Goal: Task Accomplishment & Management: Manage account settings

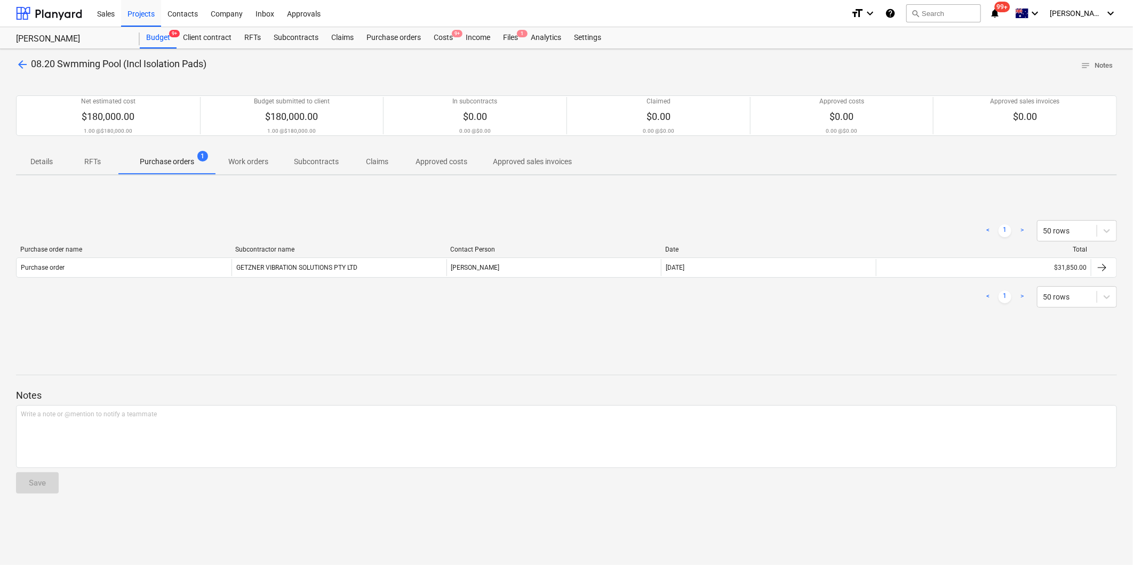
click at [13, 68] on div "arrow_back 08.20 Swmming Pool (Incl Isolation Pads) notes Notes Net estimated c…" at bounding box center [566, 307] width 1133 height 516
click at [13, 67] on div "arrow_back 08.20 Swmming Pool (Incl Isolation Pads) notes Notes Net estimated c…" at bounding box center [566, 307] width 1133 height 516
click at [19, 63] on span "arrow_back" at bounding box center [22, 64] width 13 height 13
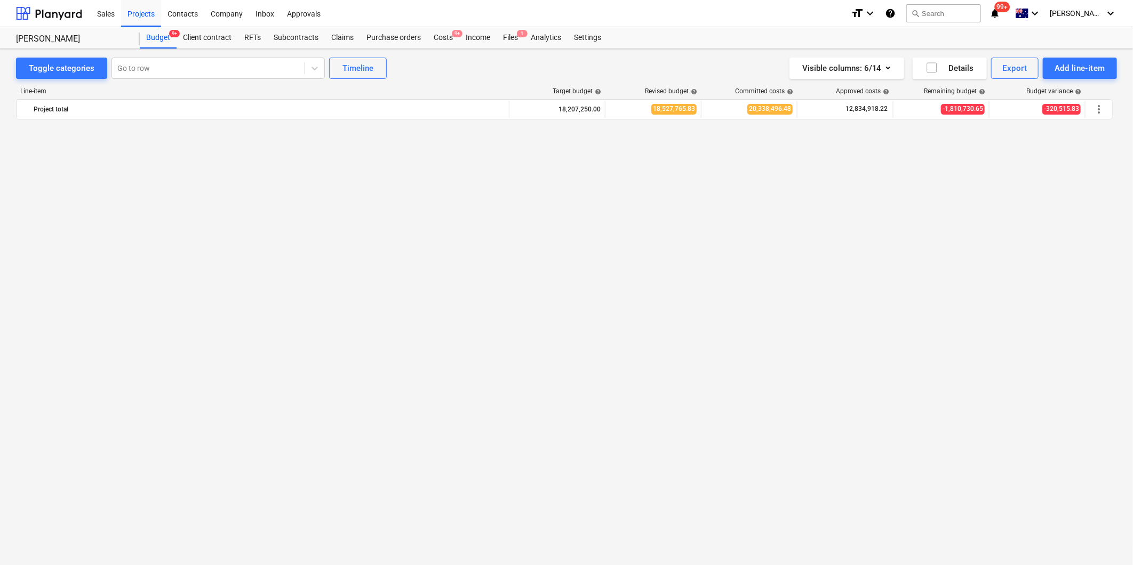
scroll to position [1244, 0]
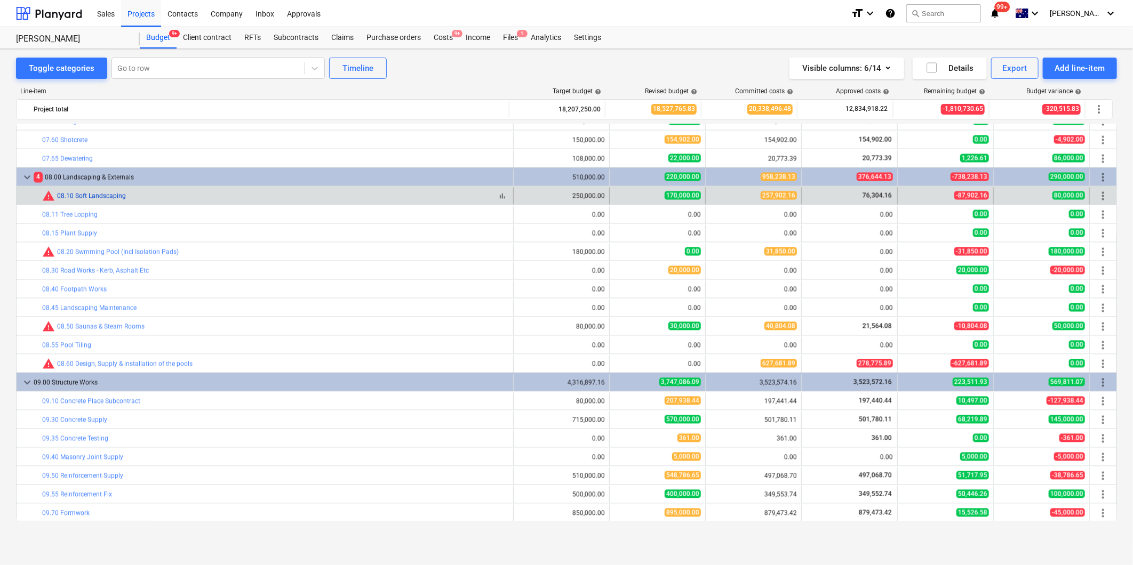
click at [87, 195] on link "08.10 Soft Landscaping" at bounding box center [91, 196] width 69 height 7
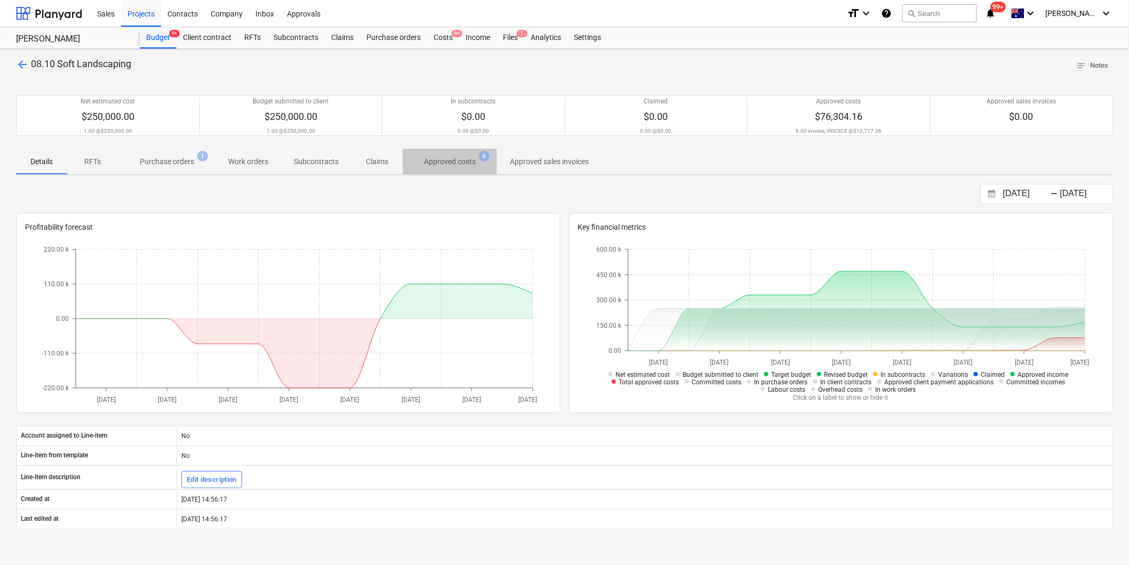
click at [456, 170] on span "Approved costs 6" at bounding box center [450, 161] width 94 height 19
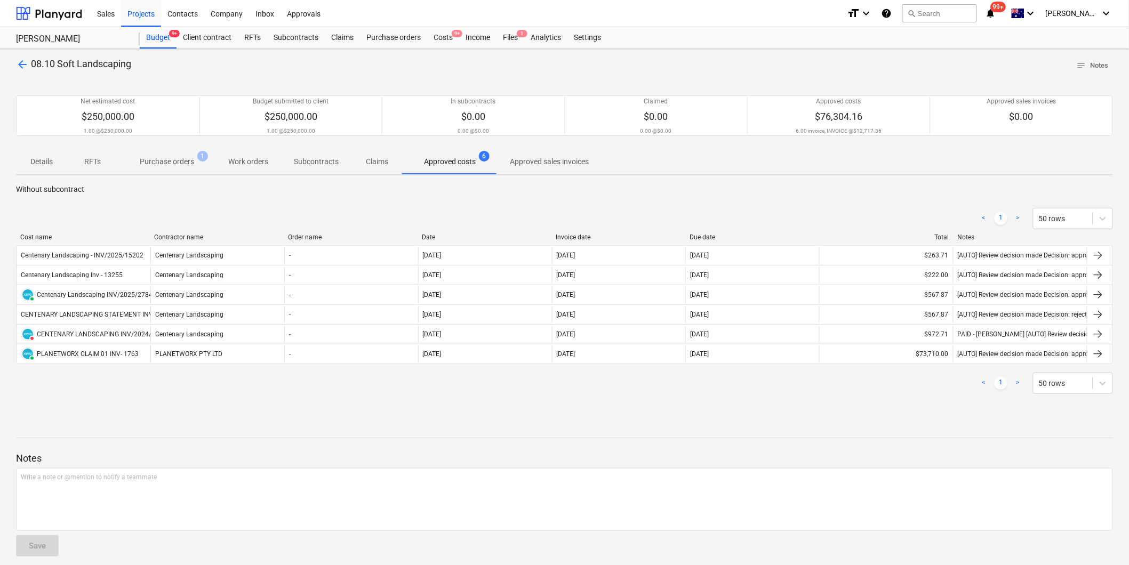
click at [196, 166] on span "Purchase orders 1" at bounding box center [166, 161] width 71 height 11
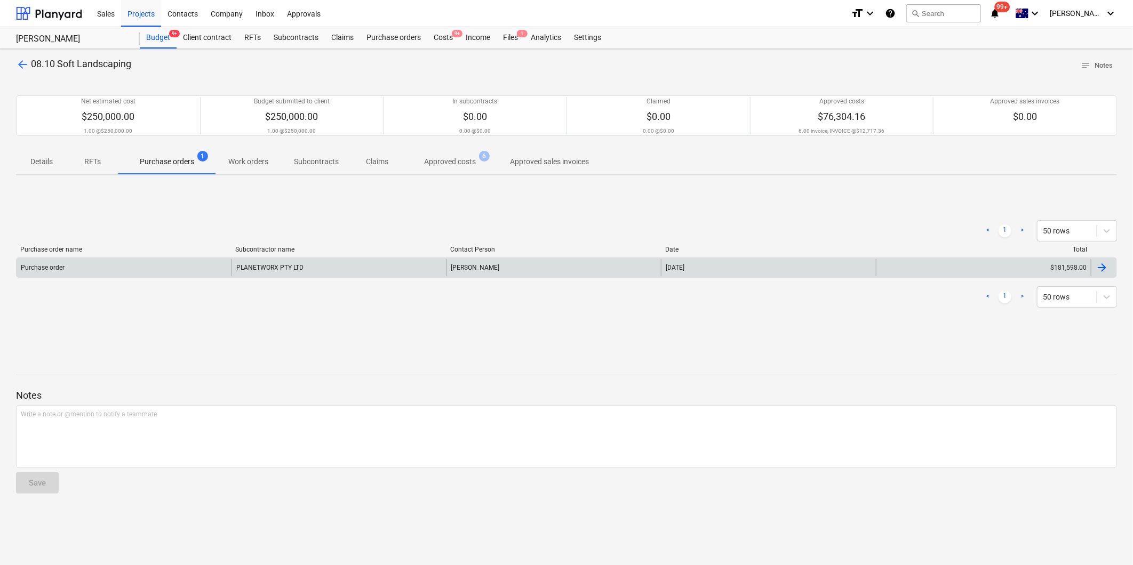
click at [166, 265] on div "Purchase order" at bounding box center [124, 267] width 215 height 17
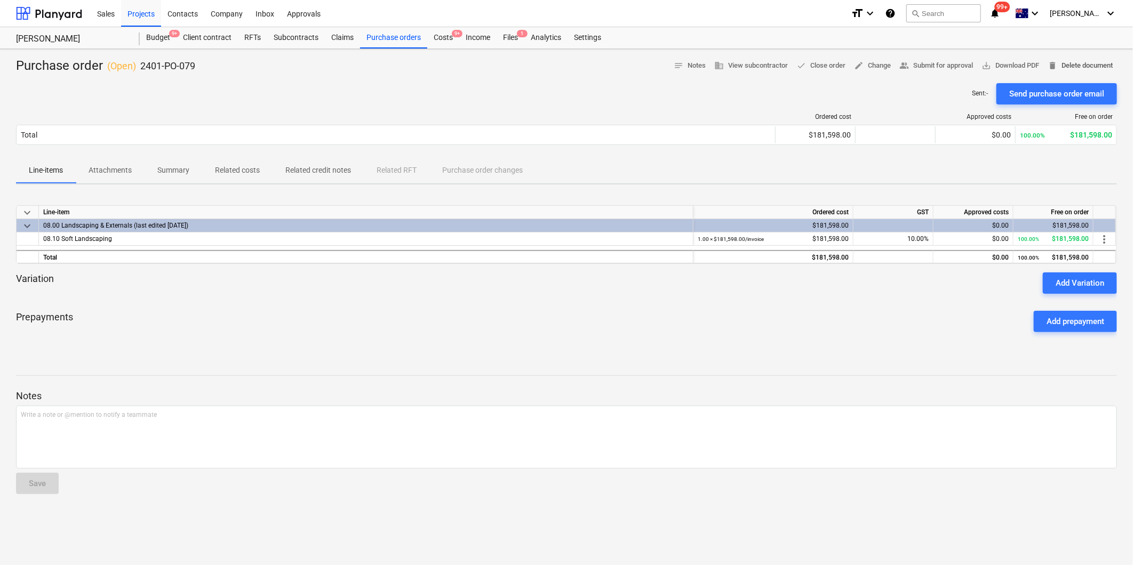
click at [1064, 62] on span "delete Delete document" at bounding box center [1079, 66] width 65 height 12
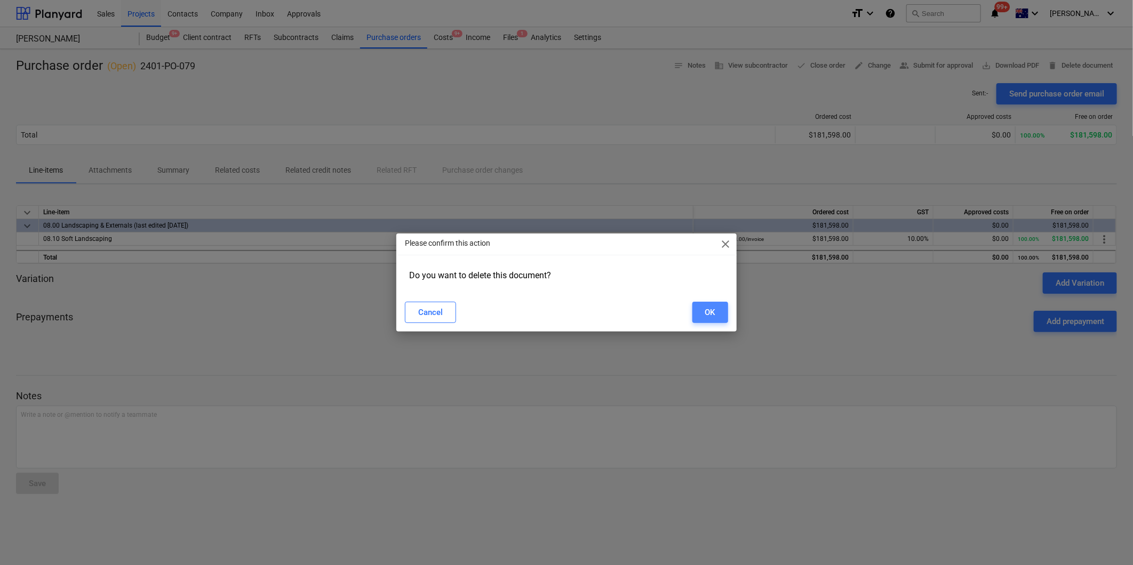
click at [695, 310] on button "OK" at bounding box center [710, 312] width 36 height 21
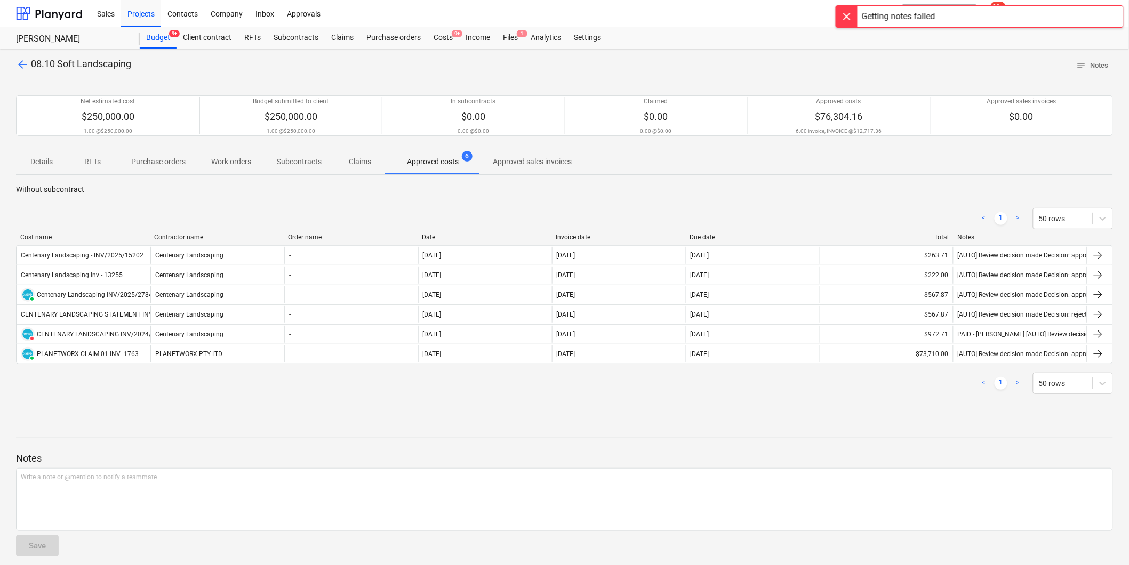
click at [18, 59] on span "arrow_back" at bounding box center [22, 64] width 13 height 13
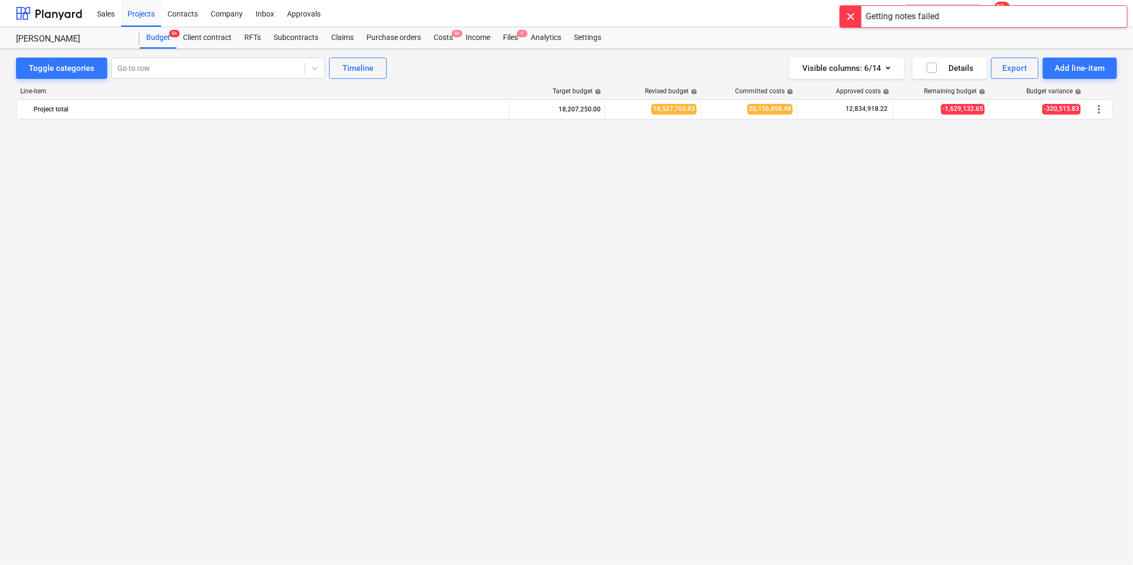
scroll to position [1244, 0]
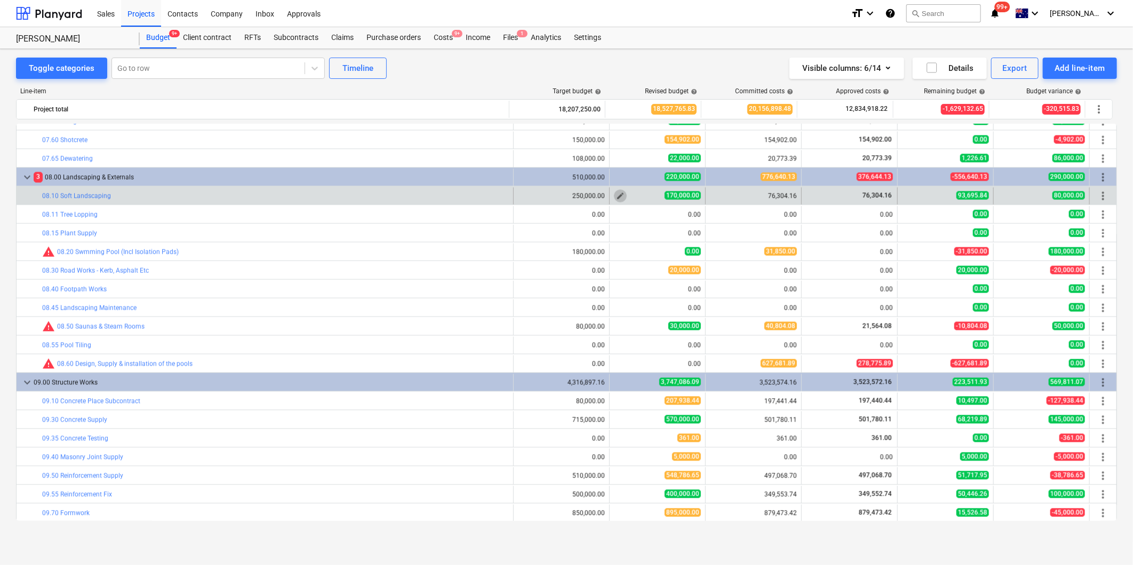
click at [619, 198] on span "edit" at bounding box center [620, 196] width 9 height 9
type textarea "x"
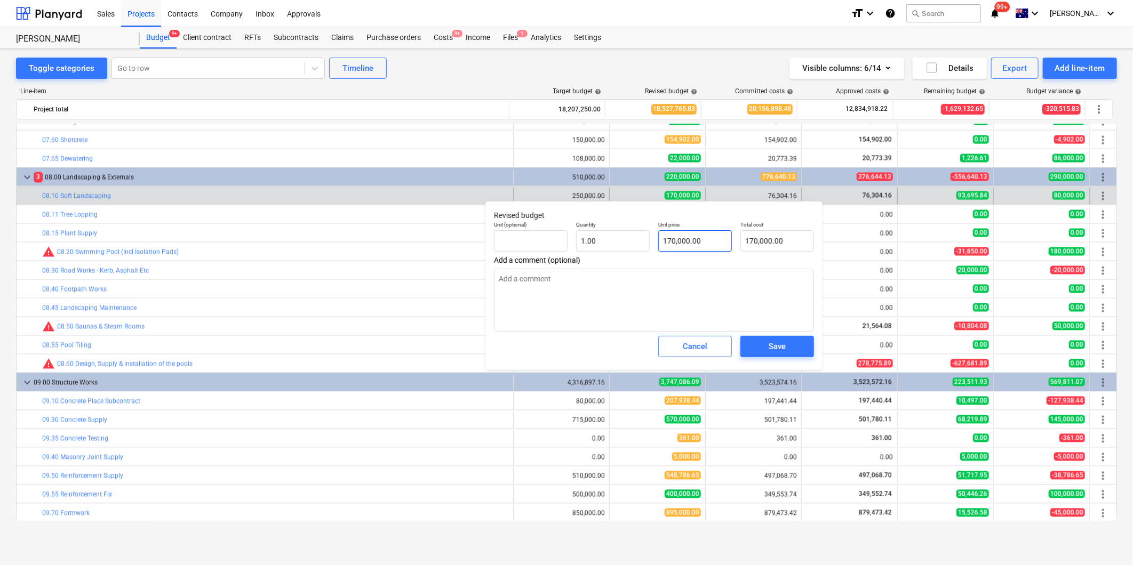
type input "170000"
drag, startPoint x: 727, startPoint y: 242, endPoint x: 652, endPoint y: 240, distance: 75.2
click at [652, 240] on div "Unit (optional) Quantity 1.00 Unit price 170000 Total cost 170,000.00" at bounding box center [654, 236] width 329 height 39
type textarea "x"
type input "1"
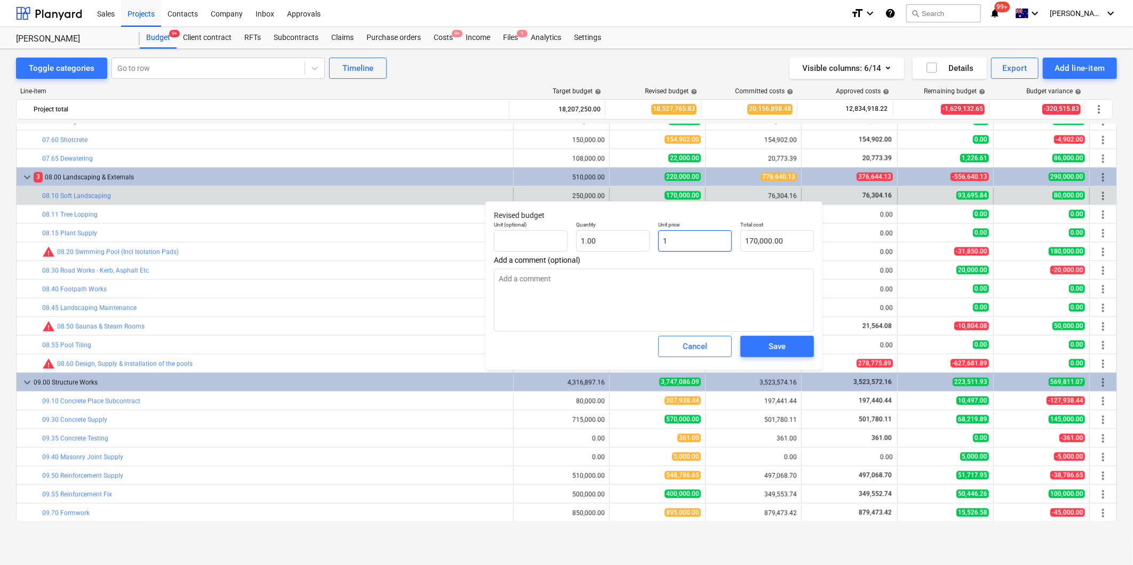
type input "1.00"
type textarea "x"
type input "18"
type input "18.00"
type textarea "x"
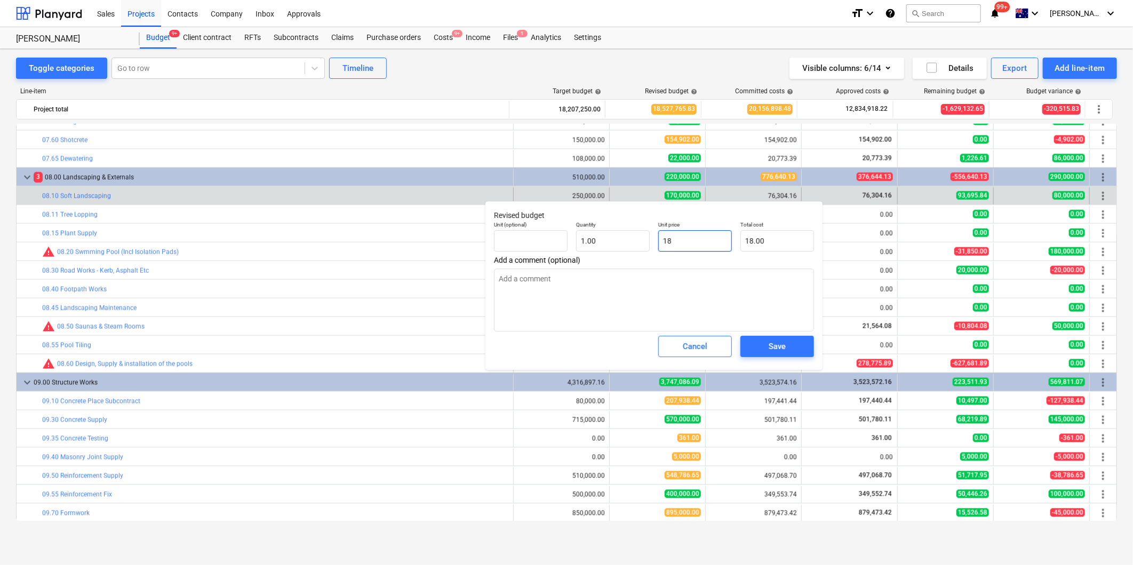
type input "185"
type input "185.00"
type textarea "x"
type input "1850"
type input "1,850.00"
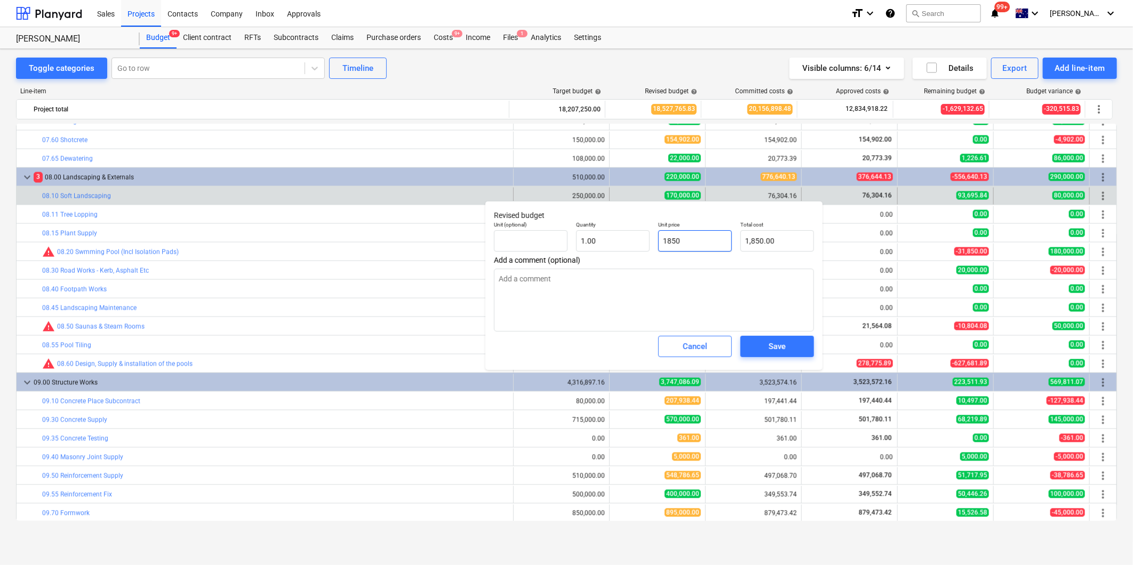
type textarea "x"
type input "18500"
type input "18,500.00"
type textarea "x"
type input "185000"
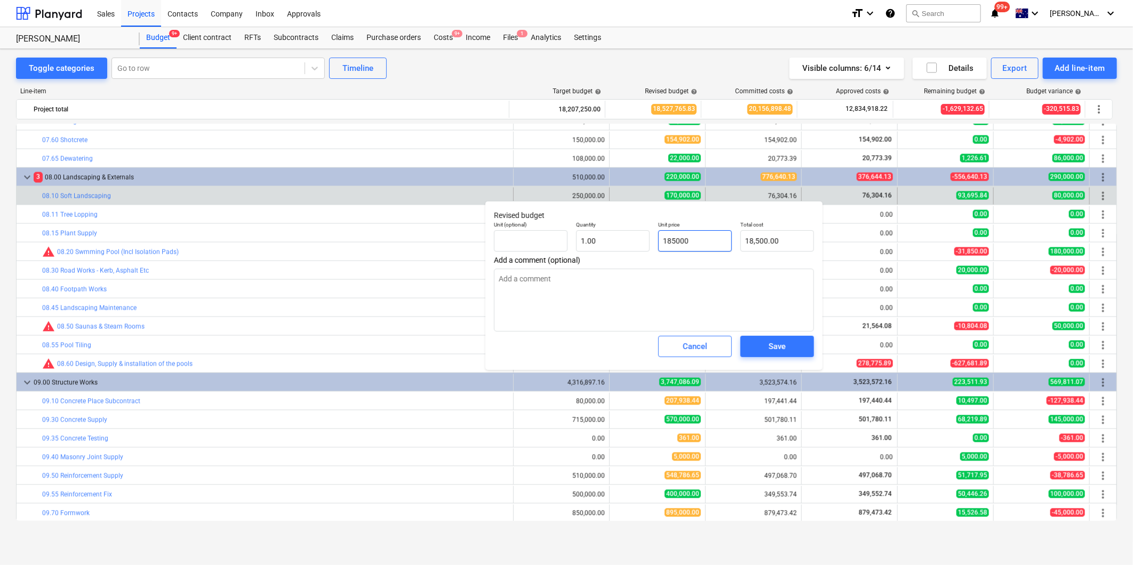
type input "185,000.00"
type input "185000"
type textarea "x"
type input "185,000.00"
click at [654, 277] on textarea at bounding box center [654, 300] width 320 height 63
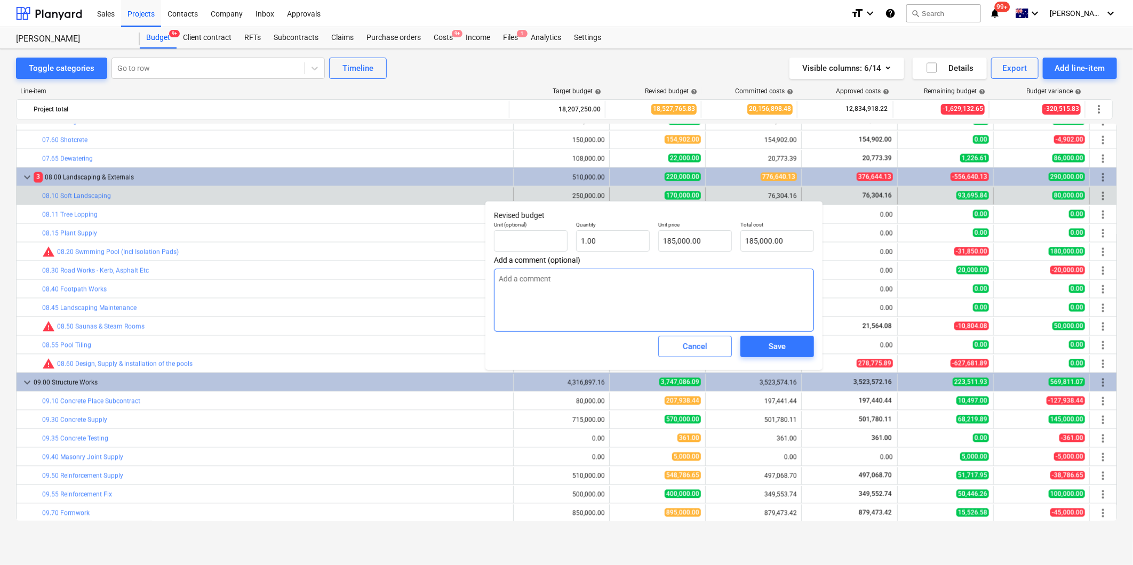
type textarea "x"
type textarea "L"
type textarea "x"
type textarea "Let"
type textarea "x"
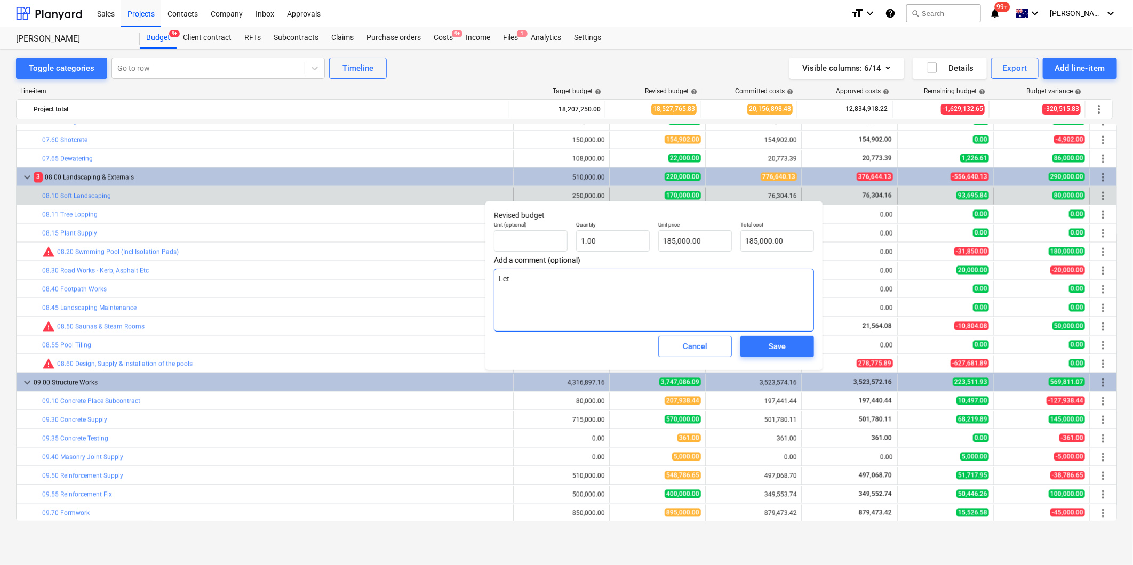
type textarea "Let t"
type textarea "x"
type textarea "Let to"
type textarea "x"
type textarea "Let to p"
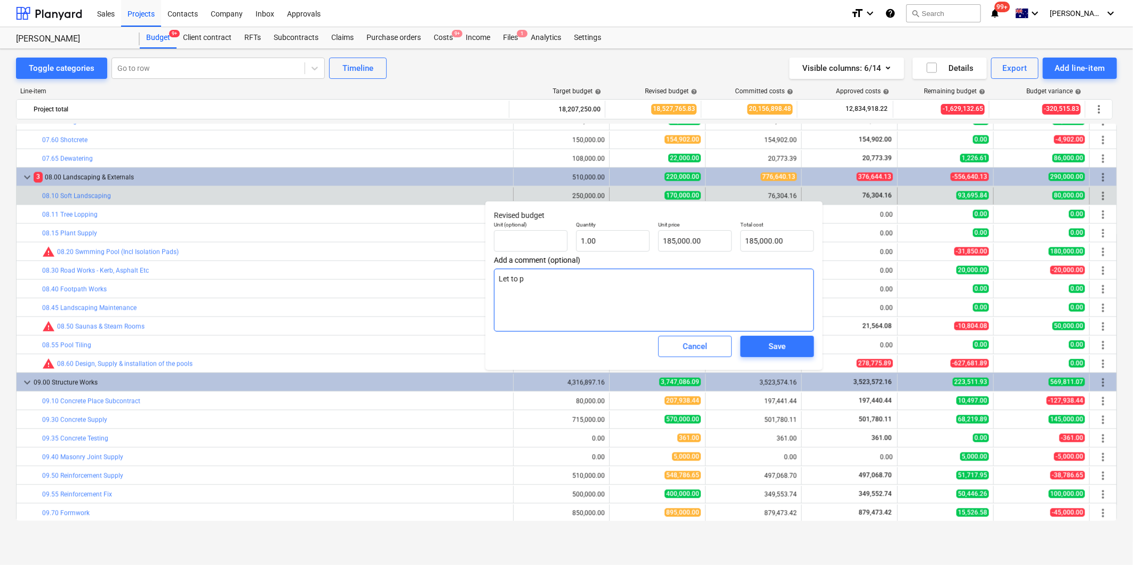
type textarea "x"
type textarea "Let to"
type textarea "x"
type textarea "Let to p"
type textarea "x"
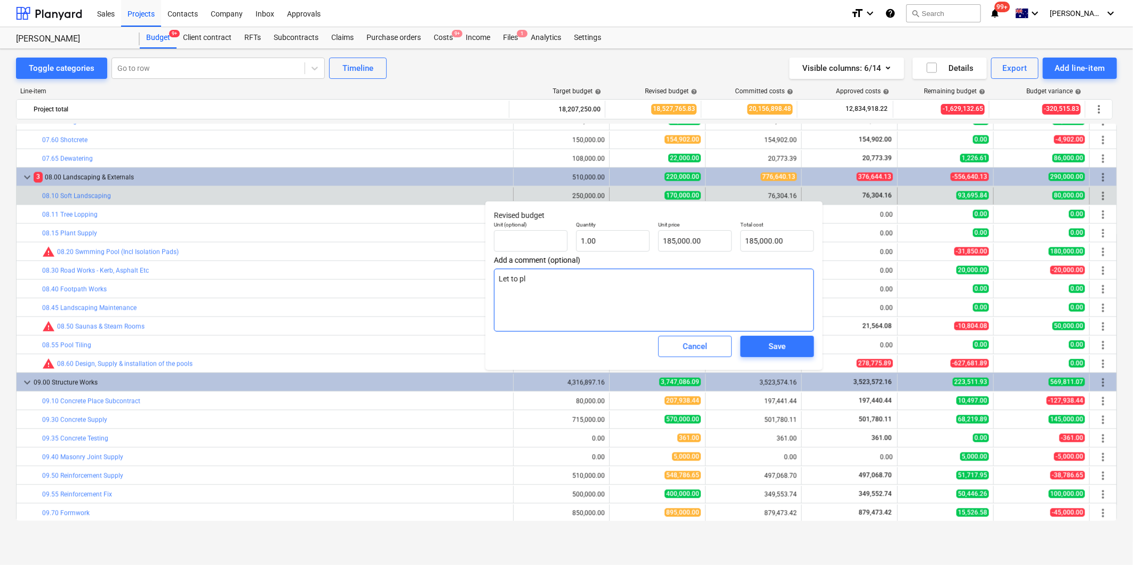
type textarea "Let to pla"
type textarea "x"
type textarea "Let to plan"
type textarea "x"
type textarea "Let to plane"
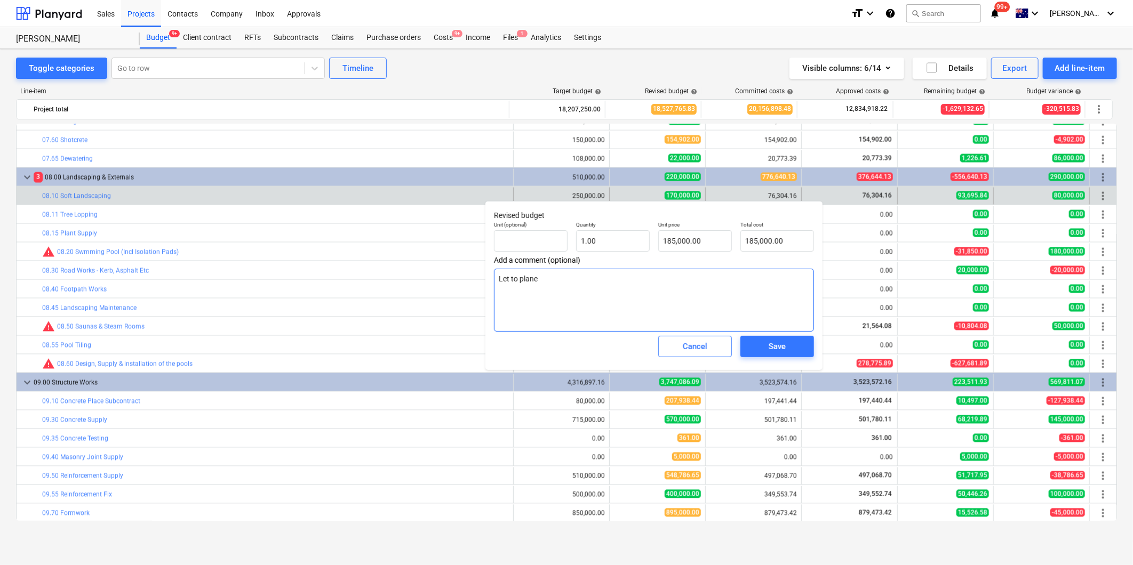
type textarea "x"
type textarea "Let to plan"
type textarea "x"
type textarea "Let to pla"
type textarea "x"
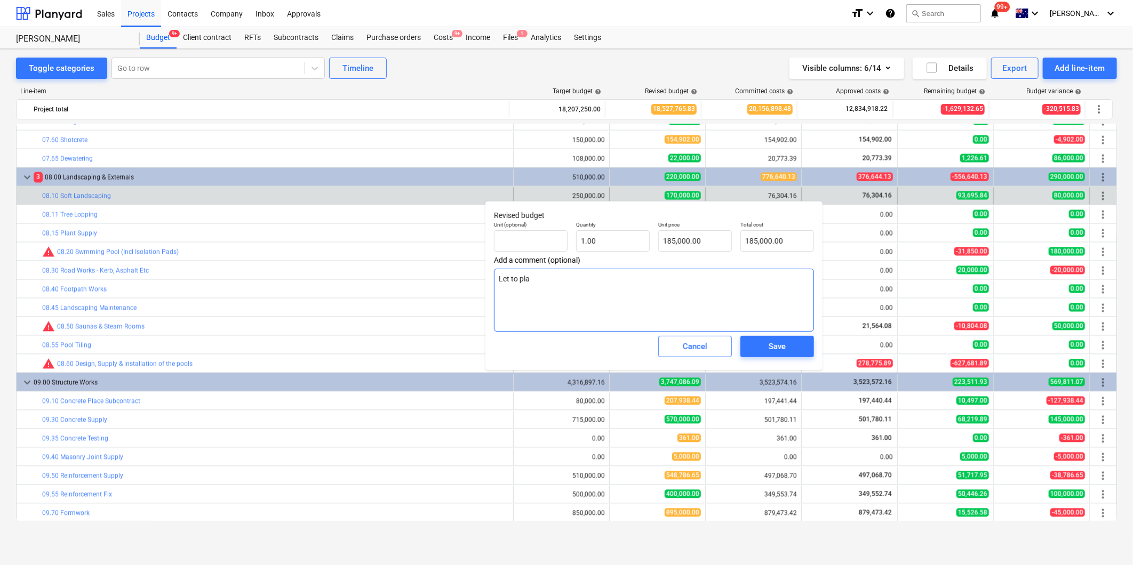
type textarea "Let to pl"
type textarea "x"
type textarea "Let to p"
type textarea "x"
type textarea "Let to"
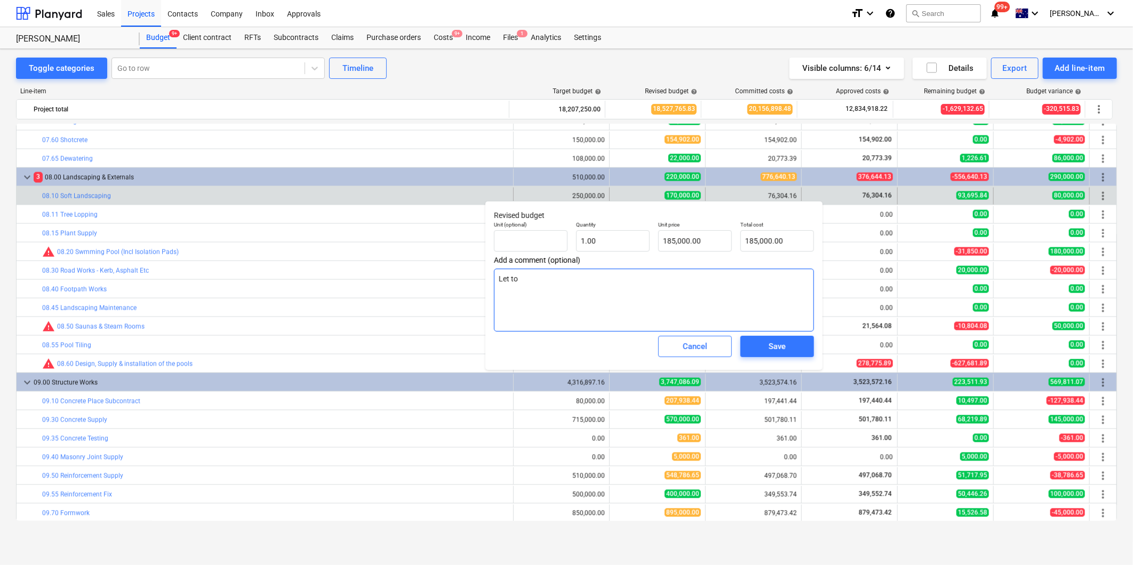
type textarea "x"
type textarea "Let to P"
type textarea "x"
type textarea "Let to Pl"
type textarea "x"
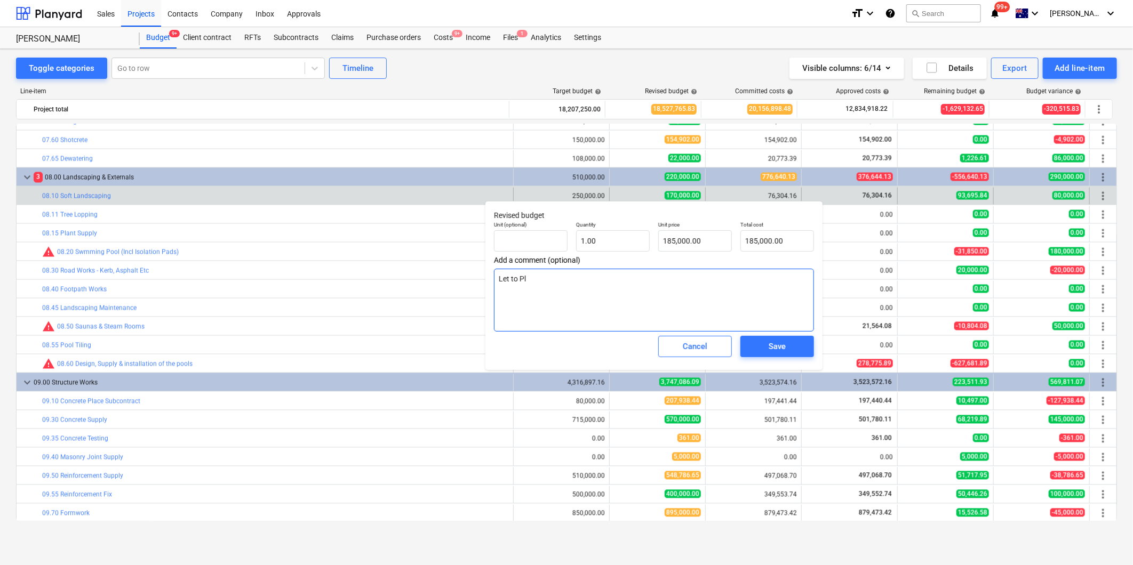
type textarea "Let to Pla"
type textarea "x"
type textarea "Let to Plan"
type textarea "x"
type textarea "Let to Planet"
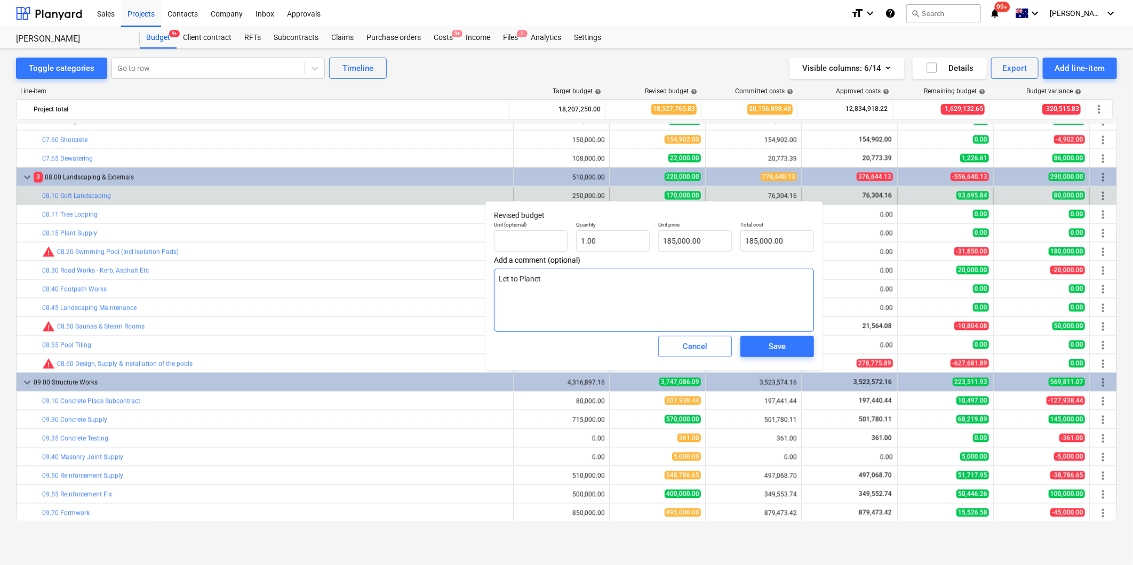
type textarea "x"
type textarea "Let to PlanetW"
type textarea "x"
type textarea "Let to PlanetWor"
type textarea "x"
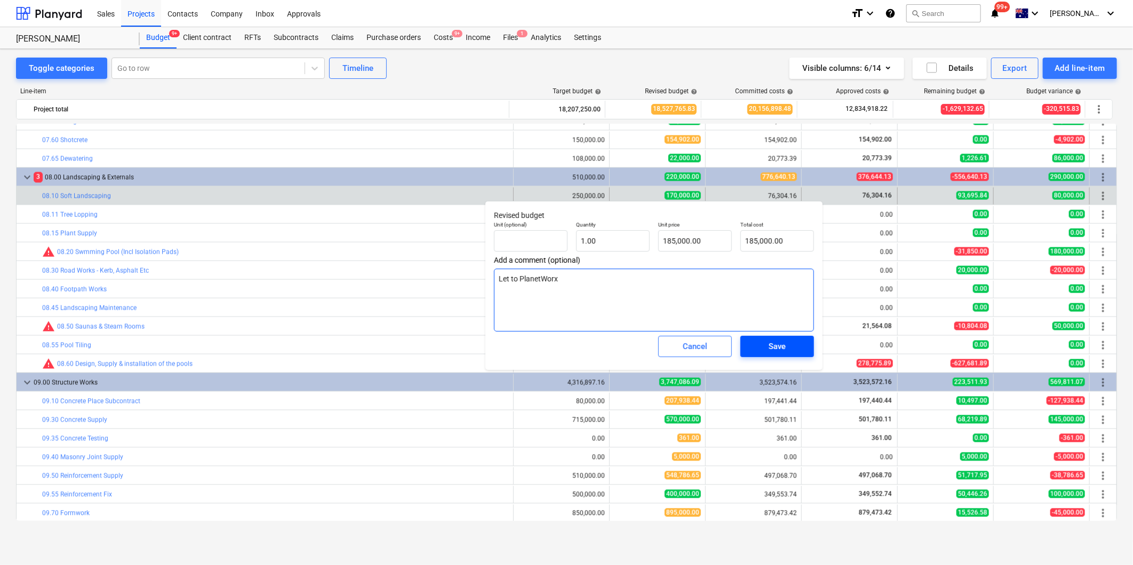
type textarea "Let to PlanetWorx"
click at [795, 348] on span "Save" at bounding box center [777, 347] width 48 height 14
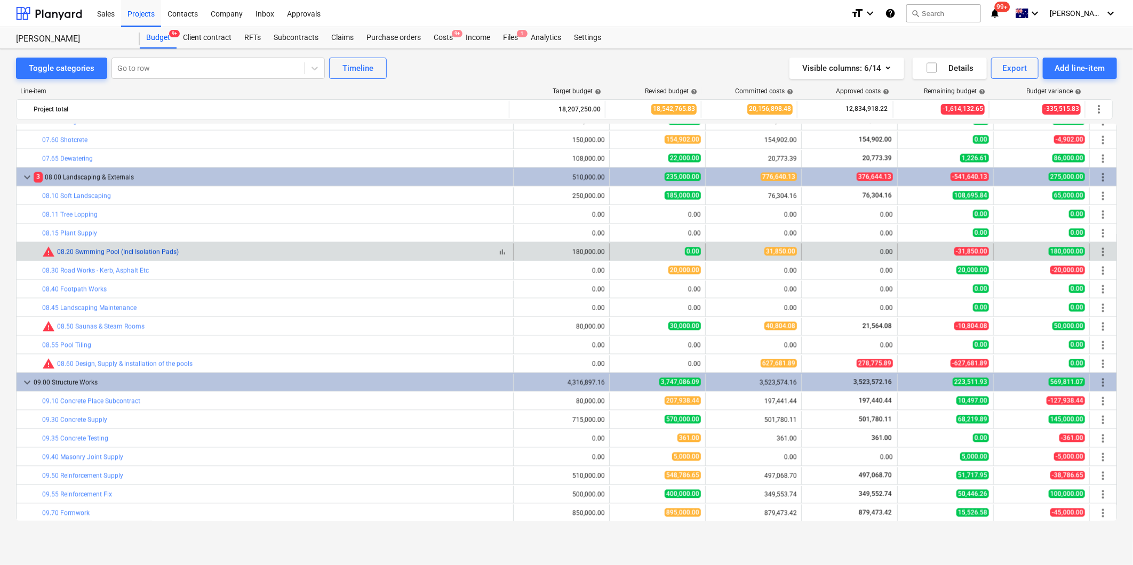
click at [163, 254] on link "08.20 Swmming Pool (Incl Isolation Pads)" at bounding box center [118, 252] width 122 height 7
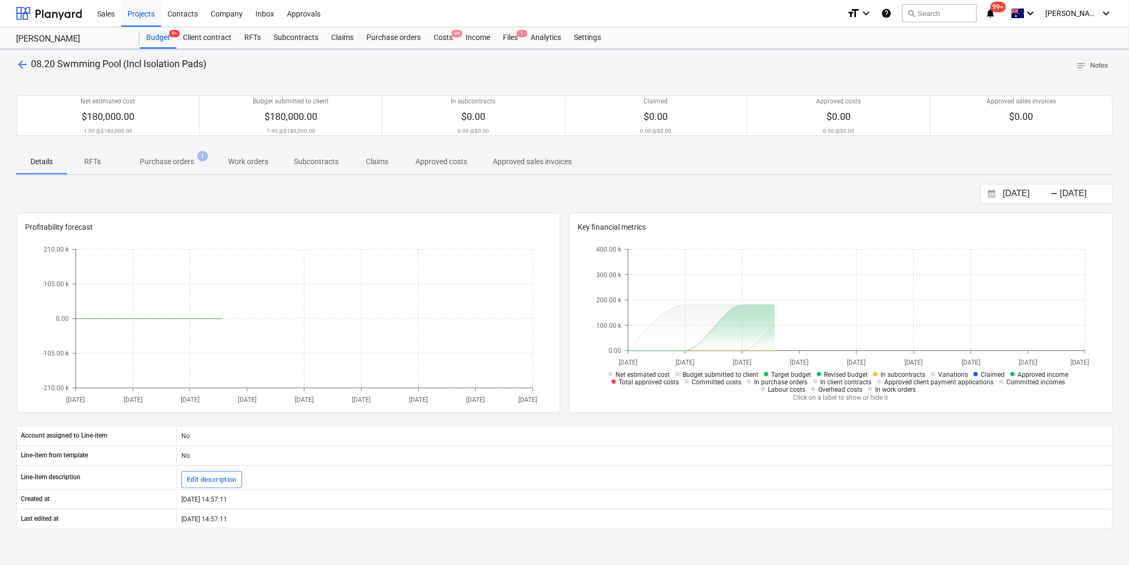
click at [186, 158] on p "Purchase orders" at bounding box center [167, 161] width 54 height 11
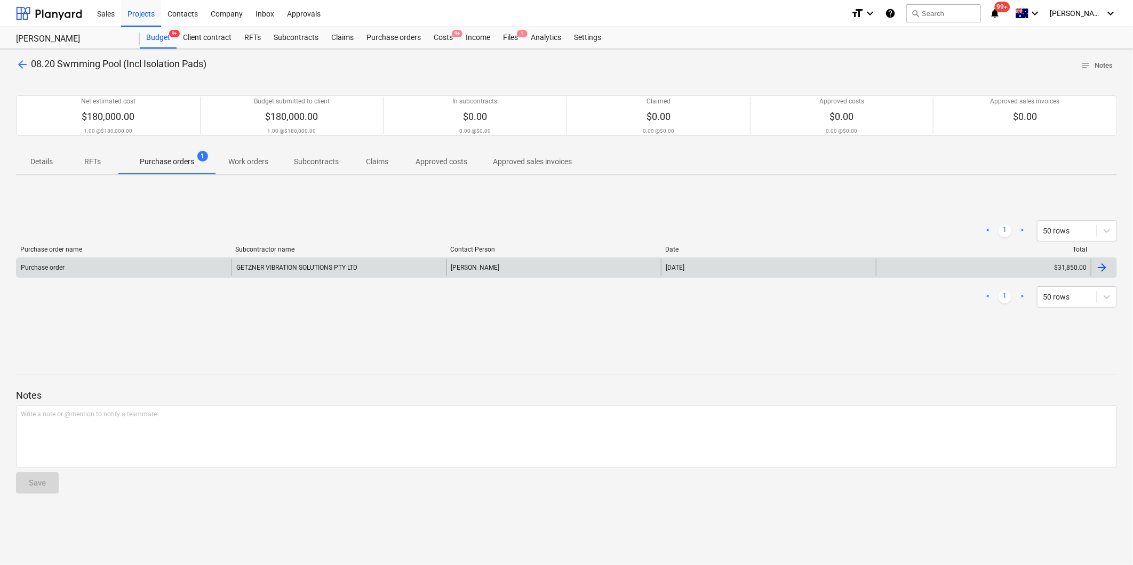
click at [837, 267] on div "[DATE]" at bounding box center [768, 267] width 215 height 17
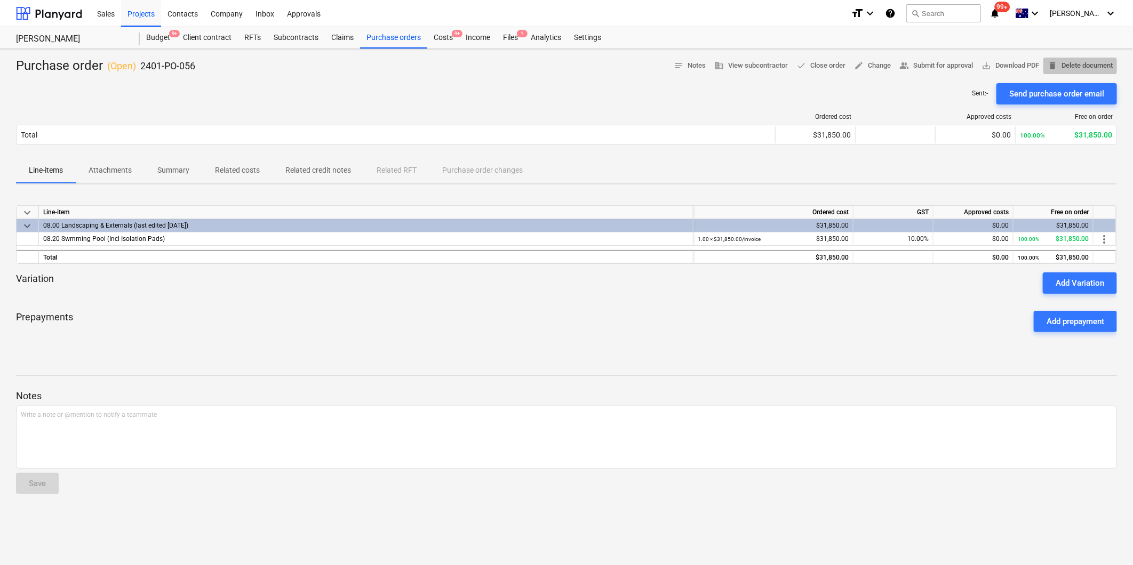
click at [1095, 70] on span "delete Delete document" at bounding box center [1079, 66] width 65 height 12
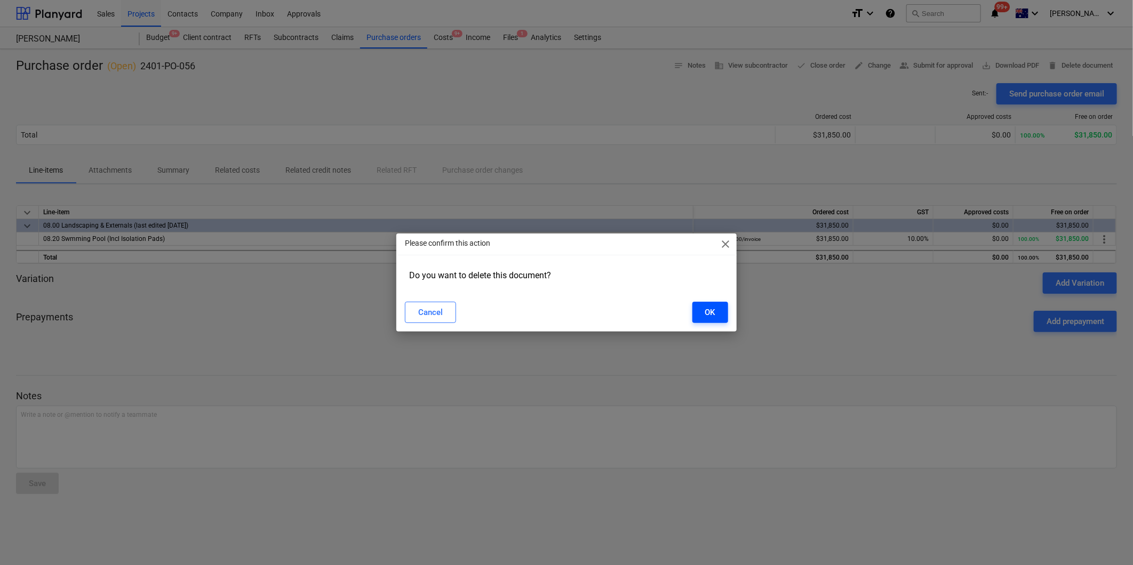
click at [708, 323] on button "OK" at bounding box center [710, 312] width 36 height 21
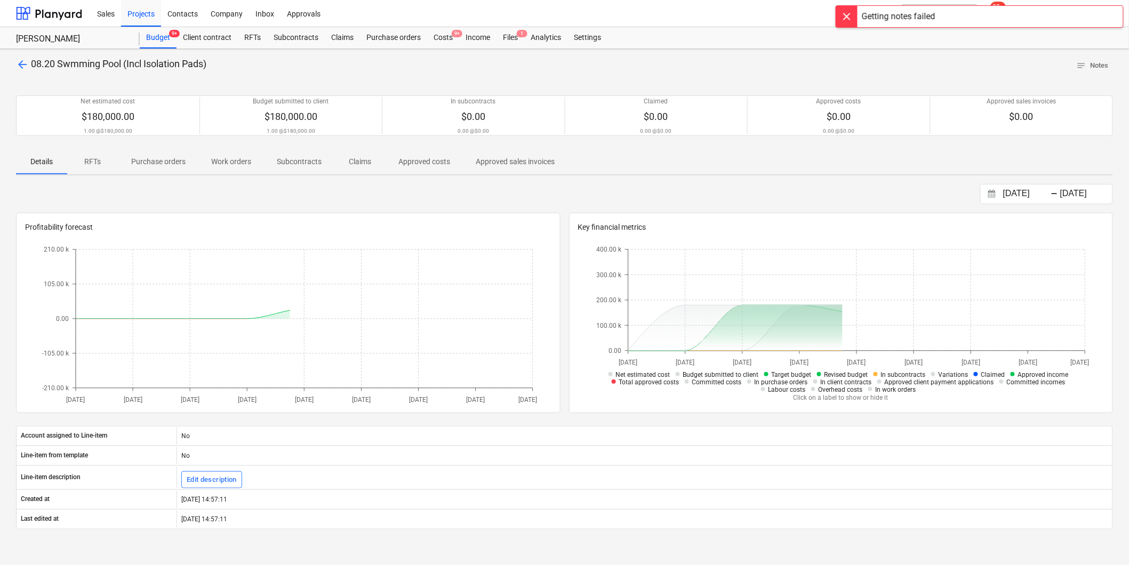
click at [23, 63] on span "arrow_back" at bounding box center [22, 64] width 13 height 13
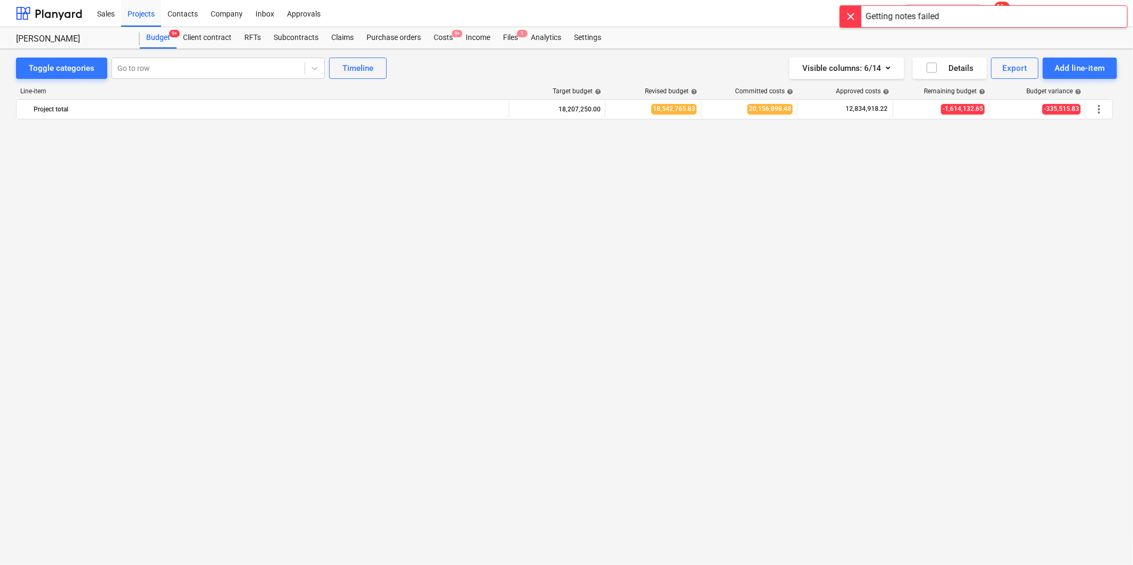
scroll to position [1244, 0]
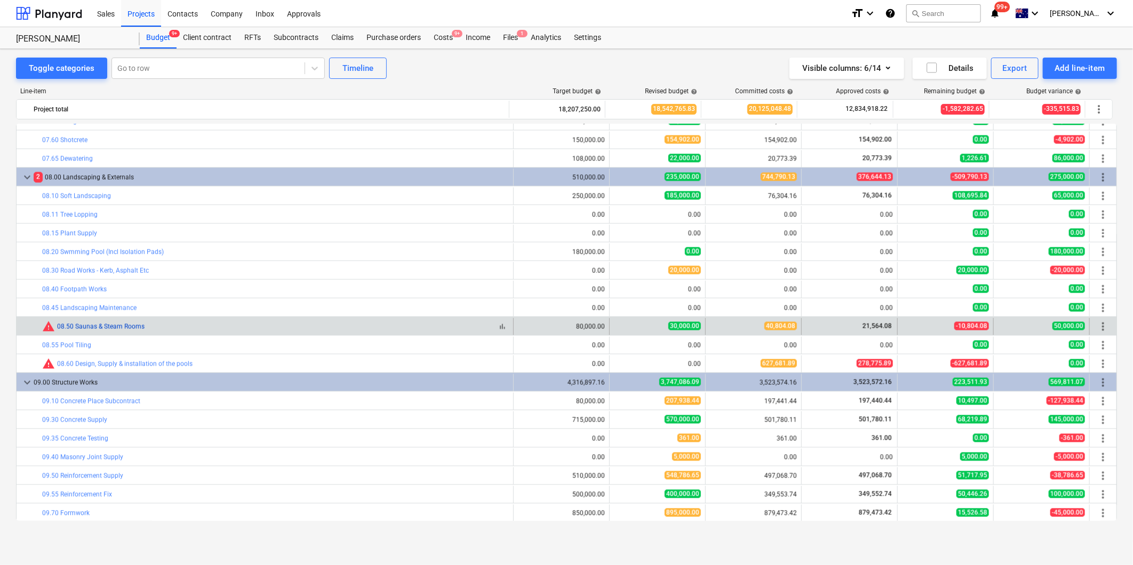
click at [73, 324] on link "08.50 Saunas & Steam Rooms" at bounding box center [100, 326] width 87 height 7
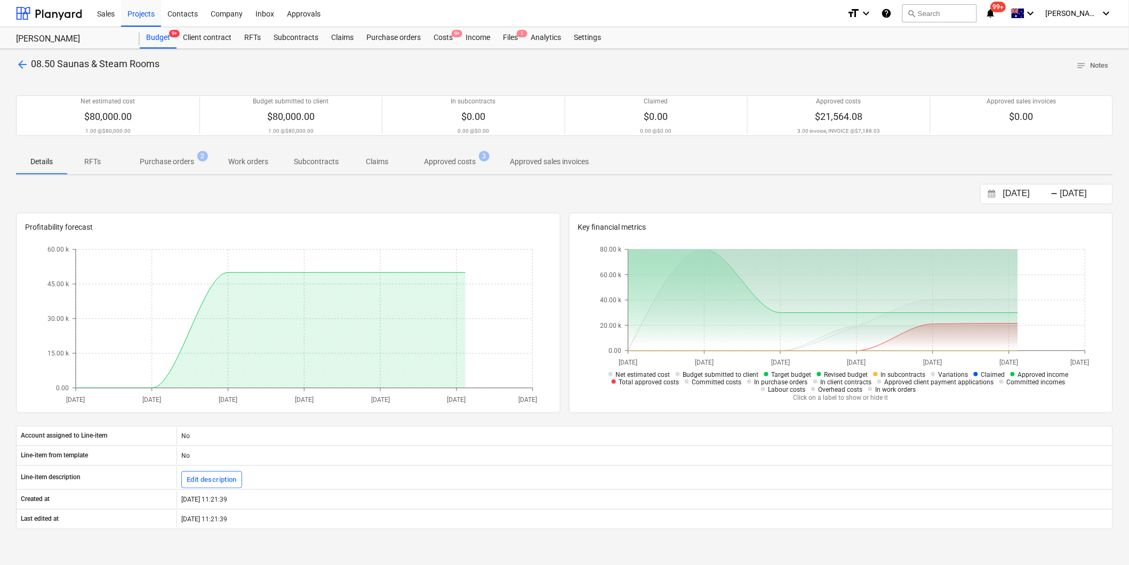
click at [198, 156] on span "2" at bounding box center [202, 156] width 11 height 11
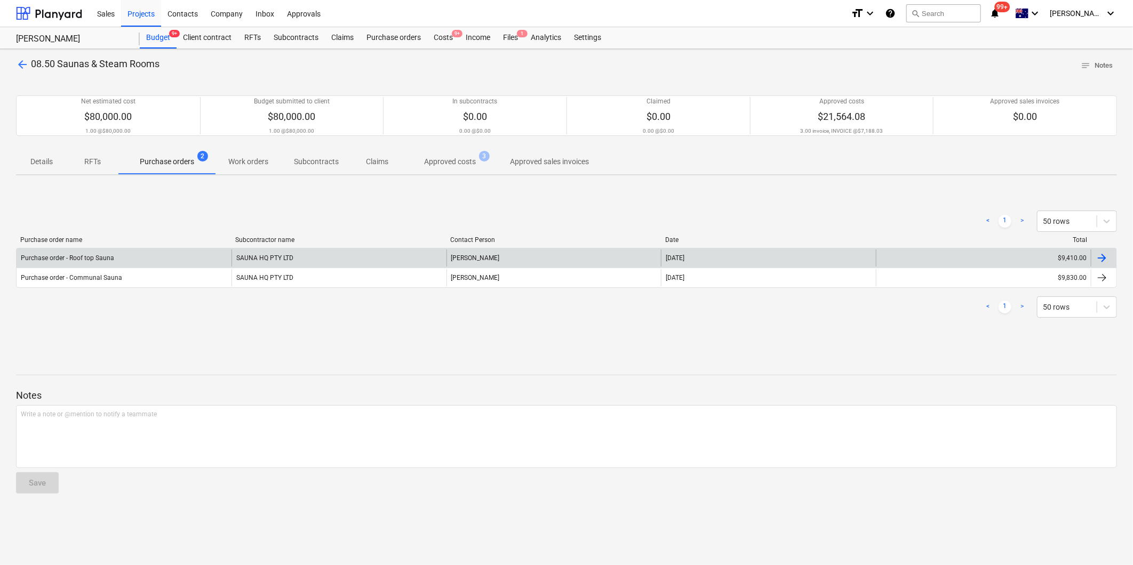
click at [161, 263] on div "Purchase order - Roof top Sauna" at bounding box center [124, 258] width 215 height 17
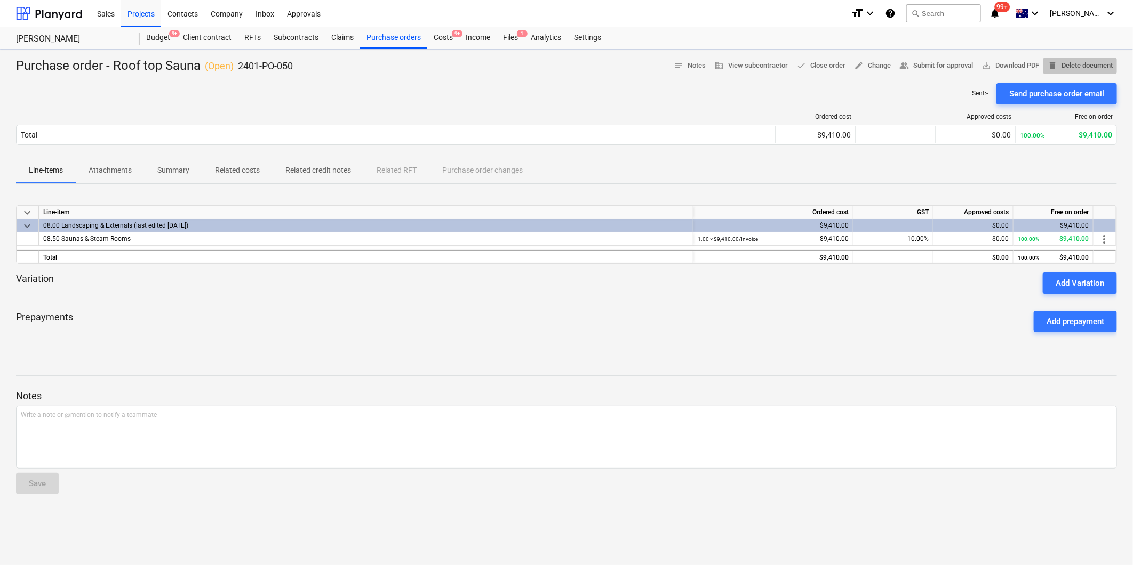
click at [1091, 64] on span "delete Delete document" at bounding box center [1079, 66] width 65 height 12
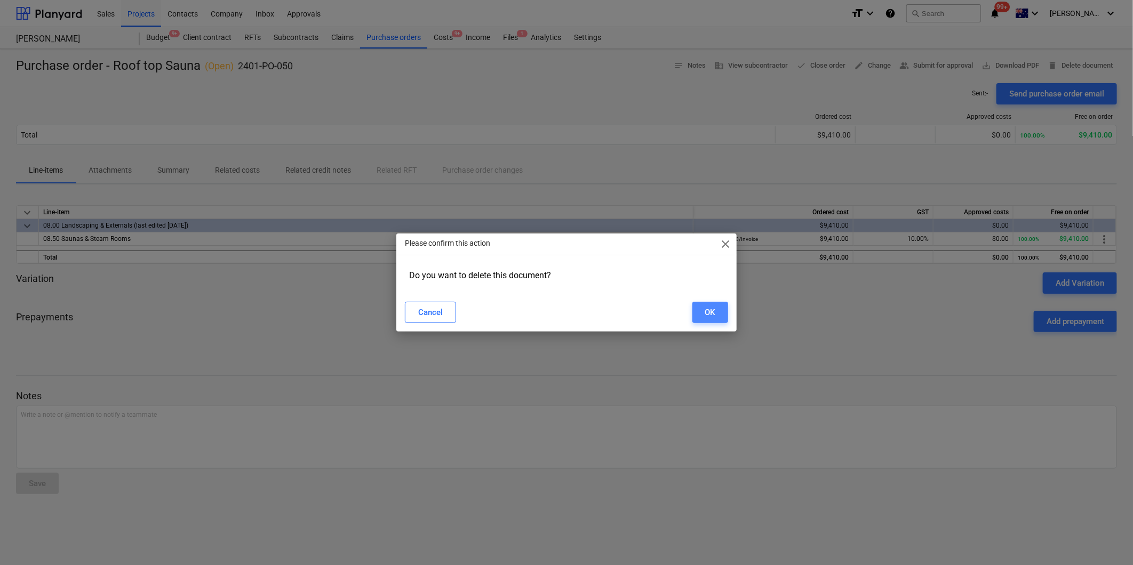
click at [699, 316] on button "OK" at bounding box center [710, 312] width 36 height 21
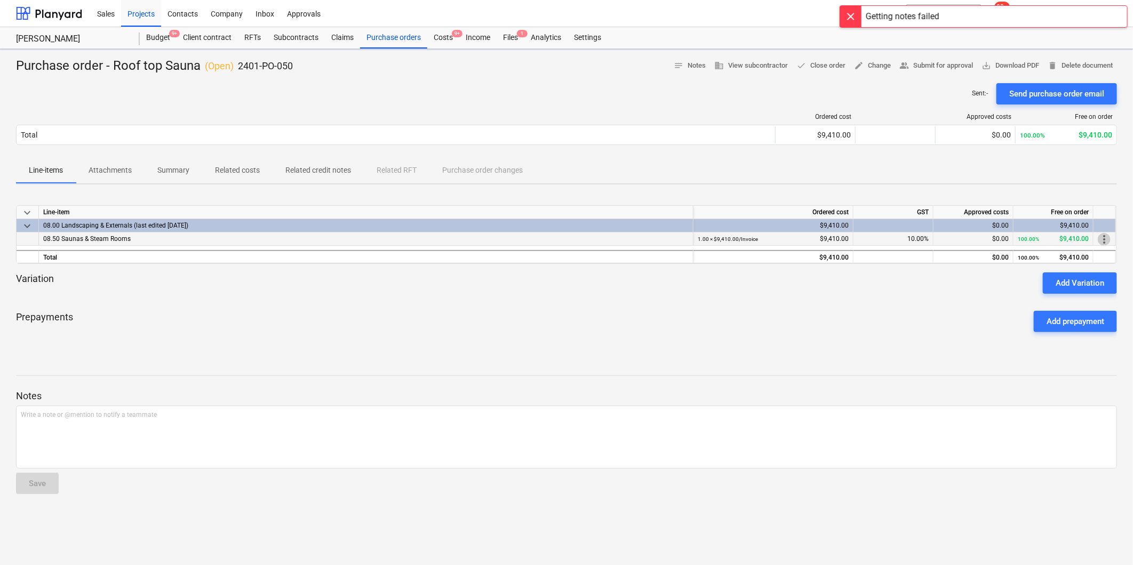
click at [1100, 235] on span "more_vert" at bounding box center [1104, 239] width 13 height 13
click at [955, 320] on div at bounding box center [566, 282] width 1133 height 565
click at [214, 235] on div "08.50 Saunas & Steam Rooms" at bounding box center [366, 239] width 654 height 13
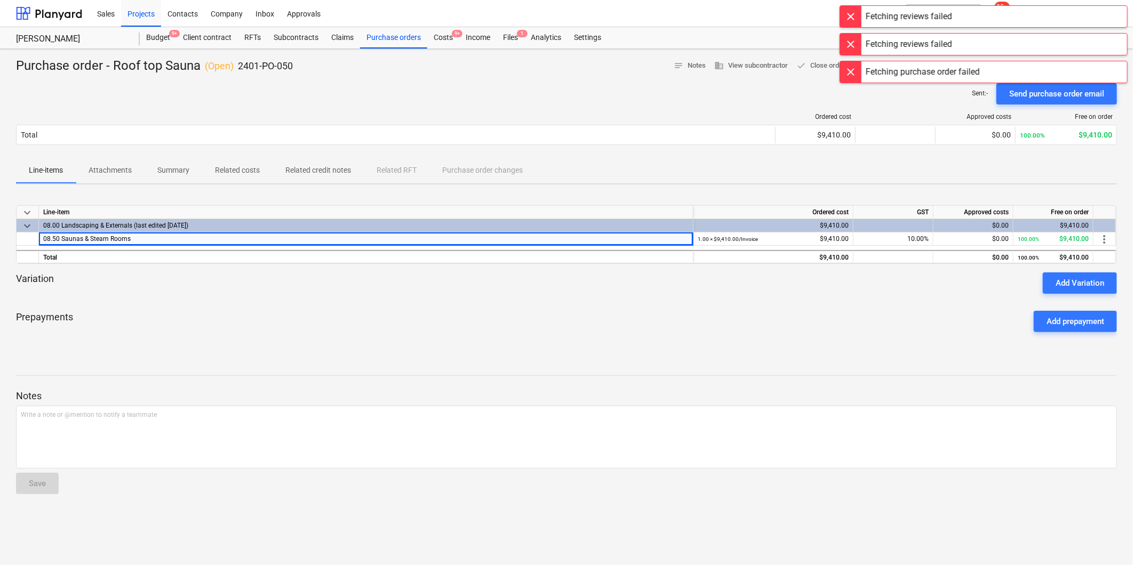
click at [858, 75] on div at bounding box center [850, 71] width 21 height 21
click at [847, 44] on div at bounding box center [850, 44] width 21 height 21
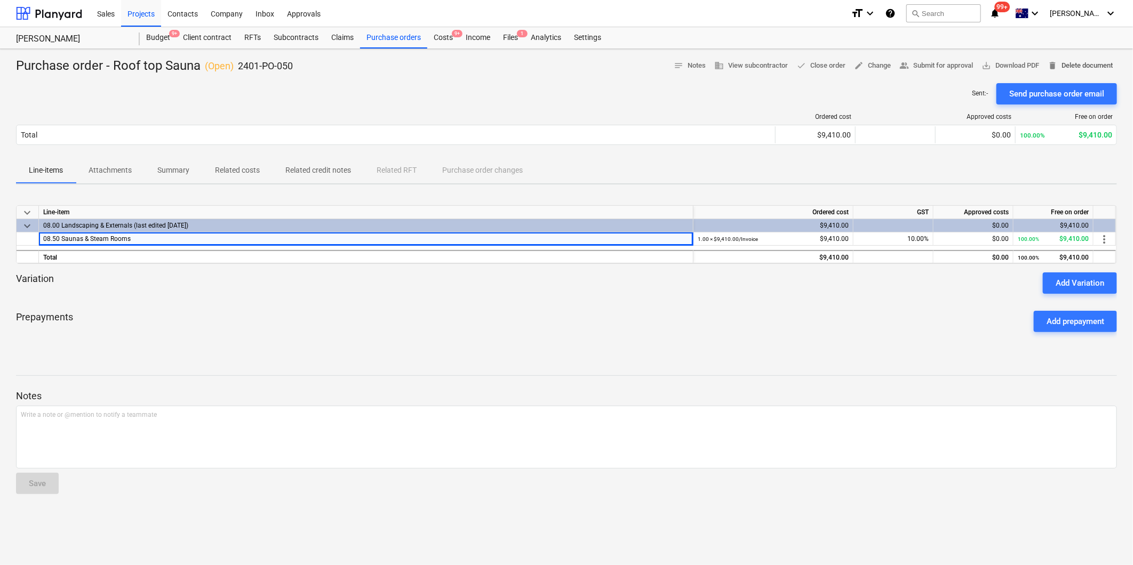
click at [1091, 62] on span "delete Delete document" at bounding box center [1079, 66] width 65 height 12
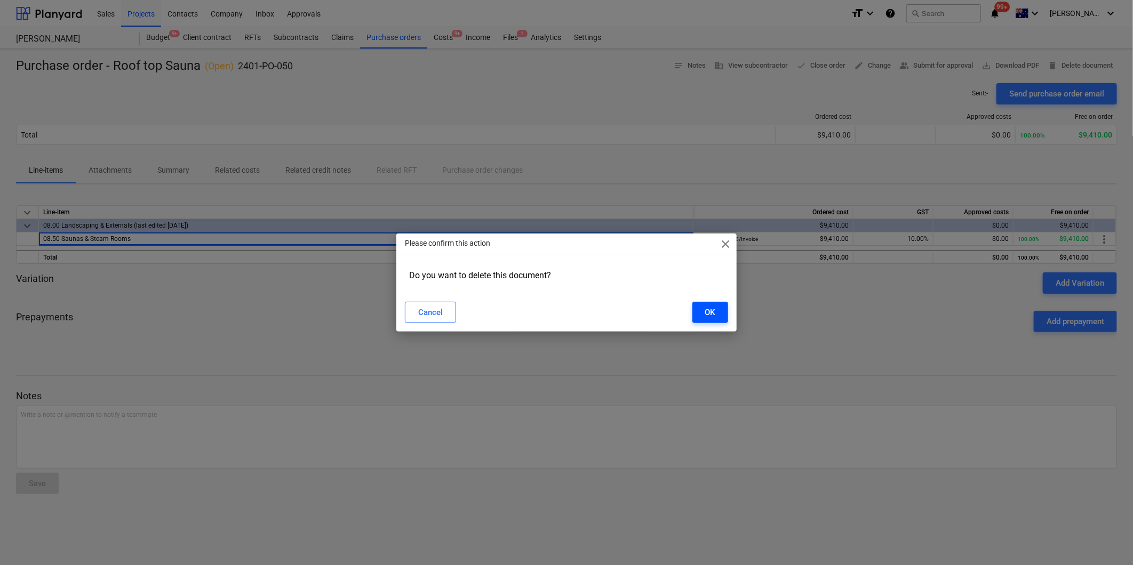
click at [701, 311] on button "OK" at bounding box center [710, 312] width 36 height 21
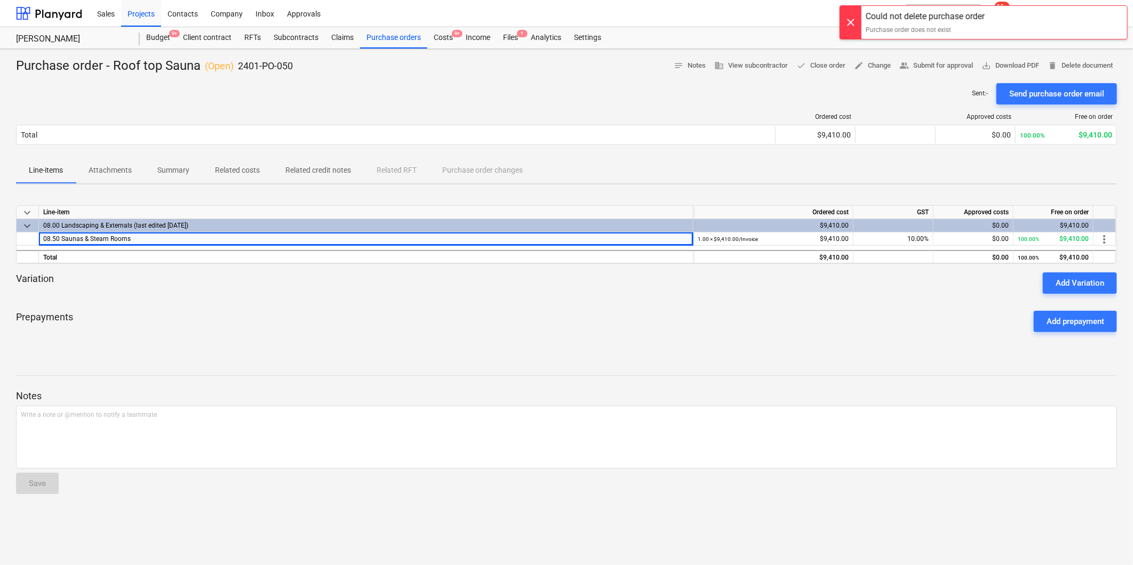
click at [855, 23] on div at bounding box center [850, 22] width 21 height 33
click at [1104, 66] on span "delete Delete document" at bounding box center [1079, 66] width 65 height 12
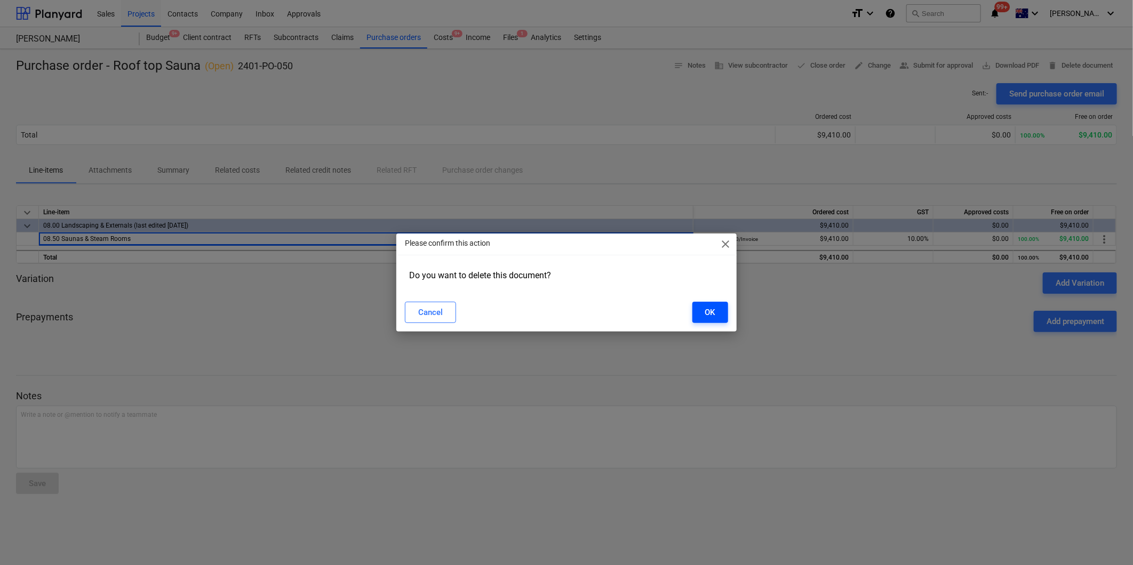
click at [725, 310] on button "OK" at bounding box center [710, 312] width 36 height 21
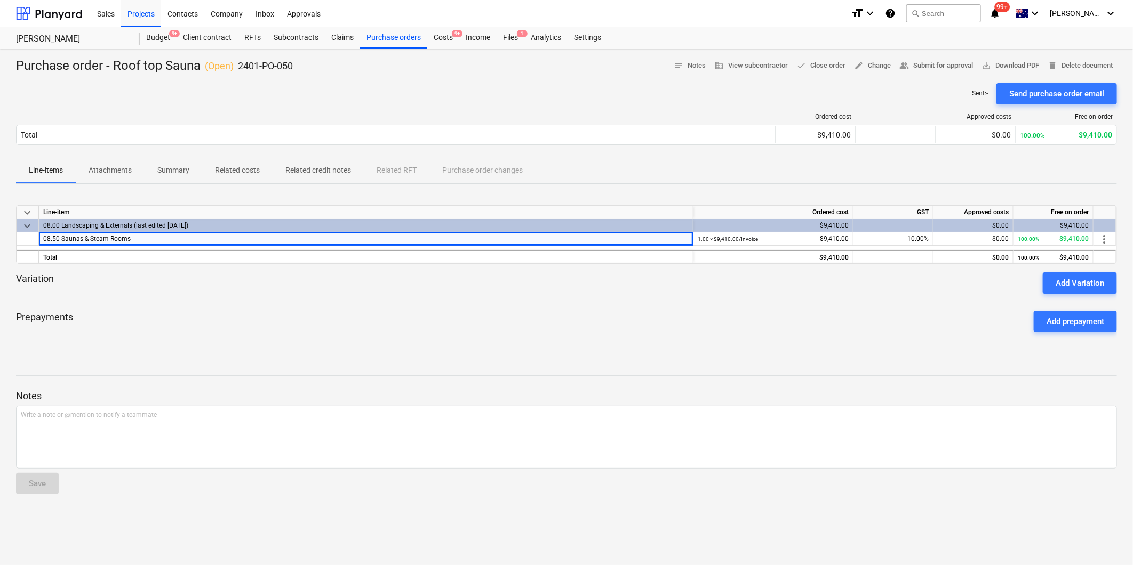
click at [816, 343] on div "keyboard_arrow_down Line-item Ordered cost GST Approved costs Free on order key…" at bounding box center [566, 273] width 1101 height 160
click at [1102, 63] on span "delete Delete document" at bounding box center [1079, 66] width 65 height 12
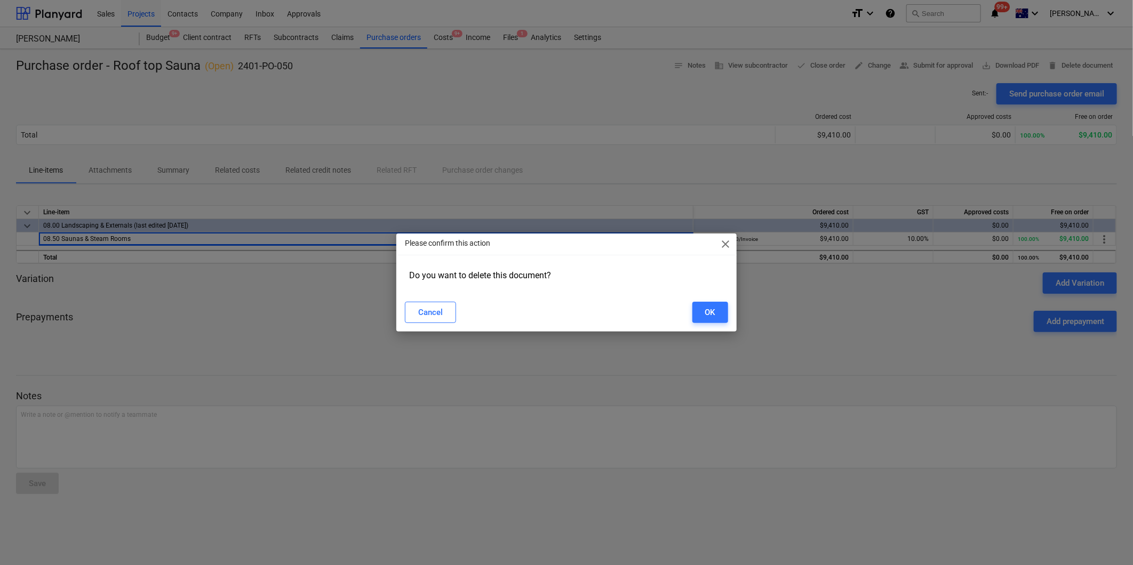
click at [675, 317] on div "Cancel OK" at bounding box center [566, 312] width 323 height 21
click at [734, 319] on div "Please confirm this action close Do you want to delete this document? Cancel OK" at bounding box center [566, 283] width 340 height 98
click at [725, 315] on button "OK" at bounding box center [710, 312] width 36 height 21
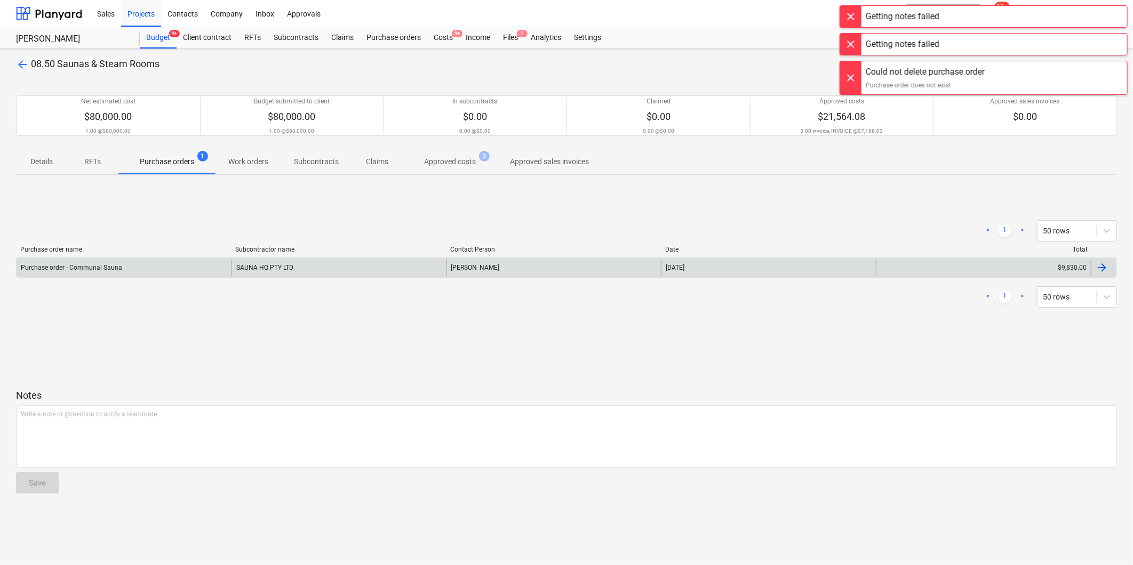
click at [315, 262] on div "SAUNA HQ PTY LTD" at bounding box center [338, 267] width 215 height 17
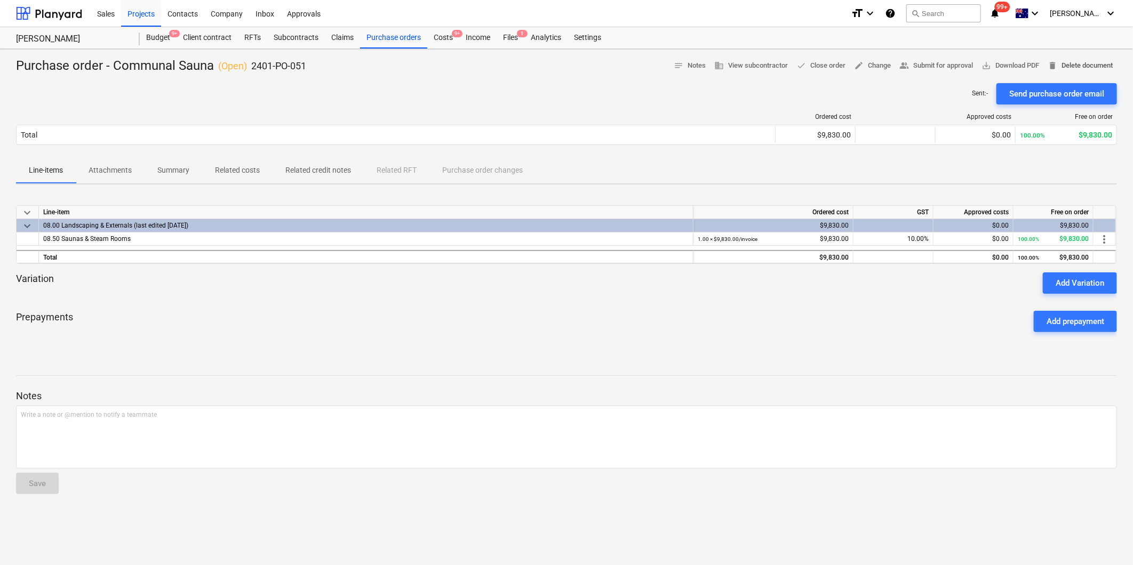
click at [1100, 68] on span "delete Delete document" at bounding box center [1079, 66] width 65 height 12
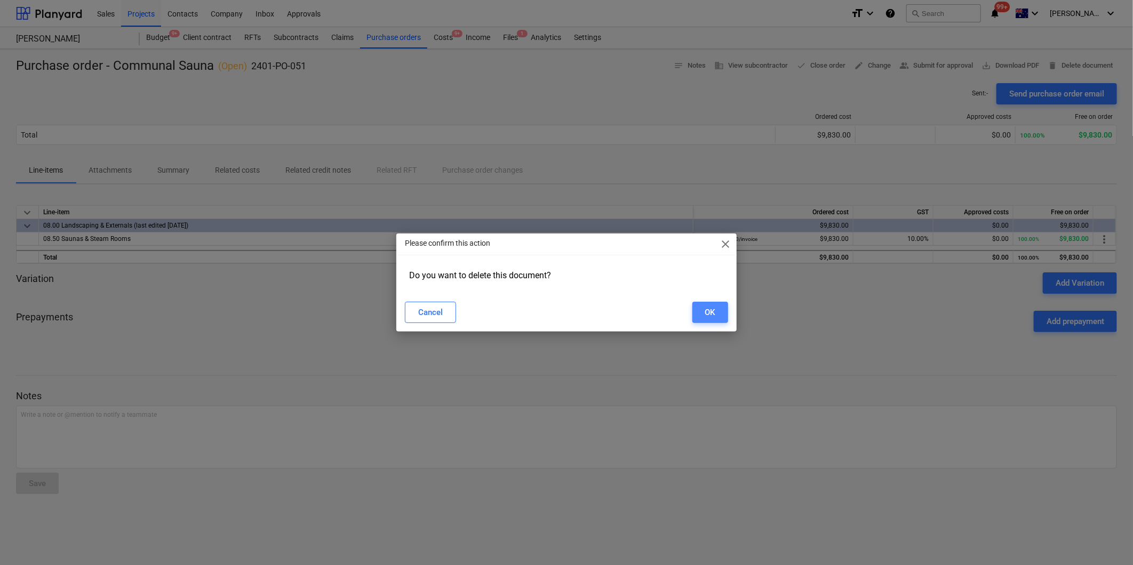
click at [713, 309] on div "OK" at bounding box center [710, 313] width 10 height 14
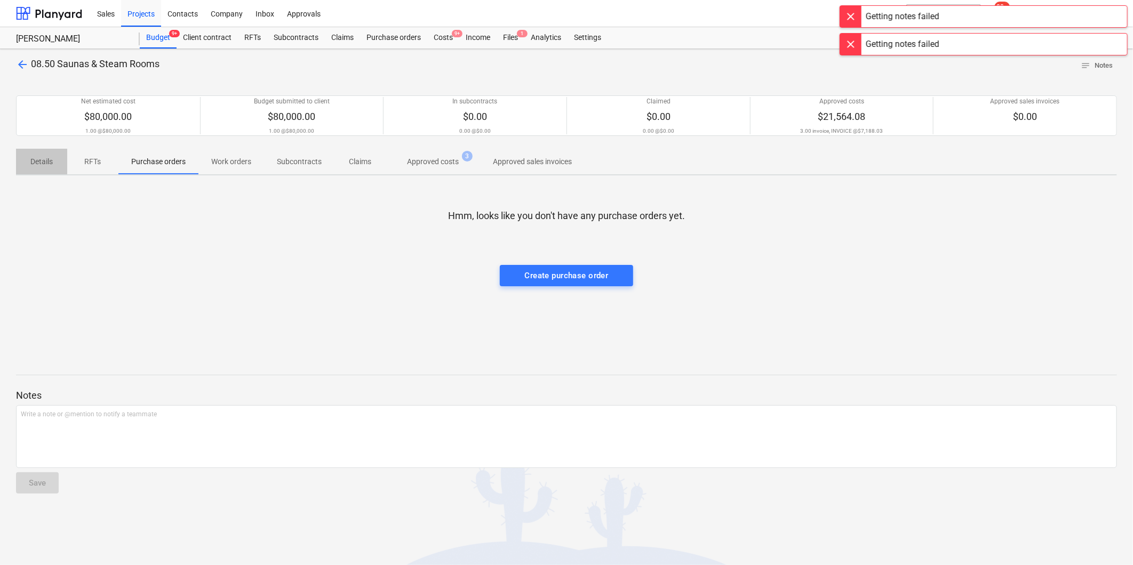
click at [61, 157] on span "Details" at bounding box center [41, 162] width 51 height 18
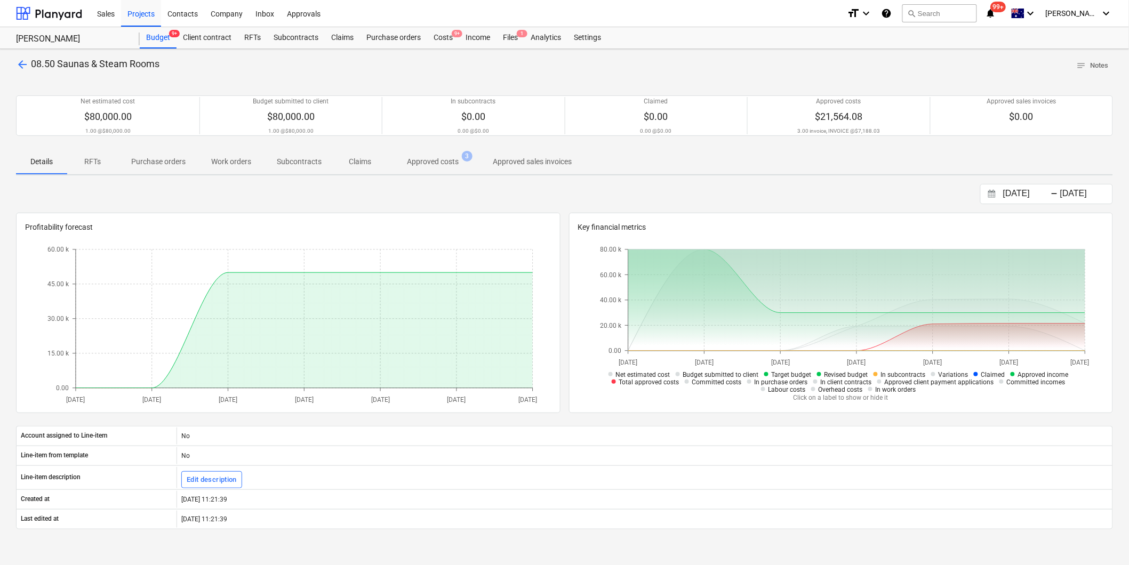
click at [25, 66] on span "arrow_back" at bounding box center [22, 64] width 13 height 13
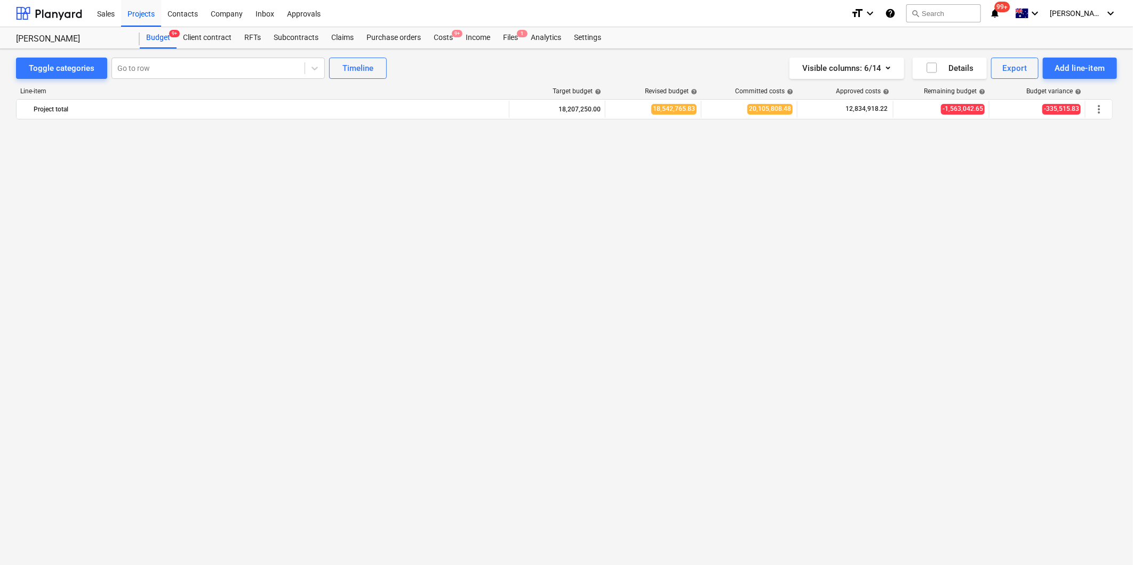
scroll to position [1244, 0]
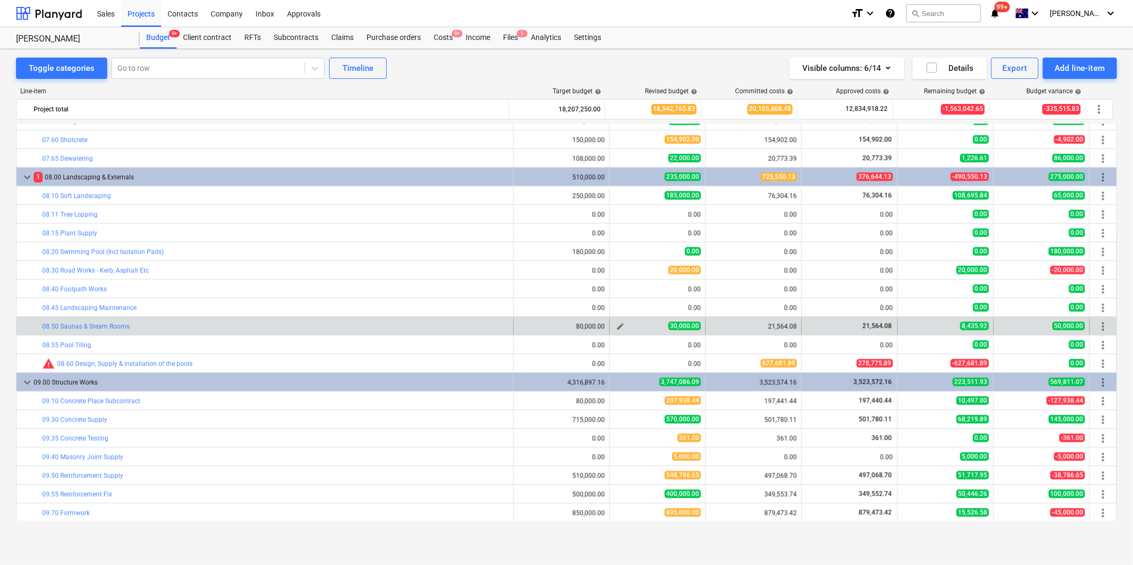
click at [616, 327] on span "edit" at bounding box center [620, 327] width 9 height 9
type textarea "x"
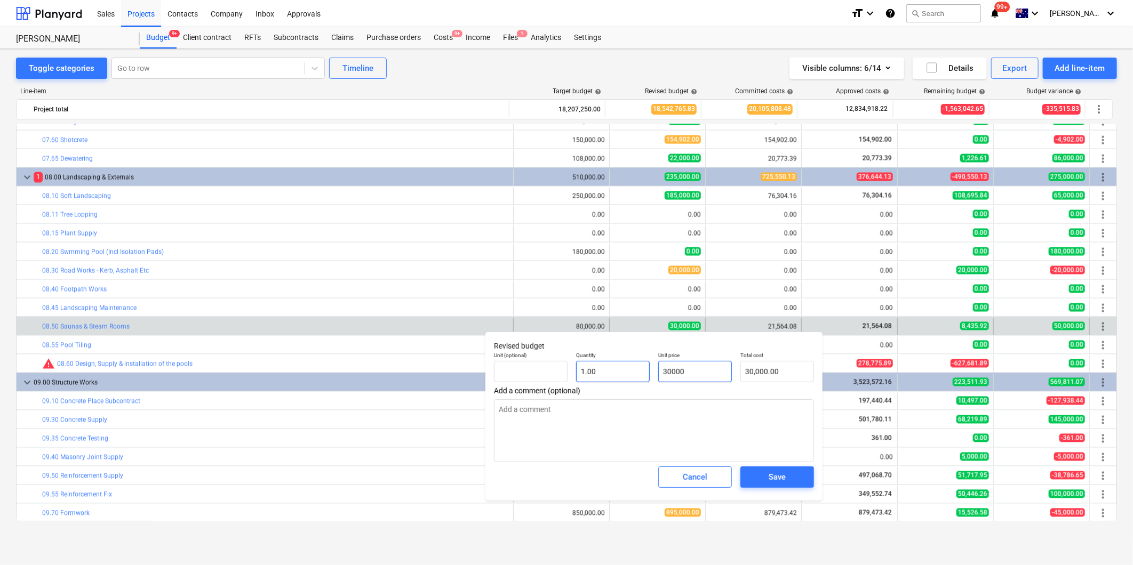
drag, startPoint x: 701, startPoint y: 374, endPoint x: 608, endPoint y: 365, distance: 93.2
click at [608, 365] on div "Unit (optional) Quantity 1.00 Unit price 30000 Total cost 30,000.00" at bounding box center [654, 367] width 329 height 39
type input "2"
type textarea "x"
type input "21"
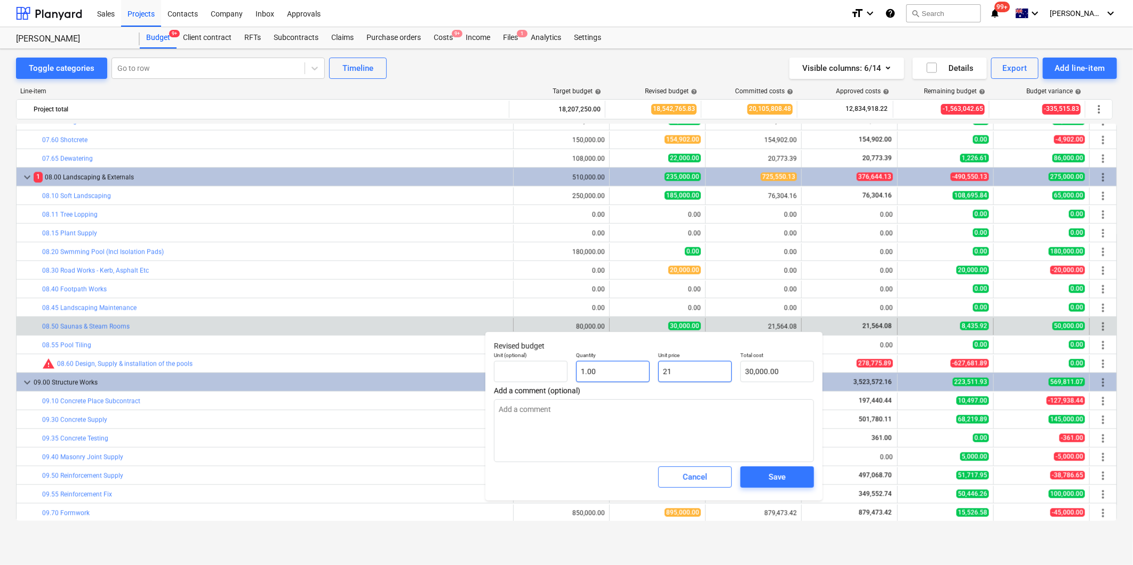
type input "21.00"
type textarea "x"
type input "215"
type input "215.00"
type textarea "x"
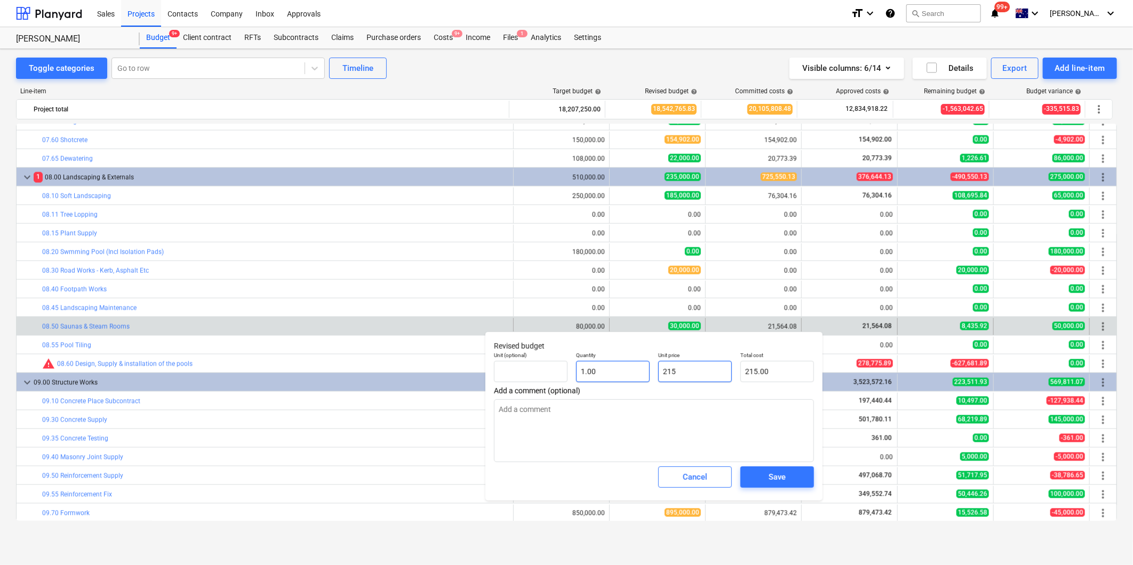
type input "2156"
type input "2,156.00"
type textarea "x"
type input "21564"
type input "21,564.00"
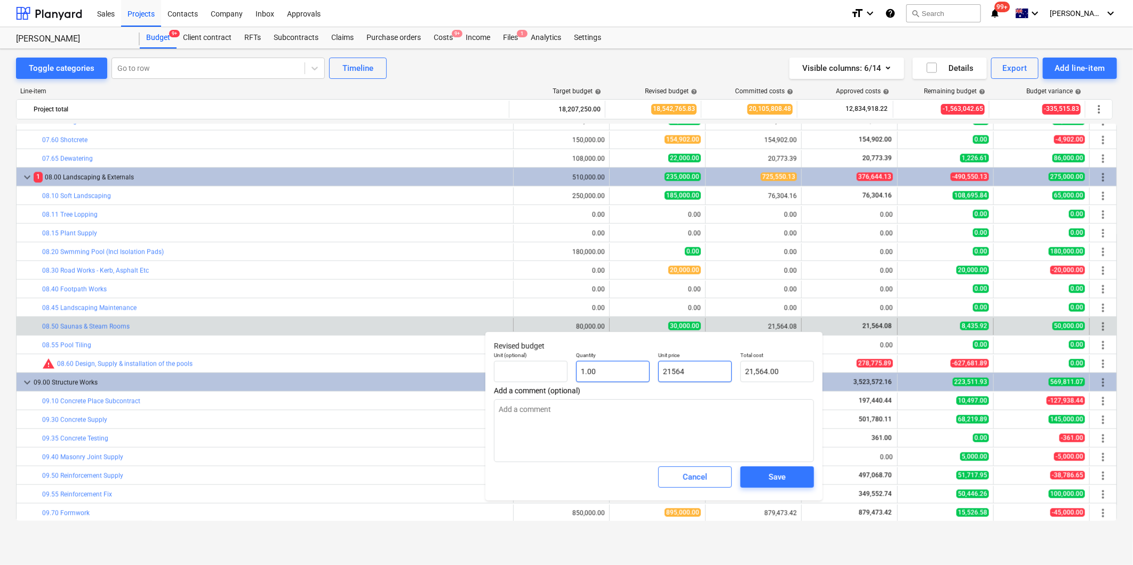
type textarea "x"
type input "21564."
type textarea "x"
type input "21564.0"
type textarea "x"
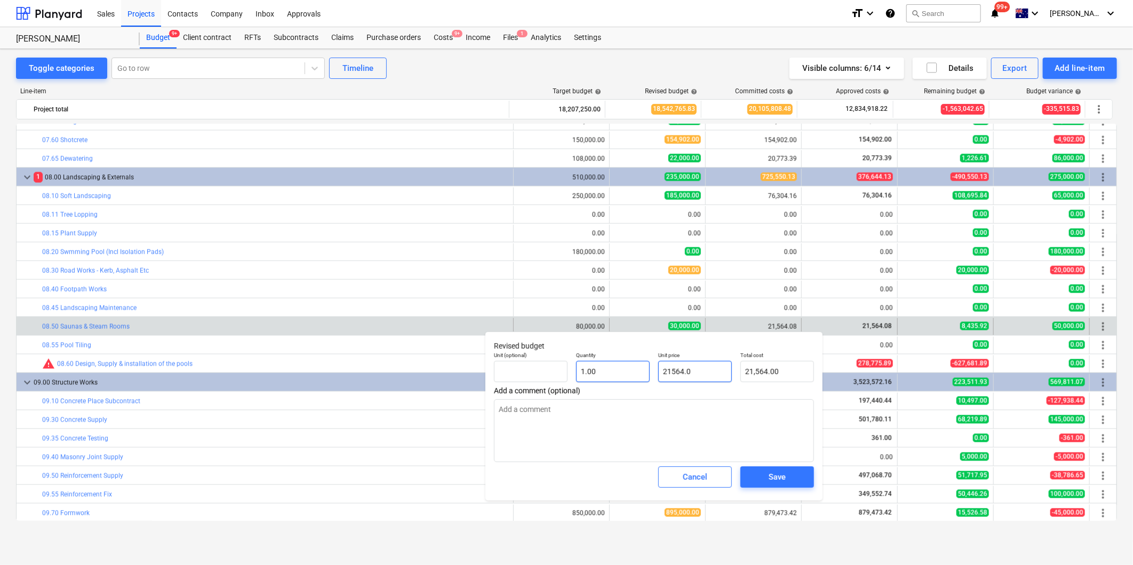
type input "21564.08"
type input "21,564.08"
type input "21564.08"
type textarea "x"
type input "21,564.08"
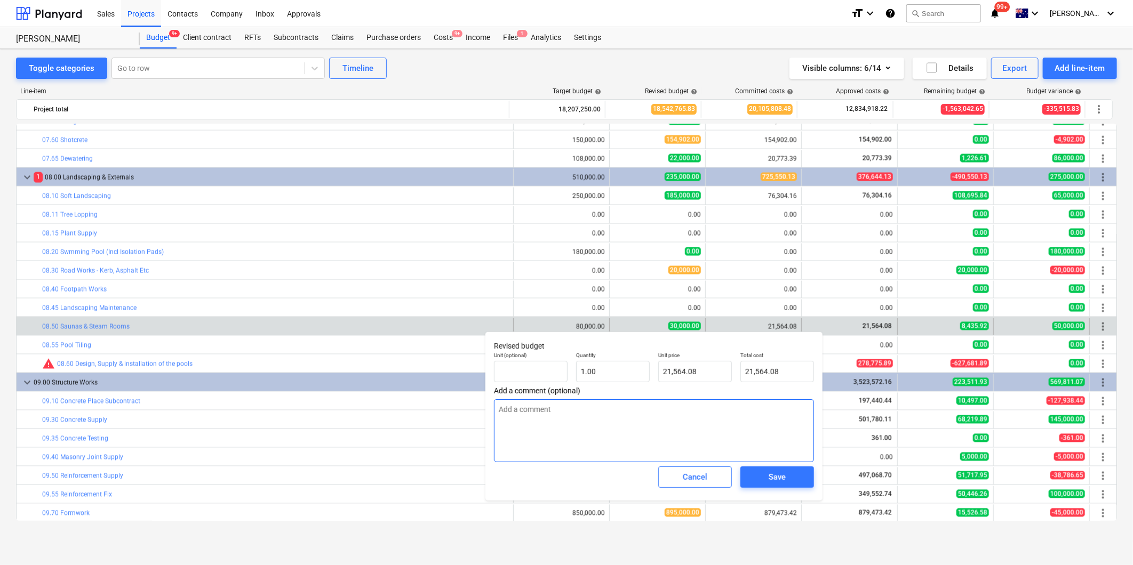
click at [593, 418] on textarea at bounding box center [654, 430] width 320 height 63
type textarea "x"
type textarea "S"
type textarea "x"
type textarea "Sa"
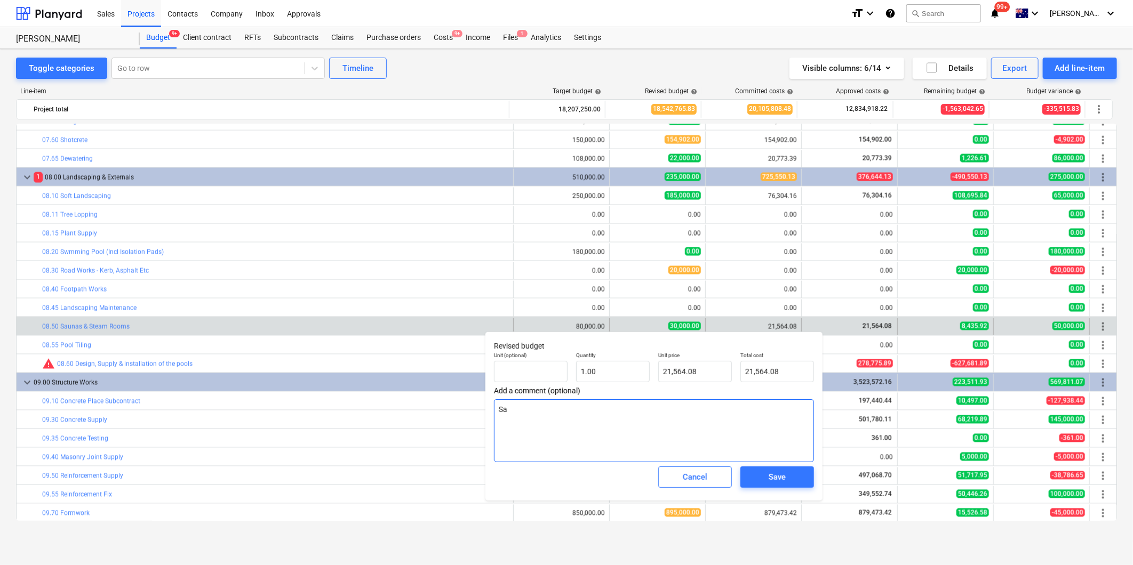
type textarea "x"
type textarea "Saun"
type textarea "x"
type textarea "Saunsa"
type textarea "x"
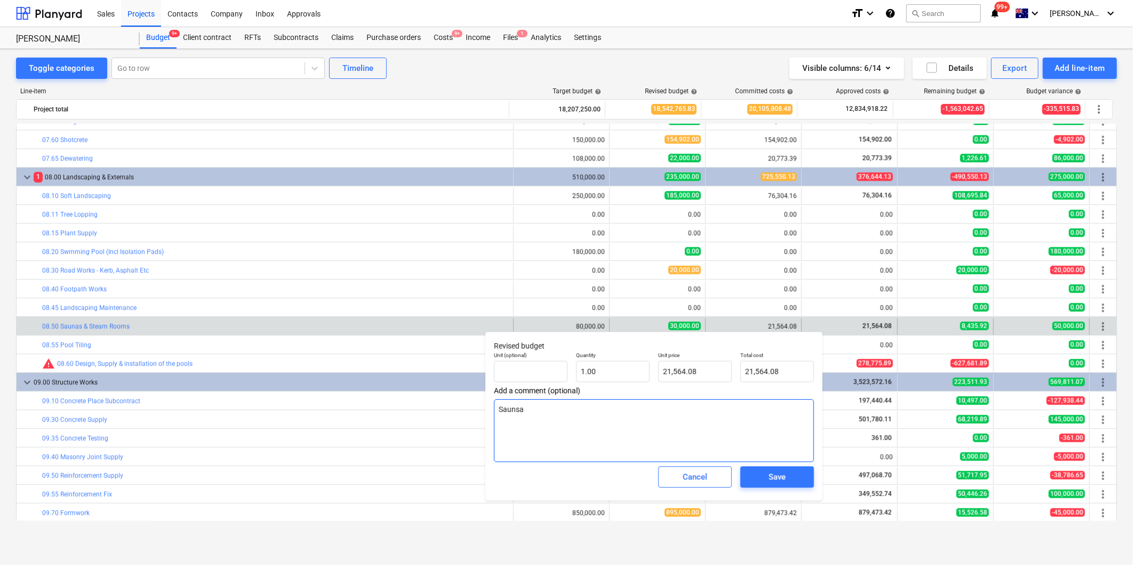
type textarea "Sauns"
type textarea "x"
type textarea "Saun"
type textarea "x"
type textarea "Sauna"
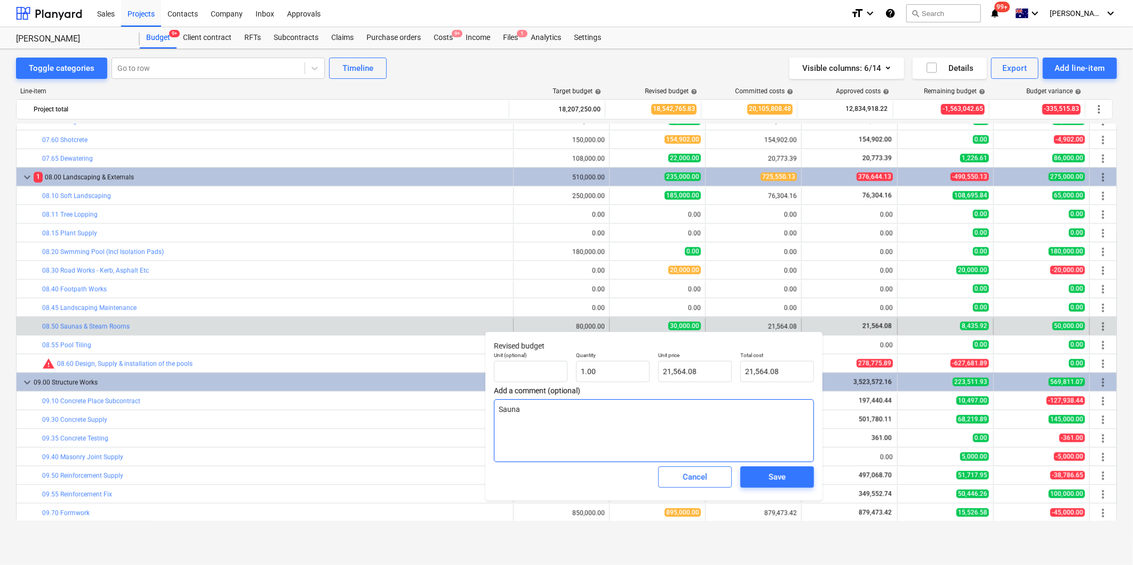
type textarea "x"
type textarea "Saunas"
type textarea "x"
type textarea "Saunas"
type textarea "x"
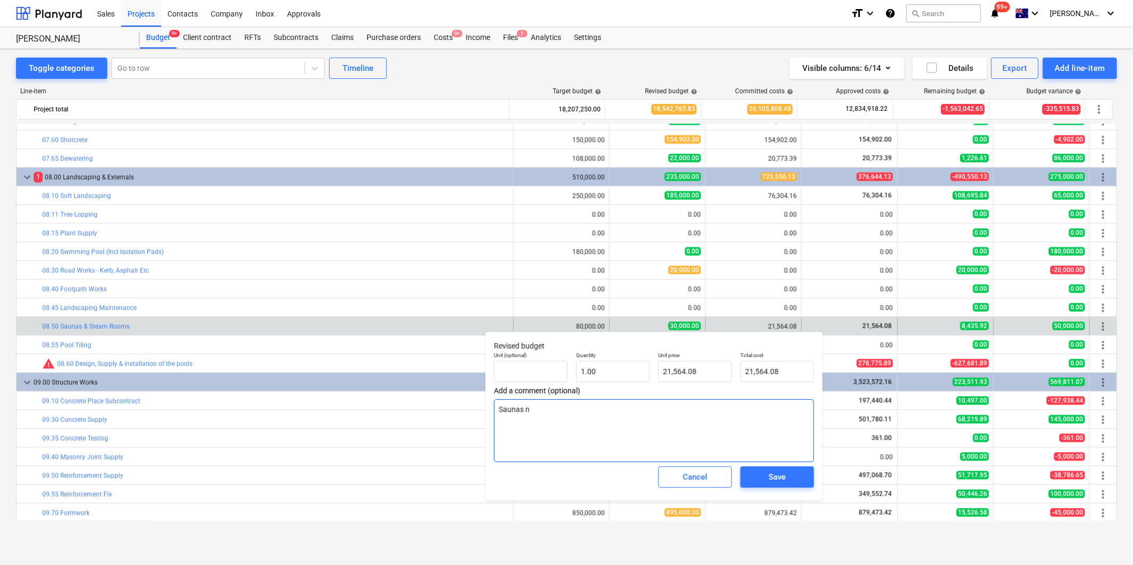
type textarea "Saunas no"
type textarea "x"
type textarea "Saunas now"
type textarea "x"
type textarea "Saunas now co"
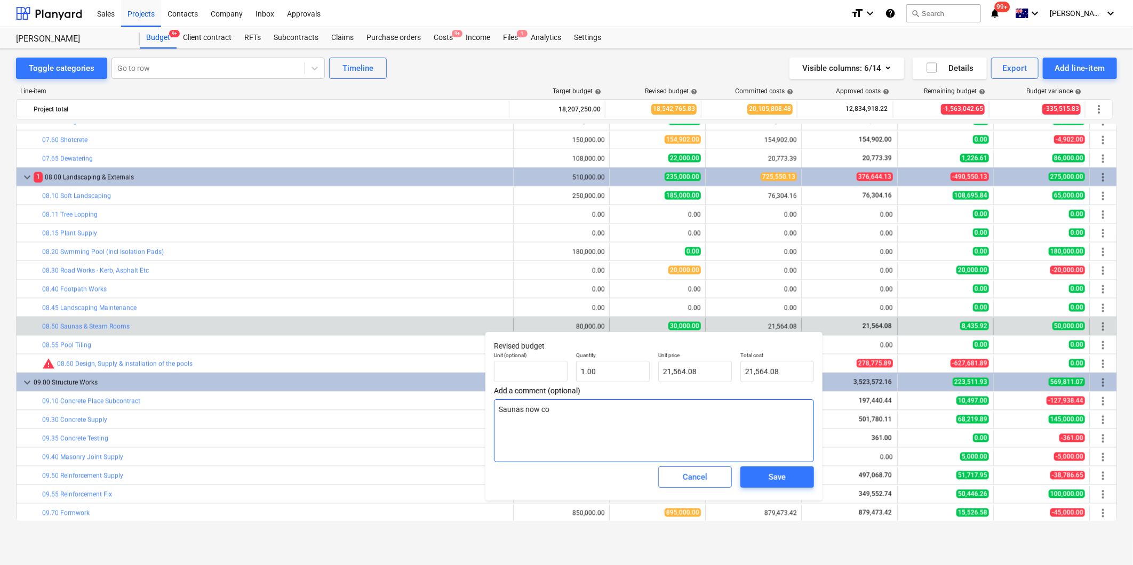
type textarea "x"
type textarea "Saunas now com"
type textarea "x"
type textarea "Saunas now comp"
type textarea "x"
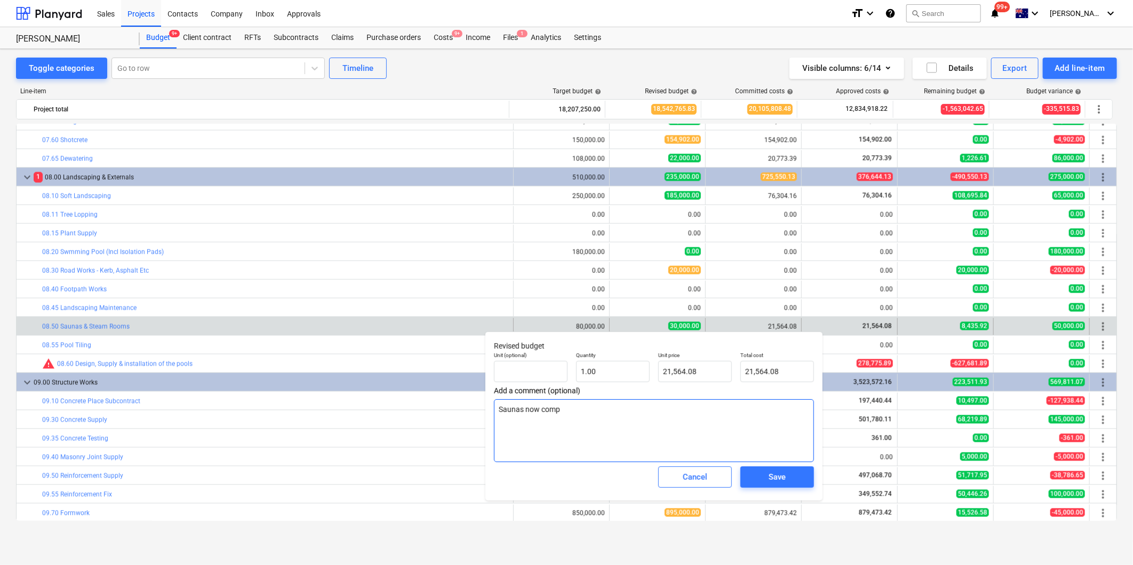
type textarea "Saunas now compl"
type textarea "x"
type textarea "Saunas now comple"
type textarea "x"
type textarea "Saunas now complet"
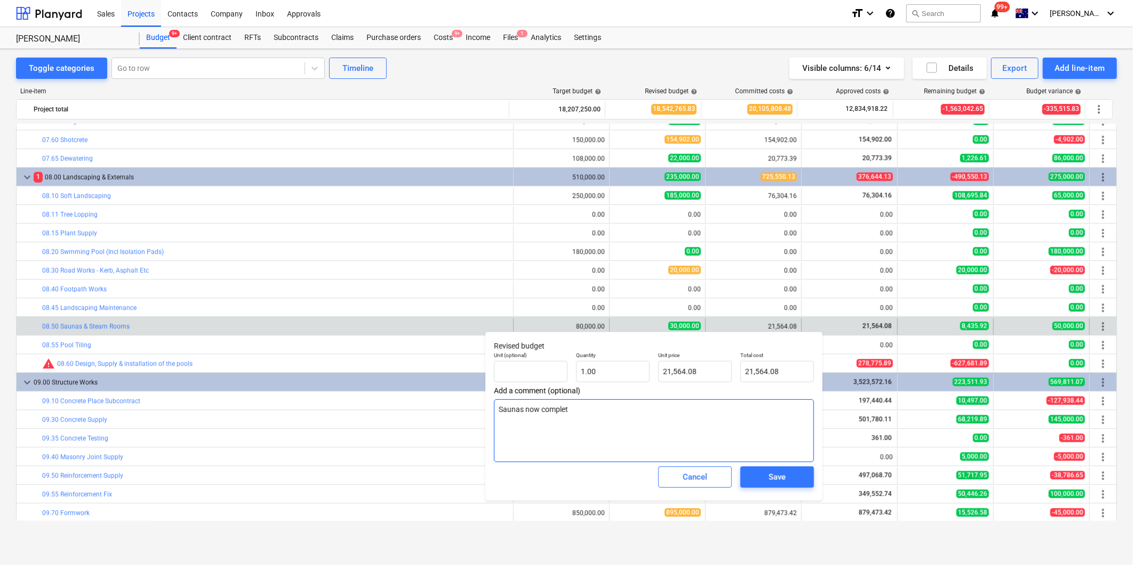
type textarea "x"
type textarea "Saunas now complete"
type textarea "x"
type textarea "Saunas now completee"
type textarea "x"
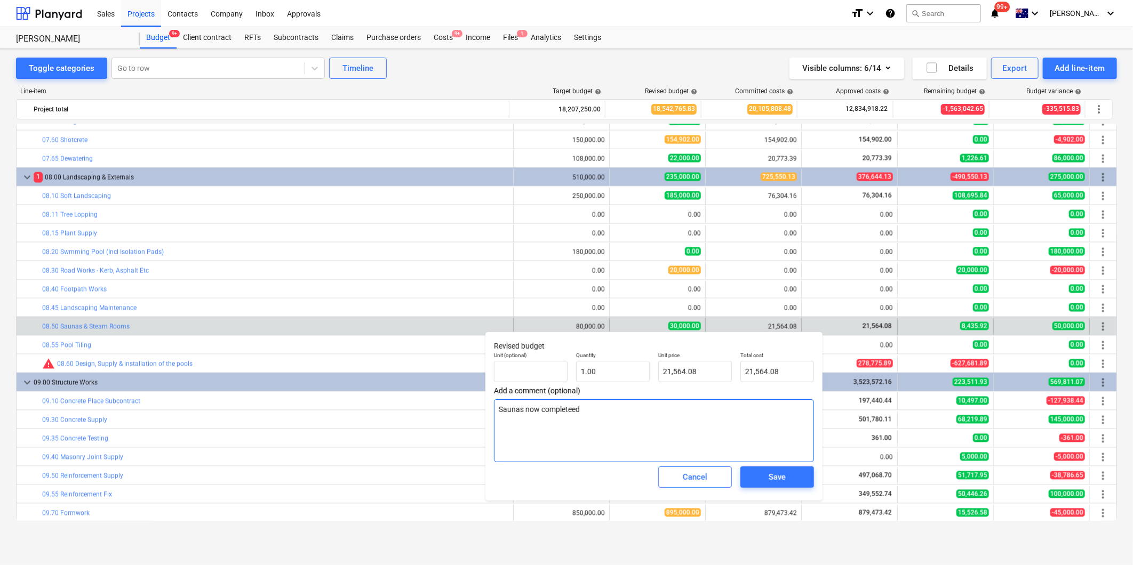
type textarea "Saunas now completeed."
type textarea "x"
type textarea "Saunas now completeed"
type textarea "x"
type textarea "Saunas now complete"
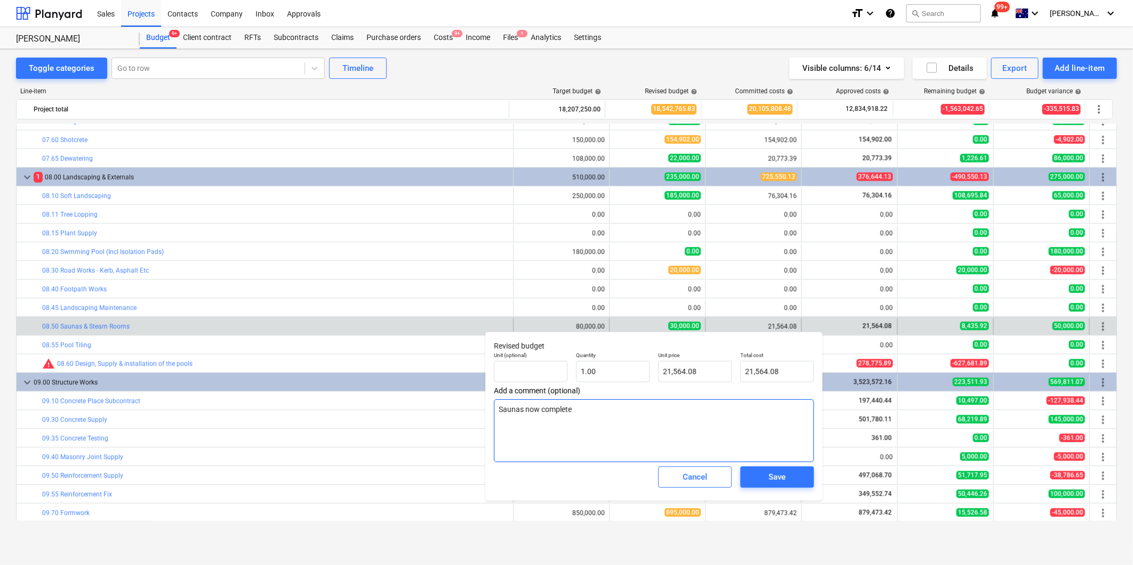
type textarea "x"
type textarea "Saunas now complet"
type textarea "x"
type textarea "Saunas now complete"
type textarea "x"
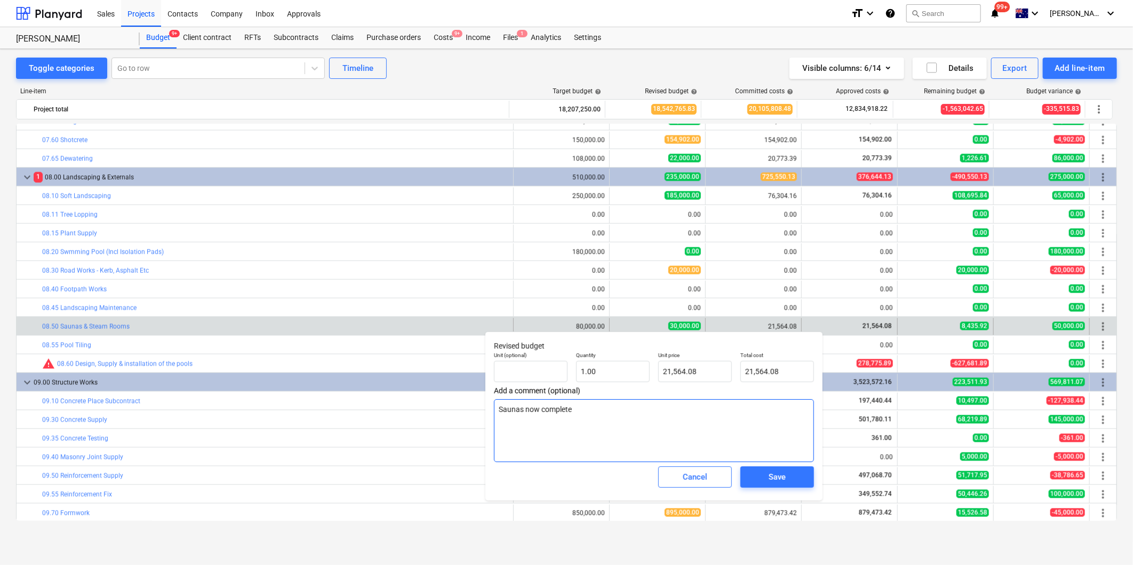
type textarea "Saunas now completed"
type textarea "x"
type textarea "Saunas now completed."
click at [774, 481] on div "Save" at bounding box center [776, 477] width 17 height 14
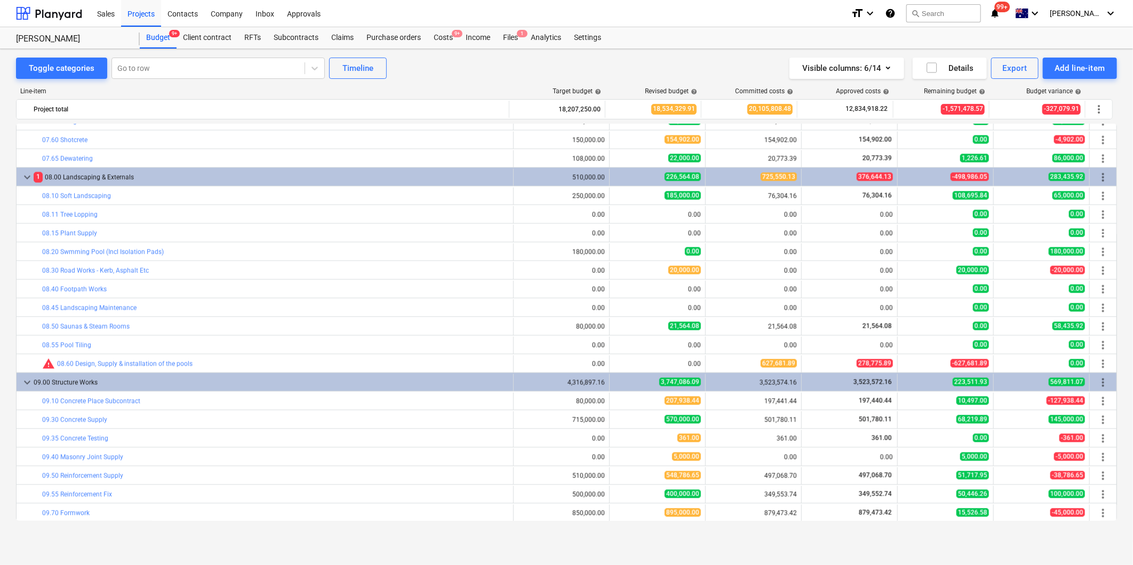
type textarea "x"
type input "1.00"
type input "21,564.08"
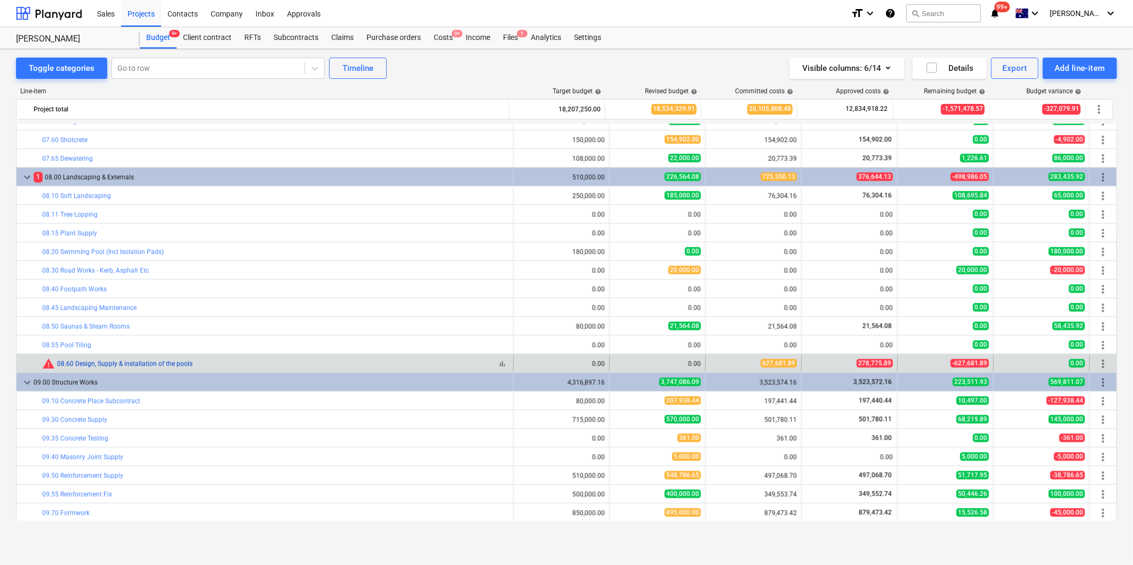
click at [98, 363] on link "08.60 Design, Supply & installation of the pools" at bounding box center [124, 364] width 135 height 7
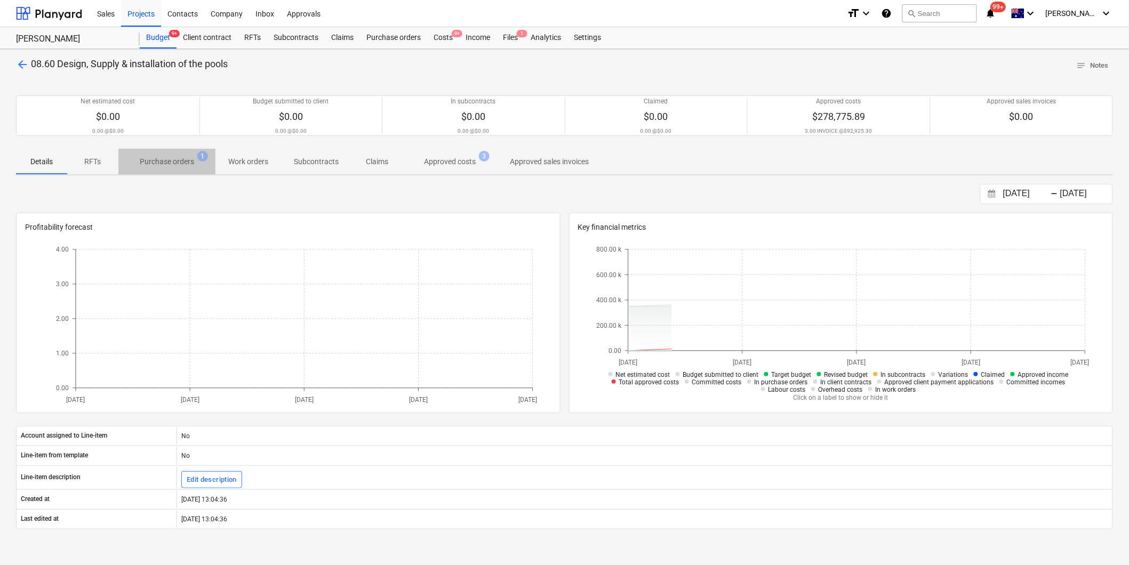
click at [158, 157] on p "Purchase orders" at bounding box center [167, 161] width 54 height 11
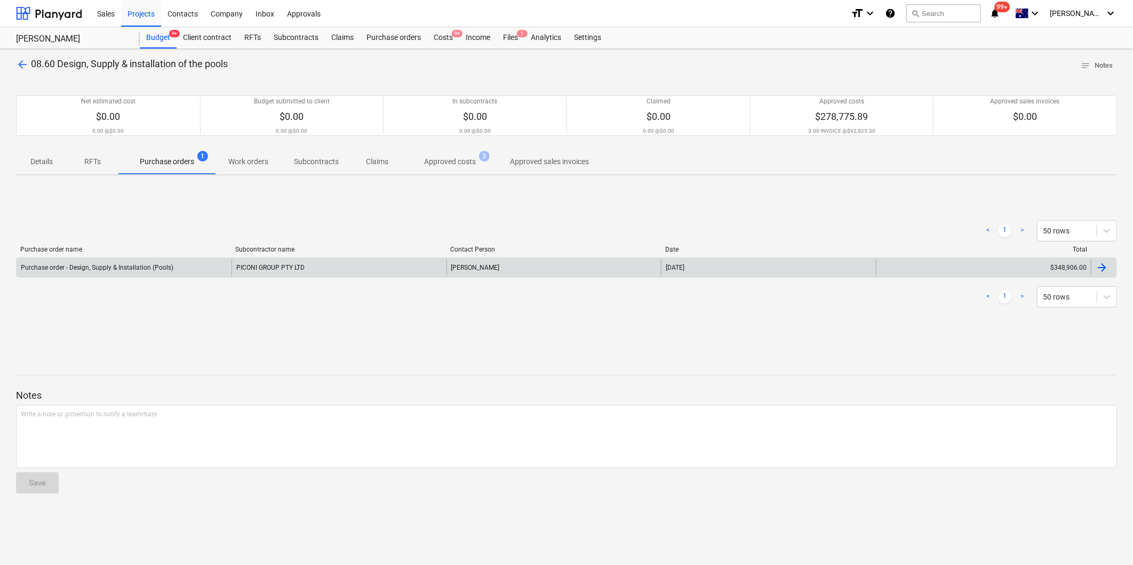
click at [1035, 267] on div "$348,906.00" at bounding box center [983, 267] width 215 height 17
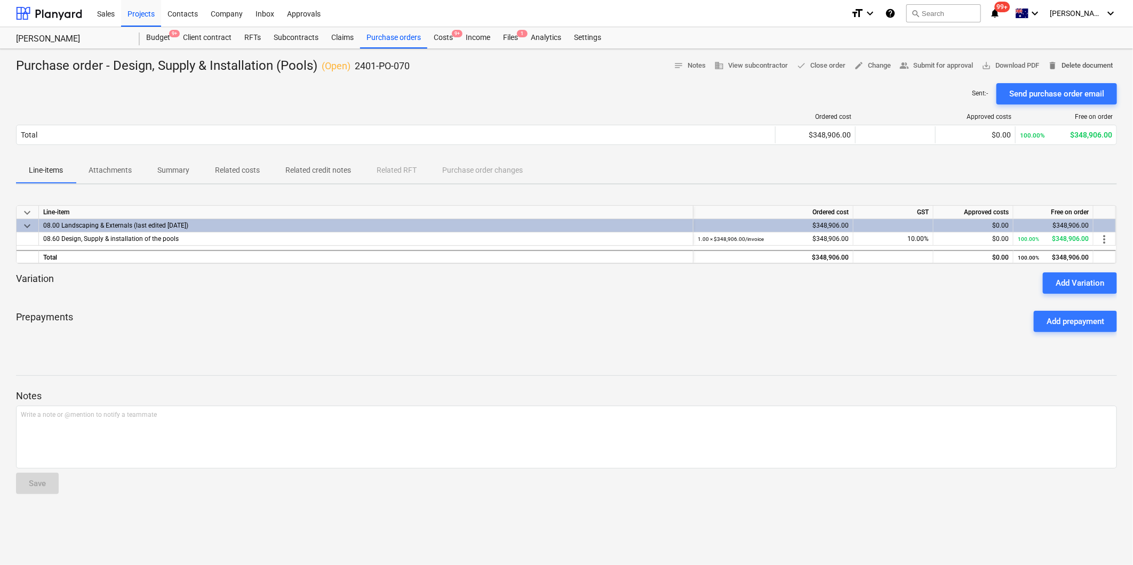
click at [1092, 66] on span "delete Delete document" at bounding box center [1079, 66] width 65 height 12
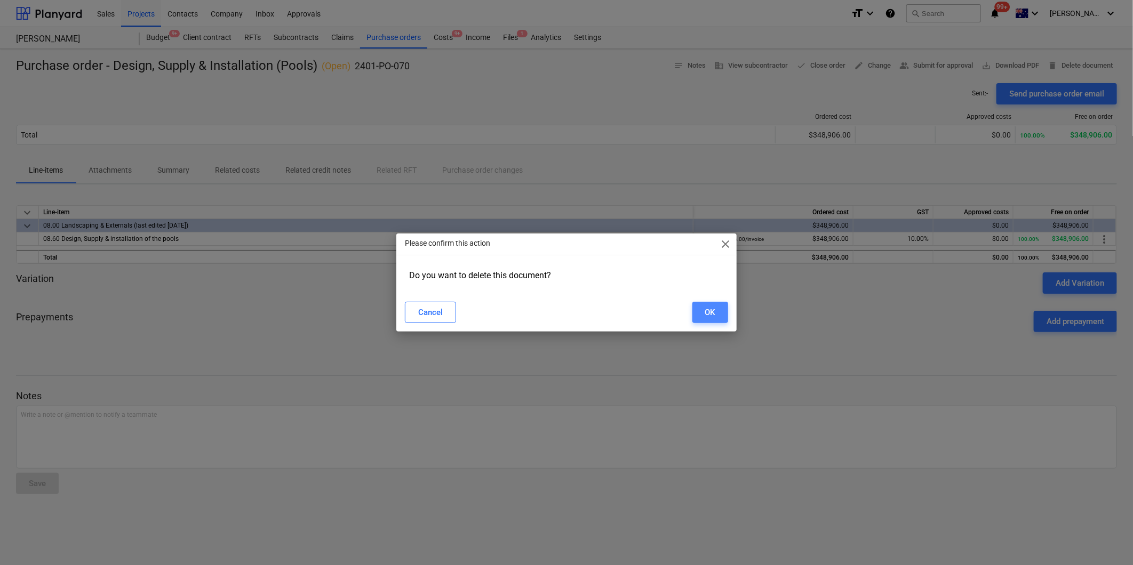
click at [712, 312] on div "OK" at bounding box center [710, 313] width 10 height 14
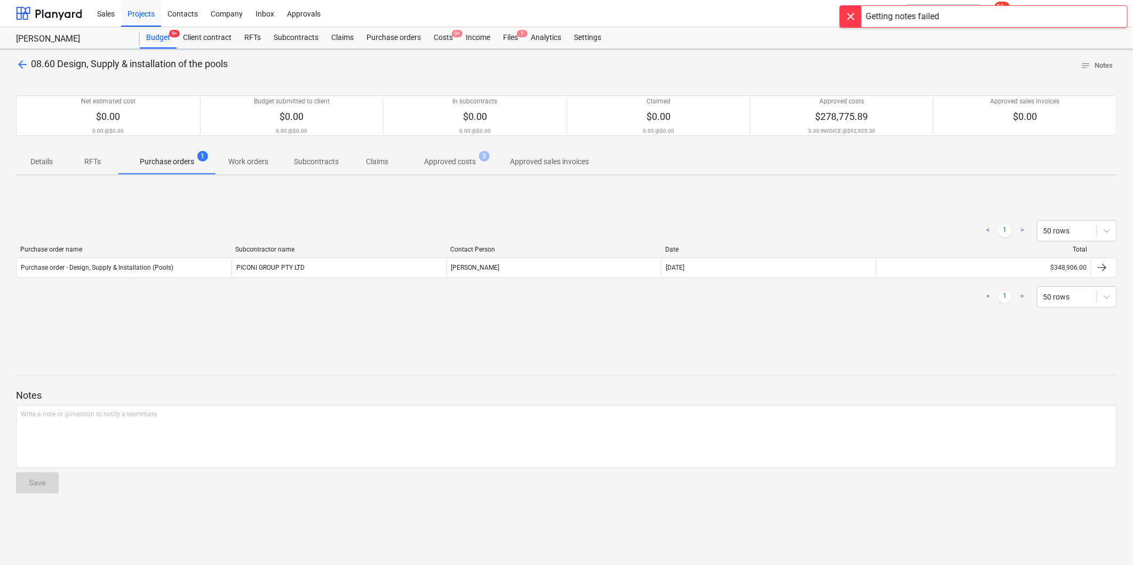
click at [18, 67] on span "arrow_back" at bounding box center [22, 64] width 13 height 13
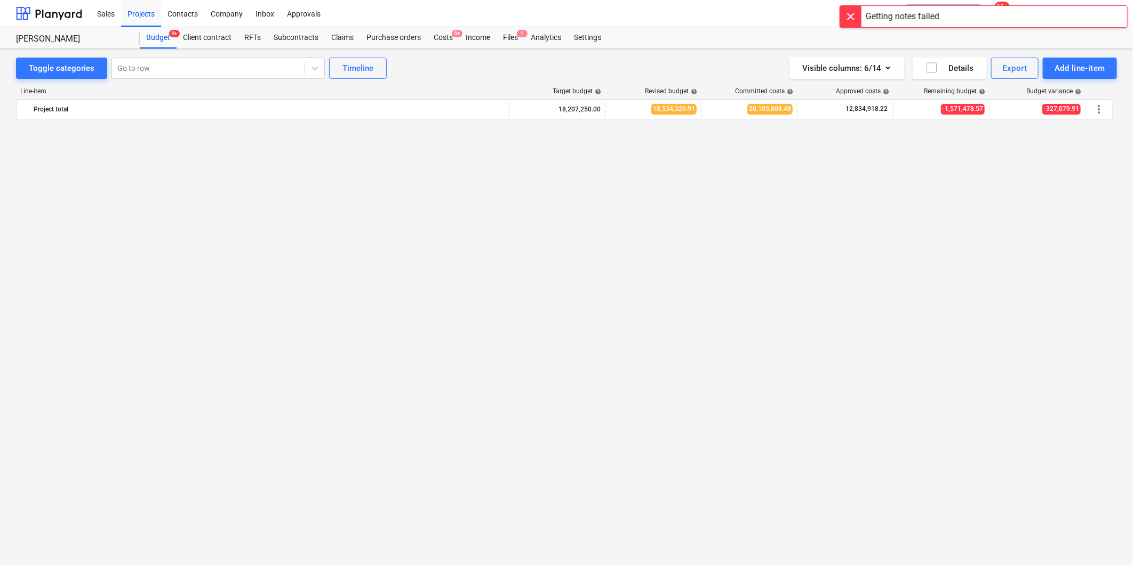
scroll to position [1244, 0]
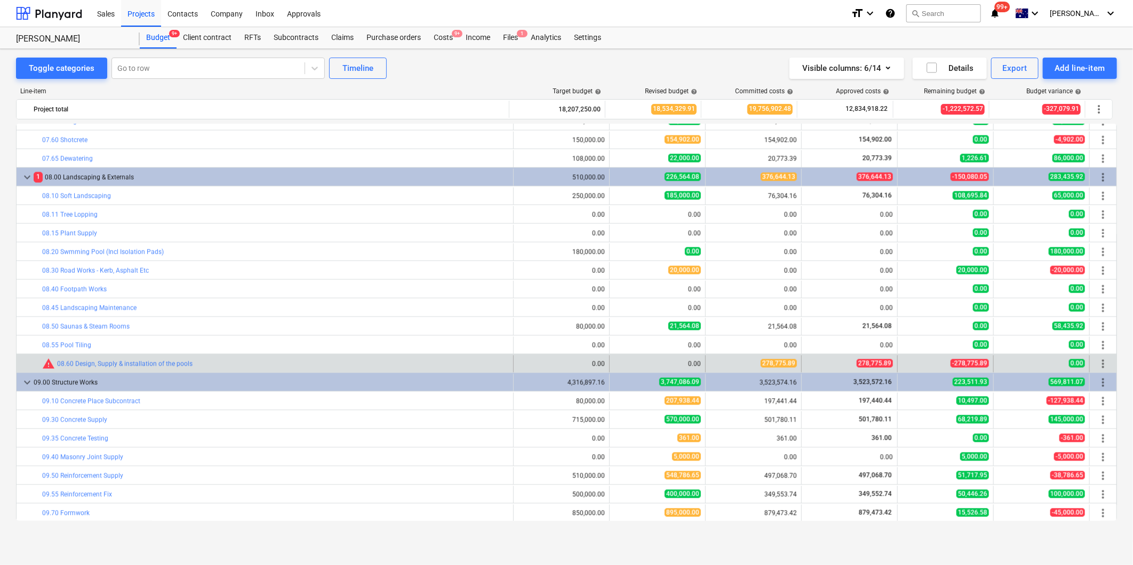
click at [712, 365] on div "278,775.89" at bounding box center [753, 363] width 87 height 9
click at [614, 366] on button "edit" at bounding box center [620, 364] width 13 height 13
type textarea "x"
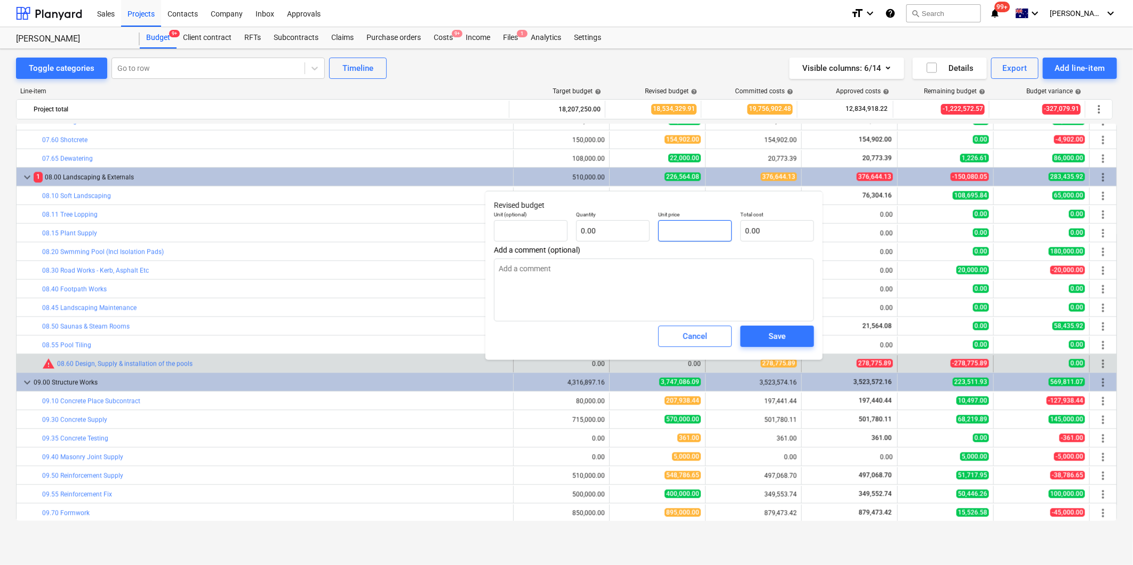
drag, startPoint x: 680, startPoint y: 233, endPoint x: 656, endPoint y: 236, distance: 23.6
click at [656, 236] on div "Unit price" at bounding box center [695, 226] width 82 height 39
type textarea "x"
type input "pcs"
type input "3"
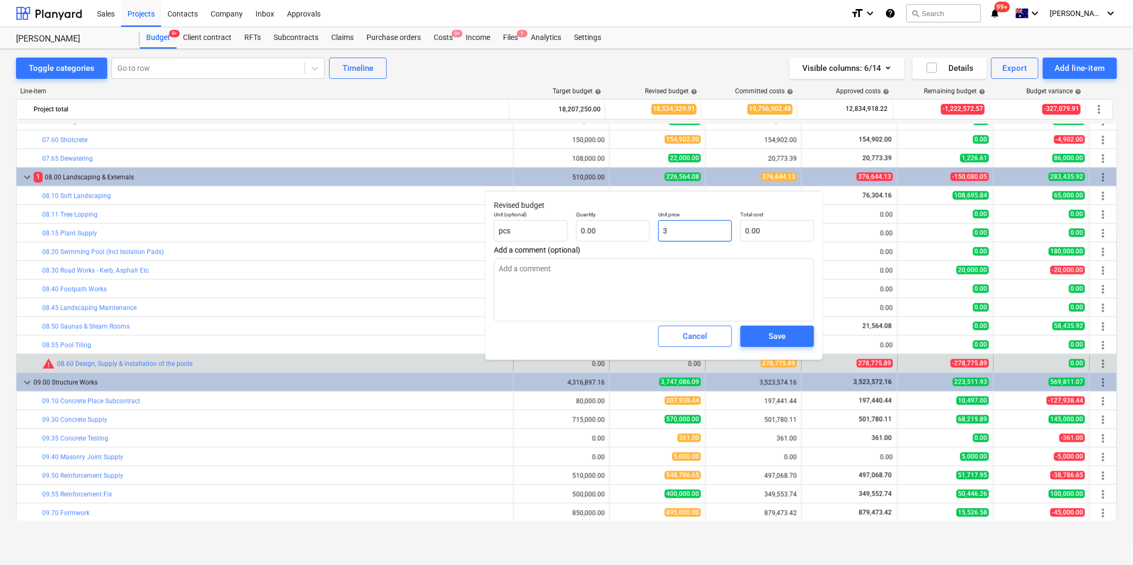
type input "1.00"
type input "3.00"
type textarea "x"
type input "39"
type input "39.00"
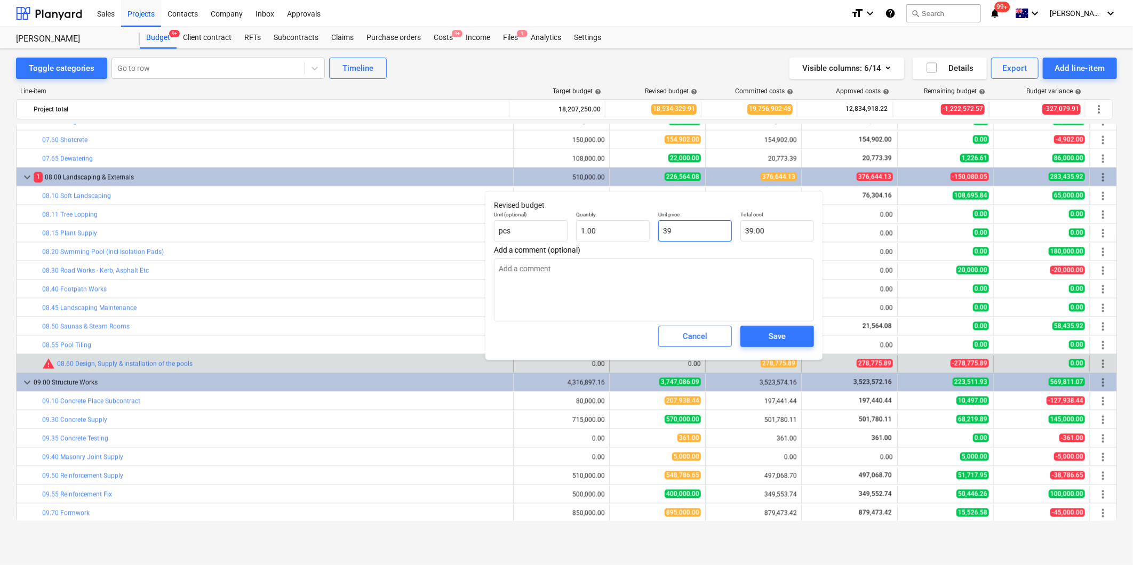
type textarea "x"
type input "390"
type input "390.00"
type textarea "x"
type input "3900"
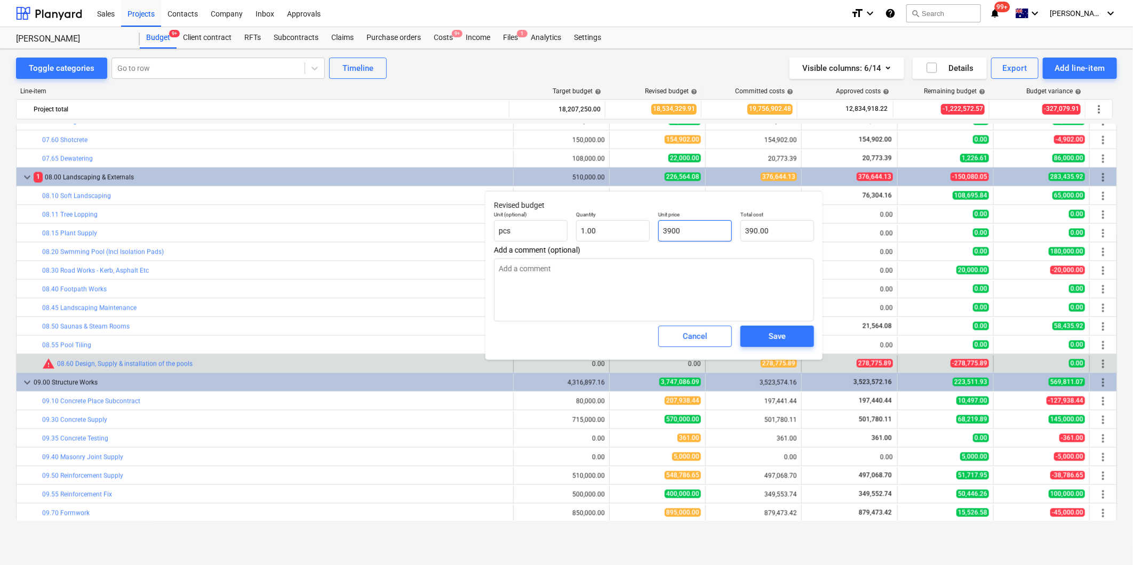
type input "3,900.00"
type textarea "x"
type input "39000"
type input "39,000.00"
type textarea "x"
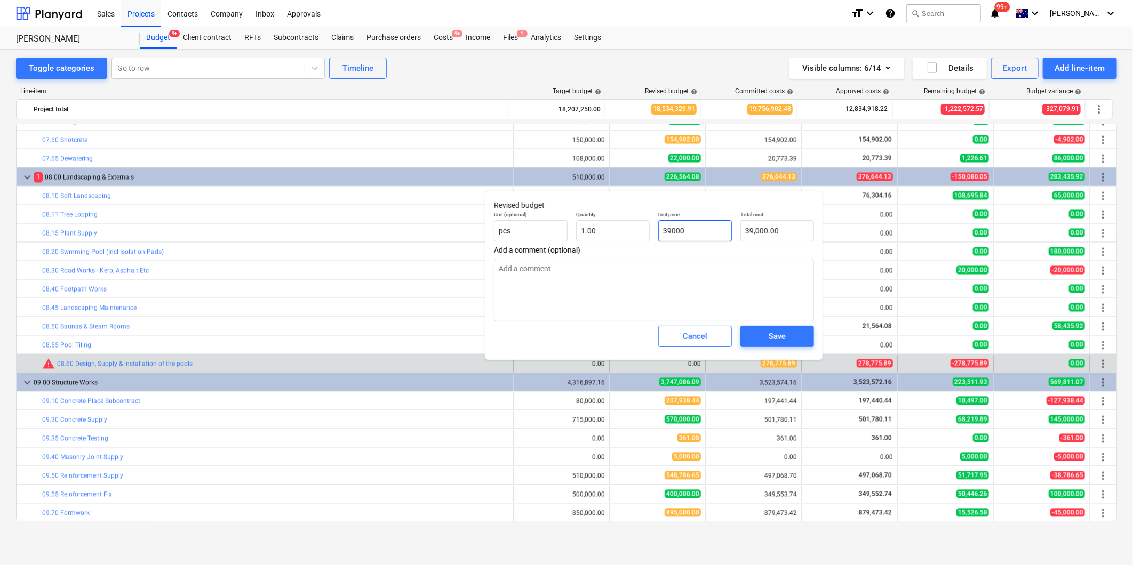
type input "390000"
type input "390,000.00"
type input "390000"
type textarea "x"
type input "390,000.00"
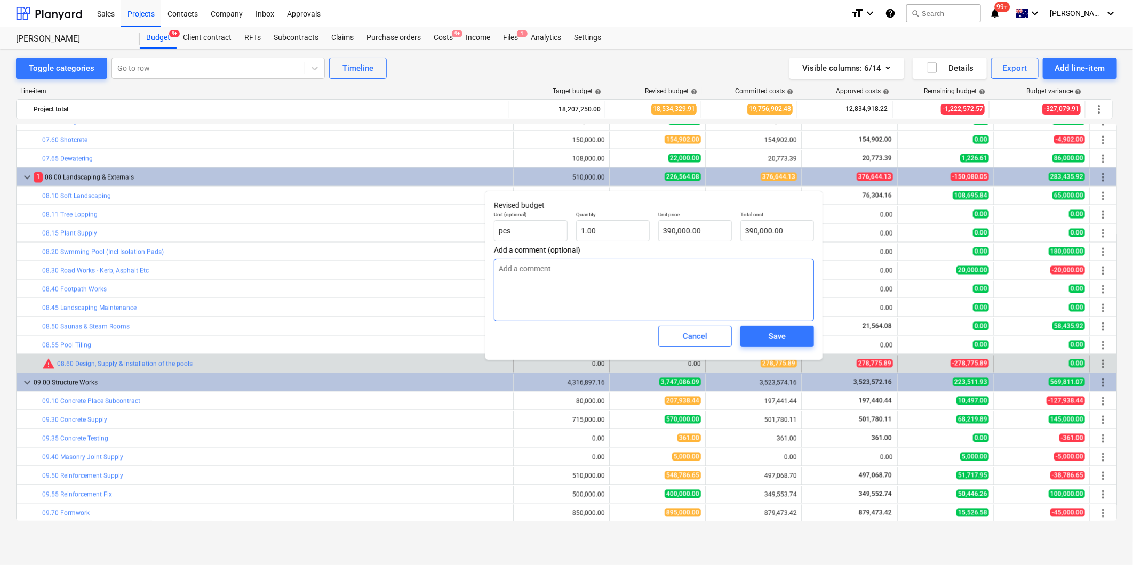
click at [633, 270] on textarea at bounding box center [654, 290] width 320 height 63
type textarea "x"
type textarea "$"
type textarea "x"
type textarea "$L"
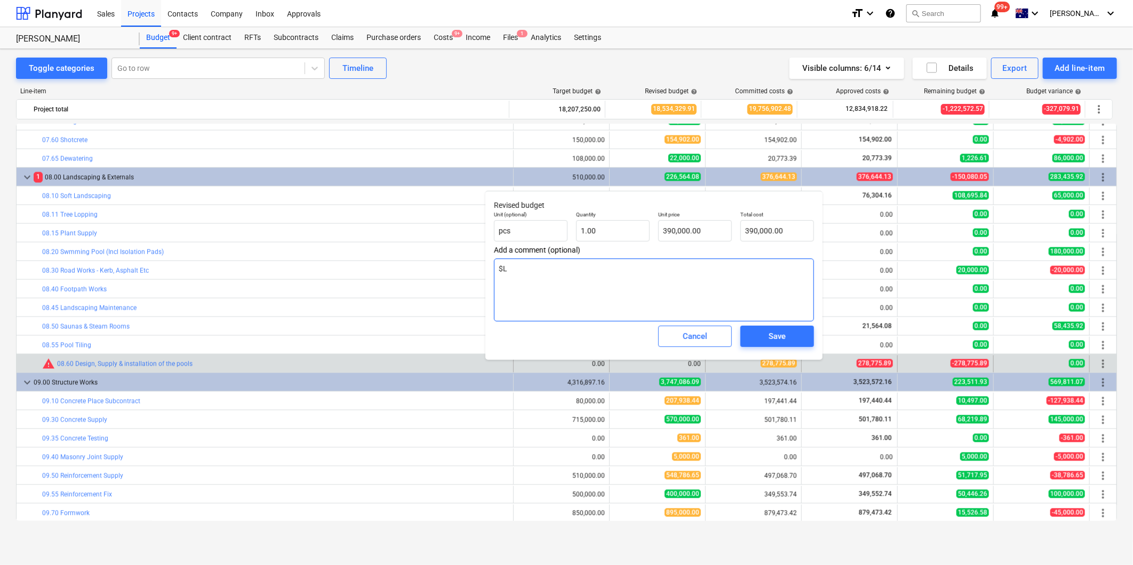
type textarea "x"
type textarea "$Le"
type textarea "x"
type textarea "$L"
type textarea "x"
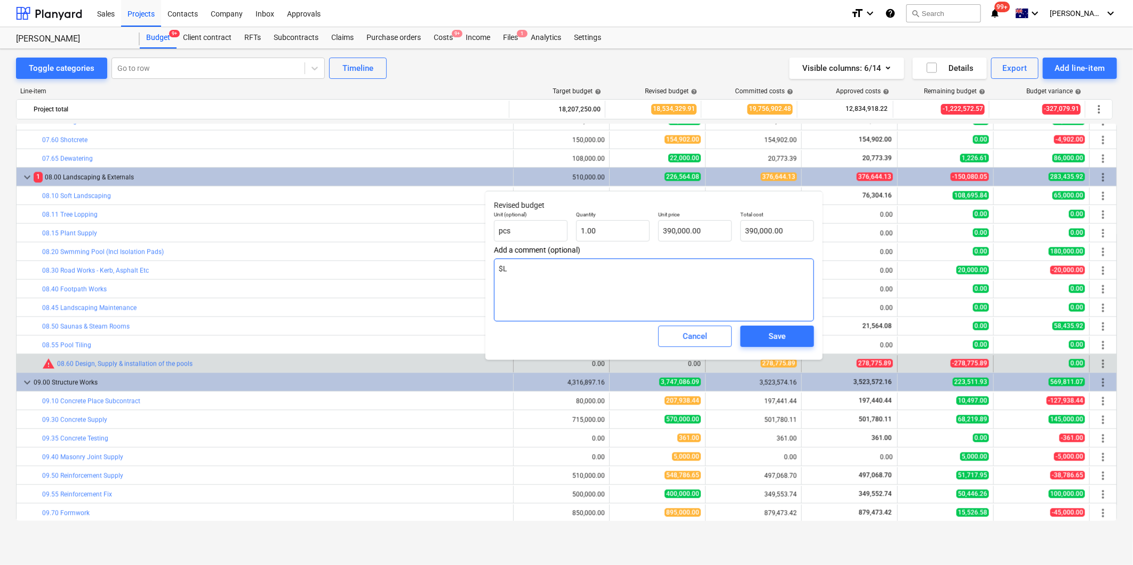
type textarea "$"
type textarea "x"
type textarea "L"
type textarea "x"
type textarea "Le"
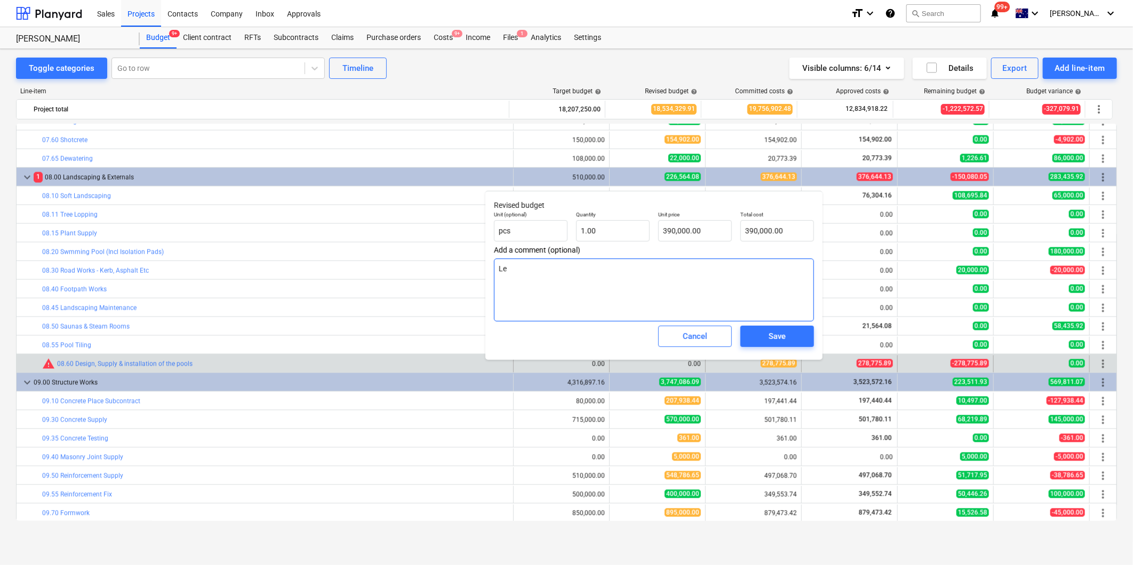
type textarea "x"
type textarea "Let"
type textarea "x"
type textarea "Let"
type textarea "x"
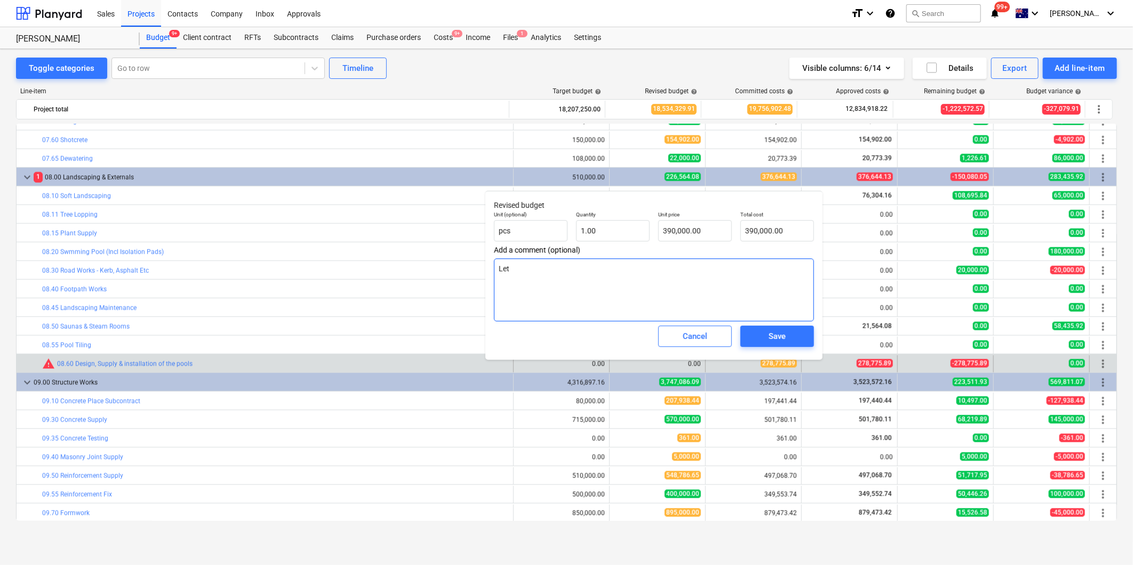
type textarea "Let t"
type textarea "x"
type textarea "Let to"
type textarea "x"
type textarea "Let to"
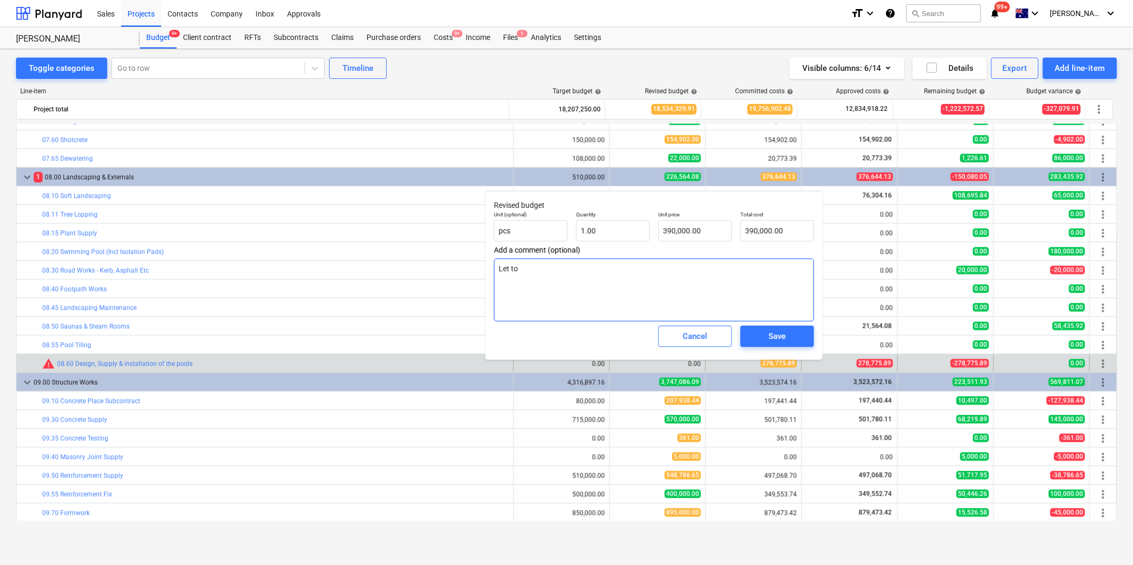
type textarea "x"
type textarea "Let to P"
click at [777, 332] on div "Save" at bounding box center [776, 337] width 17 height 14
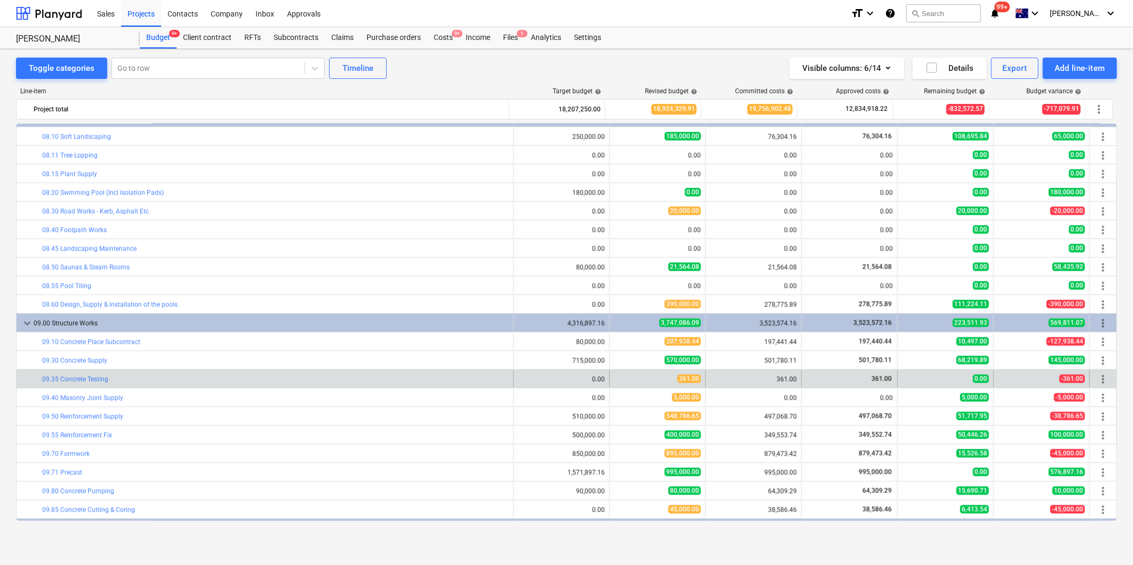
scroll to position [1363, 0]
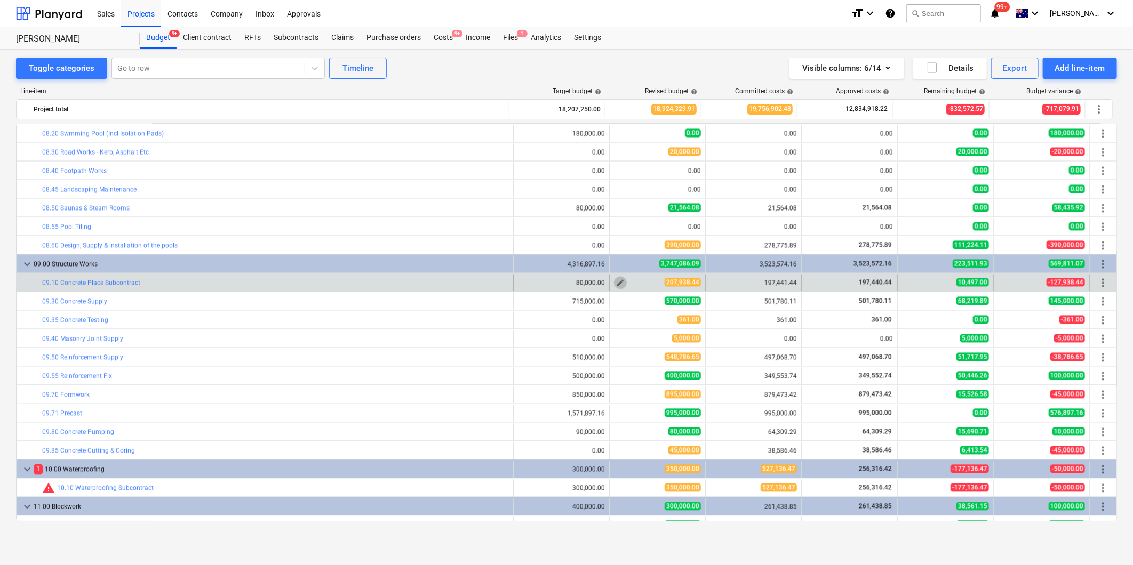
click at [616, 285] on span "edit" at bounding box center [620, 283] width 9 height 9
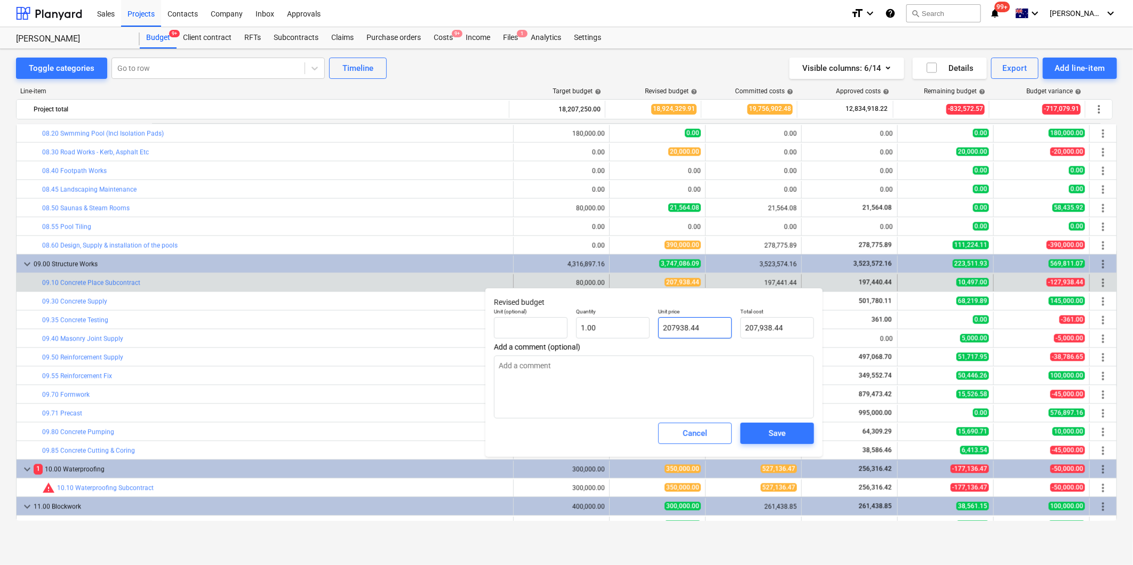
click at [706, 324] on input "207938.44" at bounding box center [695, 327] width 74 height 21
click at [620, 409] on textarea at bounding box center [654, 387] width 320 height 63
click at [792, 441] on button "Save" at bounding box center [777, 433] width 74 height 21
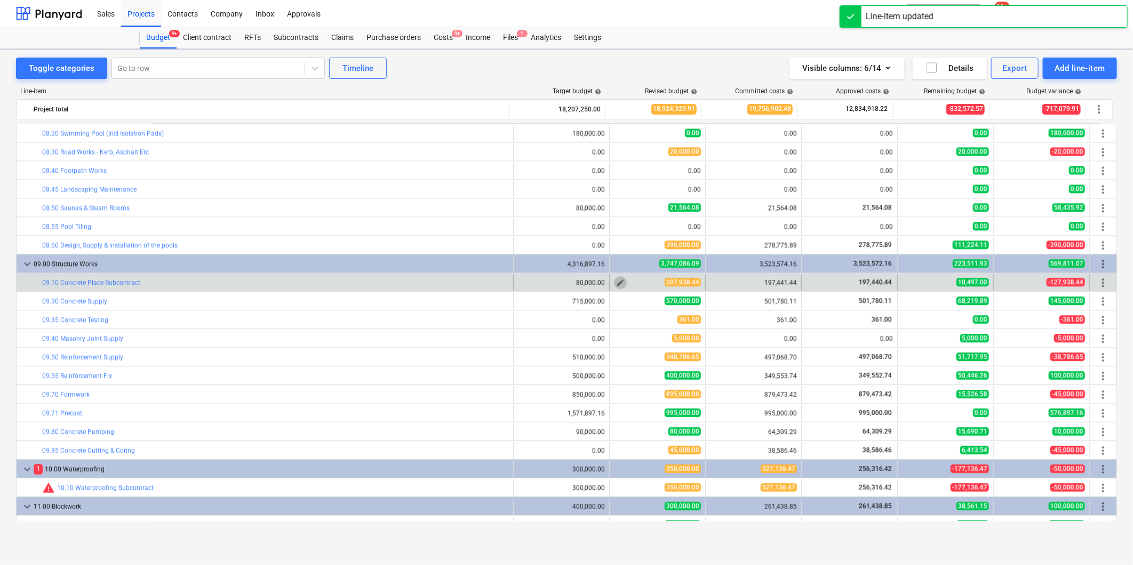
click at [617, 284] on span "edit" at bounding box center [620, 283] width 9 height 9
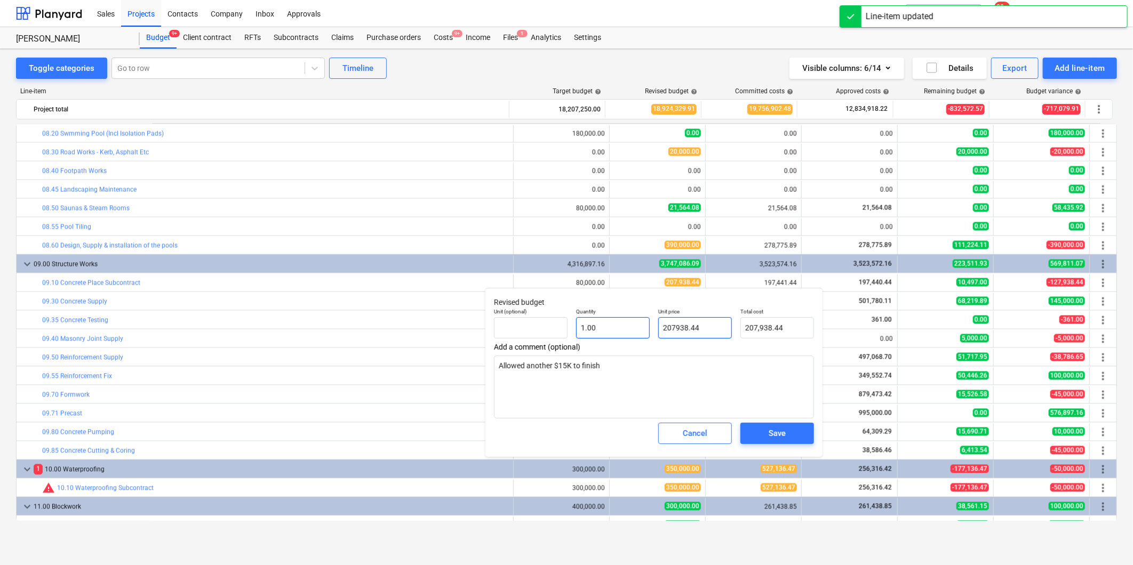
click at [624, 318] on body "Sales Projects Contacts Company Inbox Approvals format_size keyboard_arrow_down…" at bounding box center [566, 282] width 1133 height 565
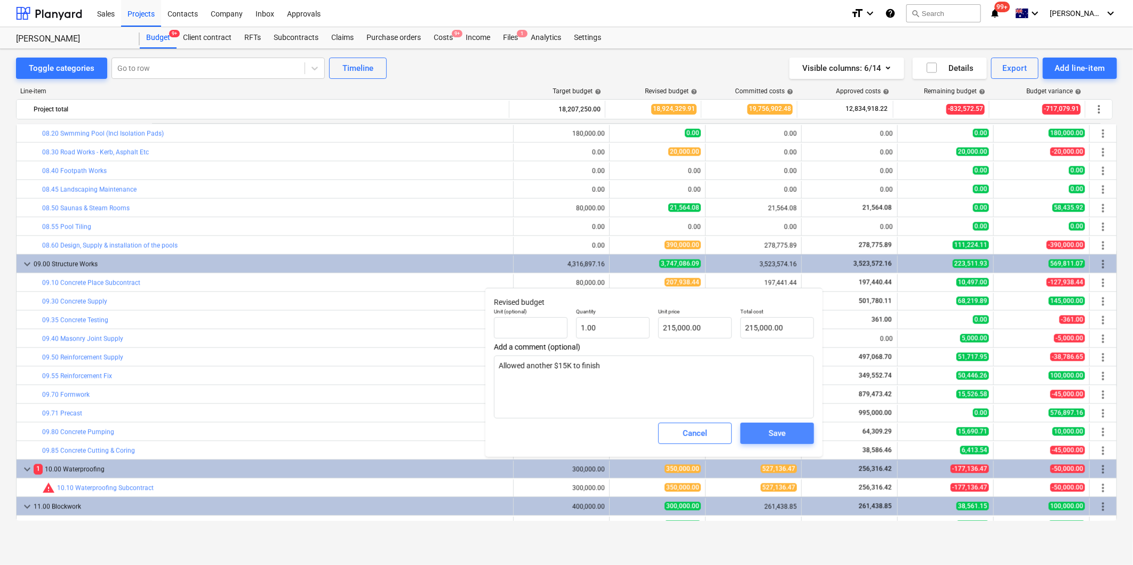
click at [767, 441] on button "Save" at bounding box center [777, 433] width 74 height 21
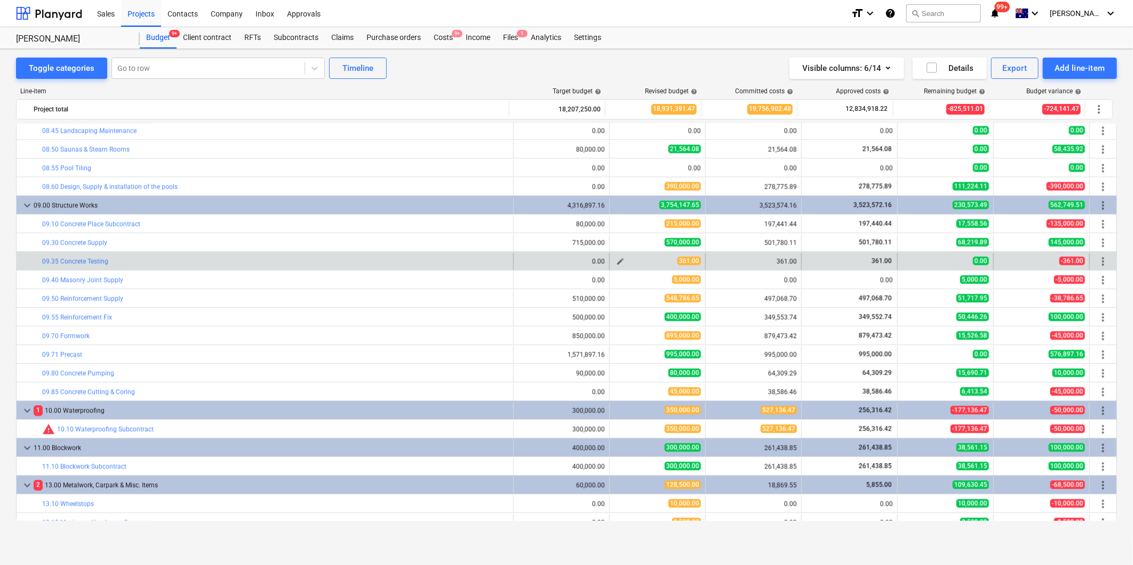
scroll to position [1481, 0]
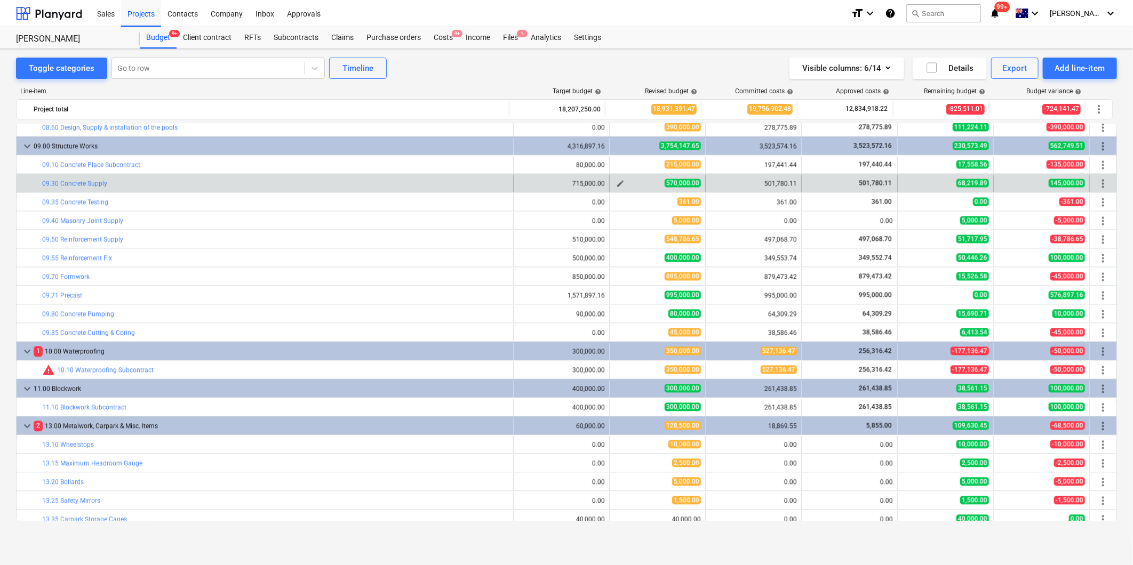
click at [617, 185] on span "edit" at bounding box center [620, 183] width 9 height 9
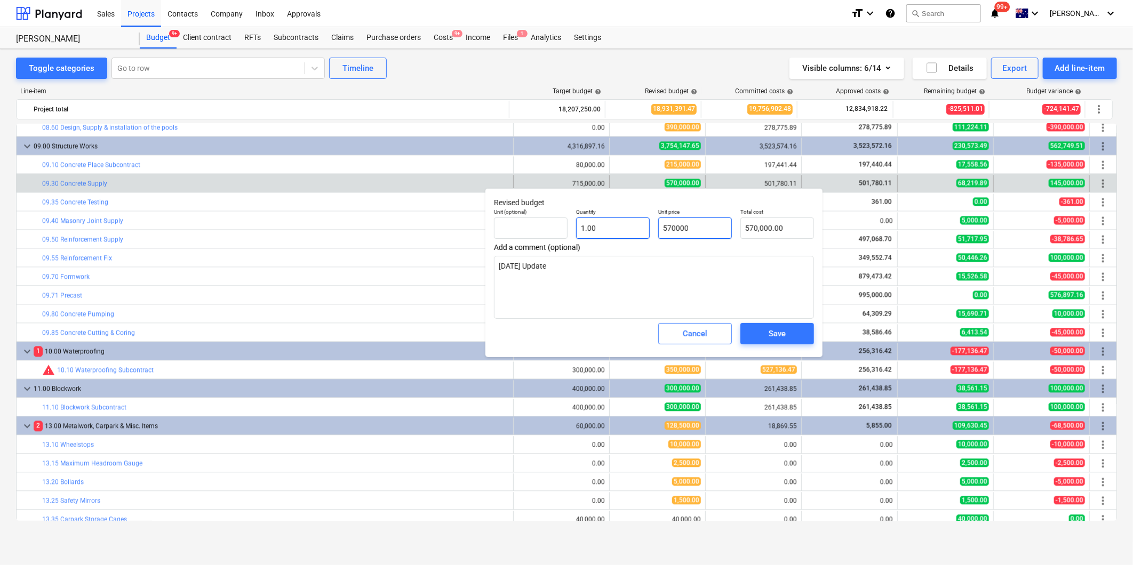
drag, startPoint x: 702, startPoint y: 229, endPoint x: 632, endPoint y: 221, distance: 70.8
click at [632, 221] on div "Unit (optional) Quantity 1.00 Unit price 570000 Total cost 570,000.00" at bounding box center [654, 223] width 329 height 39
click at [658, 302] on textarea "[DATE] Update" at bounding box center [654, 287] width 320 height 63
drag, startPoint x: 636, startPoint y: 295, endPoint x: 500, endPoint y: 286, distance: 135.8
click at [500, 286] on textarea "[DATE] Update" at bounding box center [654, 287] width 320 height 63
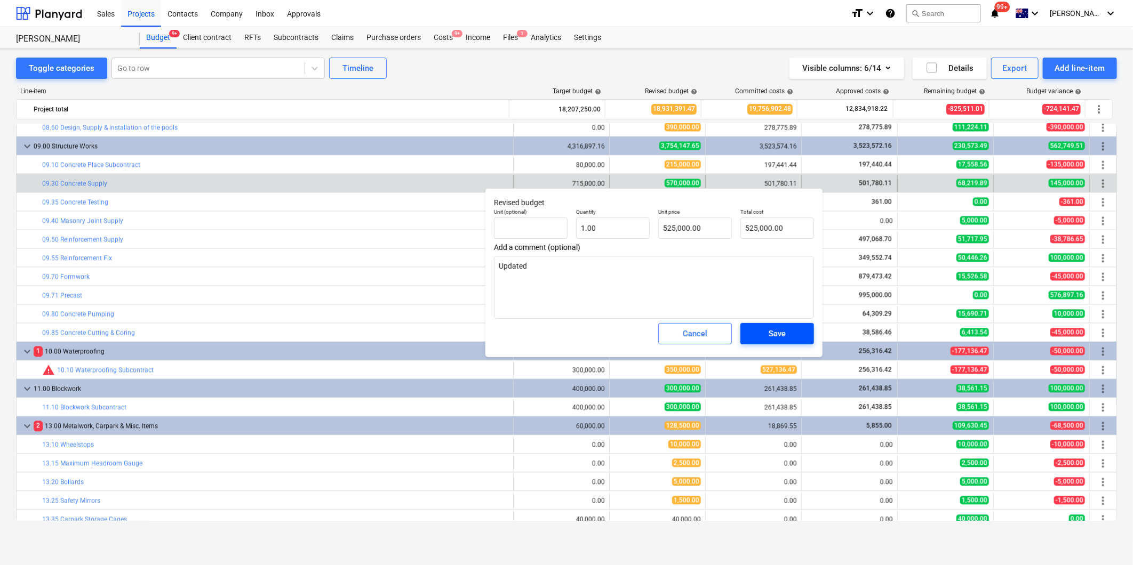
click at [761, 340] on span "Save" at bounding box center [777, 334] width 48 height 14
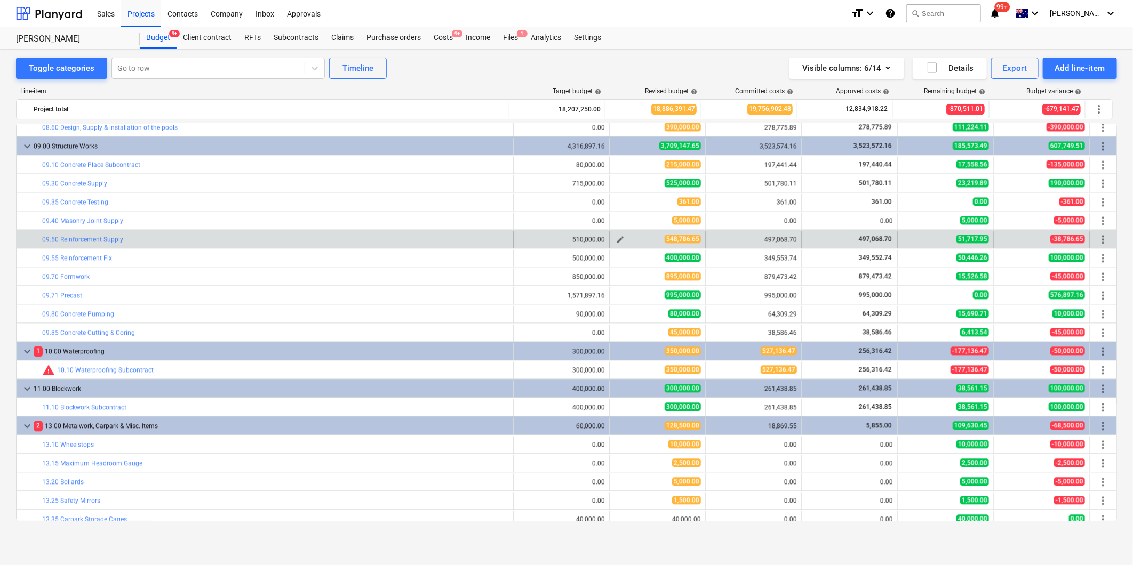
click at [616, 243] on span "edit" at bounding box center [620, 239] width 9 height 9
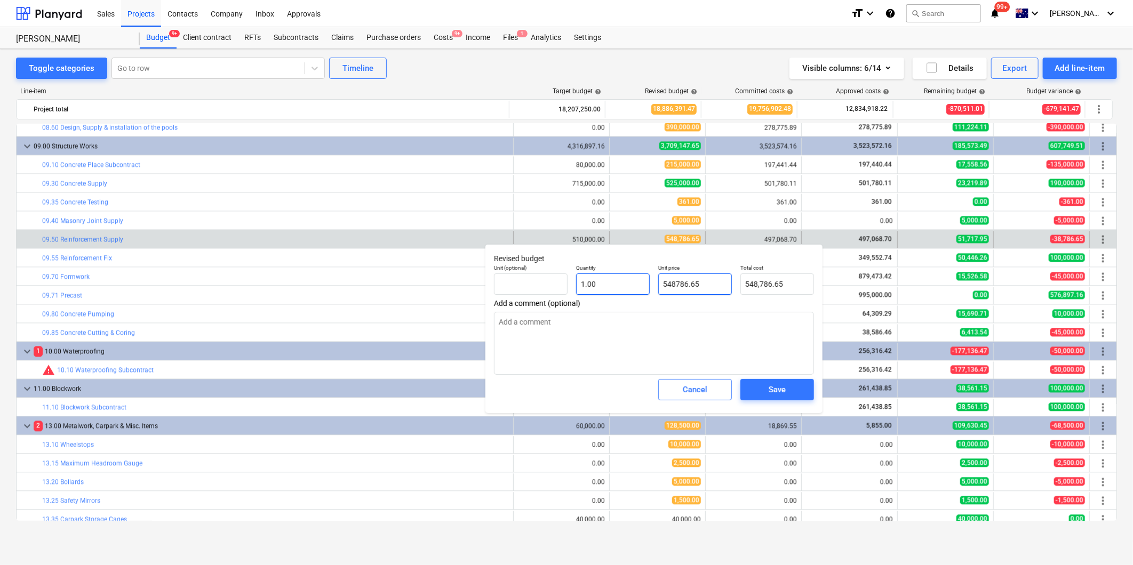
drag, startPoint x: 708, startPoint y: 276, endPoint x: 640, endPoint y: 274, distance: 68.3
click at [640, 274] on div "Unit (optional) Quantity 1.00 Unit price 548786.65 Total cost 548,786.65" at bounding box center [654, 279] width 329 height 39
click at [782, 384] on div "Save" at bounding box center [776, 390] width 17 height 14
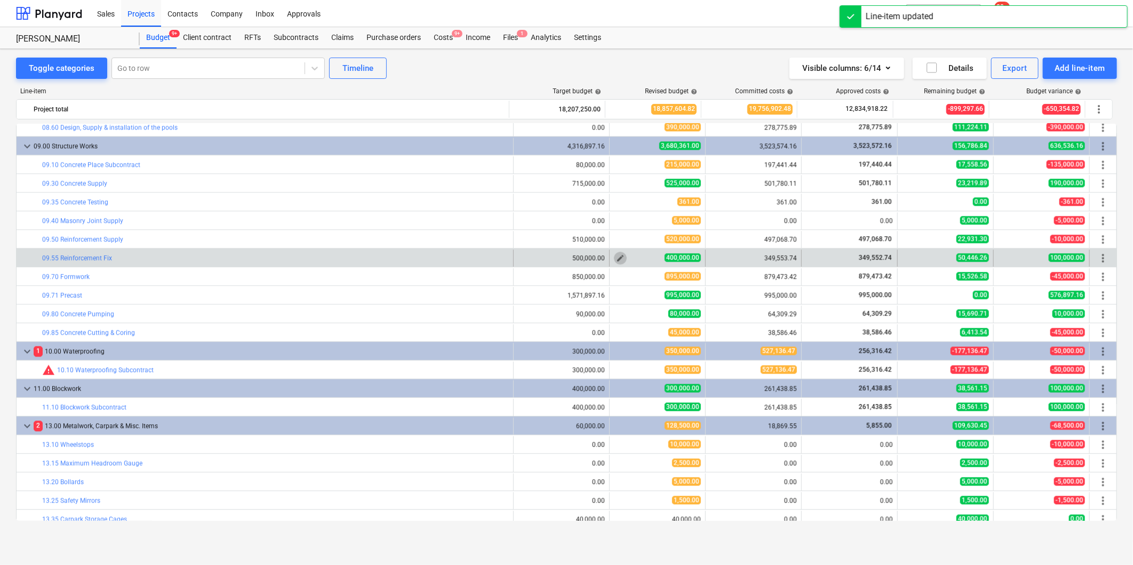
click at [616, 260] on span "edit" at bounding box center [620, 258] width 9 height 9
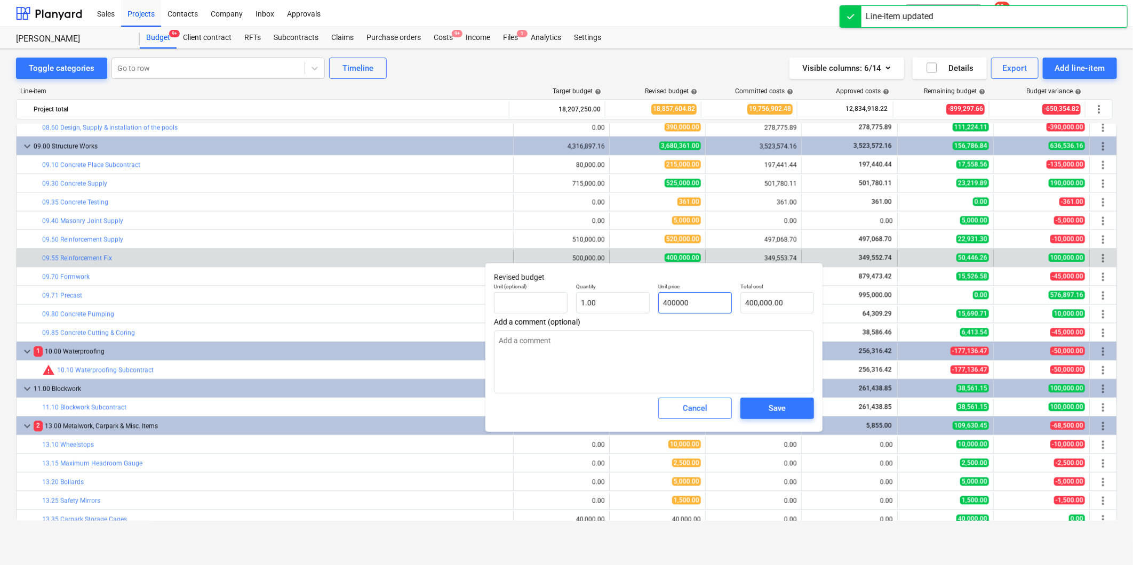
drag, startPoint x: 702, startPoint y: 305, endPoint x: 660, endPoint y: 305, distance: 42.1
click at [660, 305] on input "400000" at bounding box center [695, 302] width 74 height 21
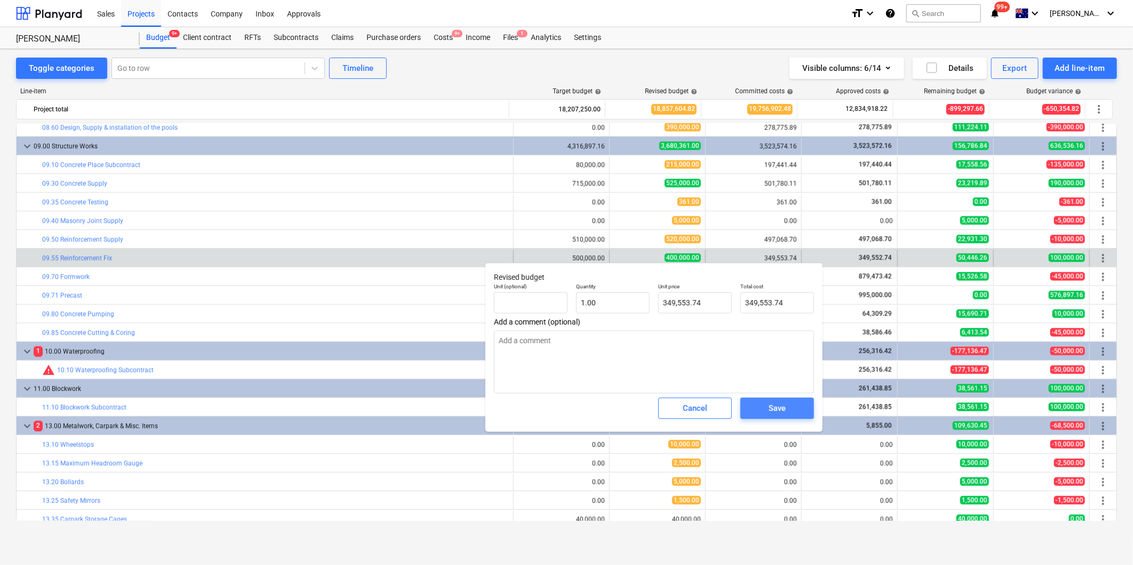
click at [776, 402] on div "Save" at bounding box center [776, 409] width 17 height 14
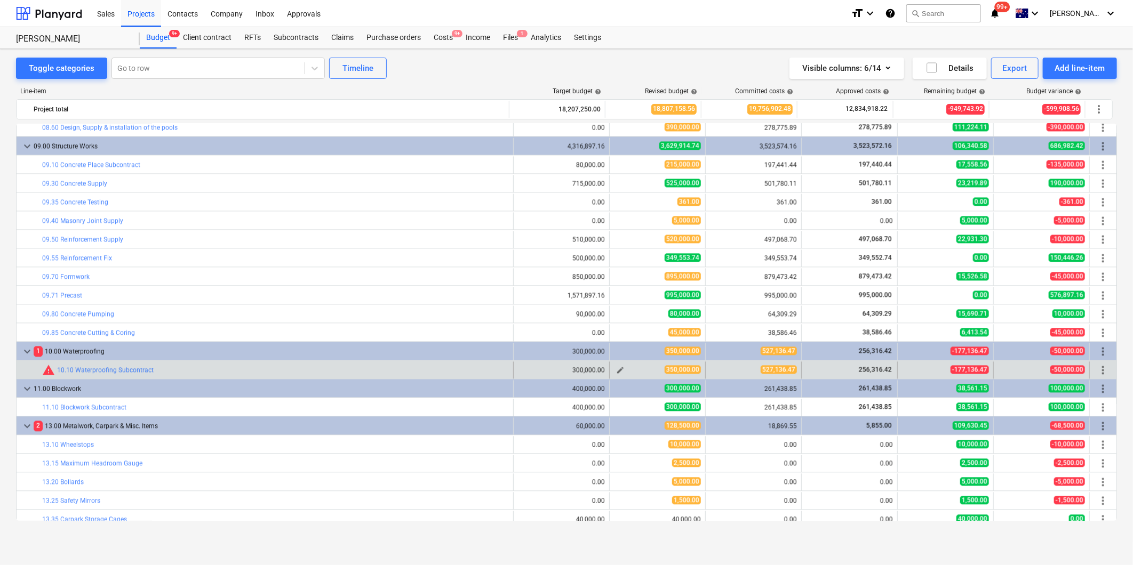
scroll to position [1540, 0]
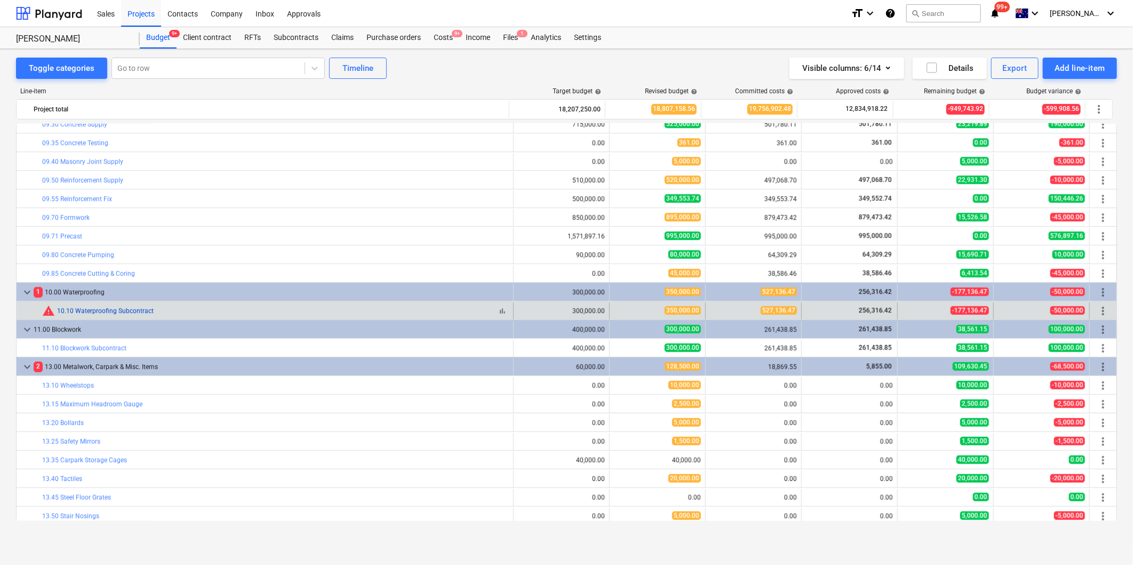
click at [139, 308] on link "10.10 Waterproofing Subcontract" at bounding box center [105, 310] width 97 height 7
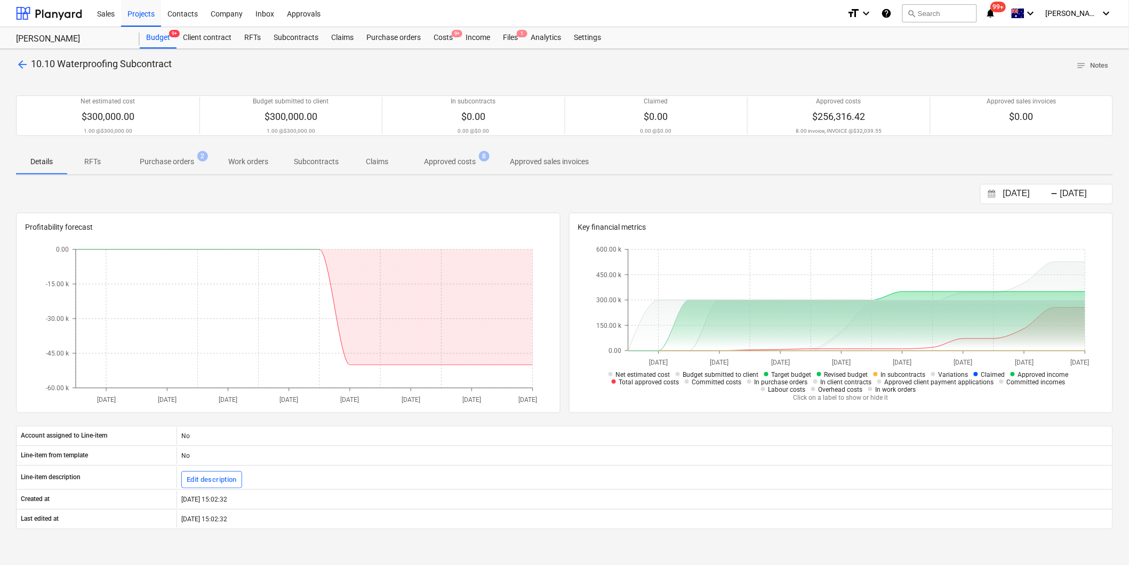
click at [168, 160] on p "Purchase orders" at bounding box center [167, 161] width 54 height 11
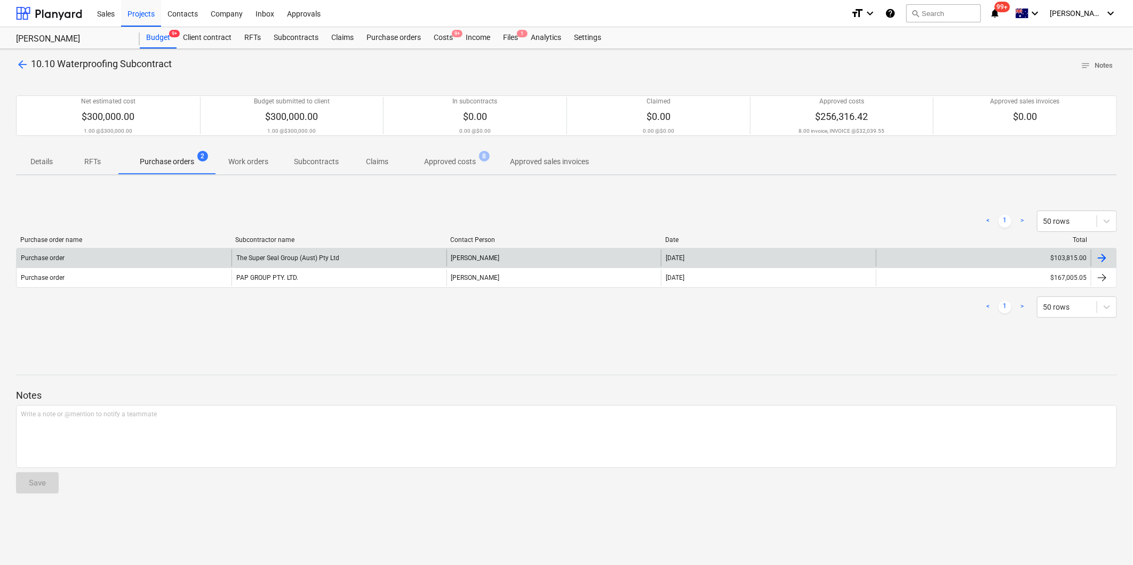
click at [367, 259] on div "The Super Seal Group (Aust) Pty Ltd" at bounding box center [338, 258] width 215 height 17
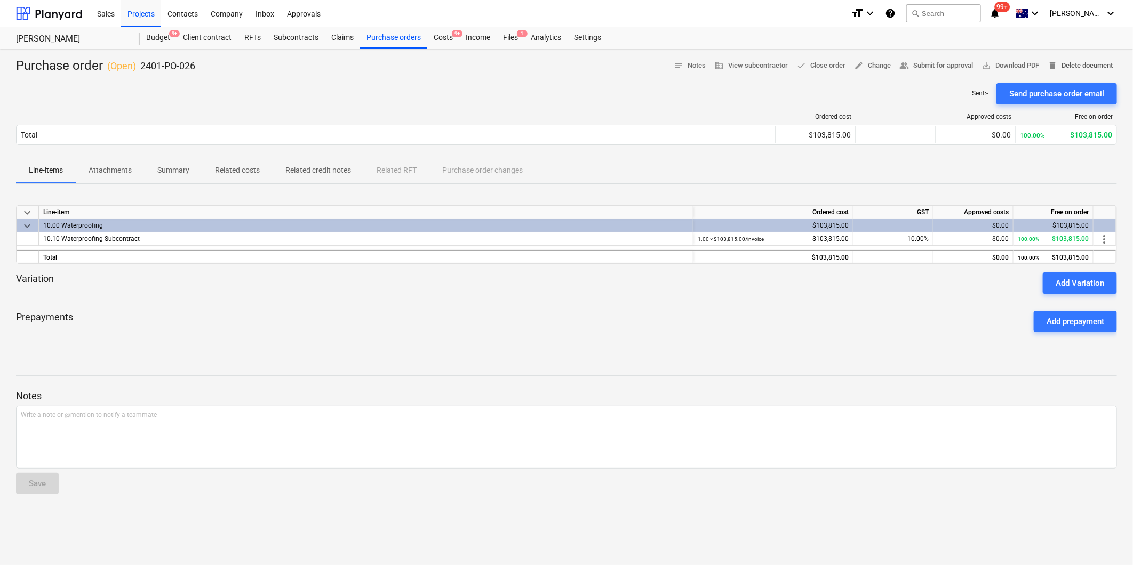
click at [1079, 62] on span "delete Delete document" at bounding box center [1079, 66] width 65 height 12
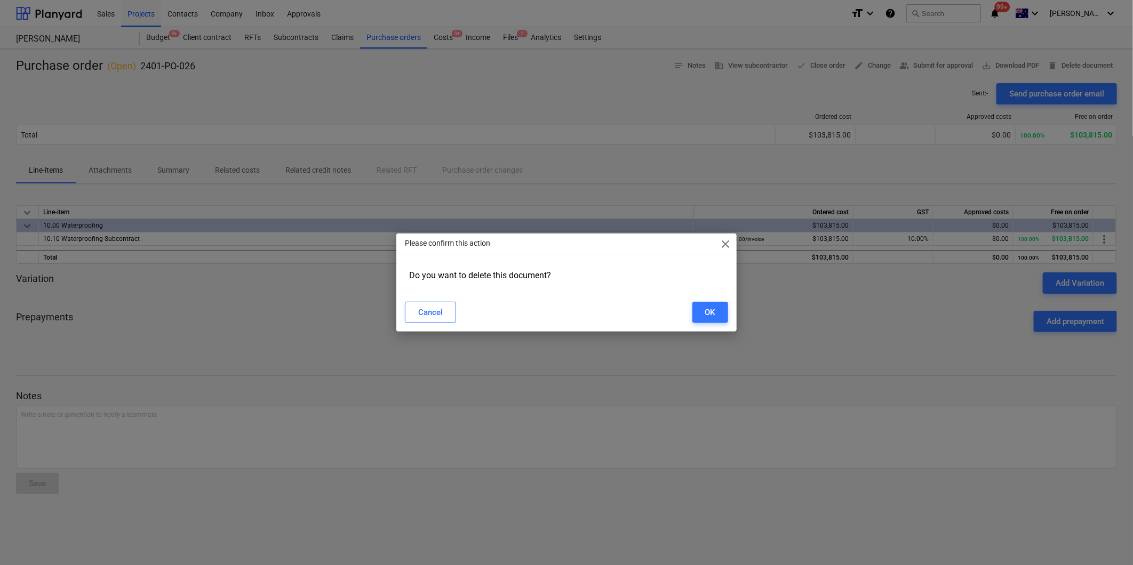
click at [701, 301] on div "Cancel OK" at bounding box center [565, 313] width 335 height 30
click at [702, 307] on button "OK" at bounding box center [710, 312] width 36 height 21
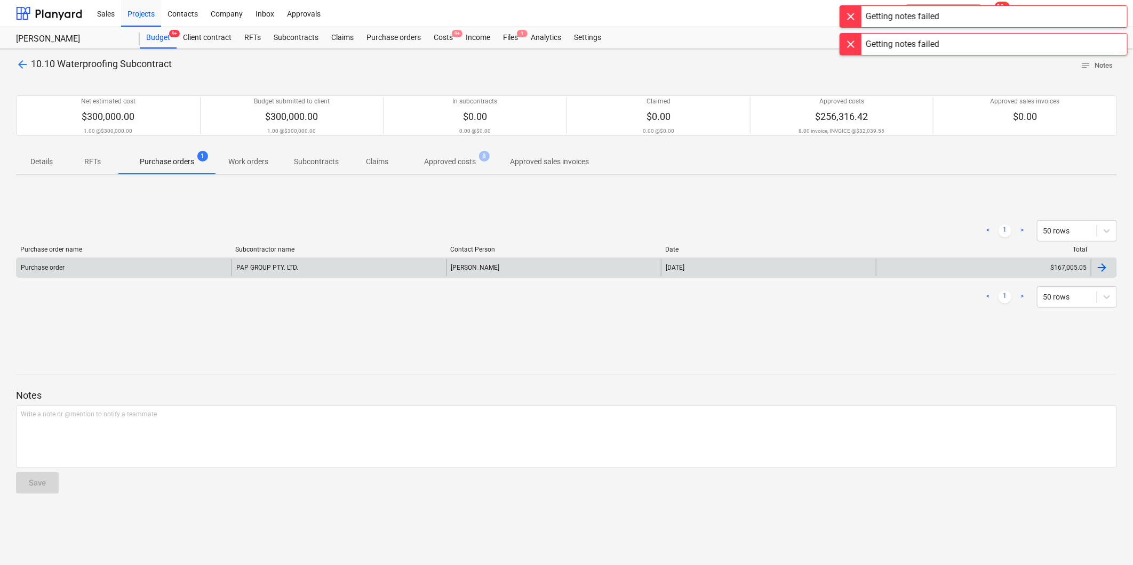
click at [174, 263] on div "Purchase order" at bounding box center [124, 267] width 215 height 17
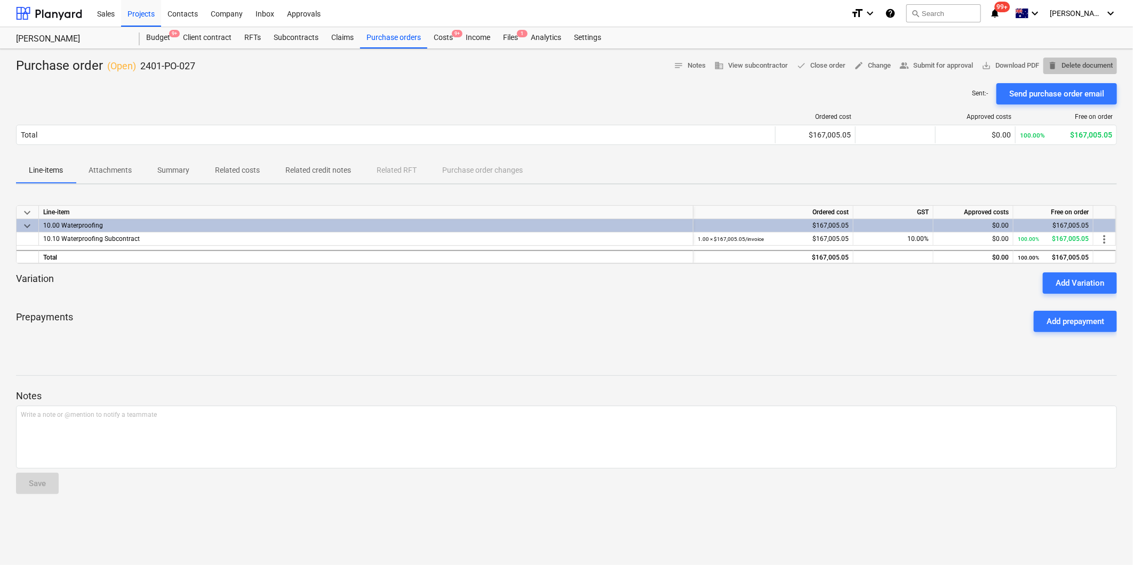
click at [1069, 68] on span "delete Delete document" at bounding box center [1079, 66] width 65 height 12
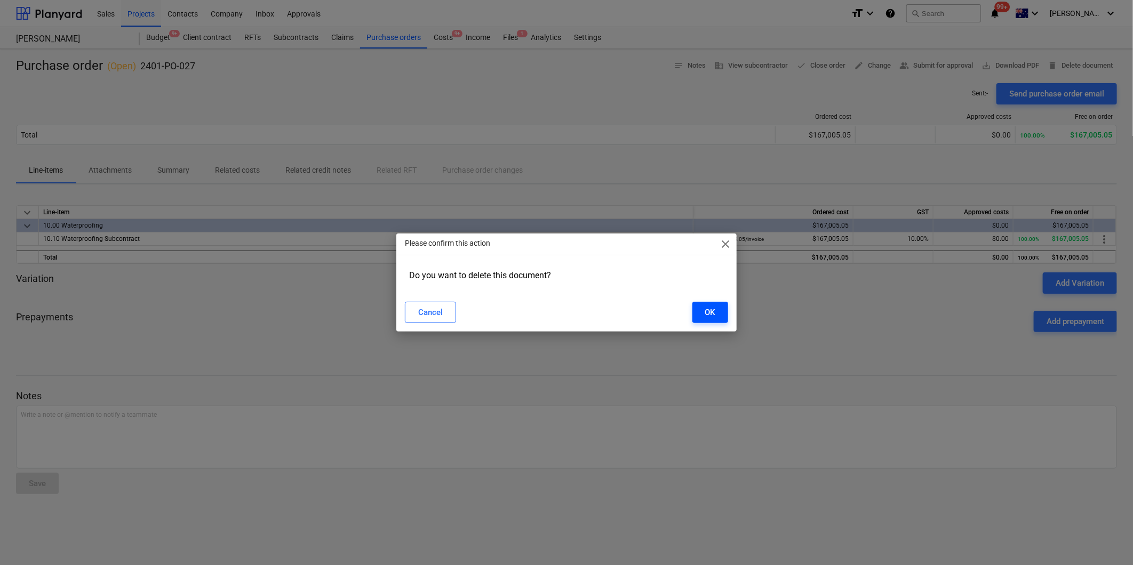
click at [701, 310] on button "OK" at bounding box center [710, 312] width 36 height 21
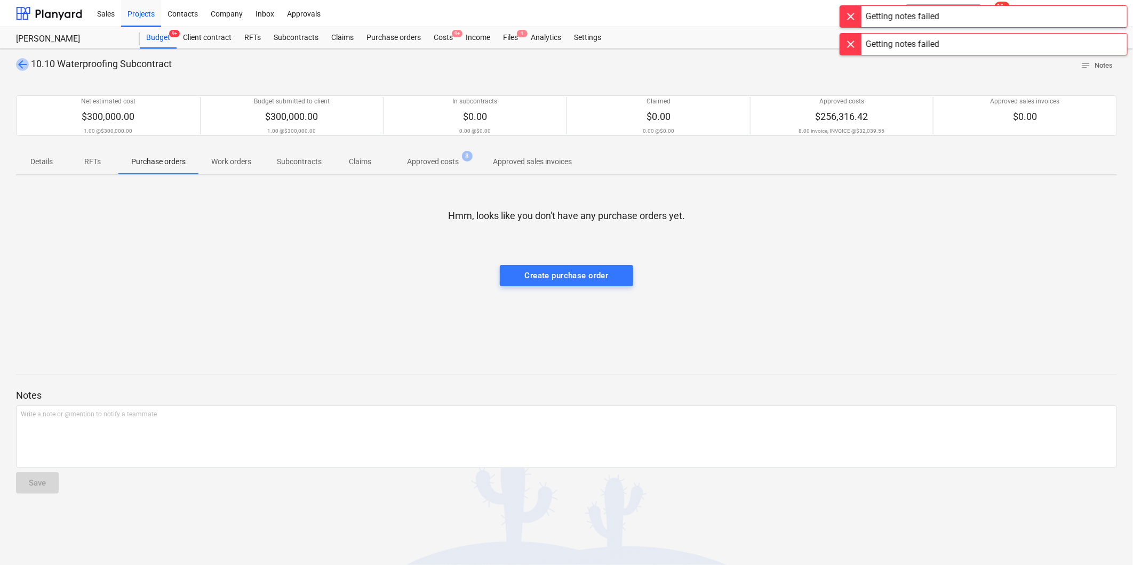
click at [23, 67] on span "arrow_back" at bounding box center [22, 64] width 13 height 13
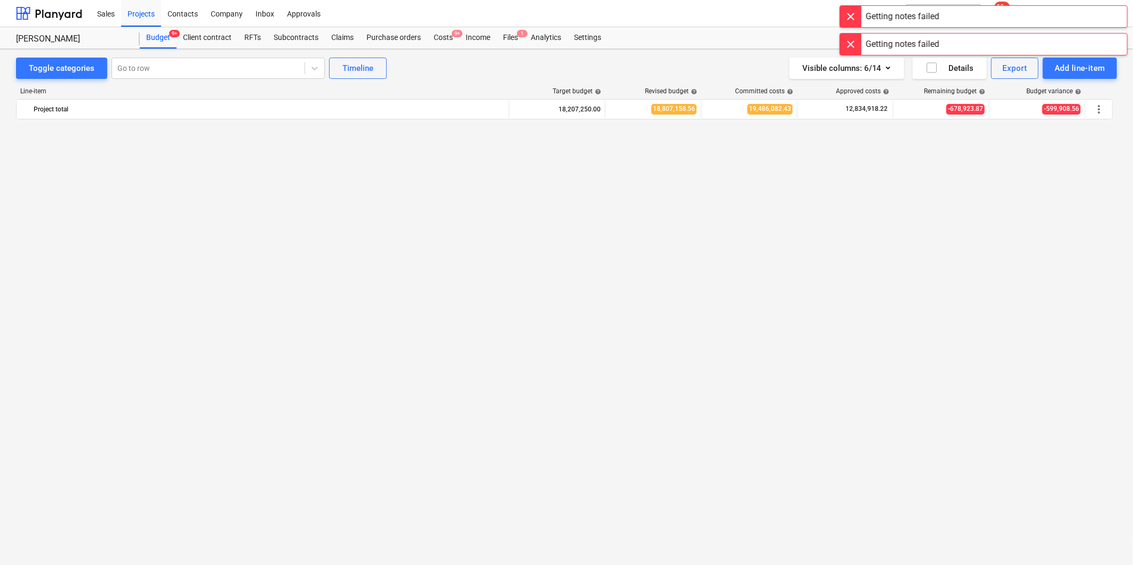
scroll to position [1540, 0]
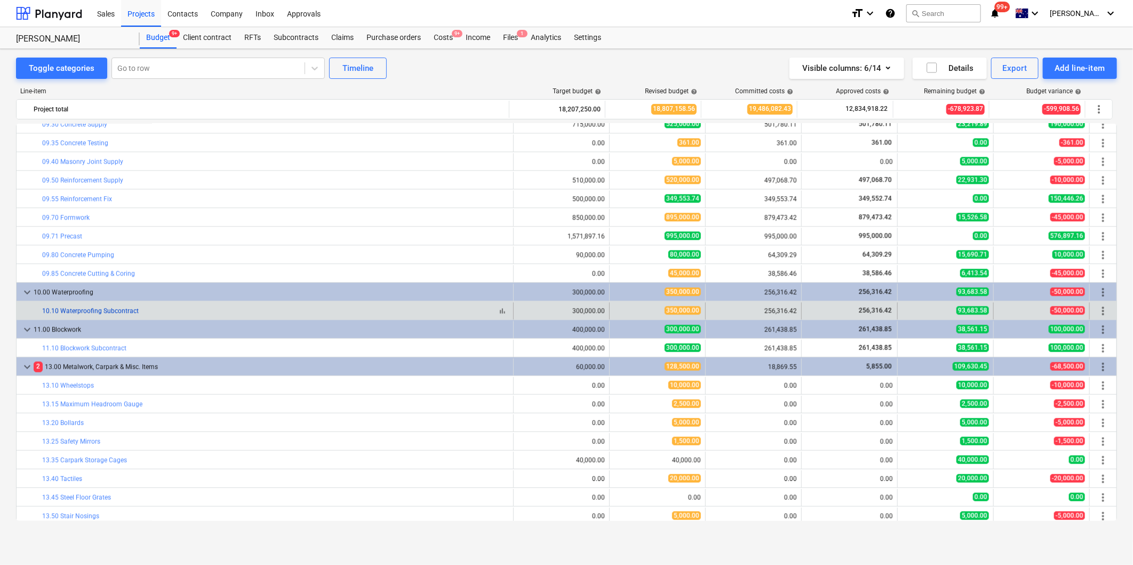
click at [105, 313] on link "10.10 Waterproofing Subcontract" at bounding box center [90, 310] width 97 height 7
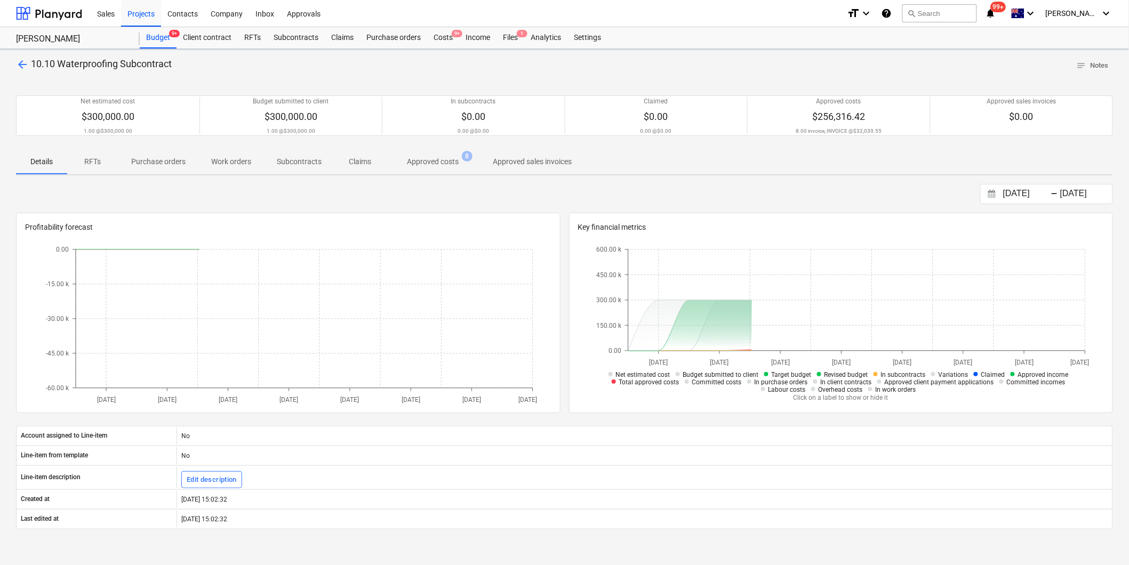
click at [430, 167] on span "Approved costs 8" at bounding box center [433, 161] width 94 height 19
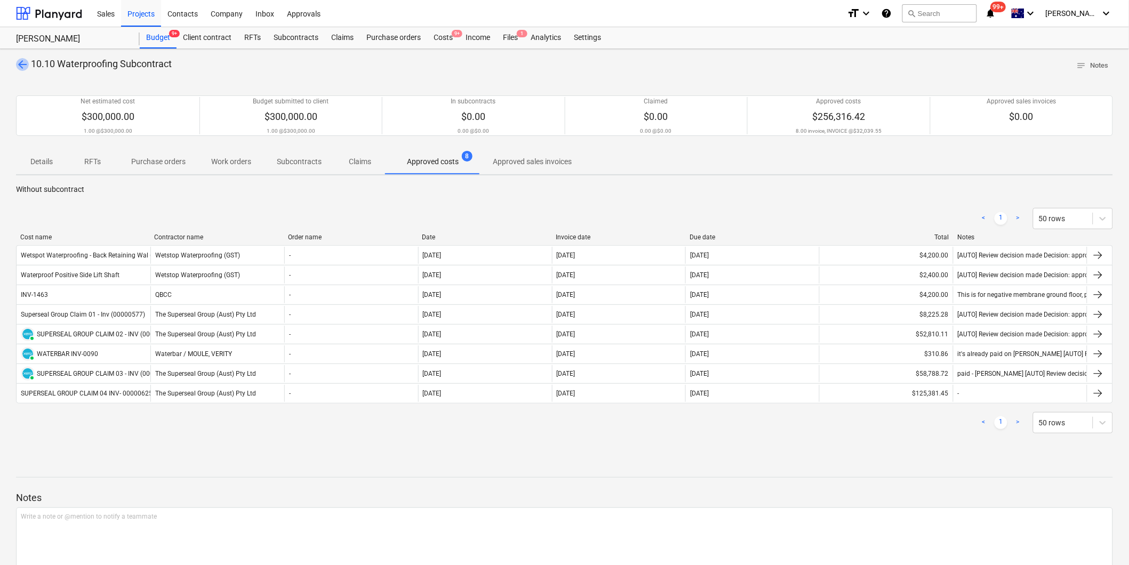
click at [23, 65] on span "arrow_back" at bounding box center [22, 64] width 13 height 13
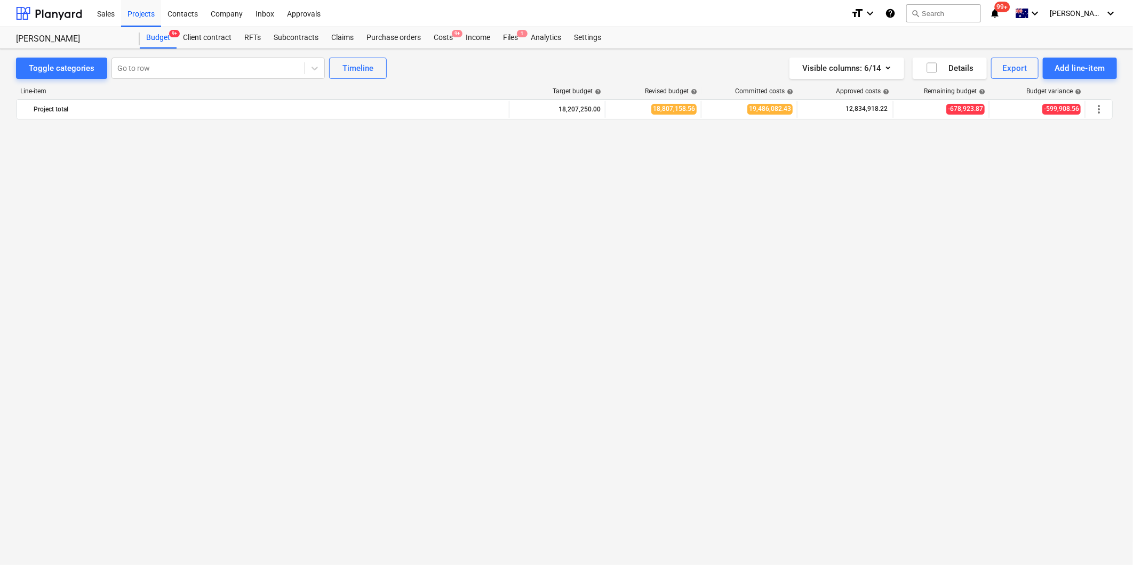
scroll to position [1540, 0]
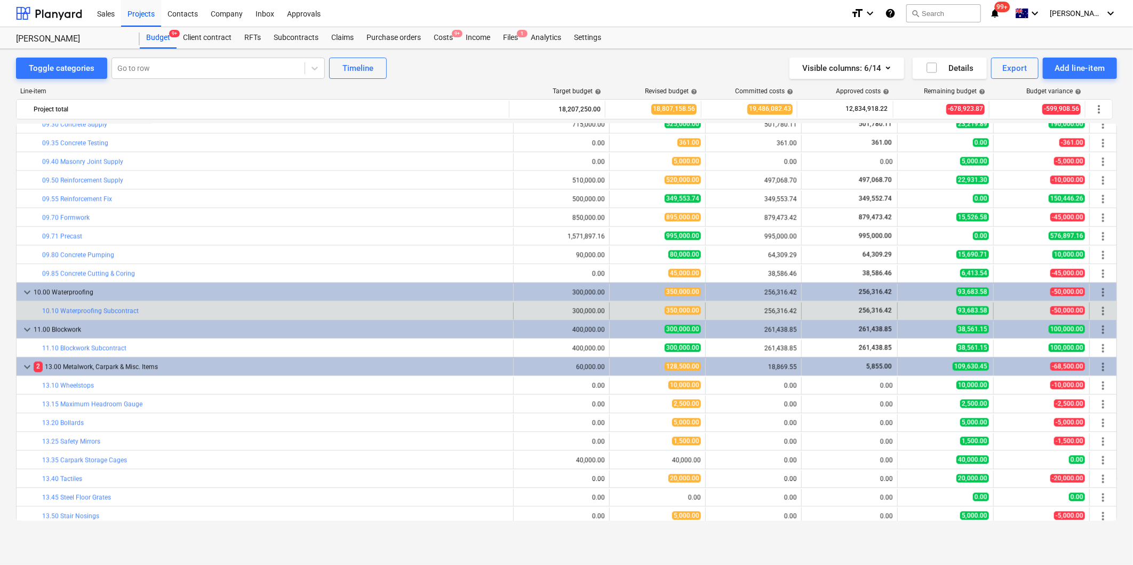
click at [125, 318] on div "bar_chart 10.10 Waterproofing Subcontract" at bounding box center [275, 310] width 467 height 17
click at [125, 316] on div "bar_chart 10.10 Waterproofing Subcontract" at bounding box center [275, 310] width 467 height 17
click at [126, 312] on link "10.10 Waterproofing Subcontract" at bounding box center [90, 310] width 97 height 7
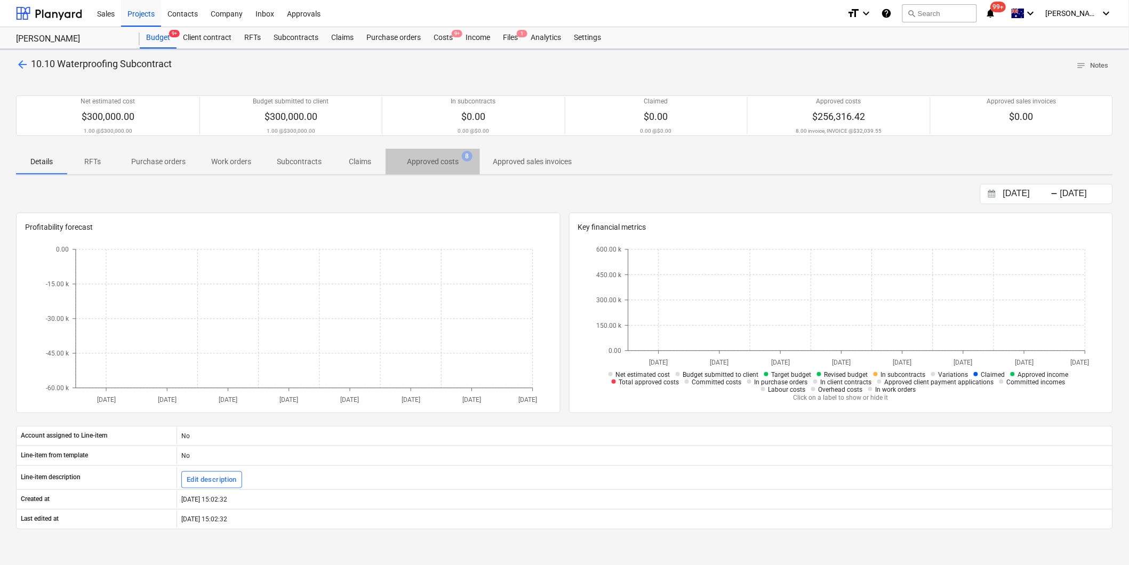
click at [420, 166] on p "Approved costs" at bounding box center [433, 161] width 52 height 11
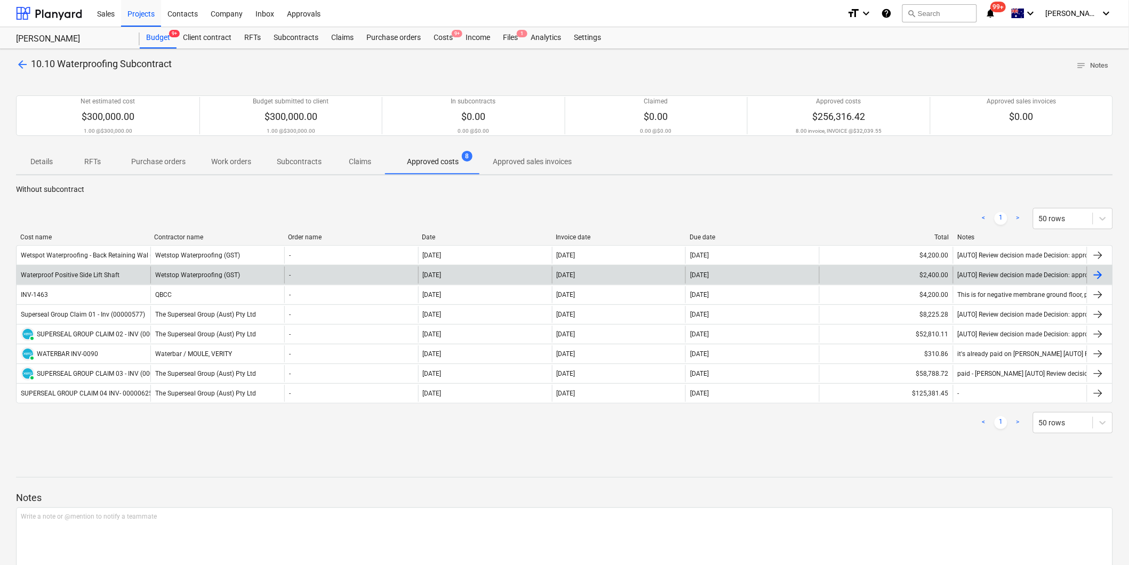
drag, startPoint x: 217, startPoint y: 313, endPoint x: 219, endPoint y: 283, distance: 29.4
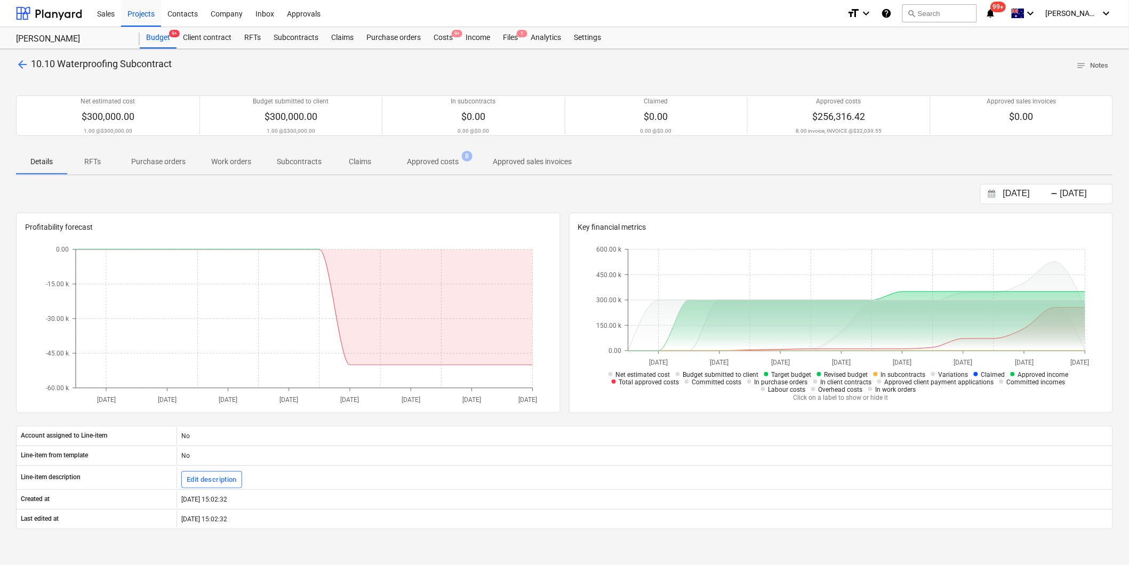
click at [25, 65] on span "arrow_back" at bounding box center [22, 64] width 13 height 13
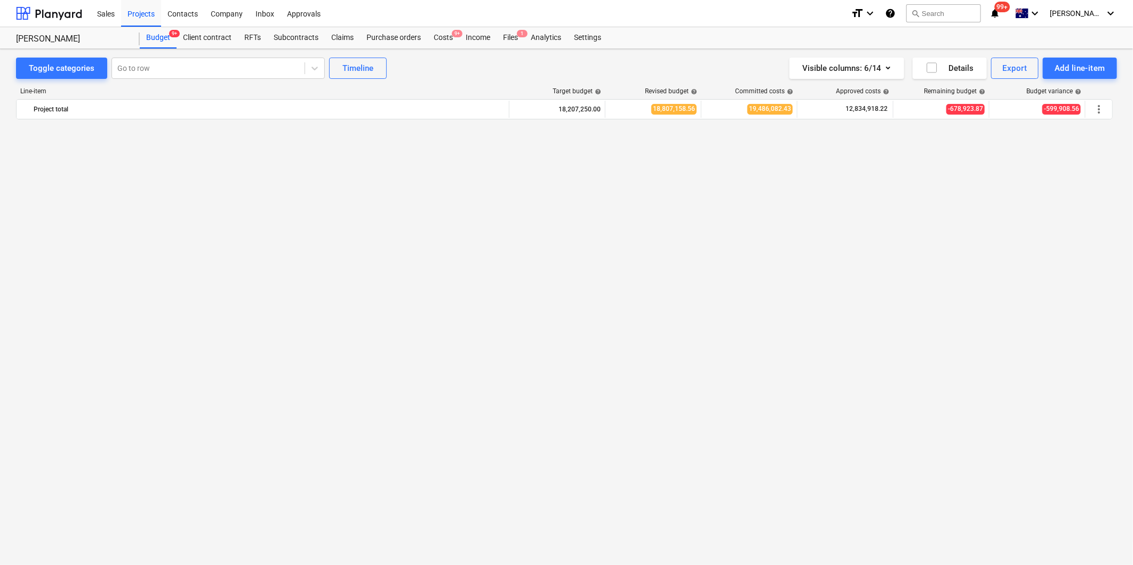
scroll to position [1540, 0]
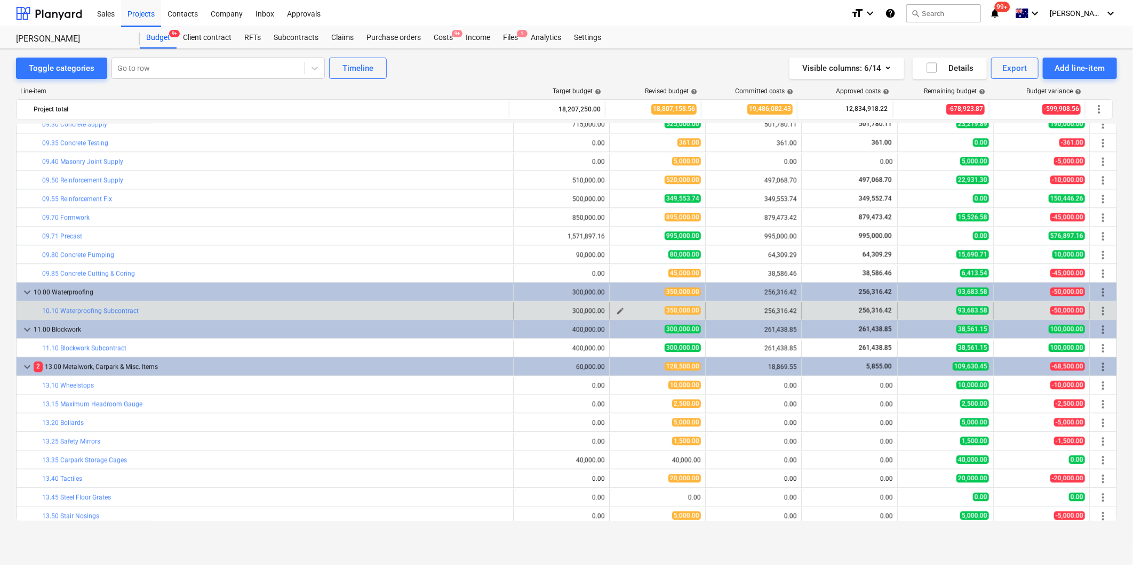
click at [622, 310] on button "edit" at bounding box center [620, 311] width 13 height 13
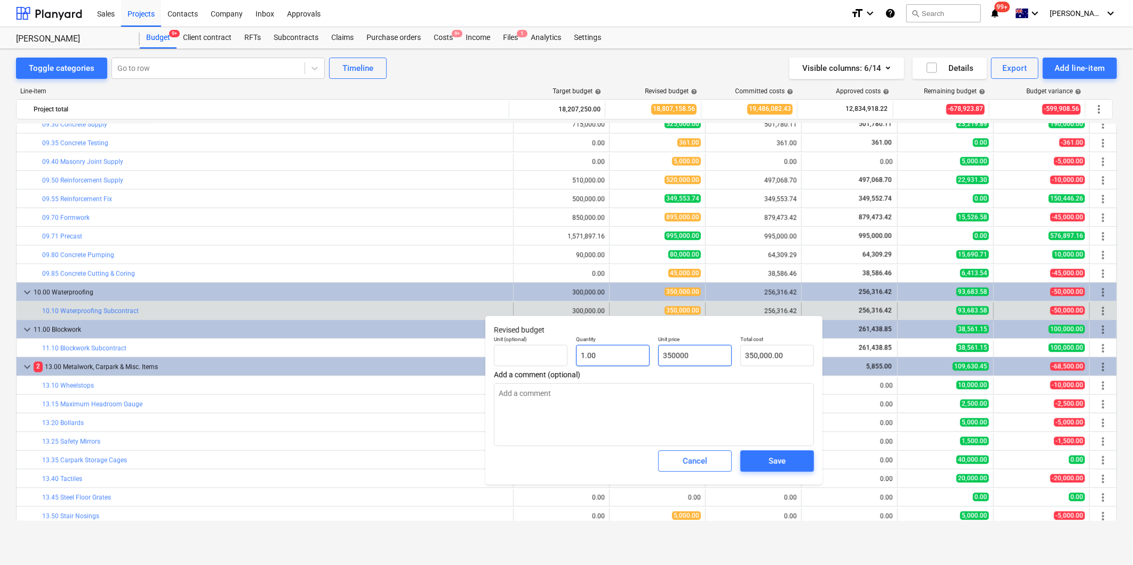
drag, startPoint x: 701, startPoint y: 353, endPoint x: 614, endPoint y: 354, distance: 86.9
click at [614, 354] on div "Unit (optional) Quantity 1.00 Unit price 350000 Total cost 350,000.00" at bounding box center [654, 351] width 329 height 39
click at [594, 387] on textarea at bounding box center [654, 414] width 320 height 63
click at [747, 452] on button "Save" at bounding box center [777, 461] width 74 height 21
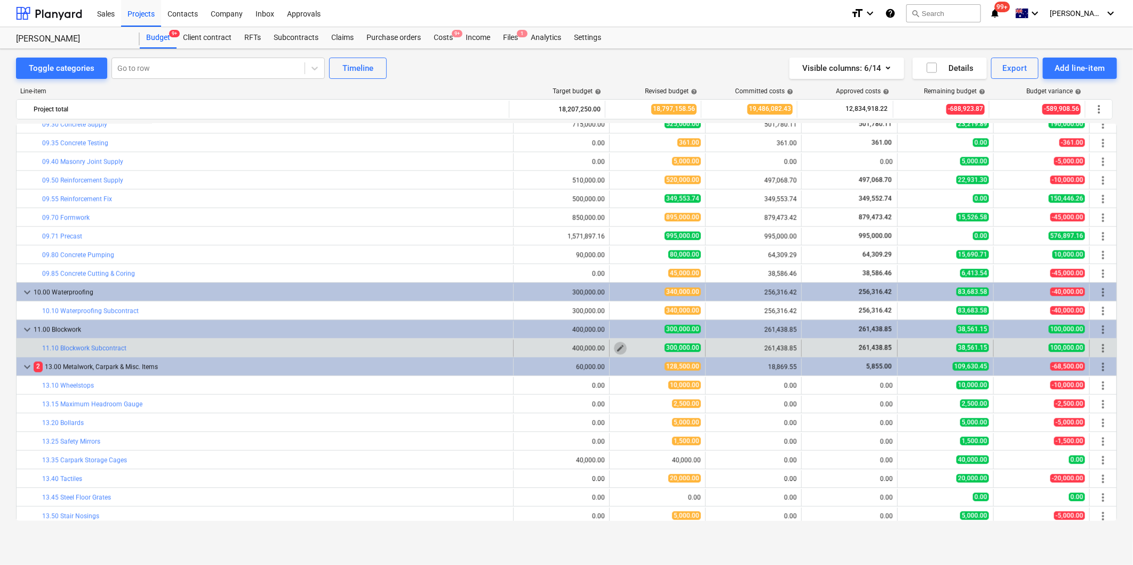
click at [616, 348] on span "edit" at bounding box center [620, 348] width 9 height 9
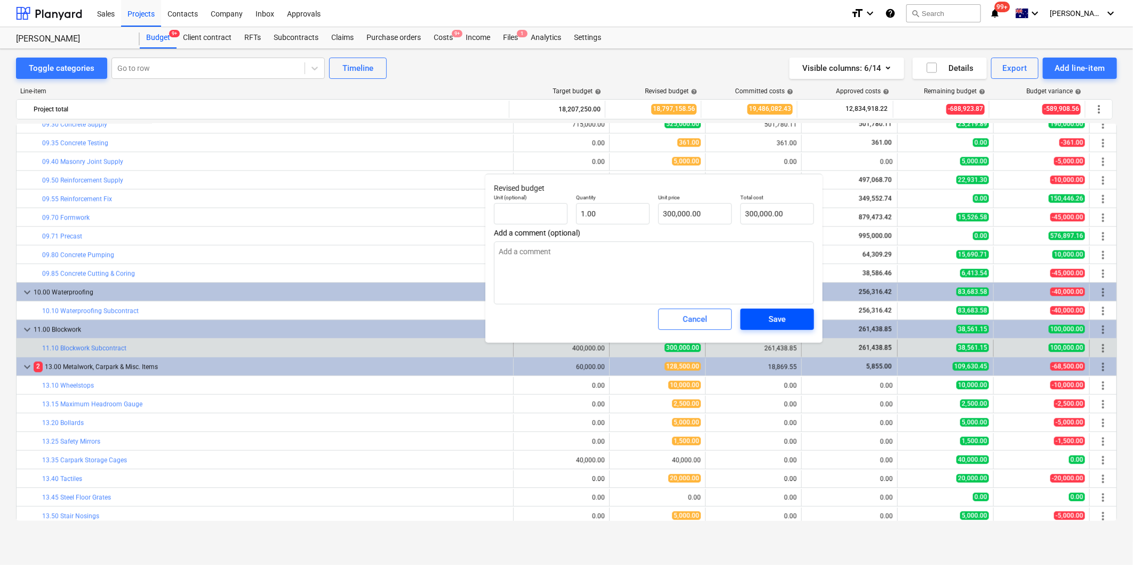
click at [768, 327] on button "Save" at bounding box center [777, 319] width 74 height 21
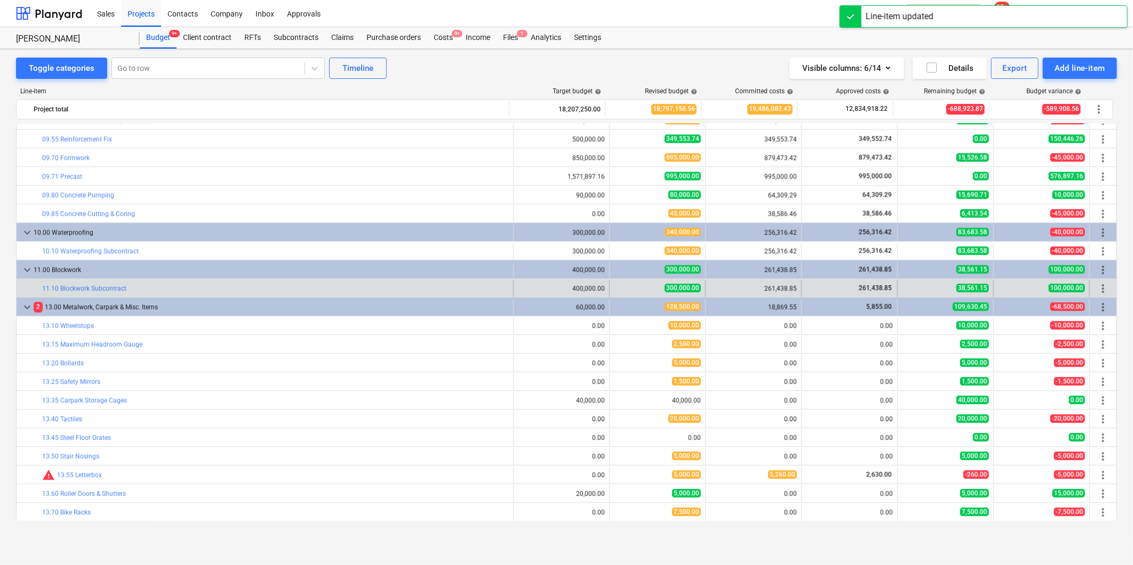
scroll to position [1659, 0]
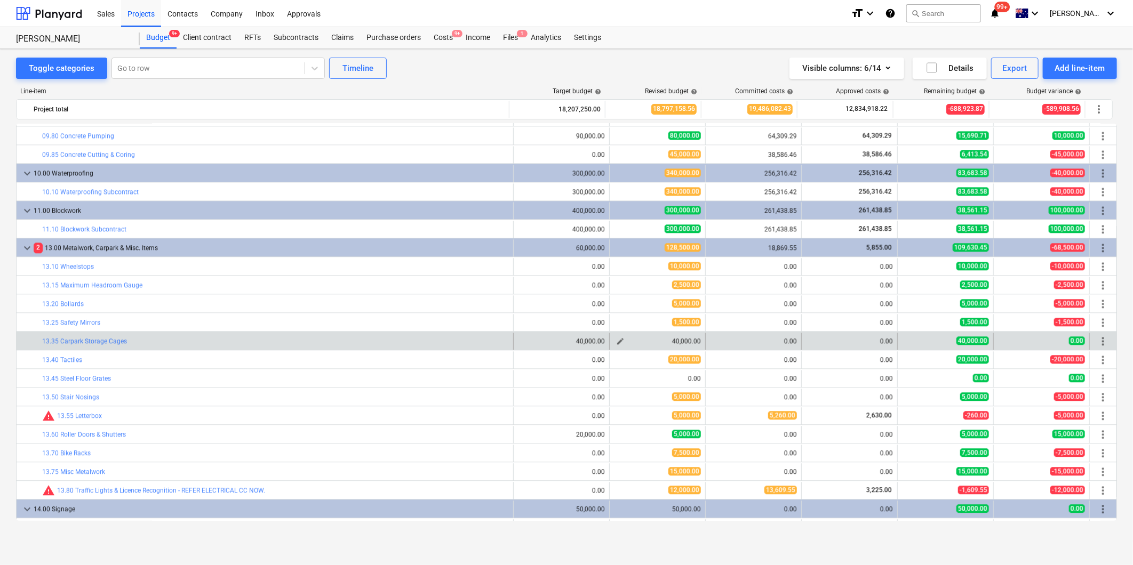
click at [621, 340] on button "edit" at bounding box center [620, 341] width 13 height 13
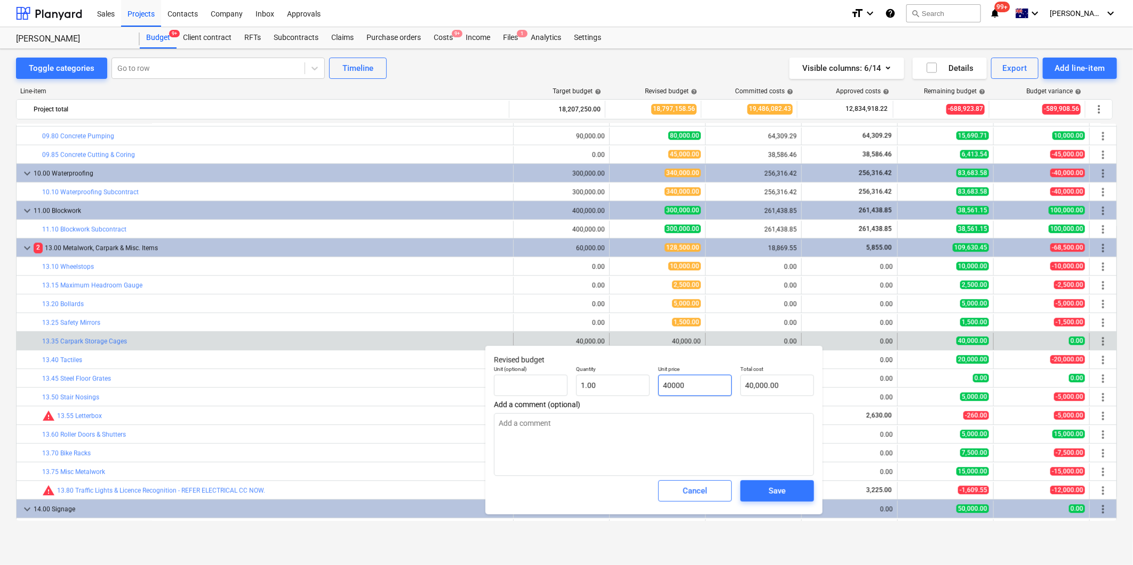
drag, startPoint x: 702, startPoint y: 381, endPoint x: 611, endPoint y: 359, distance: 93.9
click at [611, 359] on div "Revised budget Unit (optional) Quantity 1.00 Unit price 40000 Total cost 40,000…" at bounding box center [653, 430] width 337 height 169
click at [786, 494] on span "Save" at bounding box center [777, 491] width 48 height 14
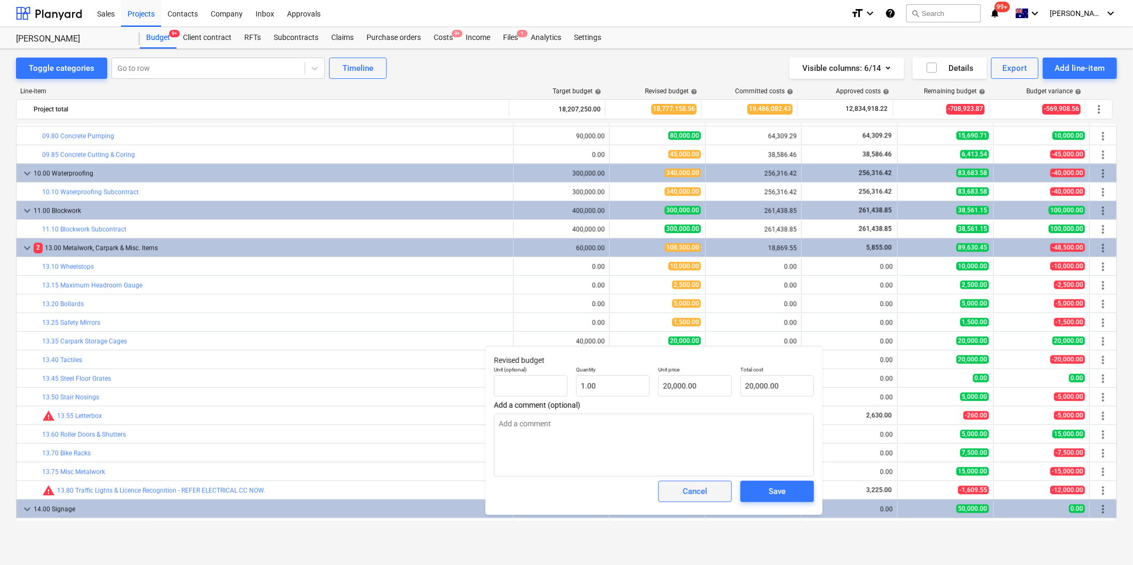
click at [694, 493] on div "Cancel" at bounding box center [695, 492] width 25 height 14
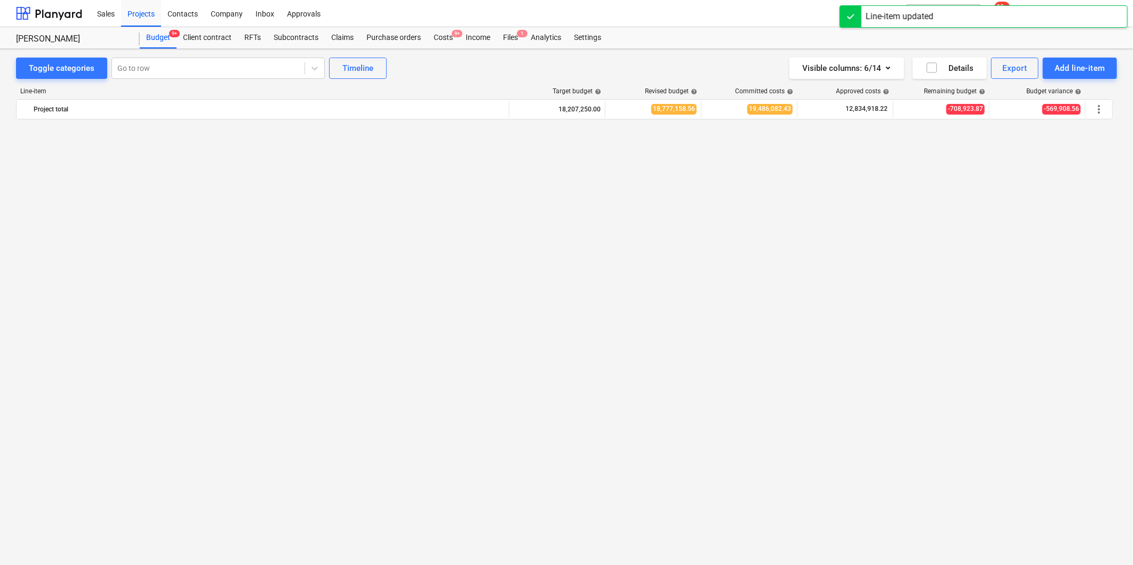
scroll to position [1718, 0]
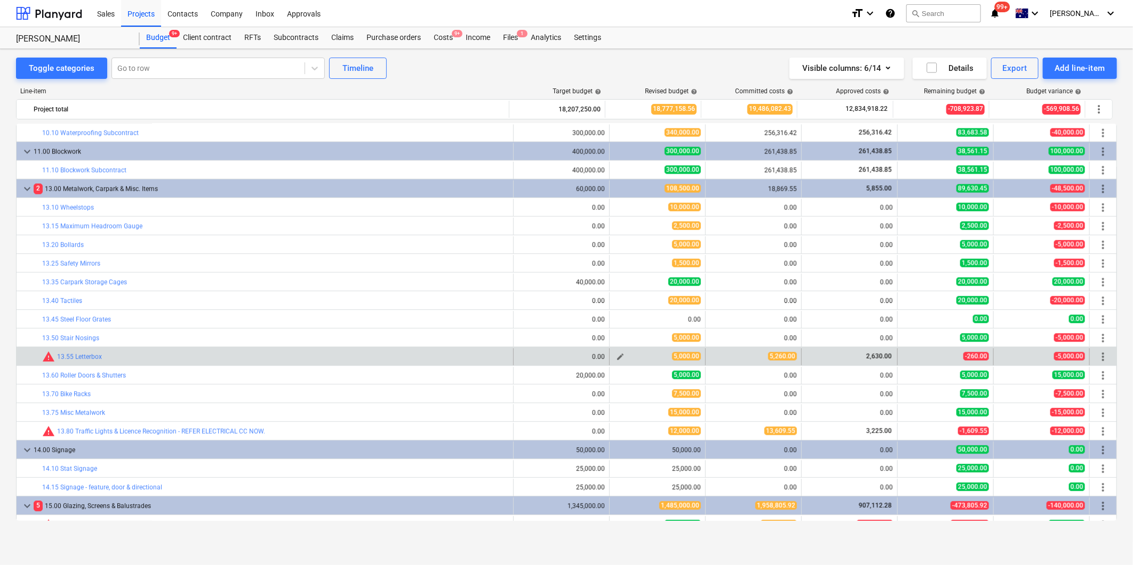
click at [616, 358] on span "edit" at bounding box center [620, 357] width 9 height 9
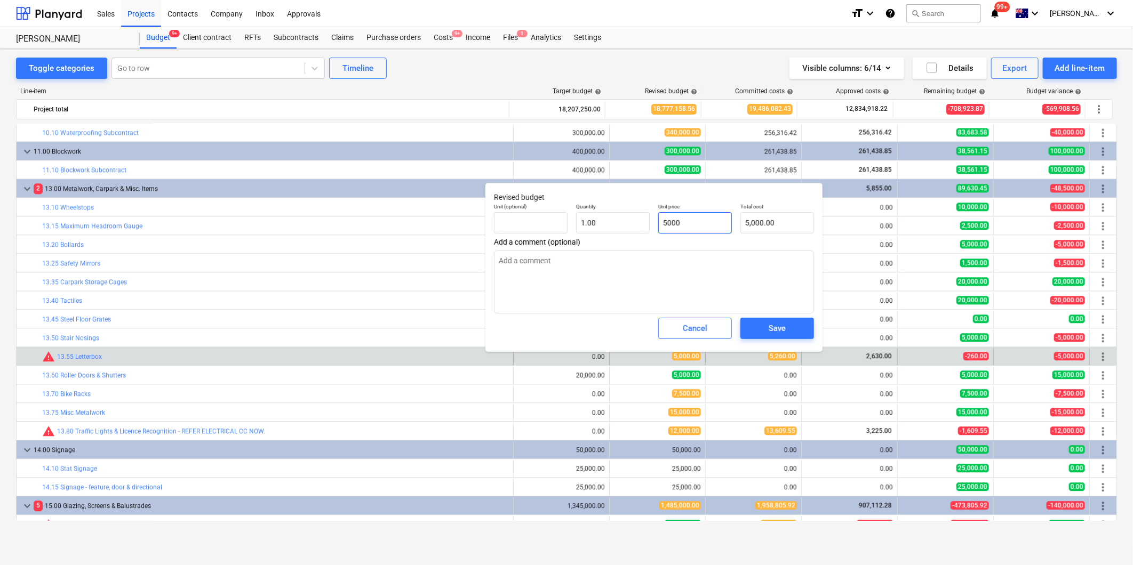
click at [702, 217] on input "5000" at bounding box center [695, 222] width 74 height 21
drag, startPoint x: 702, startPoint y: 217, endPoint x: 640, endPoint y: 219, distance: 61.9
click at [640, 219] on div "Unit (optional) Quantity 1.00 Unit price 5000 Total cost 5,000.00" at bounding box center [654, 218] width 329 height 39
click at [753, 337] on button "Save" at bounding box center [777, 328] width 74 height 21
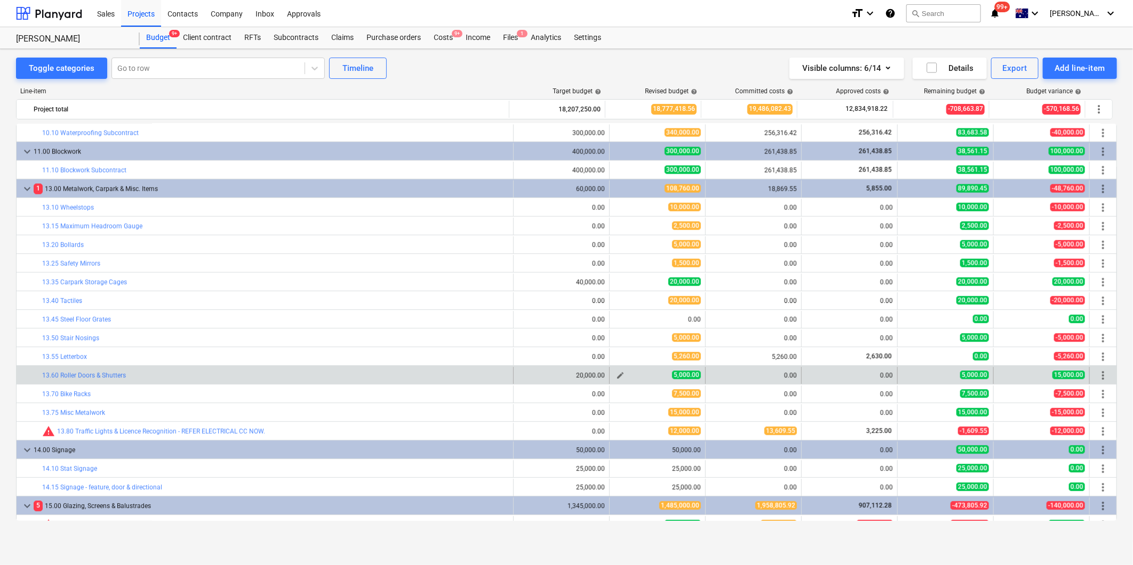
click at [619, 378] on span "edit" at bounding box center [620, 375] width 9 height 9
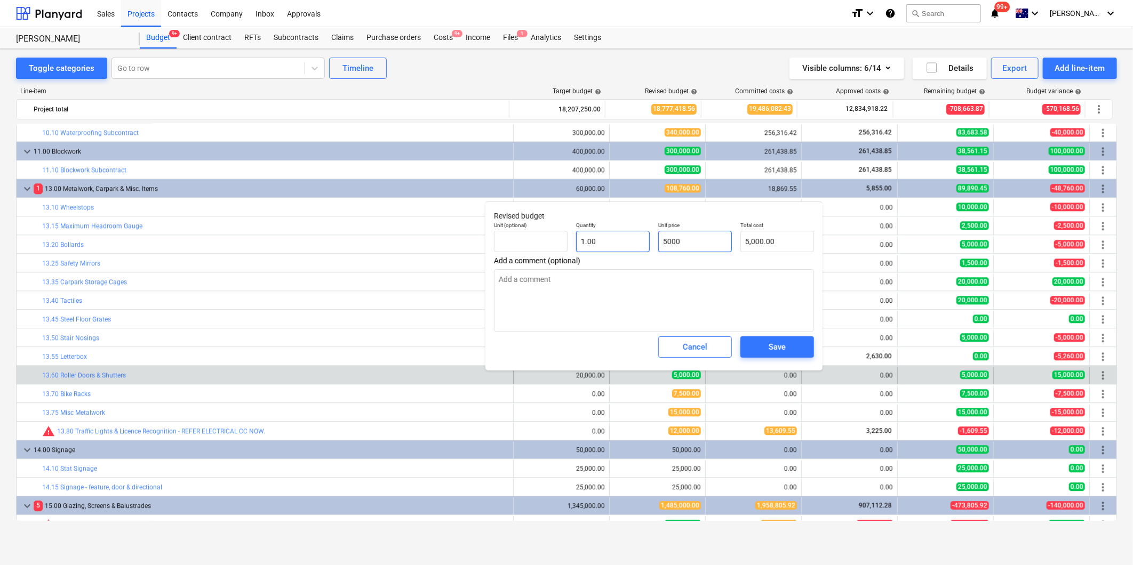
drag, startPoint x: 698, startPoint y: 246, endPoint x: 649, endPoint y: 243, distance: 48.6
click at [649, 243] on div "Unit (optional) Quantity 1.00 Unit price 5000 Total cost 5,000.00" at bounding box center [654, 237] width 329 height 39
click at [748, 348] on button "Save" at bounding box center [777, 347] width 74 height 21
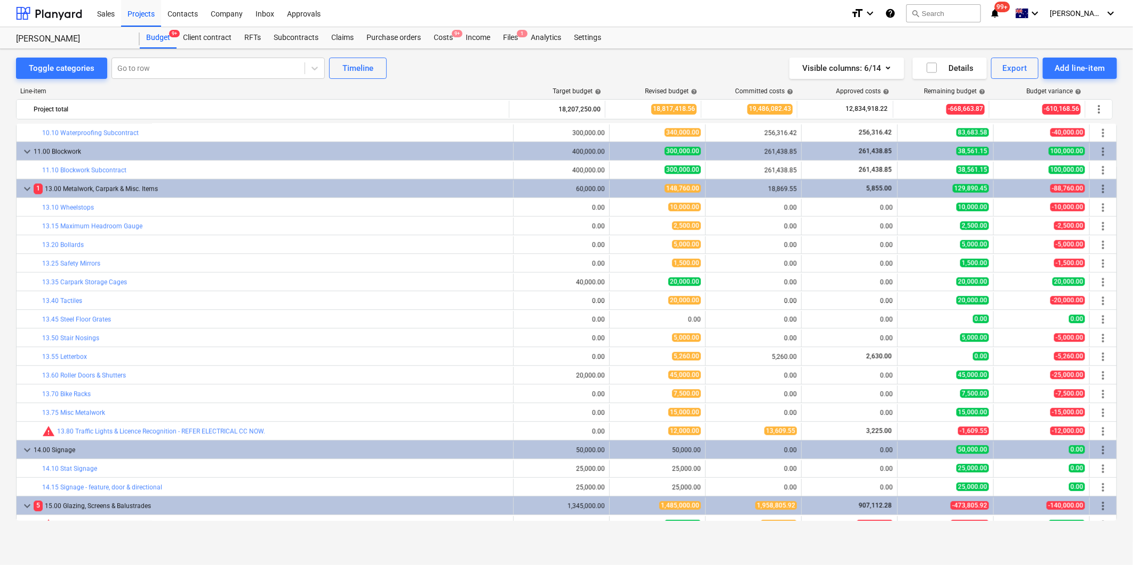
click at [618, 435] on span "edit" at bounding box center [620, 431] width 9 height 9
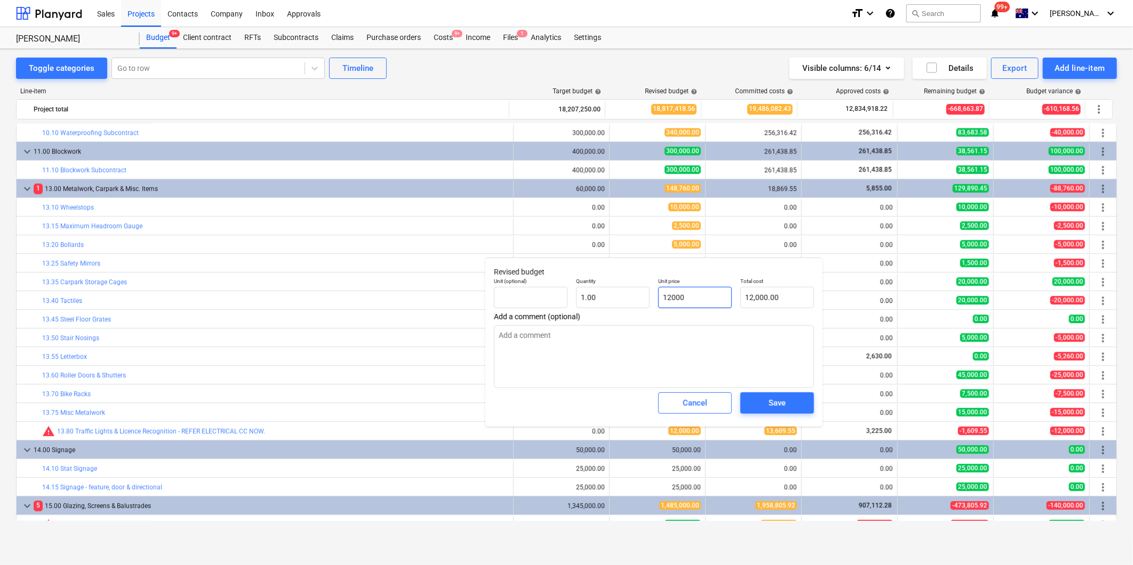
click at [701, 294] on input "12000" at bounding box center [695, 297] width 74 height 21
drag, startPoint x: 706, startPoint y: 299, endPoint x: 624, endPoint y: 276, distance: 84.1
click at [624, 276] on div "Unit (optional) Quantity 1.00 Unit price 12000 Total cost 12,000.00" at bounding box center [654, 293] width 329 height 39
click at [792, 413] on button "Save" at bounding box center [777, 403] width 74 height 21
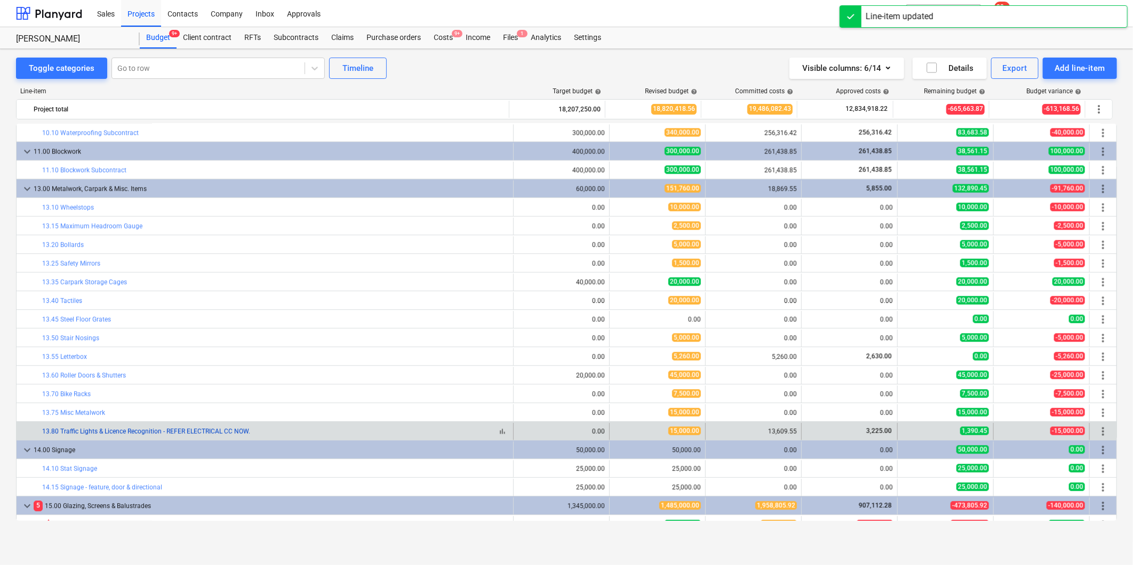
drag, startPoint x: 693, startPoint y: 434, endPoint x: 233, endPoint y: 434, distance: 460.8
click at [233, 434] on link "13.80 Traffic Lights & Licence Recognition - REFER ELECTRICAL CC NOW." at bounding box center [146, 431] width 208 height 7
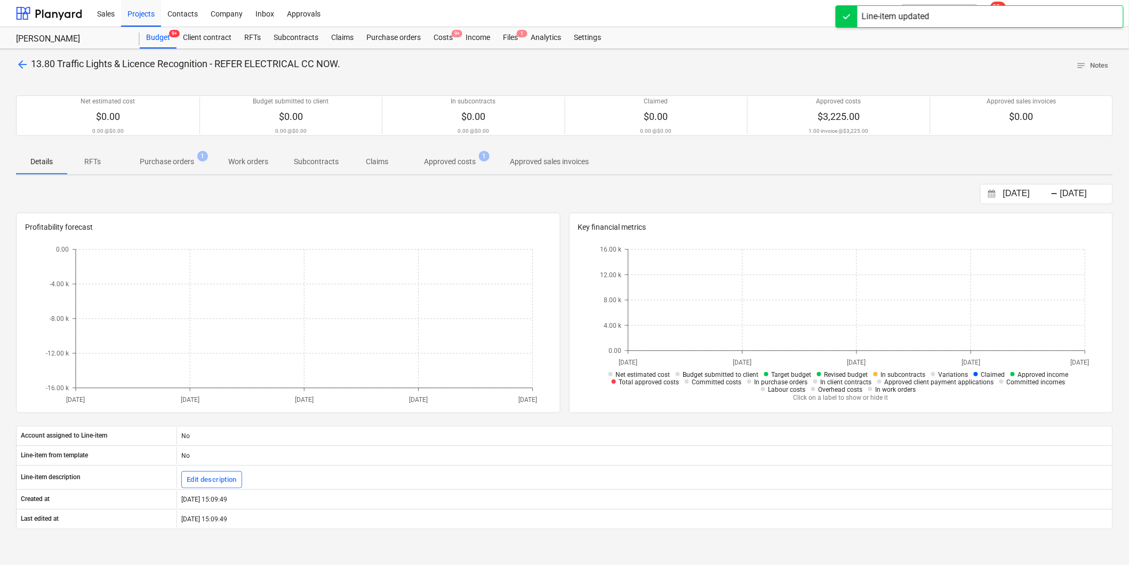
click at [468, 163] on p "Approved costs" at bounding box center [450, 161] width 52 height 11
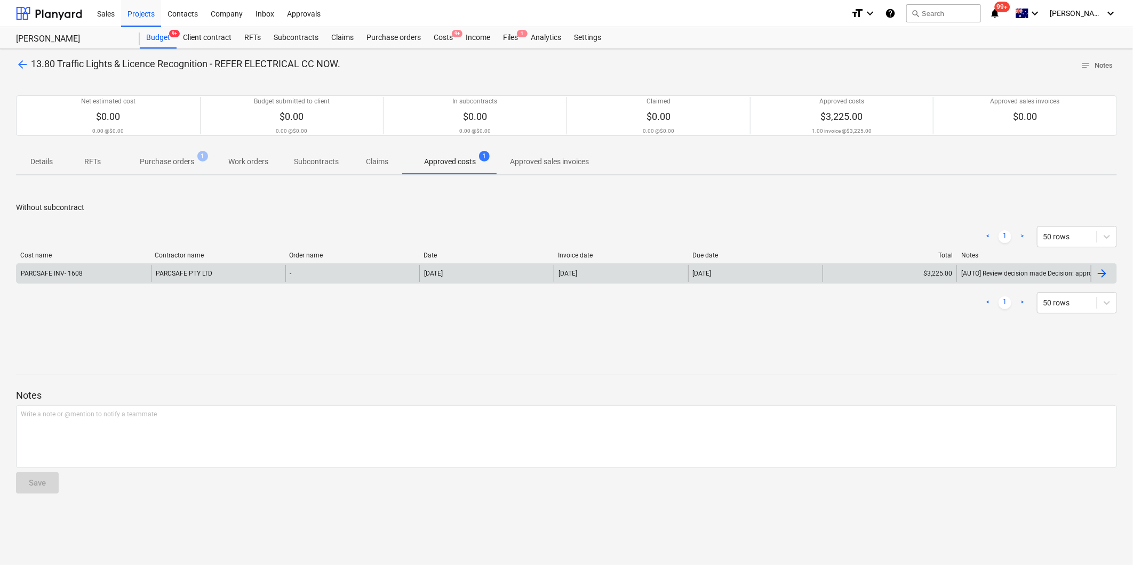
click at [119, 270] on div "PARCSAFE INV- 1608" at bounding box center [84, 273] width 134 height 17
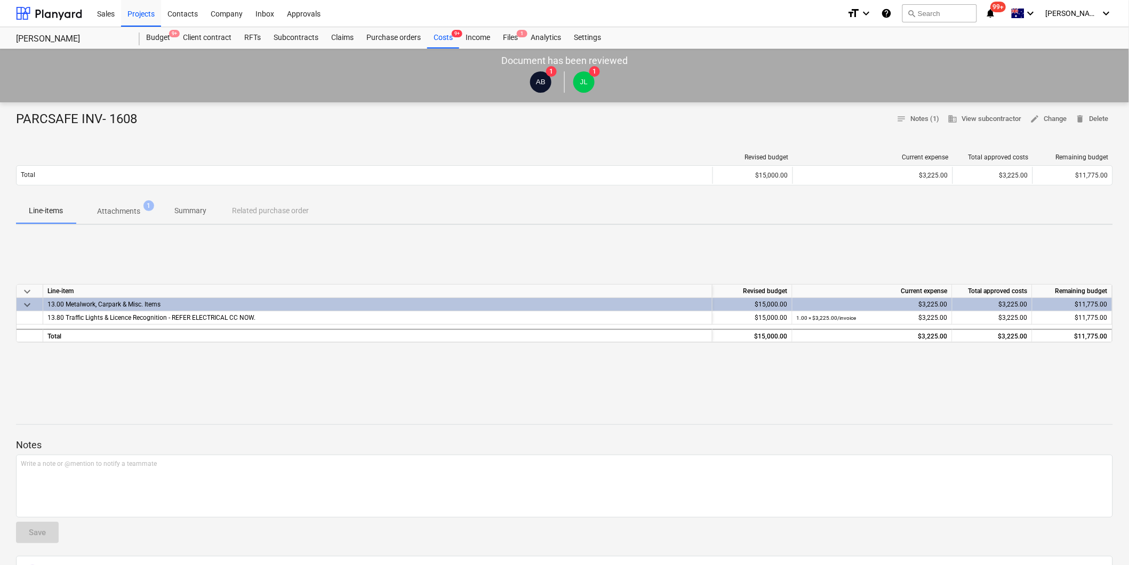
click at [135, 210] on p "Attachments" at bounding box center [118, 211] width 43 height 11
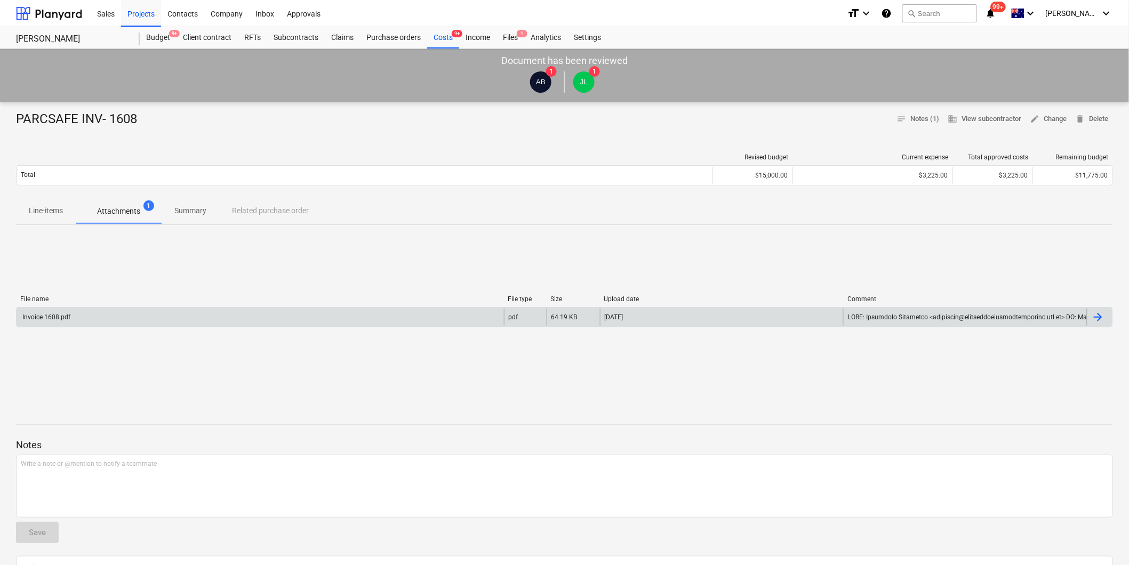
click at [113, 313] on div "Invoice 1608.pdf" at bounding box center [260, 317] width 487 height 17
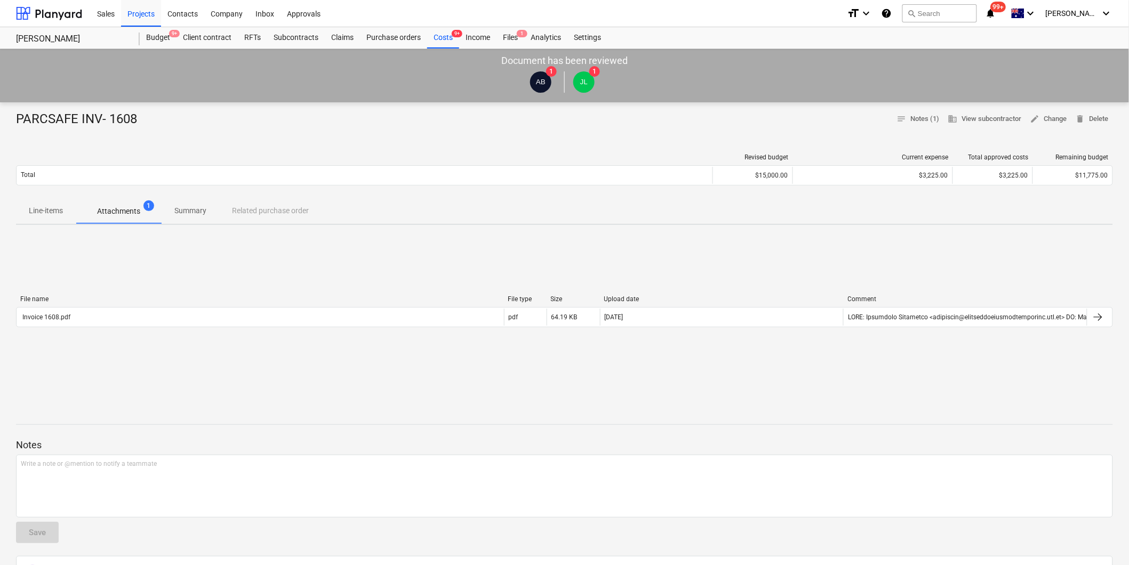
click at [63, 212] on span "Line-items" at bounding box center [46, 211] width 60 height 18
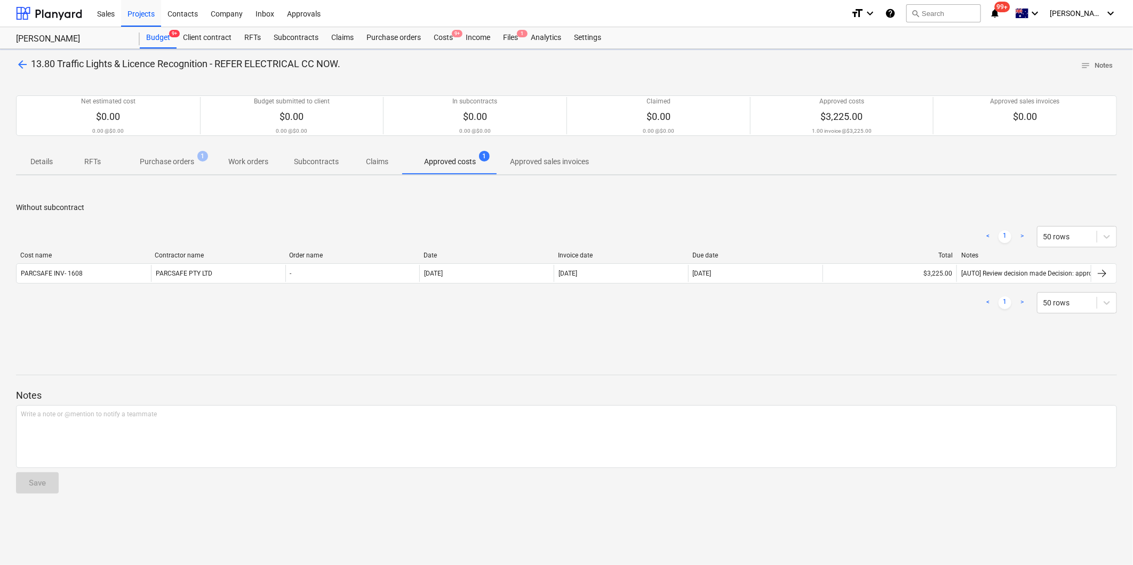
click at [187, 168] on span "Purchase orders 1" at bounding box center [166, 161] width 97 height 19
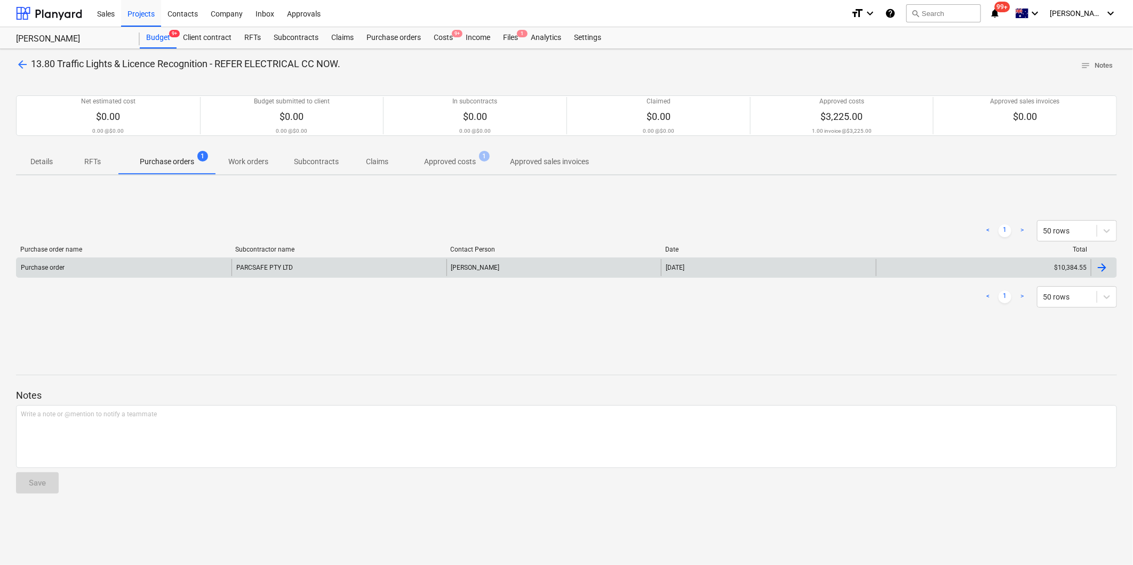
click at [161, 261] on div "Purchase order" at bounding box center [124, 267] width 215 height 17
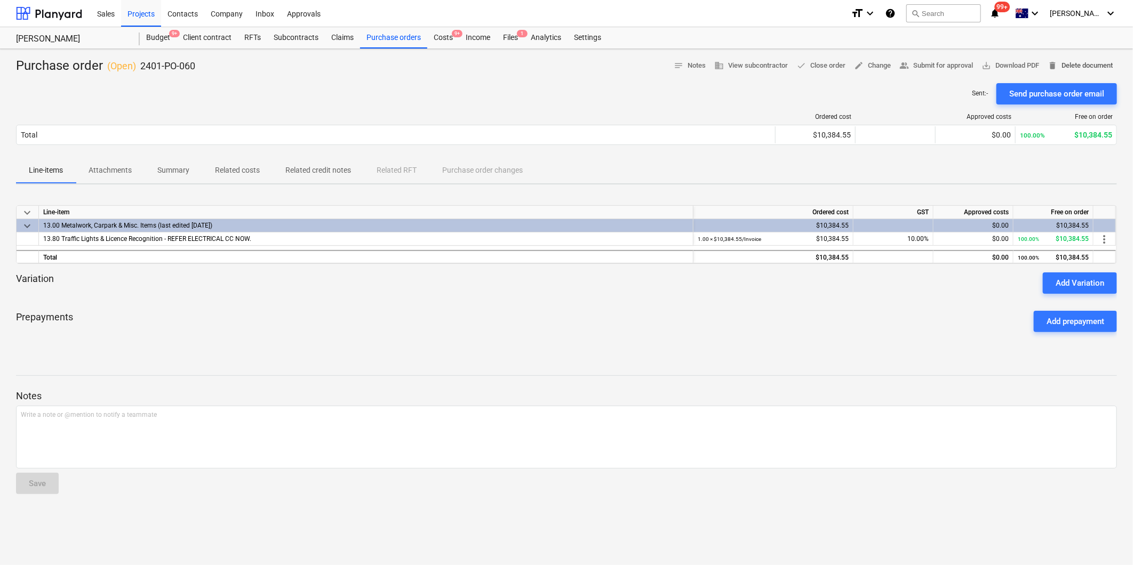
click at [1094, 60] on span "delete Delete document" at bounding box center [1079, 66] width 65 height 12
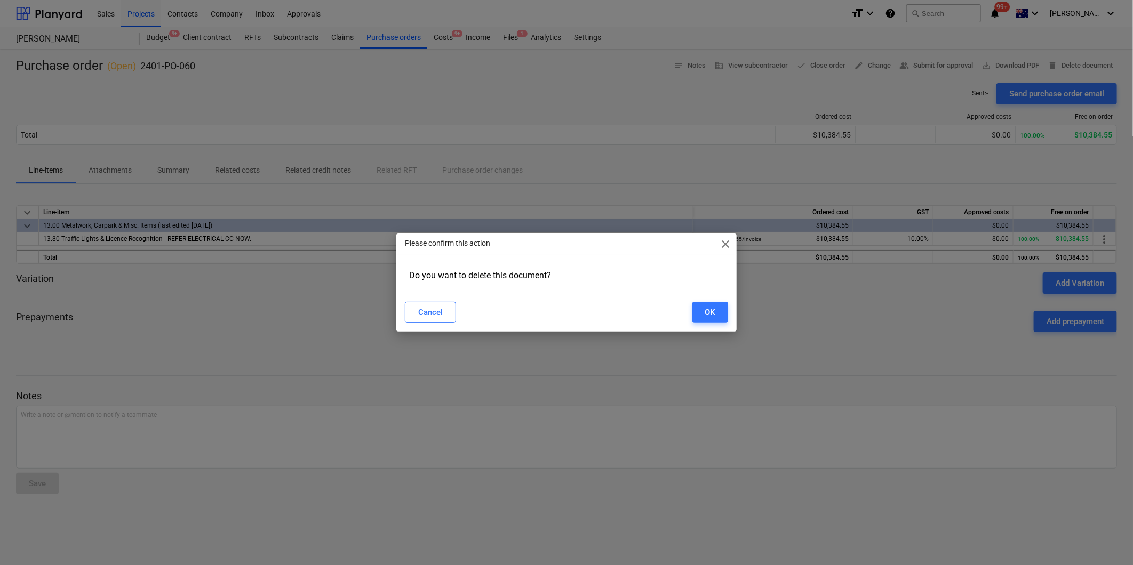
click at [668, 323] on div "Cancel OK" at bounding box center [566, 312] width 323 height 21
click at [694, 313] on button "OK" at bounding box center [710, 312] width 36 height 21
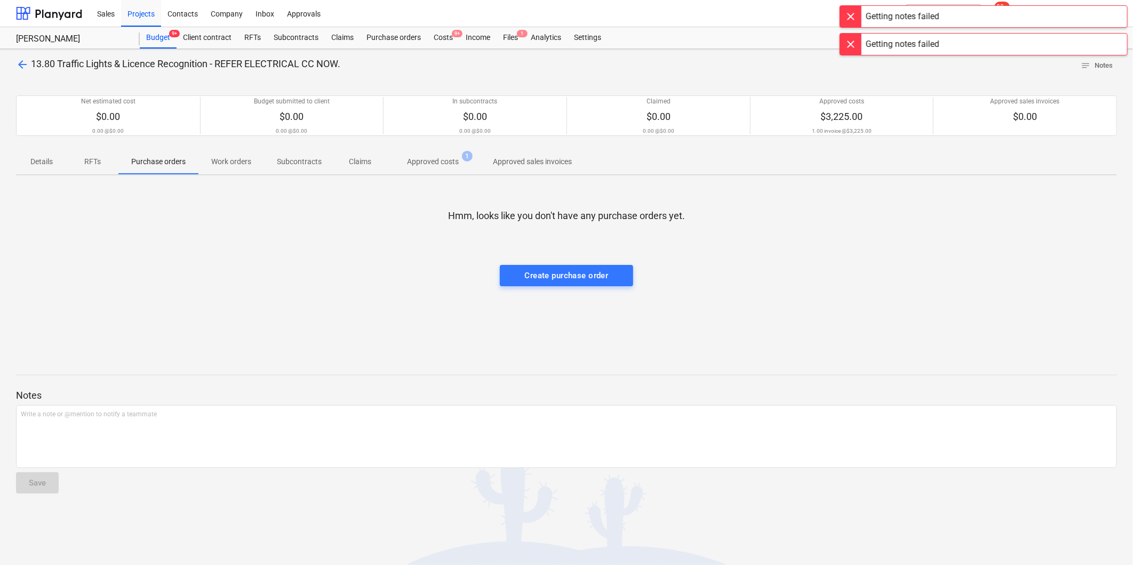
click at [20, 59] on span "arrow_back" at bounding box center [22, 64] width 13 height 13
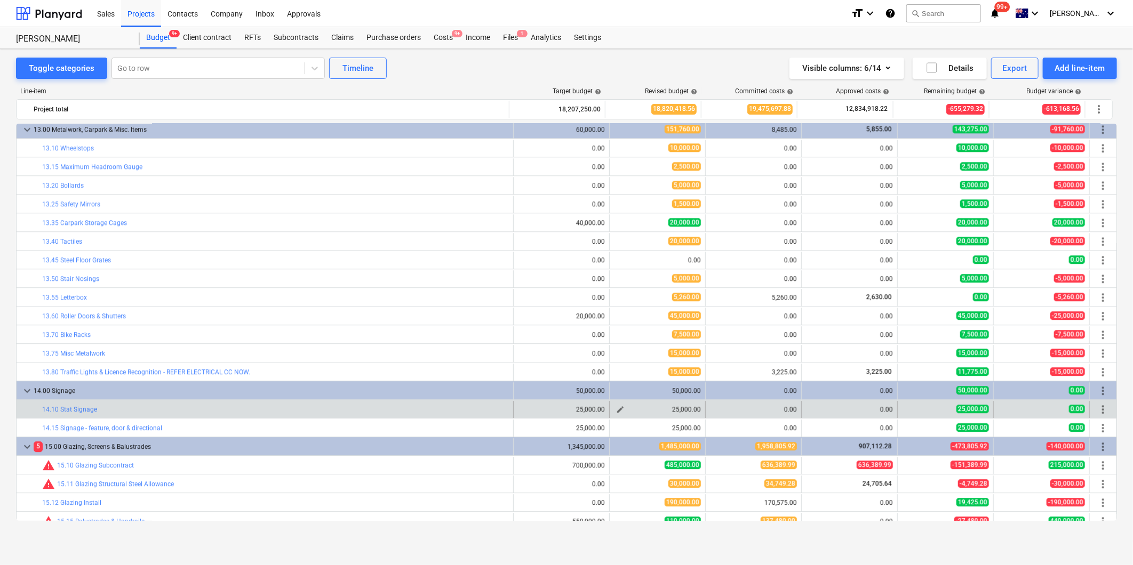
scroll to position [1837, 0]
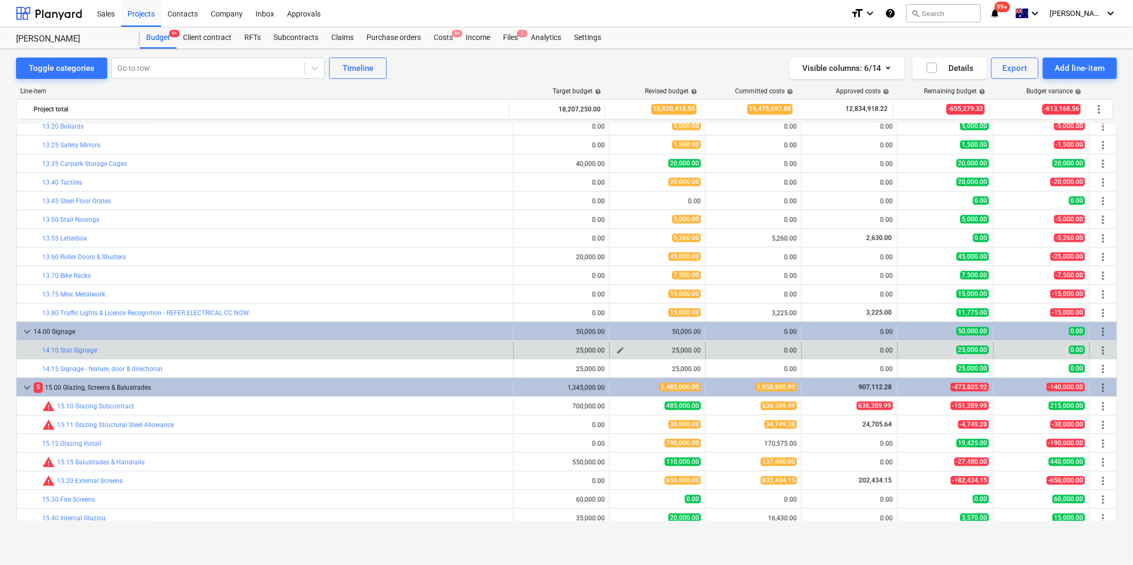
click at [620, 352] on span "edit" at bounding box center [620, 350] width 9 height 9
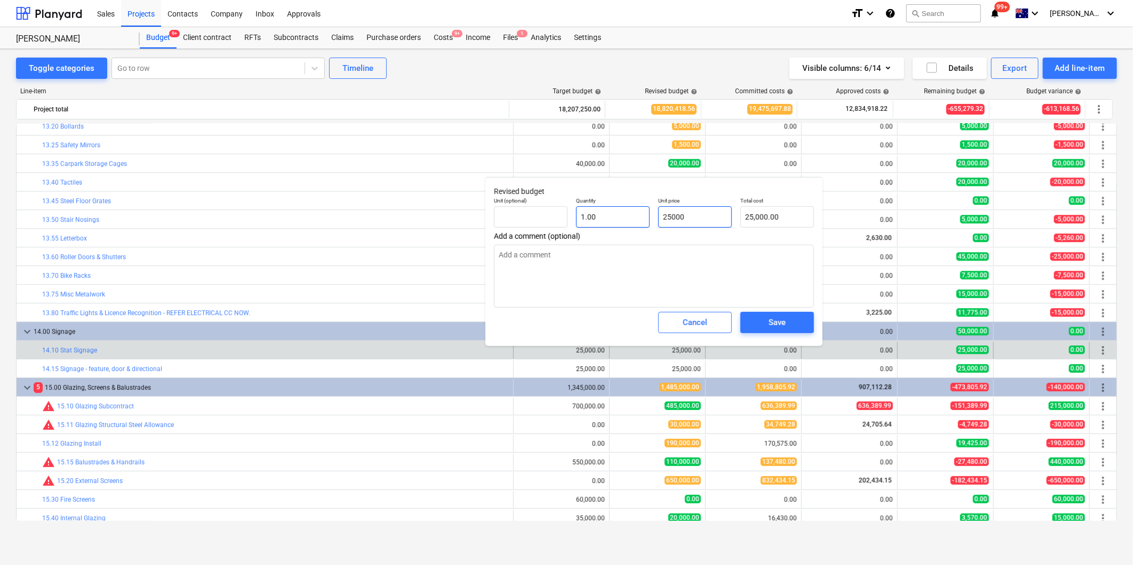
drag, startPoint x: 702, startPoint y: 222, endPoint x: 633, endPoint y: 224, distance: 68.8
click at [633, 224] on div "Unit (optional) Quantity 1.00 Unit price 25000 Total cost 25,000.00" at bounding box center [654, 212] width 329 height 39
click at [634, 269] on textarea at bounding box center [654, 276] width 320 height 63
click at [786, 324] on span "Save" at bounding box center [777, 323] width 48 height 14
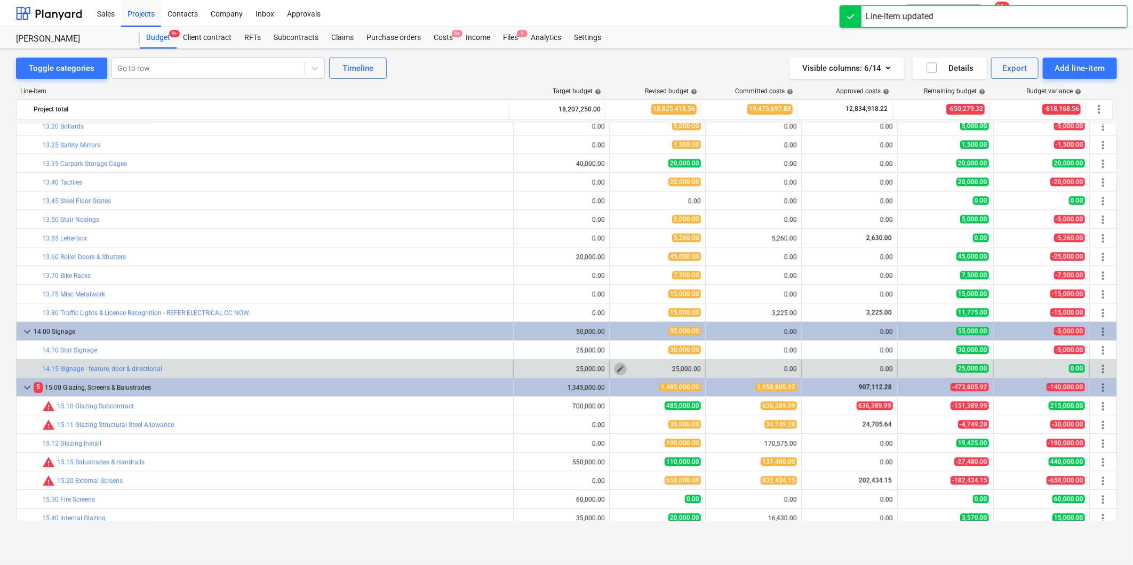
click at [616, 369] on span "edit" at bounding box center [620, 369] width 9 height 9
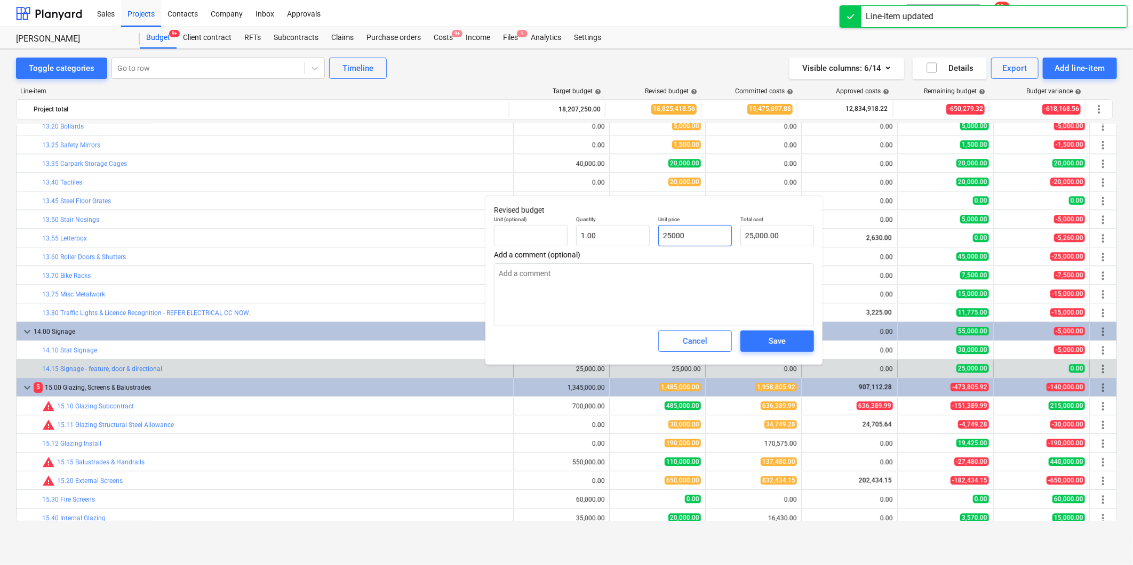
drag, startPoint x: 702, startPoint y: 230, endPoint x: 662, endPoint y: 231, distance: 40.0
click at [662, 231] on input "25000" at bounding box center [695, 235] width 74 height 21
click at [776, 333] on button "Save" at bounding box center [777, 341] width 74 height 21
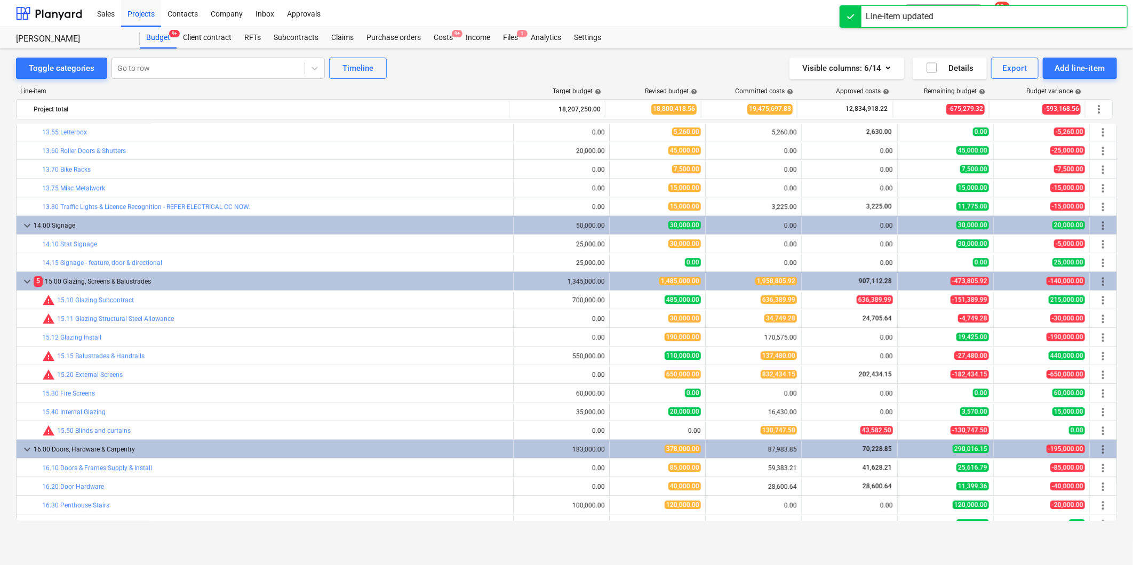
scroll to position [1955, 0]
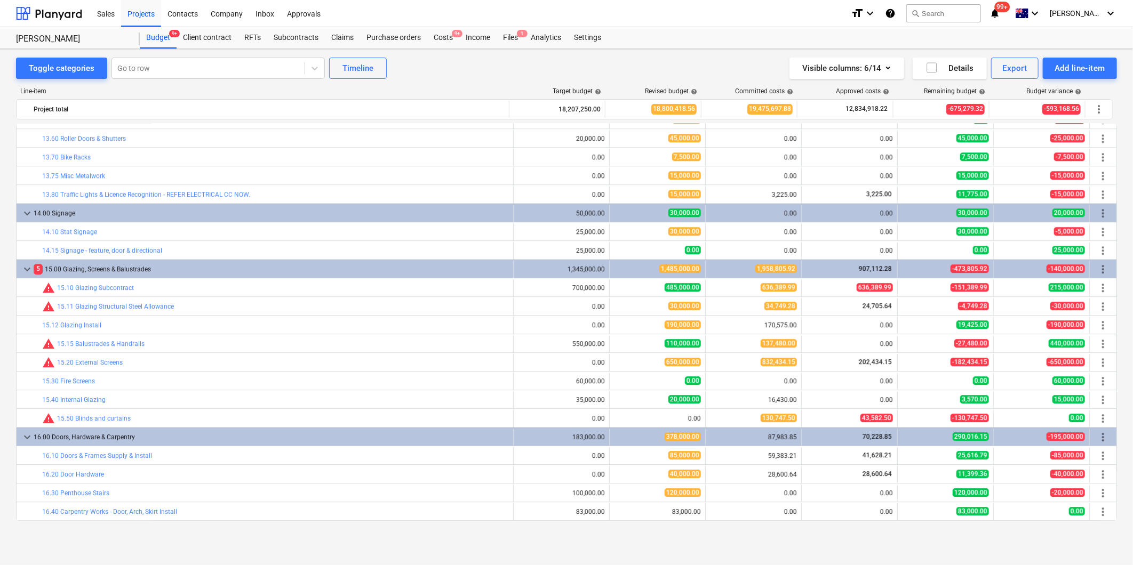
click at [103, 284] on link "15.10 Glazing Subcontract" at bounding box center [95, 287] width 77 height 7
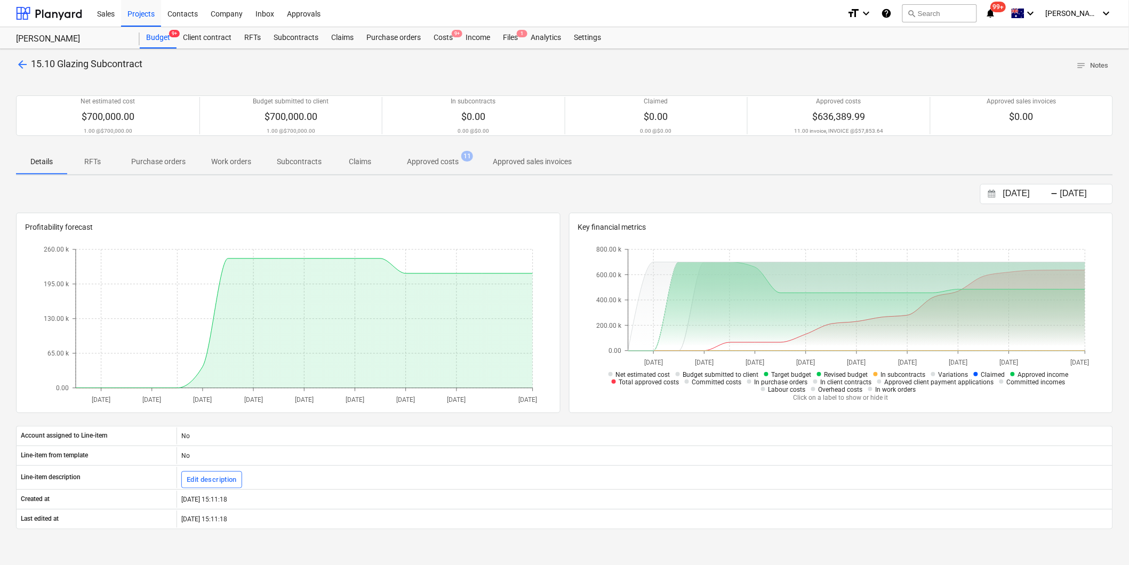
click at [163, 163] on p "Purchase orders" at bounding box center [158, 161] width 54 height 11
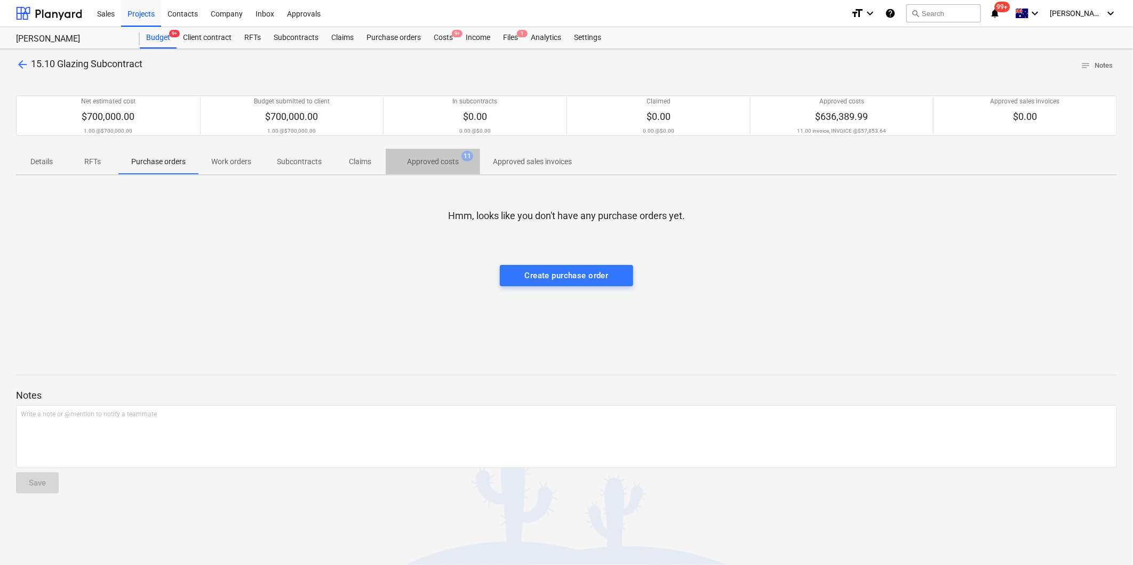
click at [429, 163] on p "Approved costs" at bounding box center [433, 161] width 52 height 11
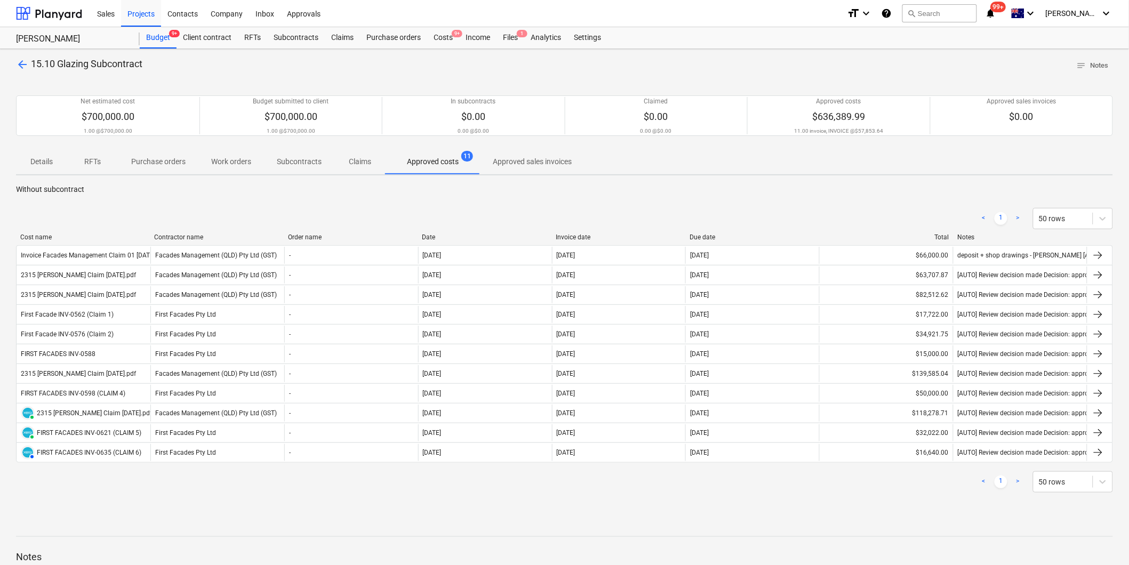
click at [22, 68] on span "arrow_back" at bounding box center [22, 64] width 13 height 13
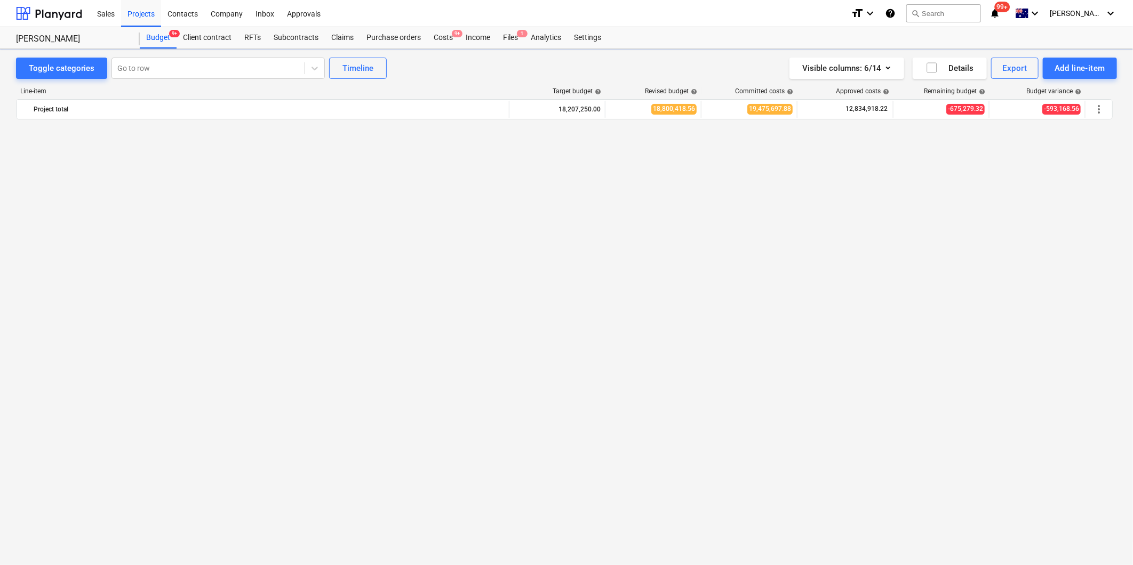
scroll to position [1955, 0]
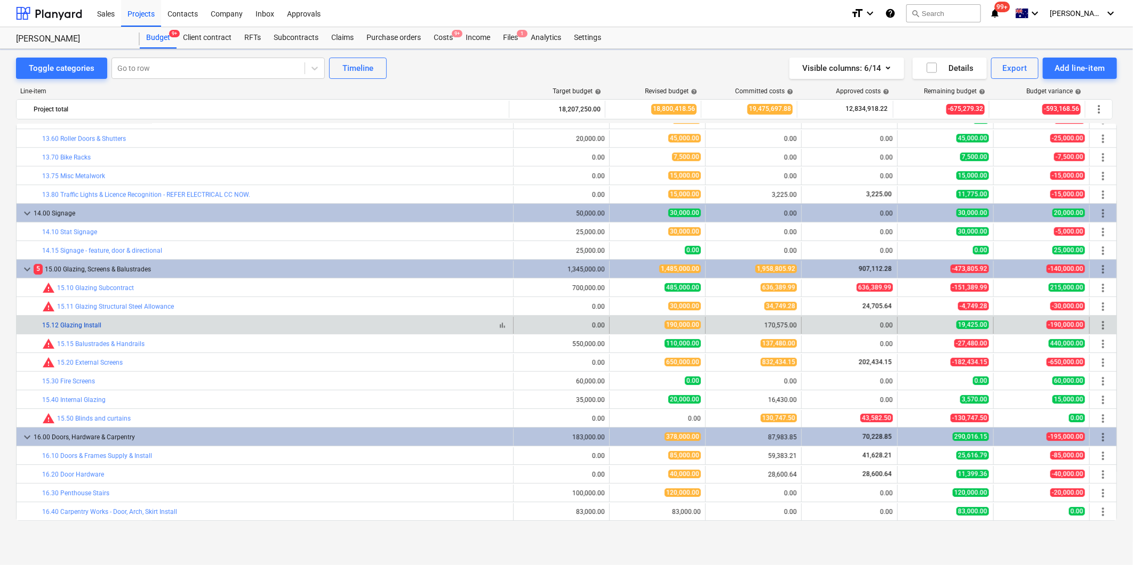
click at [83, 327] on link "15.12 Glazing Install" at bounding box center [71, 325] width 59 height 7
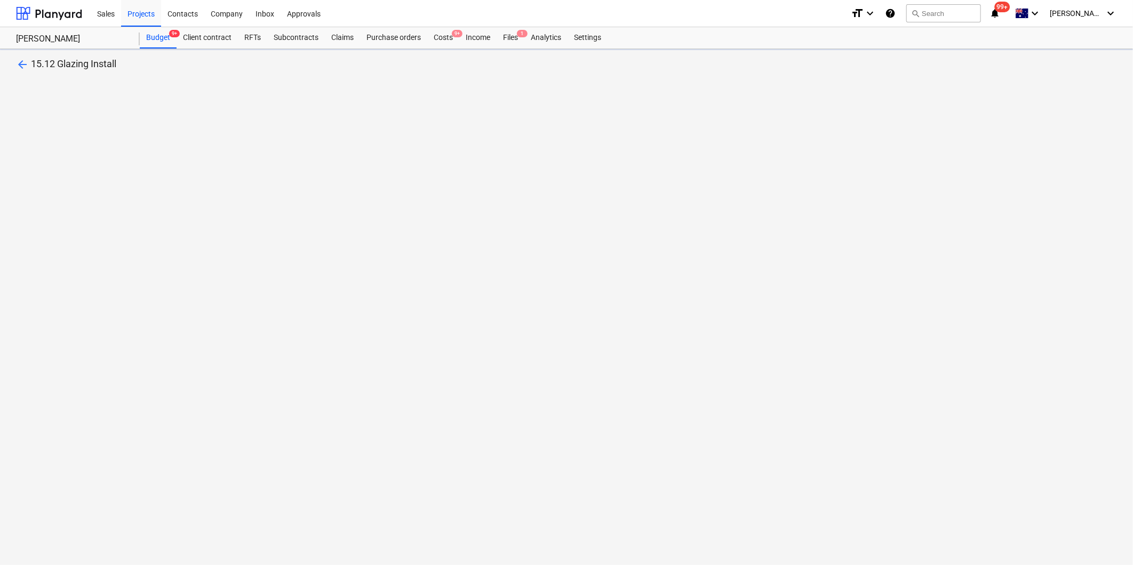
click at [17, 70] on span "arrow_back" at bounding box center [22, 64] width 13 height 13
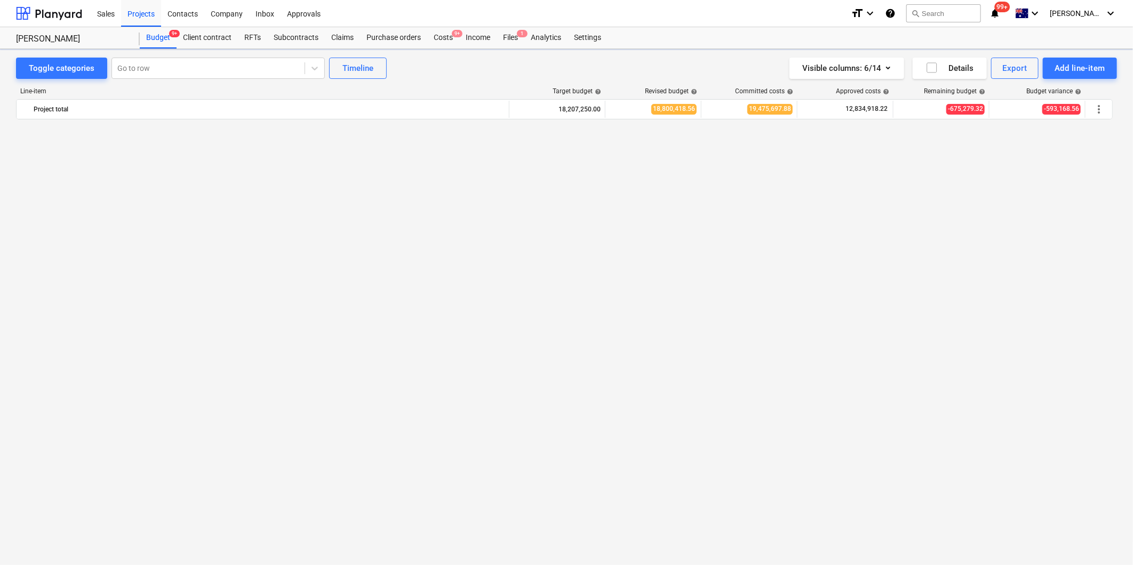
scroll to position [1955, 0]
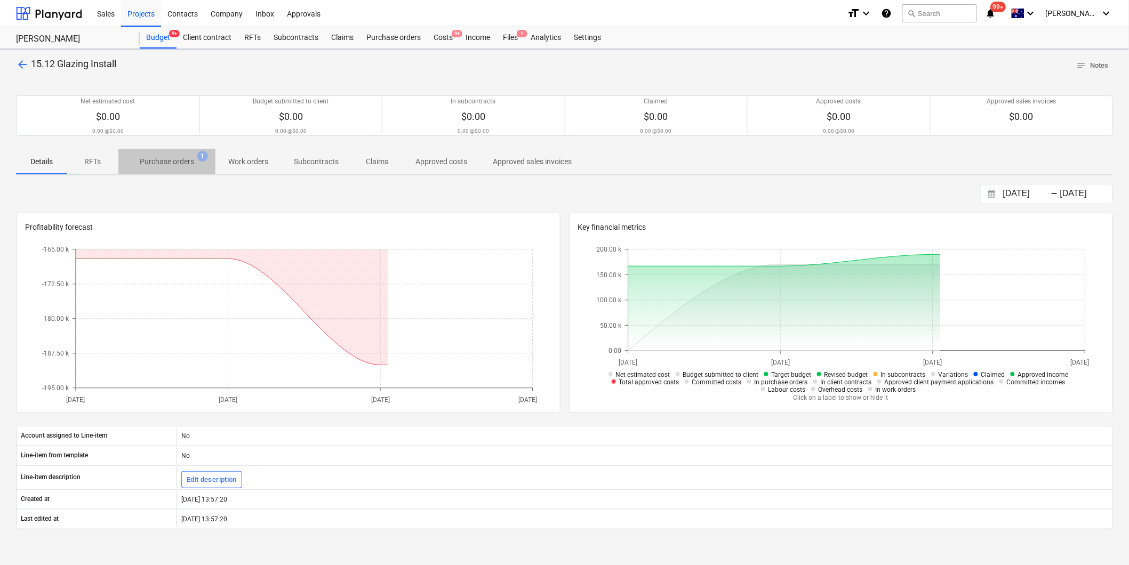
click at [167, 164] on p "Purchase orders" at bounding box center [167, 161] width 54 height 11
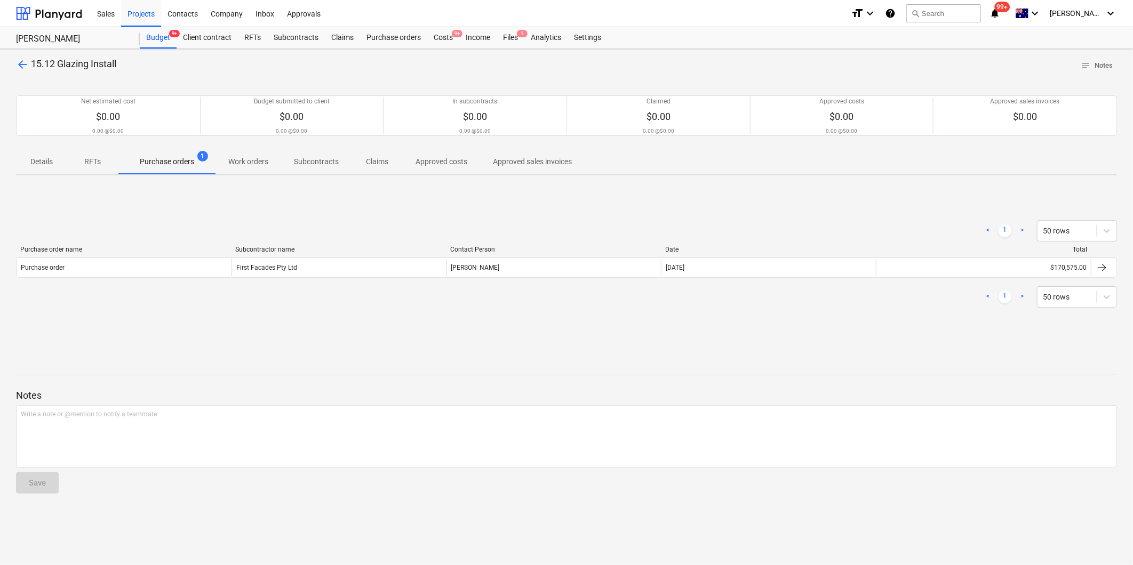
click at [436, 166] on p "Approved costs" at bounding box center [441, 161] width 52 height 11
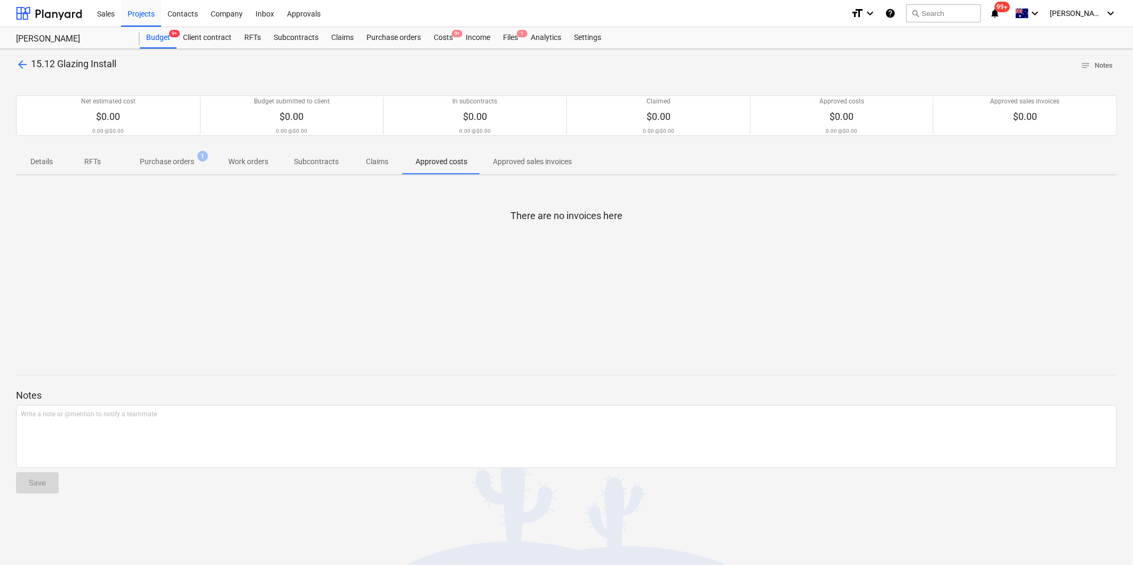
click at [31, 162] on p "Details" at bounding box center [42, 161] width 26 height 11
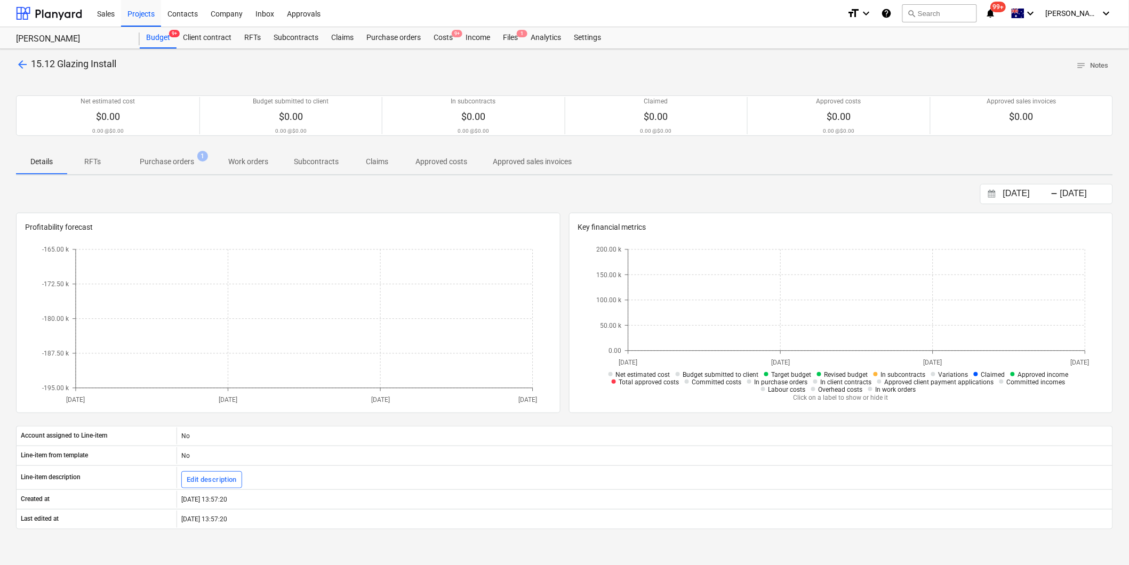
click at [174, 166] on p "Purchase orders" at bounding box center [167, 161] width 54 height 11
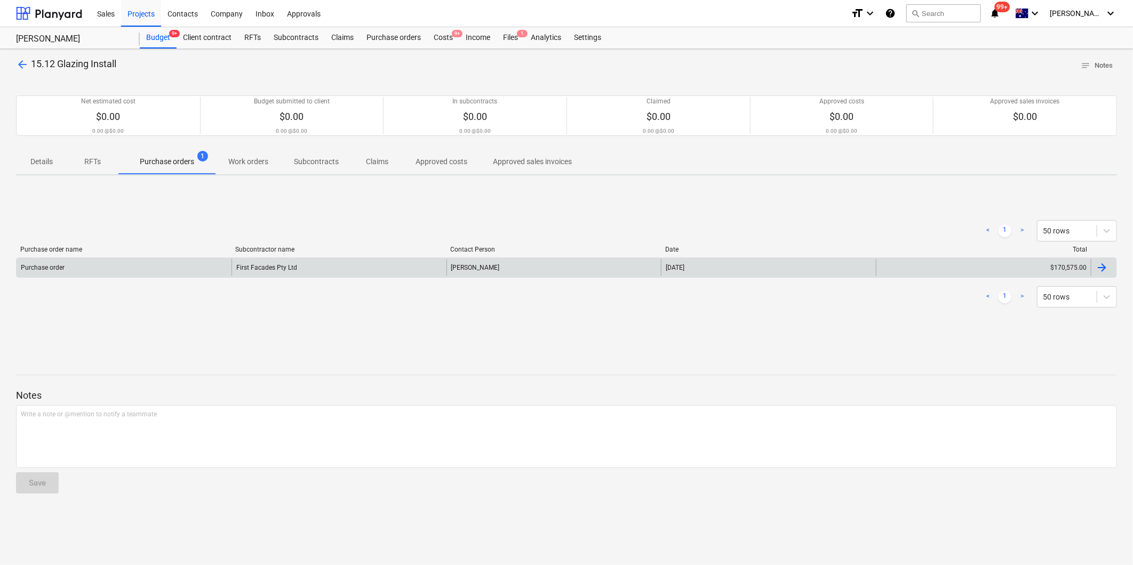
click at [372, 275] on div "First Facades Pty Ltd" at bounding box center [338, 267] width 215 height 17
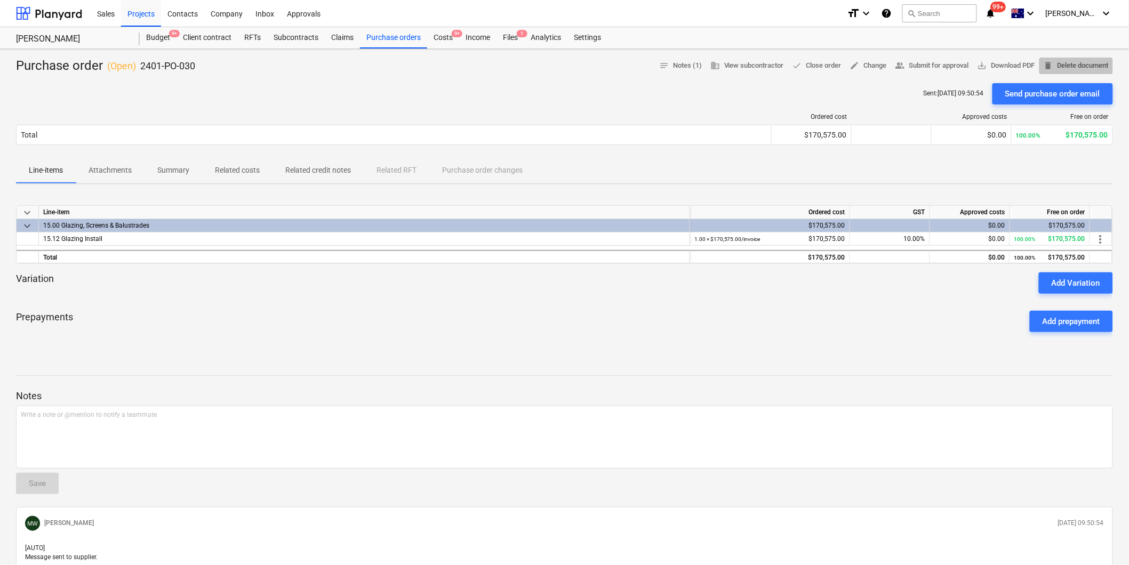
click at [1098, 66] on span "delete Delete document" at bounding box center [1076, 66] width 65 height 12
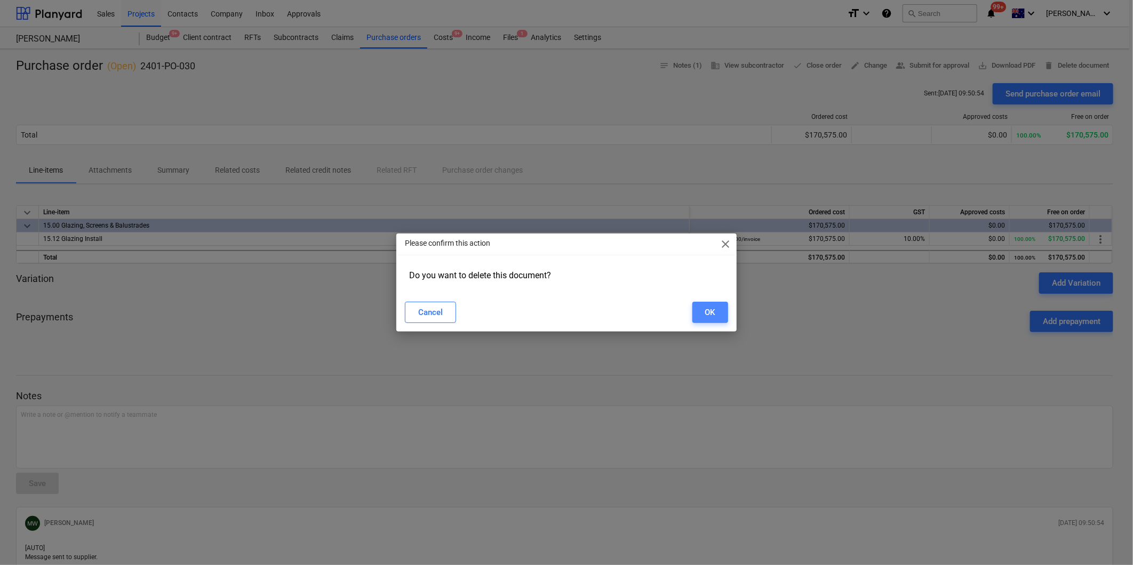
click at [708, 309] on div "OK" at bounding box center [710, 313] width 10 height 14
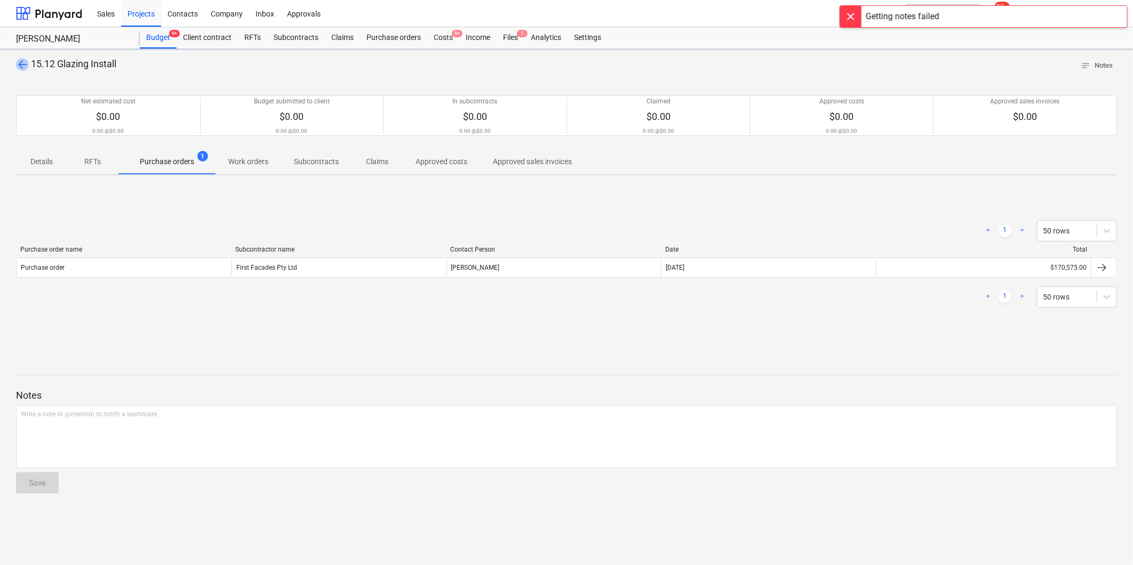
click at [28, 62] on span "arrow_back" at bounding box center [22, 64] width 13 height 13
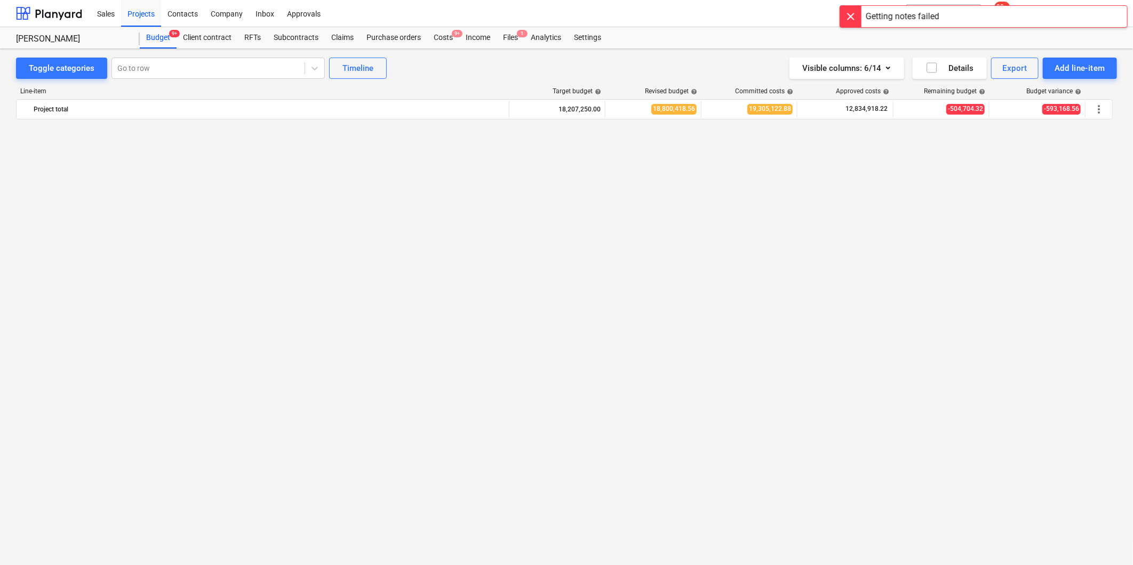
scroll to position [1955, 0]
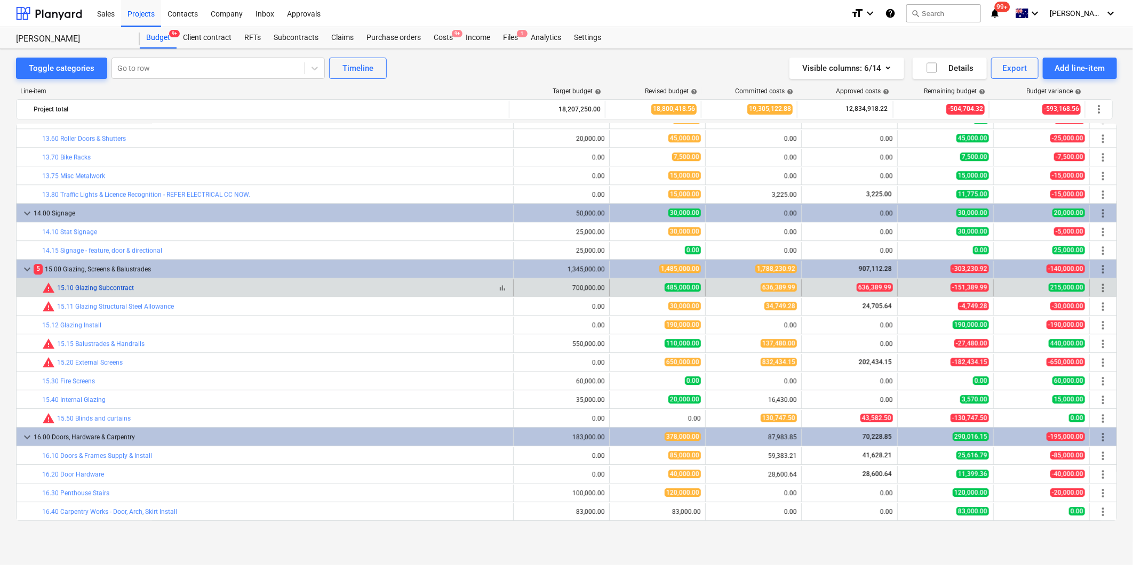
click at [110, 285] on link "15.10 Glazing Subcontract" at bounding box center [95, 287] width 77 height 7
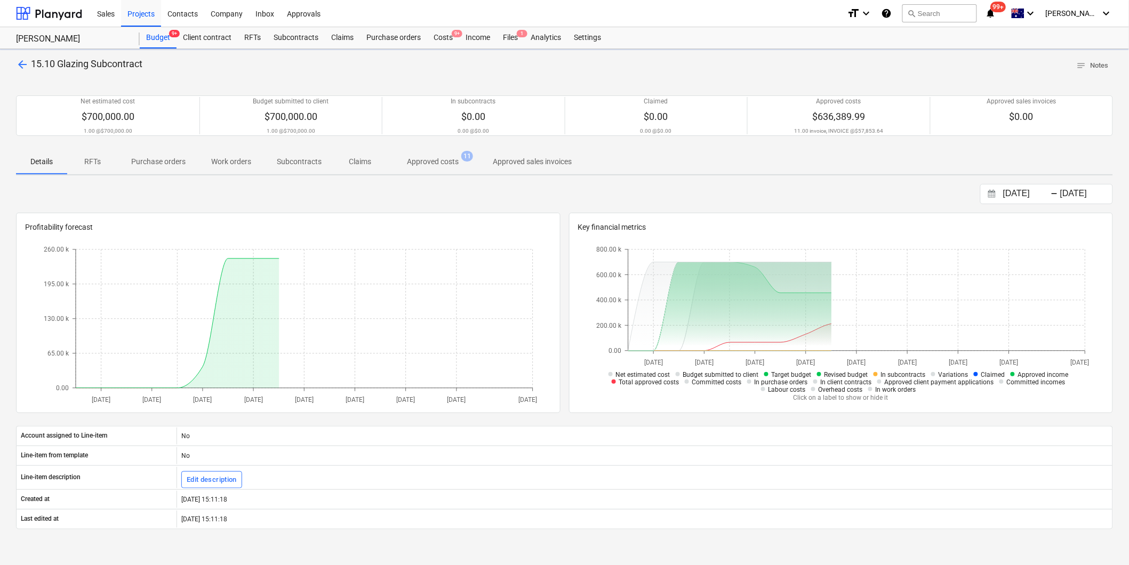
click at [436, 164] on p "Approved costs" at bounding box center [433, 161] width 52 height 11
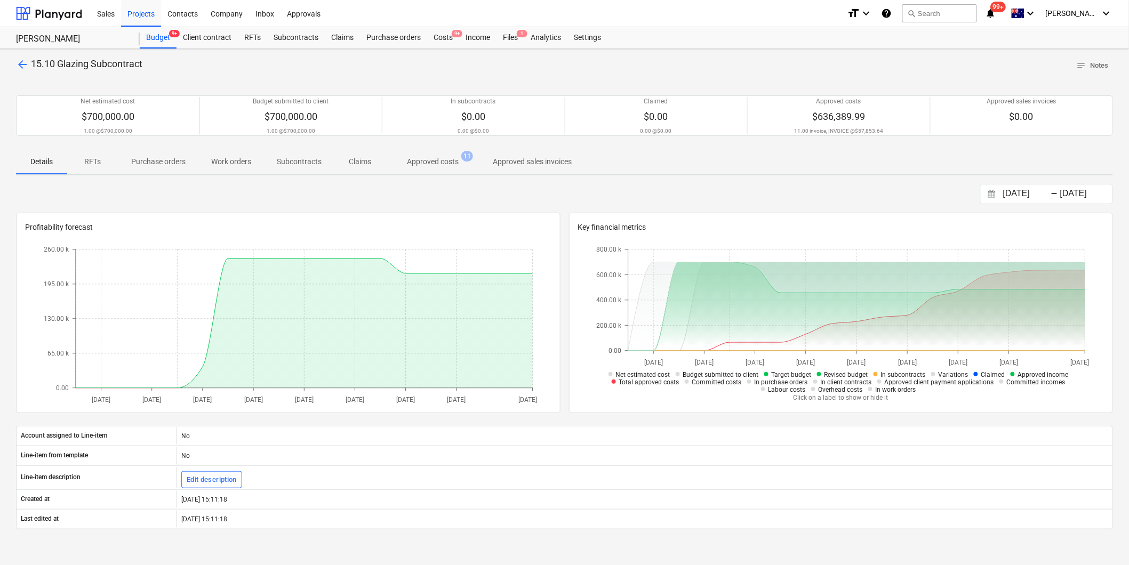
click at [444, 166] on p "Approved costs" at bounding box center [433, 161] width 52 height 11
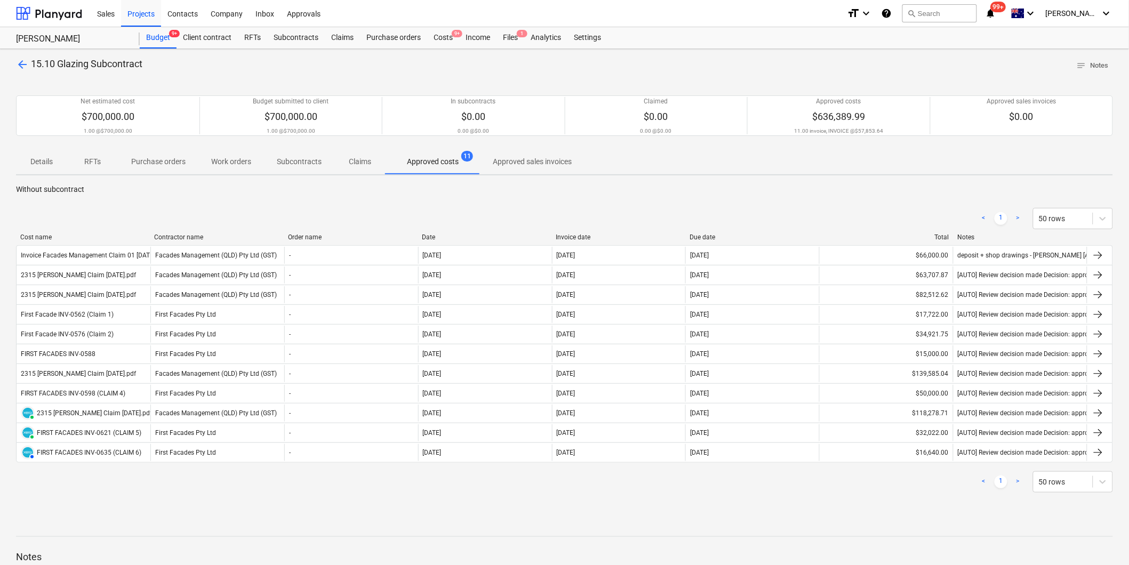
click at [29, 65] on p "arrow_back 15.10 Glazing Subcontract" at bounding box center [79, 64] width 126 height 13
click at [22, 62] on span "arrow_back" at bounding box center [22, 64] width 13 height 13
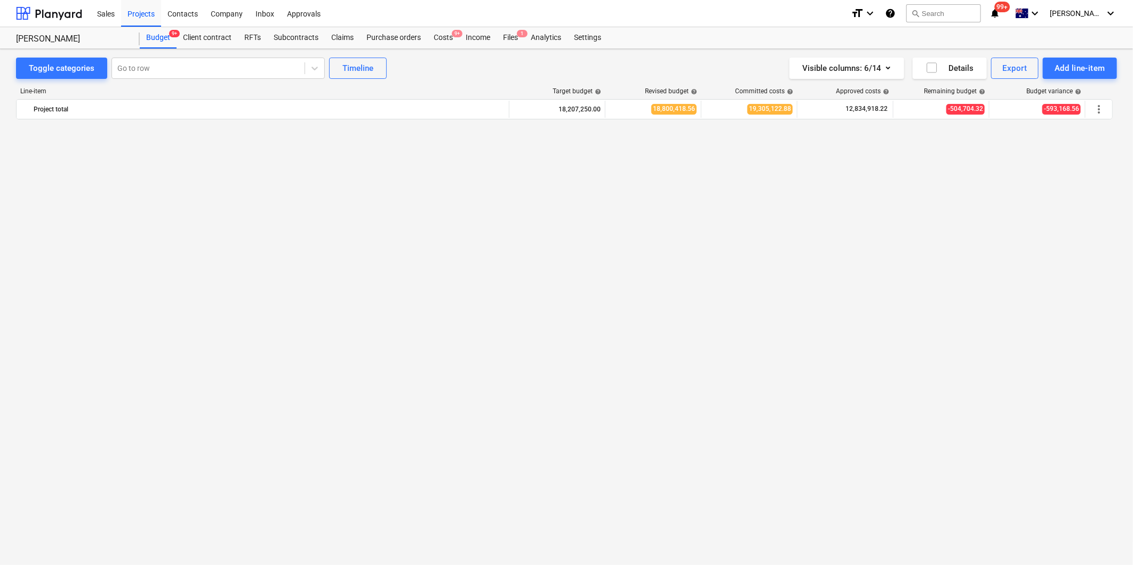
scroll to position [1955, 0]
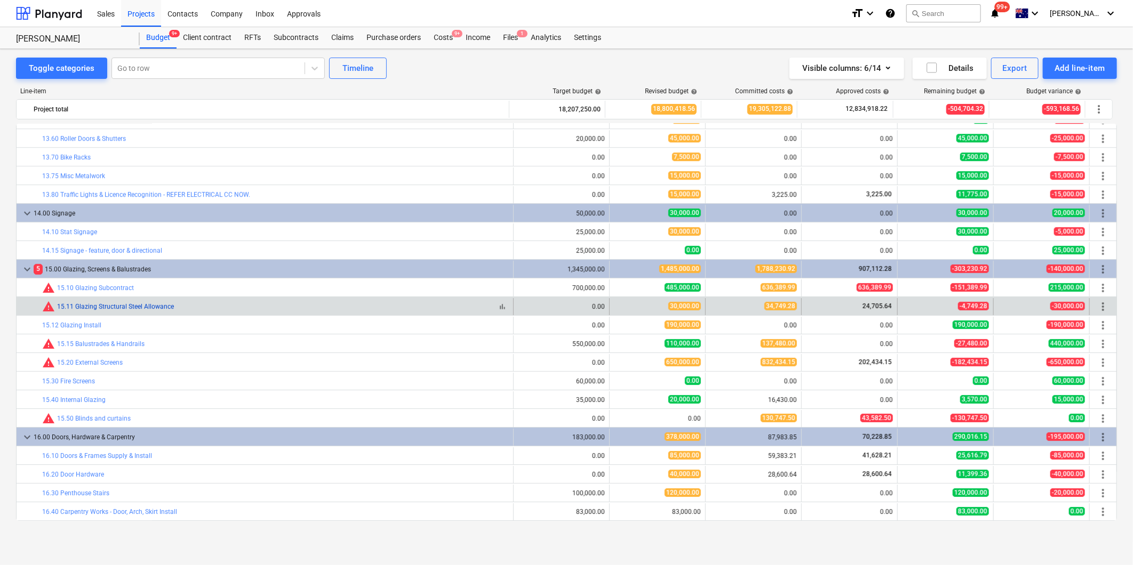
click at [153, 310] on link "15.11 Glazing Structural Steel Allowance" at bounding box center [115, 306] width 117 height 7
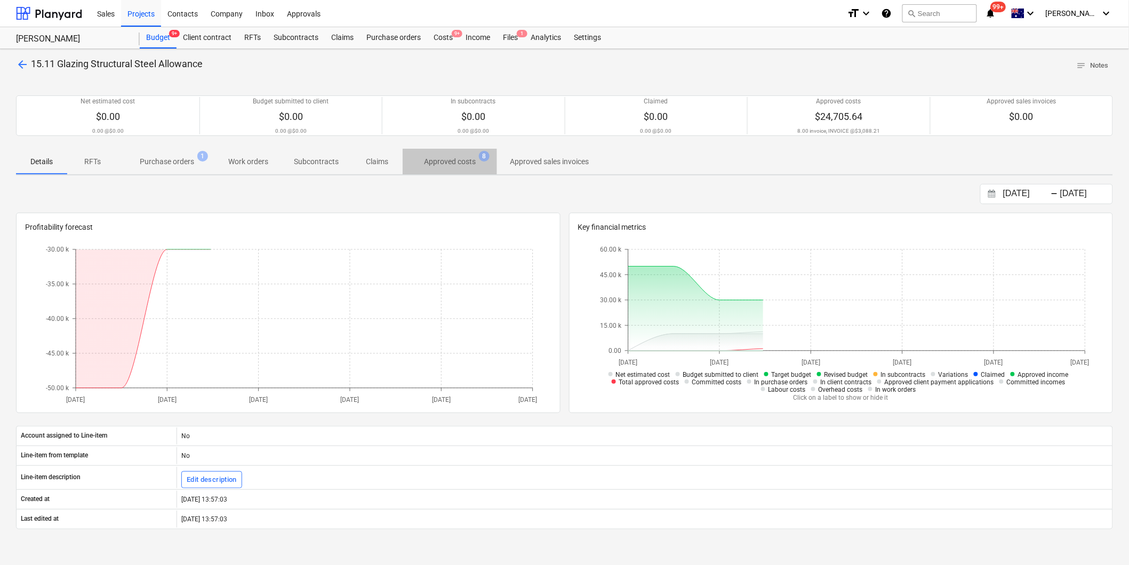
click at [477, 164] on span "Approved costs 8" at bounding box center [449, 161] width 69 height 11
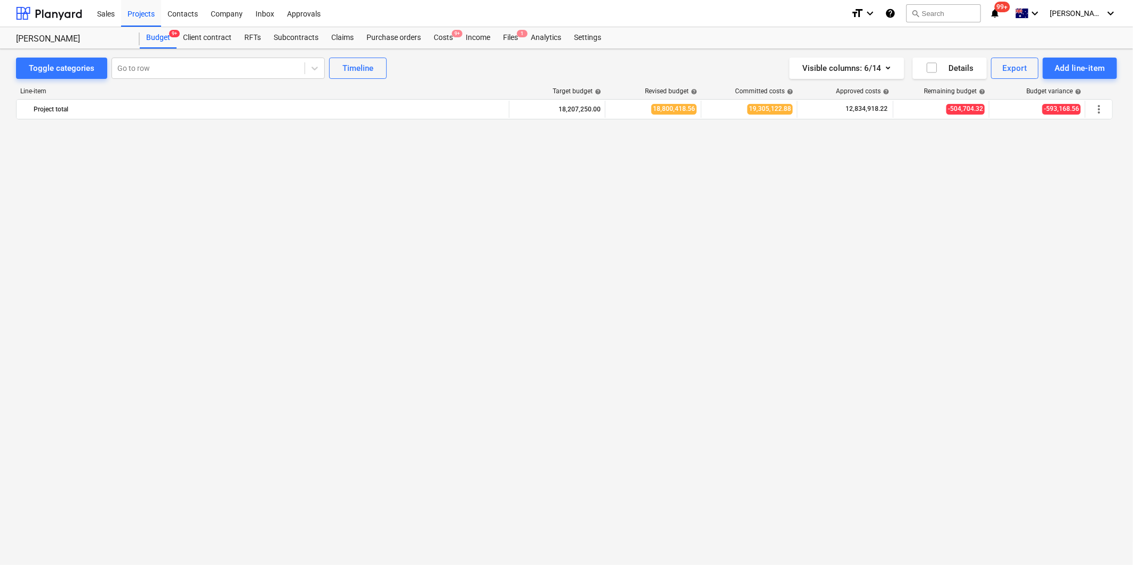
scroll to position [1955, 0]
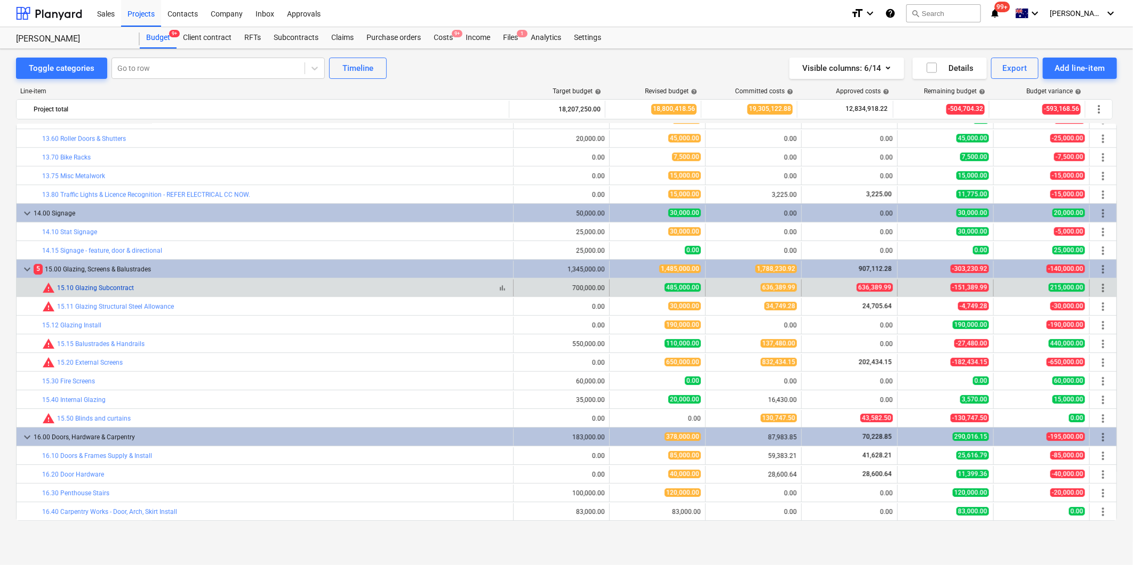
click at [61, 286] on link "15.10 Glazing Subcontract" at bounding box center [95, 287] width 77 height 7
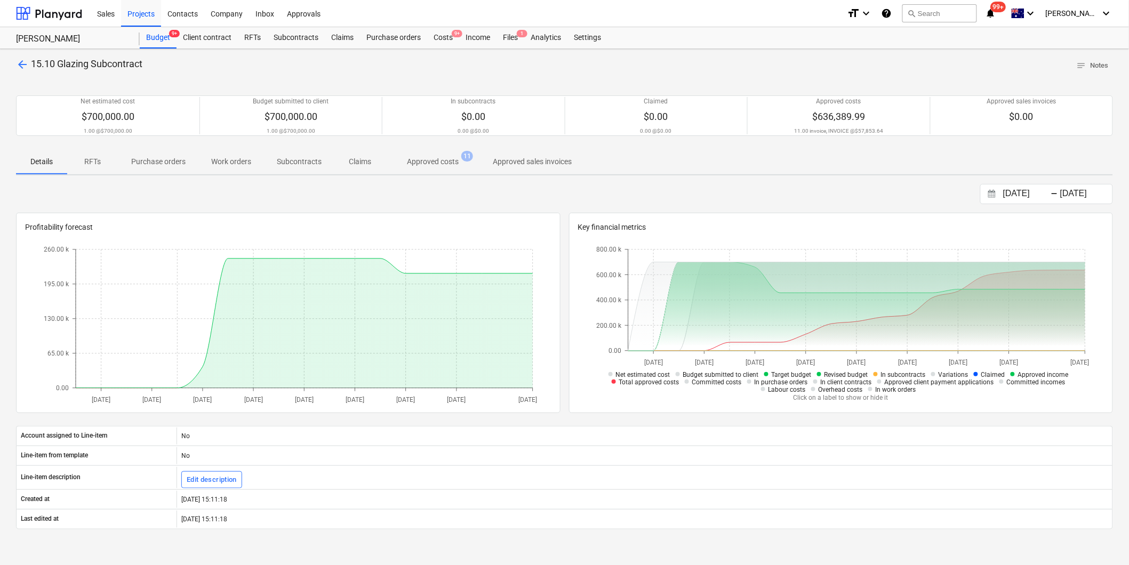
click at [426, 163] on p "Approved costs" at bounding box center [433, 161] width 52 height 11
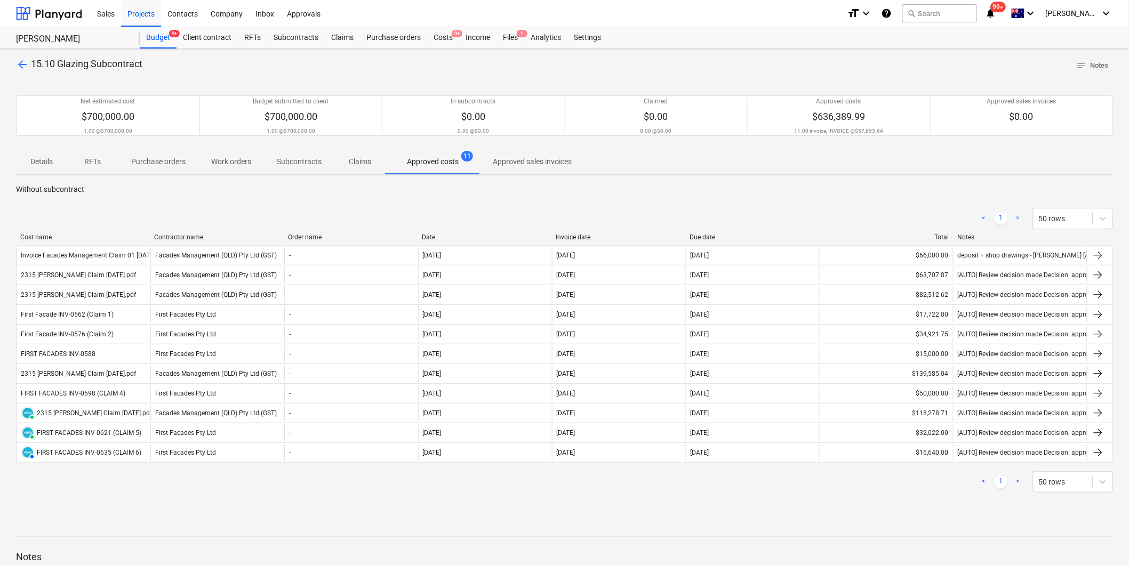
click at [25, 66] on span "arrow_back" at bounding box center [22, 64] width 13 height 13
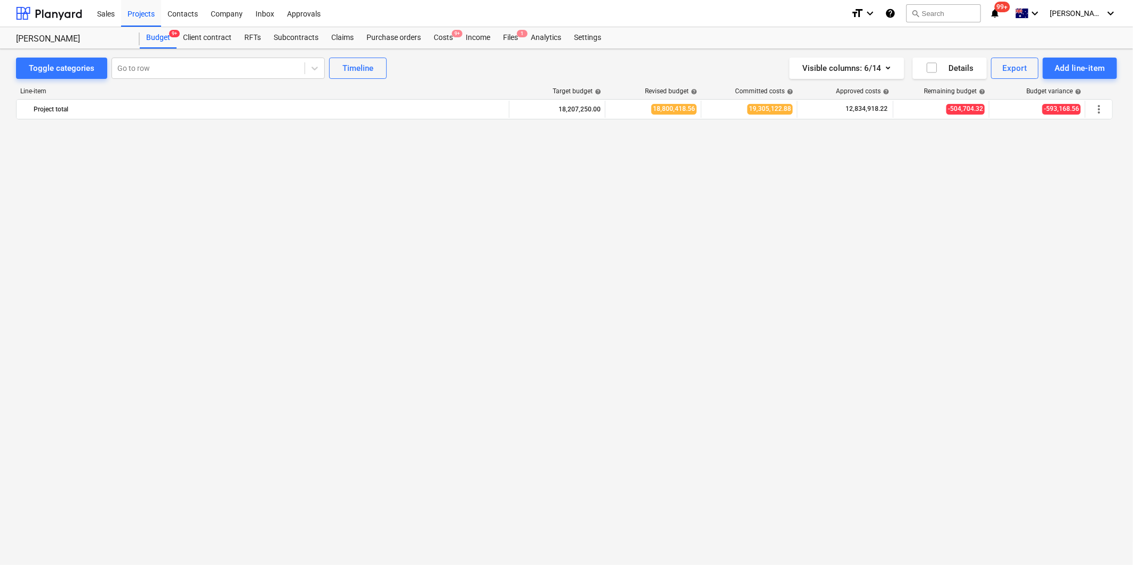
scroll to position [1955, 0]
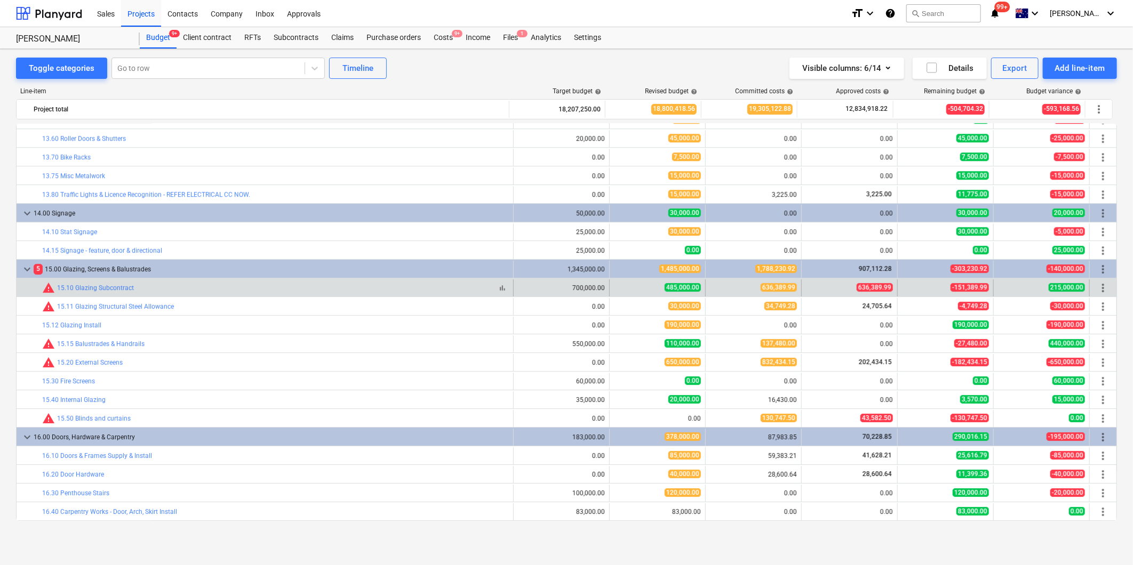
click at [119, 283] on div "warning 15.10 Glazing Subcontract" at bounding box center [88, 288] width 92 height 13
click at [118, 285] on link "15.10 Glazing Subcontract" at bounding box center [95, 287] width 77 height 7
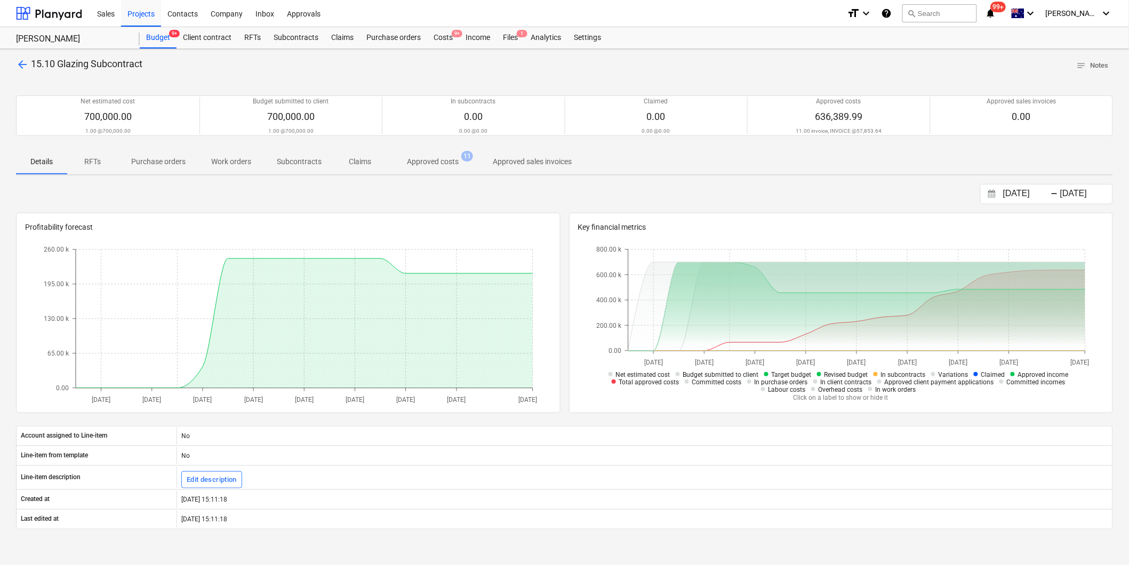
click at [171, 160] on p "Purchase orders" at bounding box center [158, 161] width 54 height 11
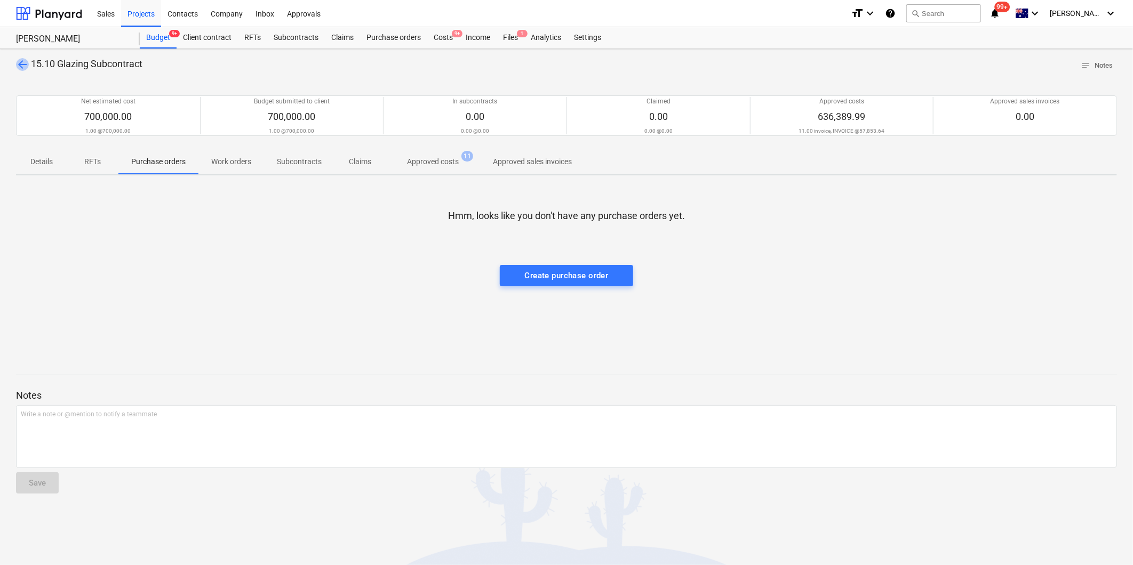
click at [20, 60] on span "arrow_back" at bounding box center [22, 64] width 13 height 13
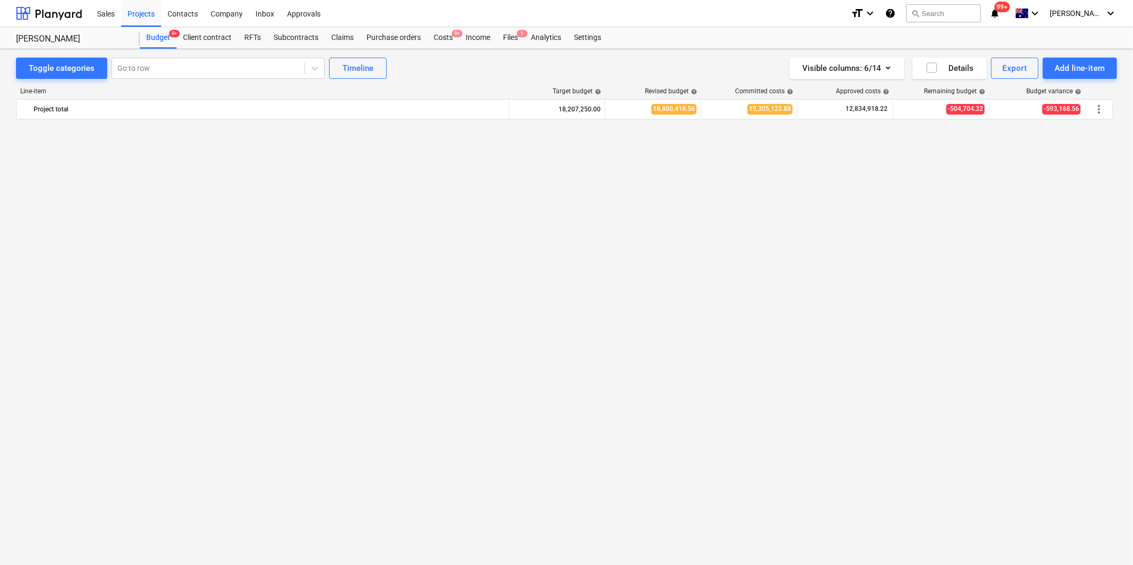
scroll to position [1955, 0]
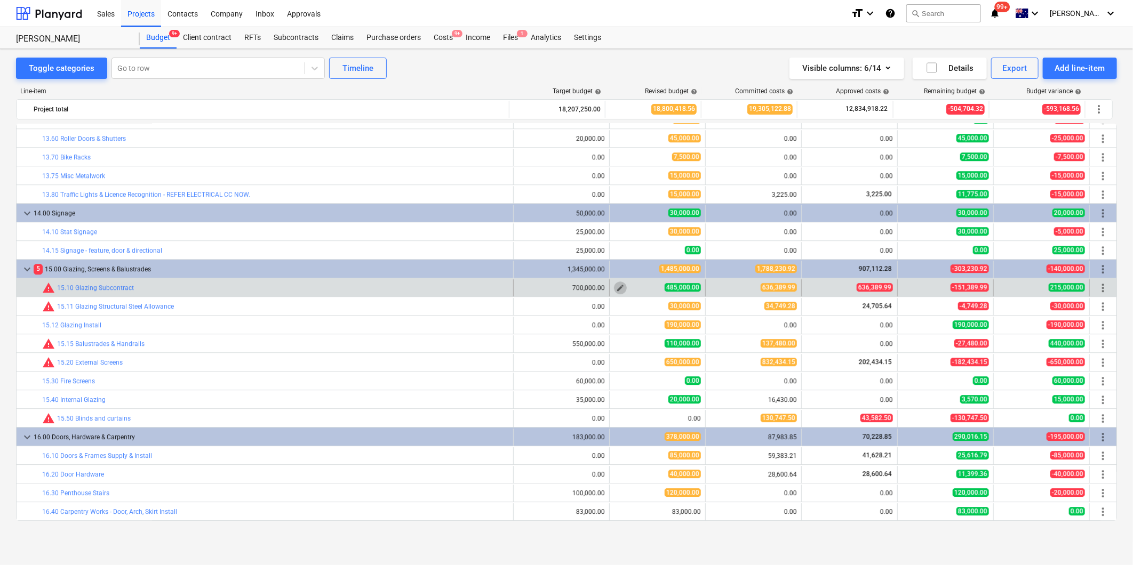
click at [616, 286] on span "edit" at bounding box center [620, 288] width 9 height 9
type textarea "x"
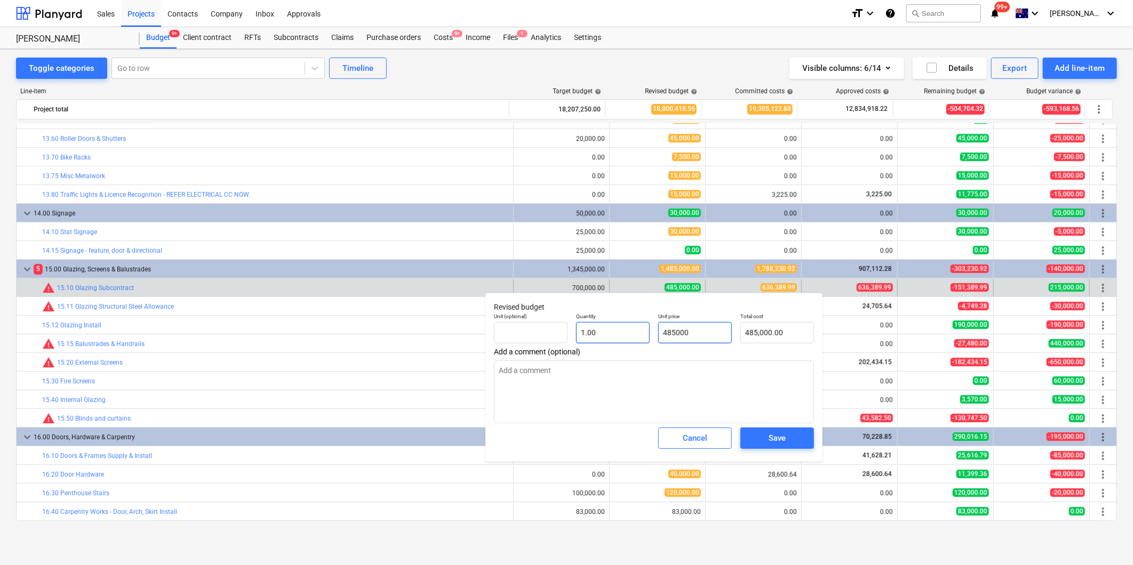
drag, startPoint x: 719, startPoint y: 338, endPoint x: 644, endPoint y: 329, distance: 75.7
click at [644, 329] on div "Unit (optional) Quantity 1.00 Unit price 485000 Total cost 485,000.00" at bounding box center [654, 328] width 329 height 39
type input "6"
type textarea "x"
type input "6.00"
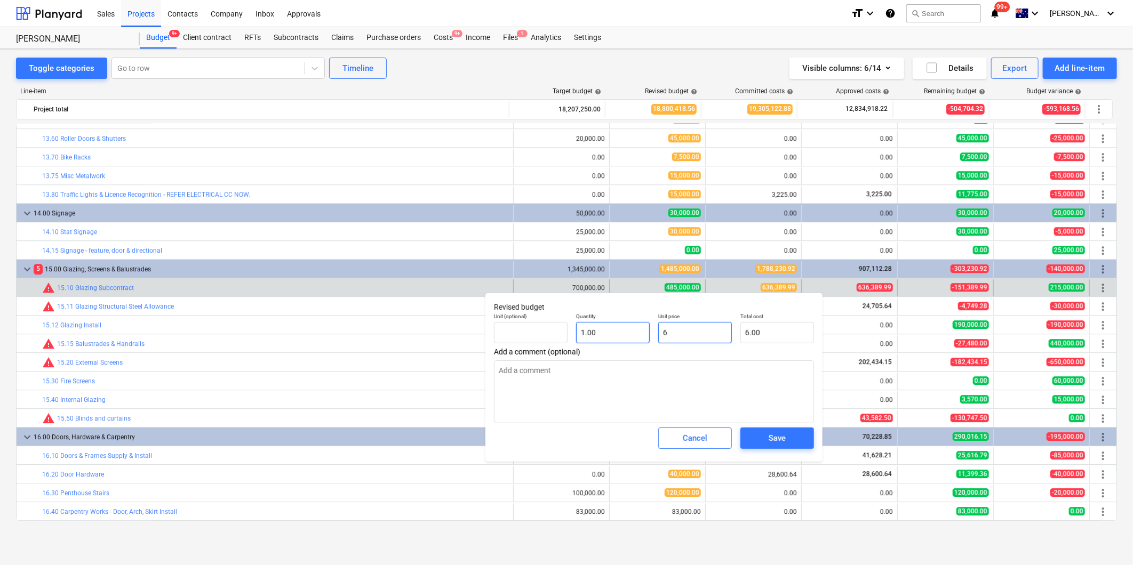
type textarea "x"
type input "67"
type input "67.00"
type textarea "x"
type input "670"
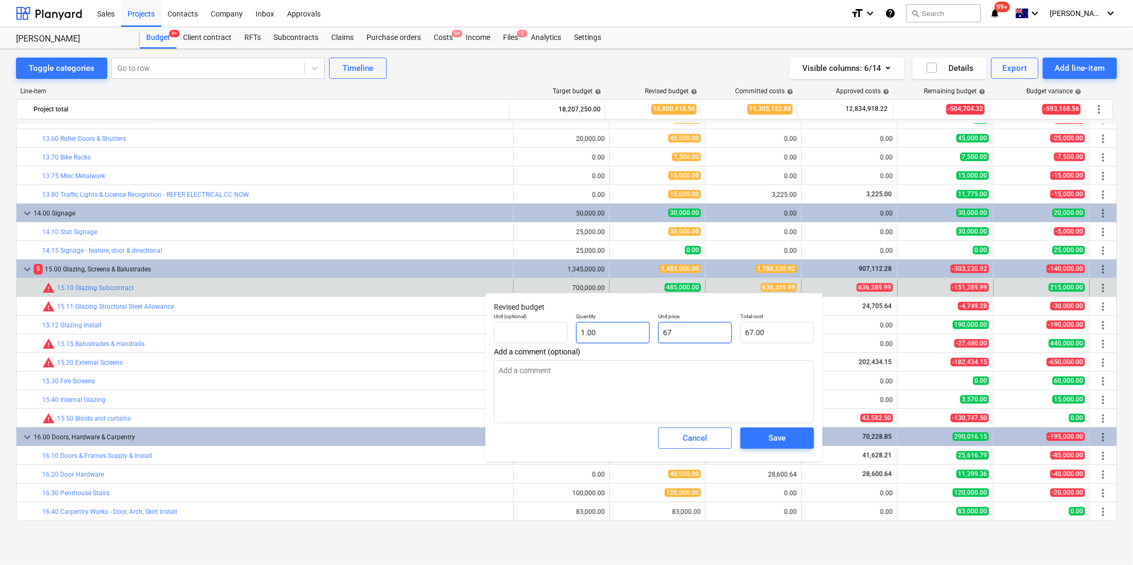
type input "670.00"
type textarea "x"
type input "6700"
type input "6,700.00"
type textarea "x"
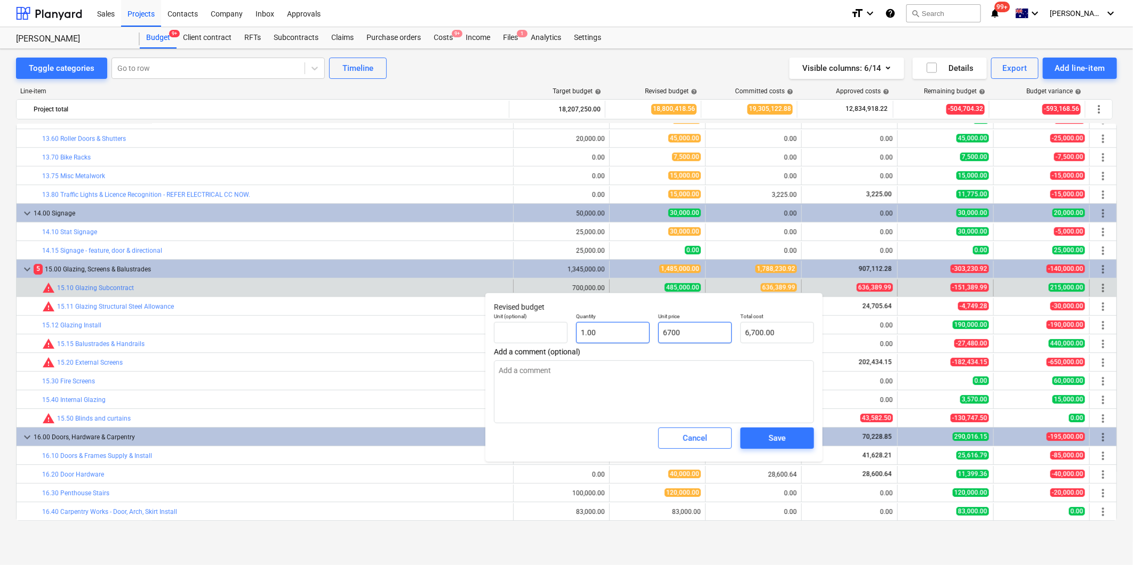
type input "67000"
type input "67,000.00"
type textarea "x"
type input "670000"
type input "670,000.00"
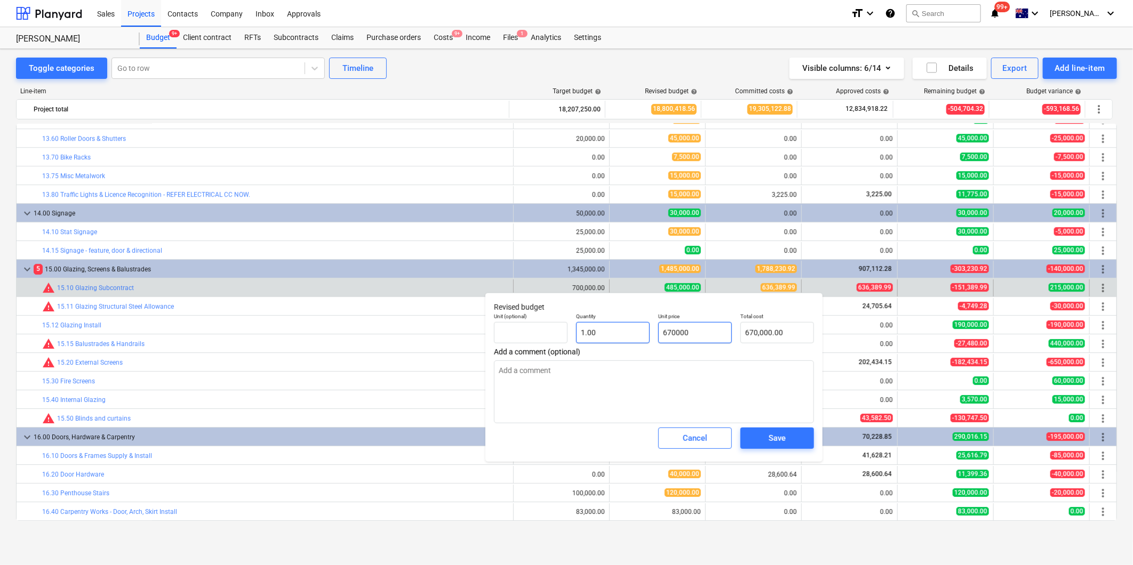
type textarea "x"
type input "6700000"
type input "6,700,000.00"
type textarea "x"
type input "670000"
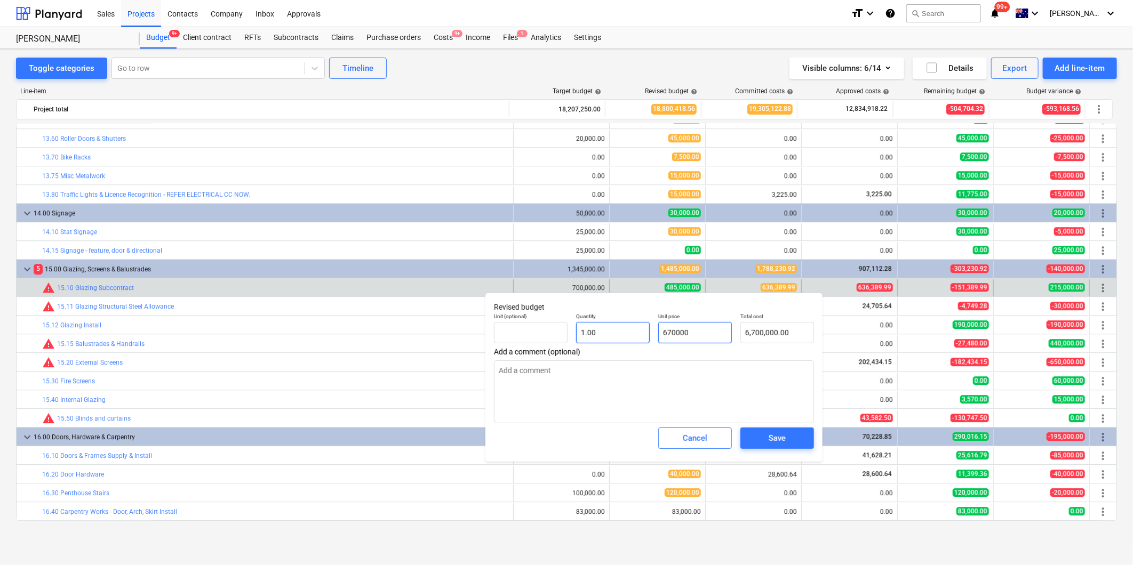
type input "670,000.00"
type input "670000"
type textarea "x"
type input "670,000.00"
click at [619, 387] on textarea at bounding box center [654, 392] width 320 height 63
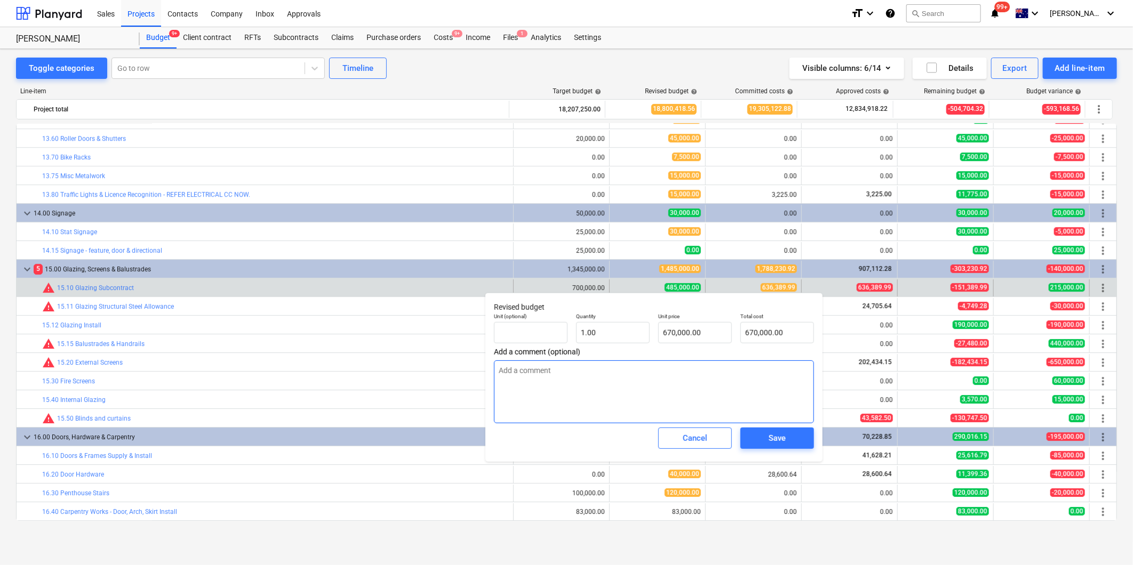
type textarea "A"
type textarea "x"
type textarea "AQ"
type textarea "x"
type textarea "A"
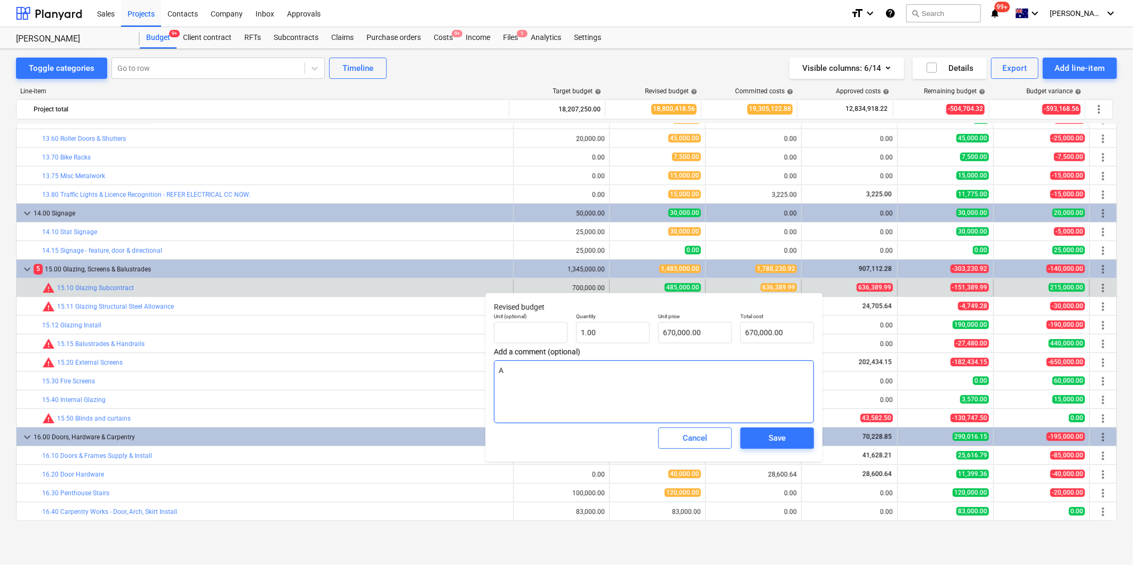
type textarea "x"
type textarea "All"
type textarea "x"
type textarea "Allo"
type textarea "x"
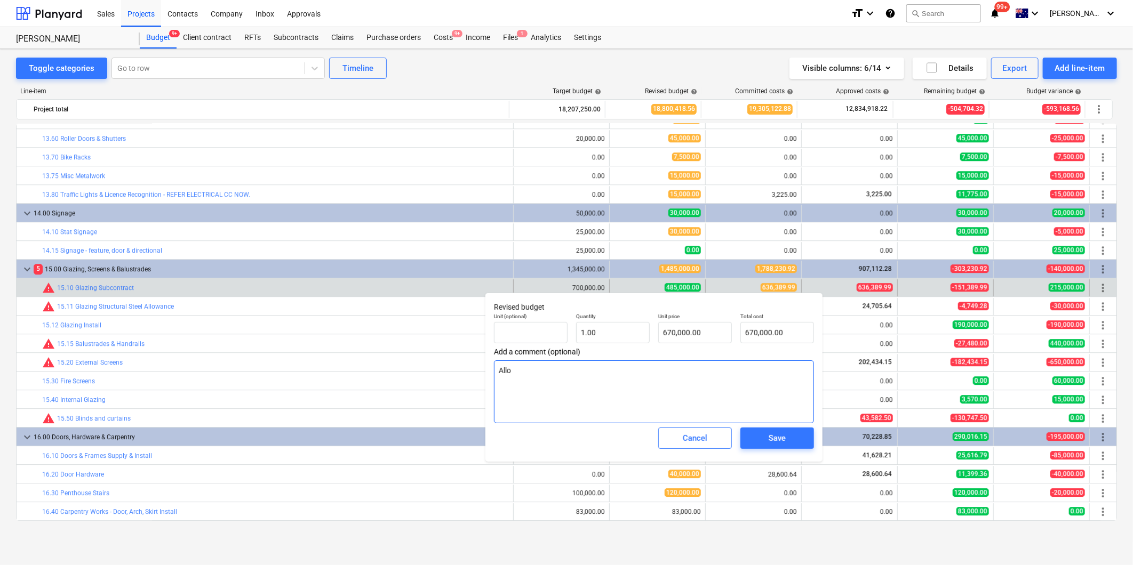
type textarea "Allos"
type textarea "x"
type textarea "Allos"
type textarea "x"
type textarea "Allos f"
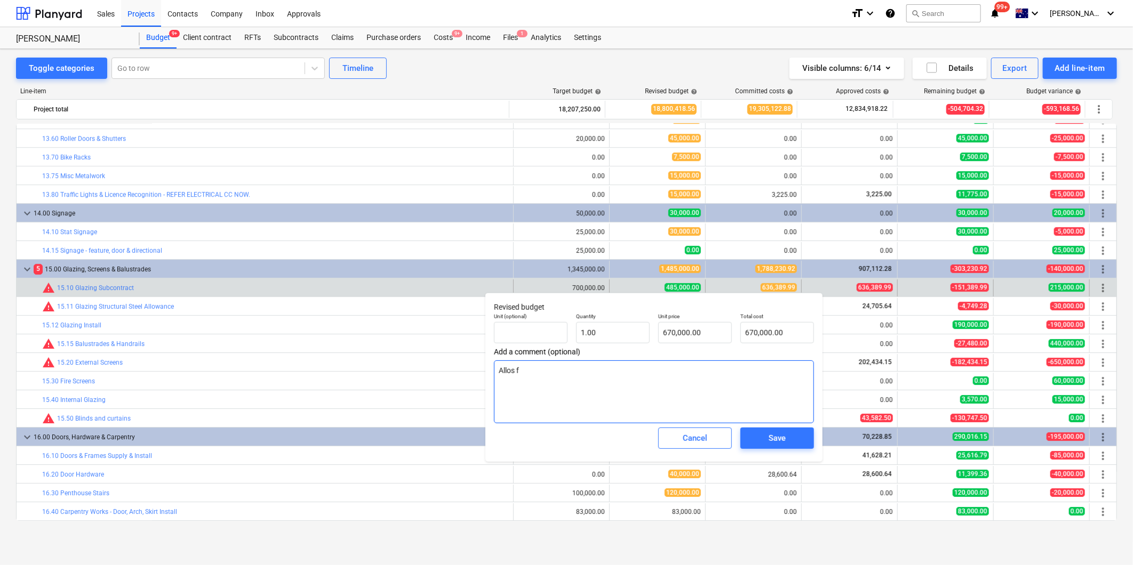
type textarea "x"
type textarea "Allos for"
type textarea "x"
type textarea "Allos fo"
type textarea "x"
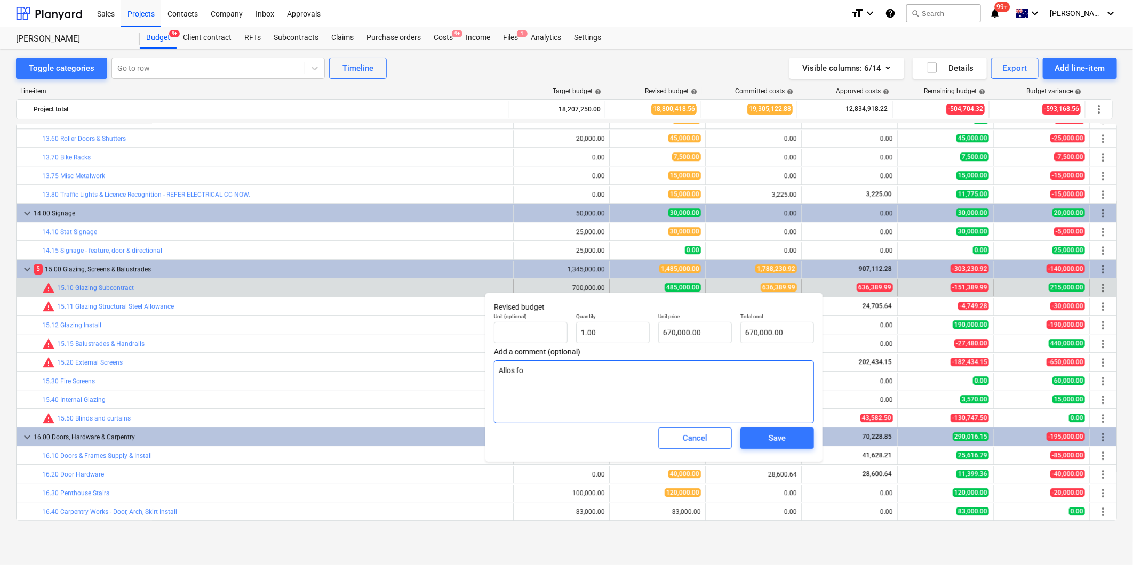
type textarea "Allos f"
type textarea "x"
type textarea "Allos"
type textarea "x"
type textarea "Allos"
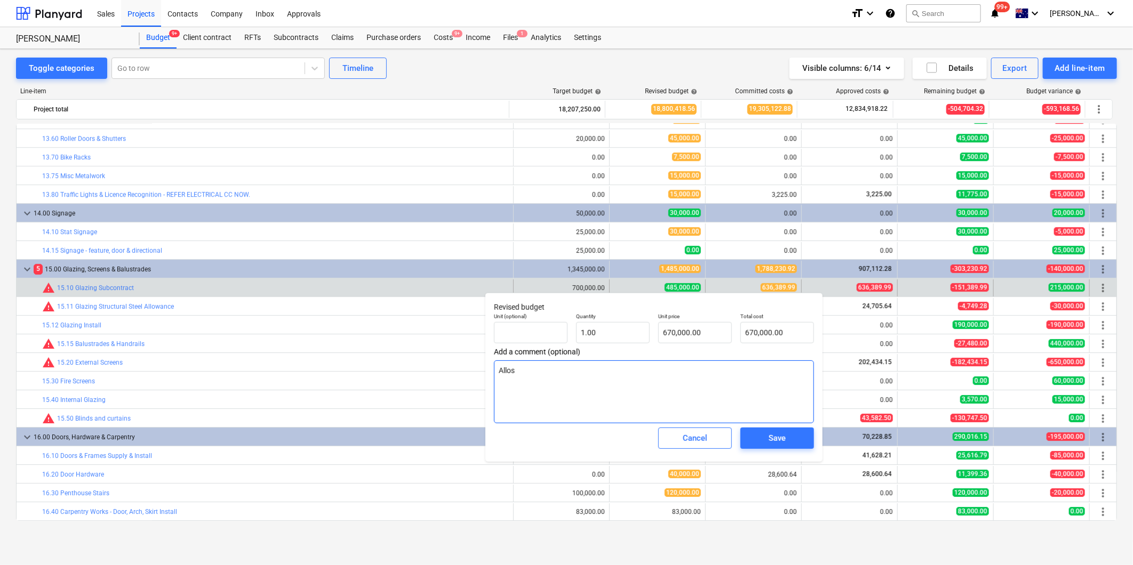
type textarea "x"
type textarea "Allo"
type textarea "x"
type textarea "Allow"
type textarea "x"
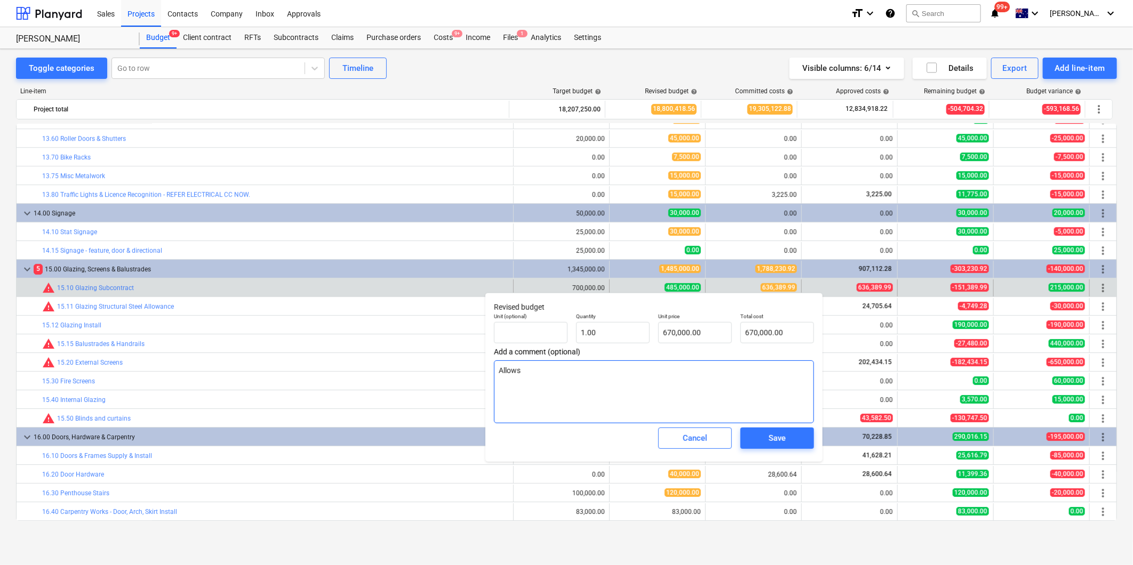
type textarea "Allows"
type textarea "x"
type textarea "Allows f"
type textarea "x"
type textarea "Allows fo"
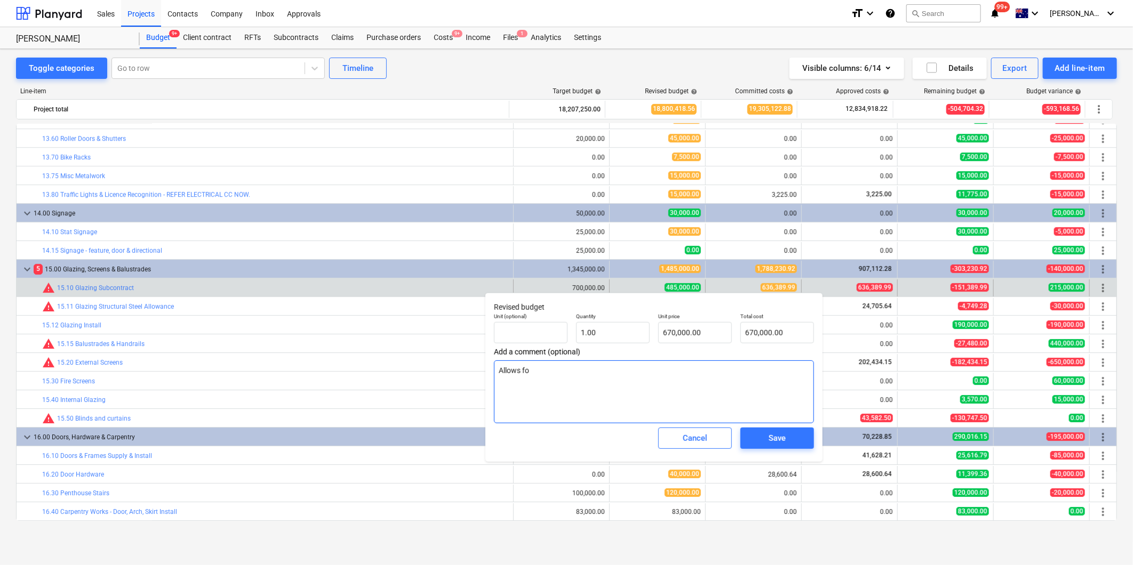
type textarea "x"
type textarea "Allows for"
type textarea "x"
type textarea "Allows for"
type textarea "x"
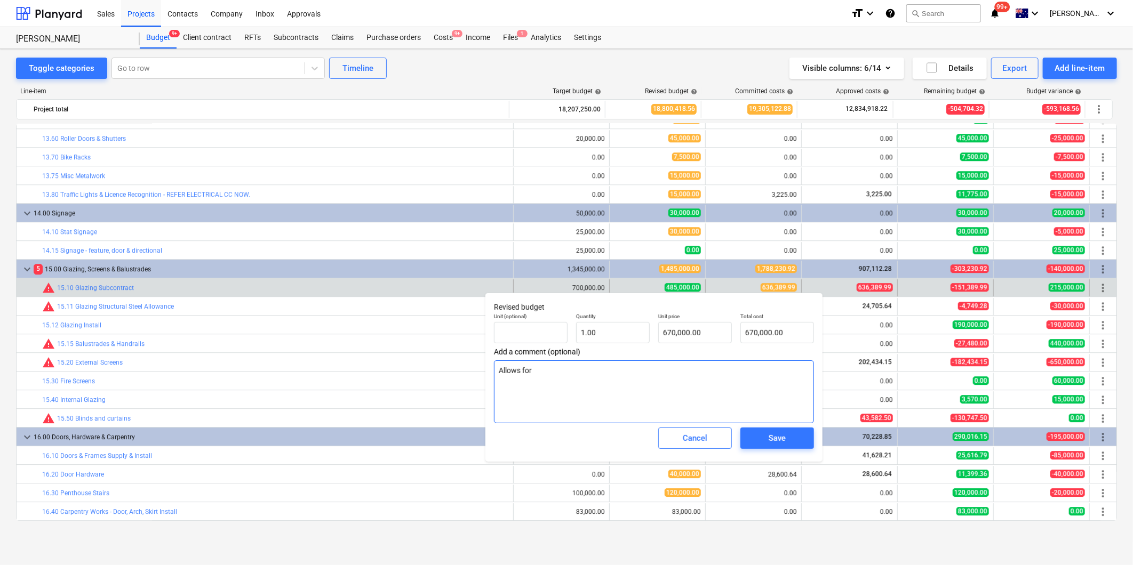
type textarea "Allows for v"
type textarea "x"
type textarea "Allows for va"
type textarea "x"
type textarea "Allows for var"
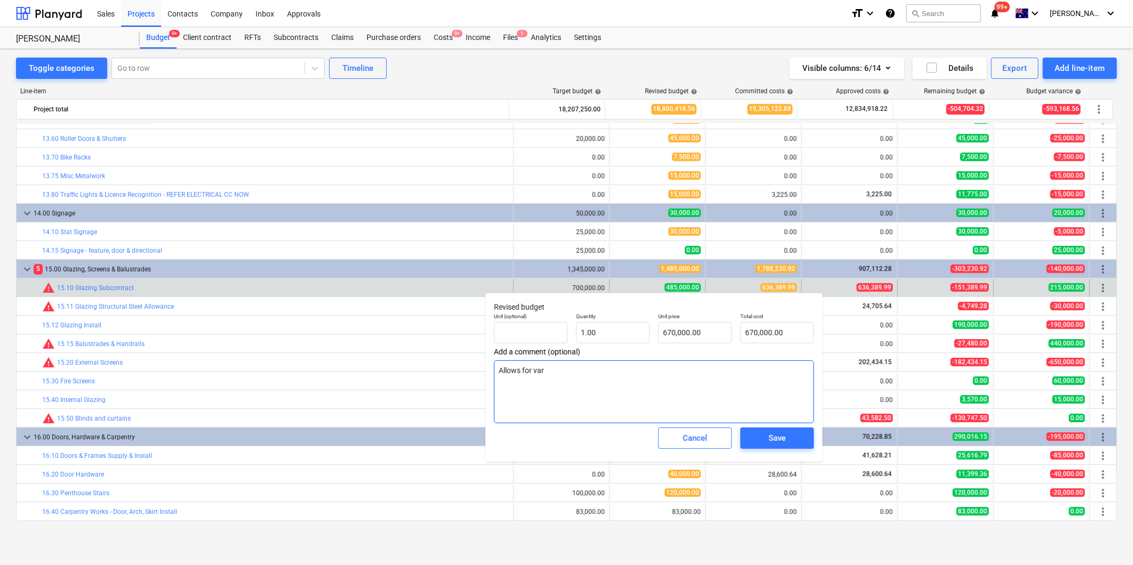
type textarea "x"
type textarea "Allows for vari"
type textarea "x"
type textarea "Allows for variat"
type textarea "x"
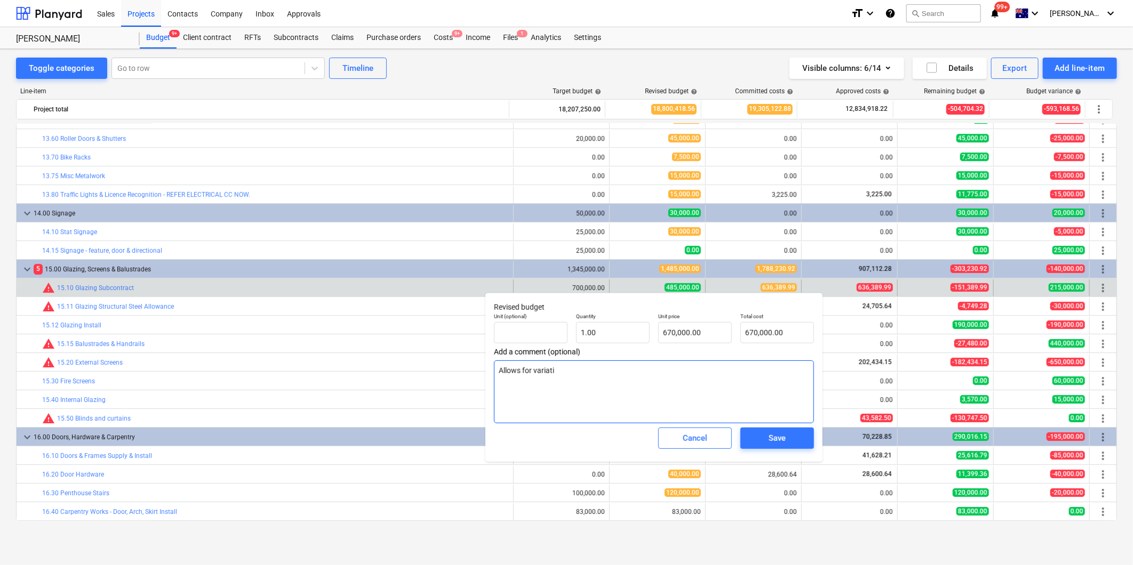
type textarea "Allows for variatio"
type textarea "x"
type textarea "Allows for variation"
type textarea "x"
type textarea "Allows for variation p"
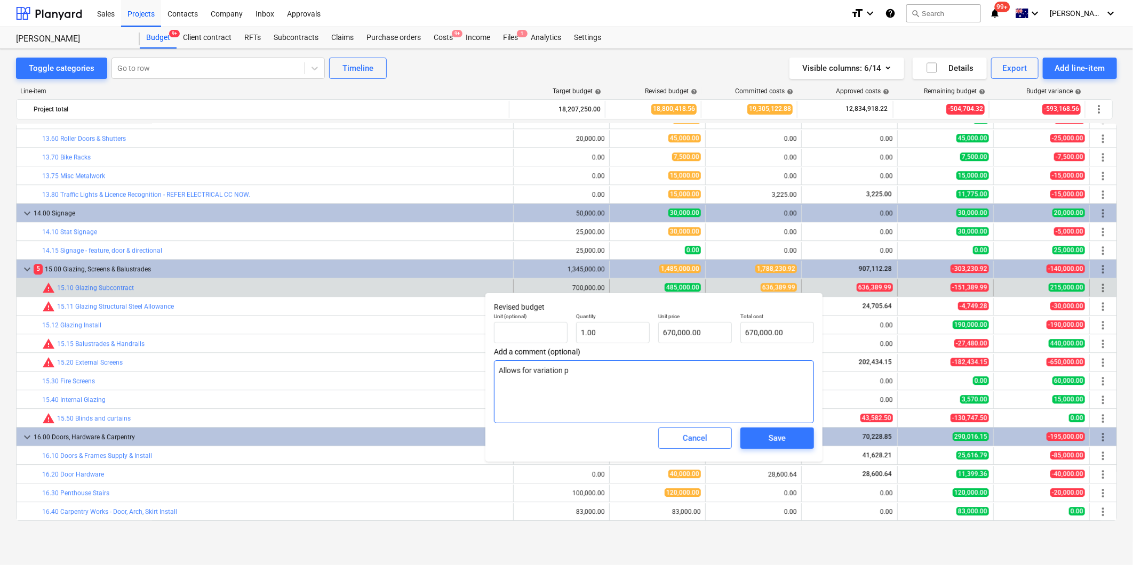
type textarea "x"
type textarea "Allows for variation pa"
type textarea "x"
type textarea "Allows for variation pay"
type textarea "x"
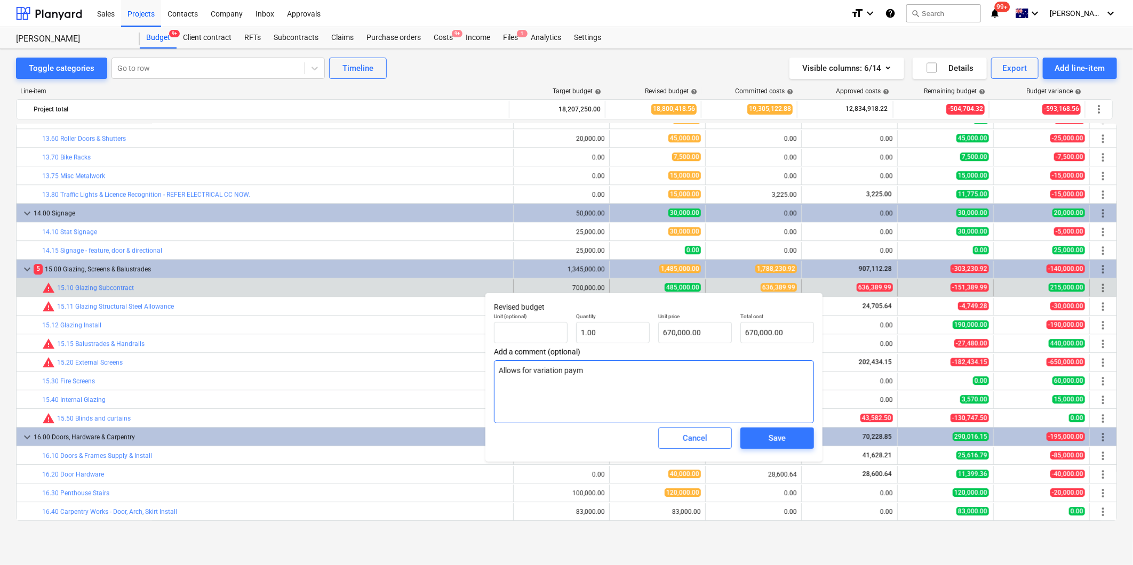
type textarea "Allows for variation payme"
type textarea "x"
type textarea "Allows for variation paymen"
type textarea "x"
type textarea "Allows for variation paymen"
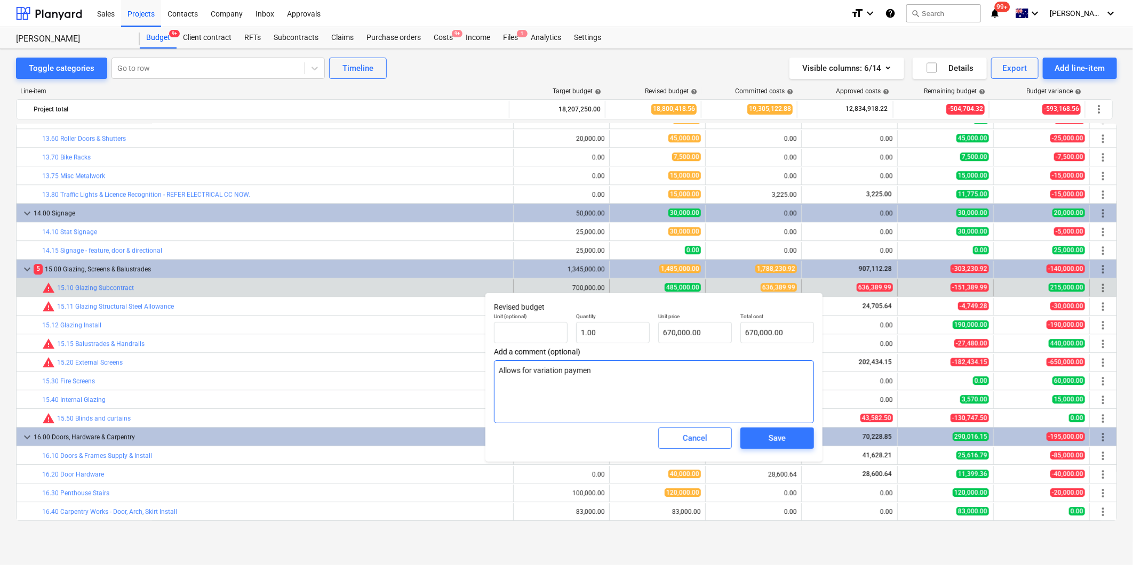
type textarea "x"
type textarea "Allows for variation paymen t"
type textarea "x"
type textarea "Allows for variation paymen t"
type textarea "x"
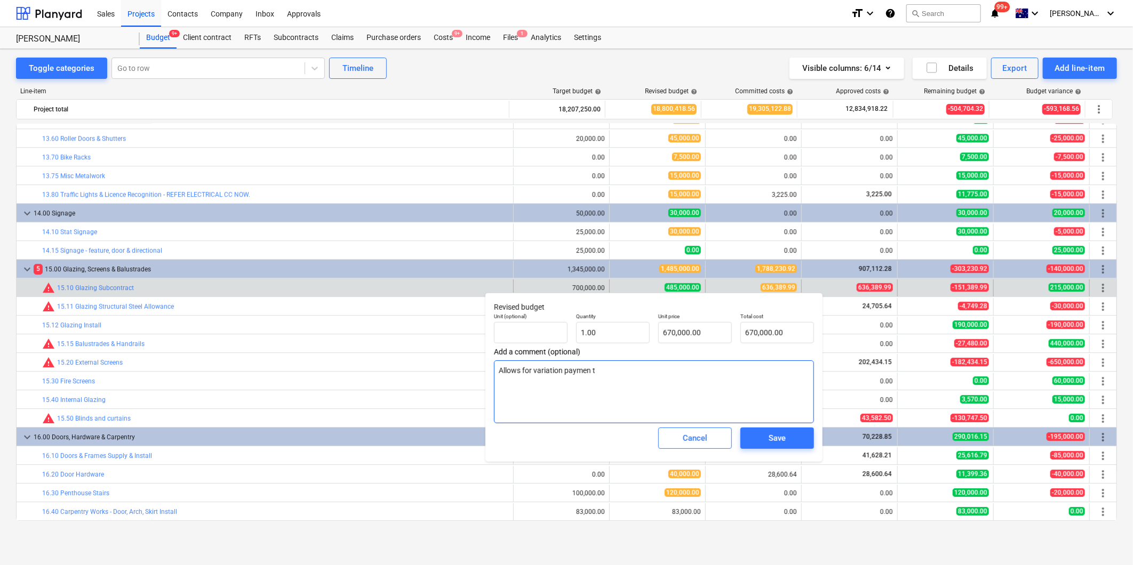
type textarea "Allows for variation paymen t t"
type textarea "x"
type textarea "Allows for variation paymen t to"
type textarea "x"
type textarea "Allows for variation paymen t to"
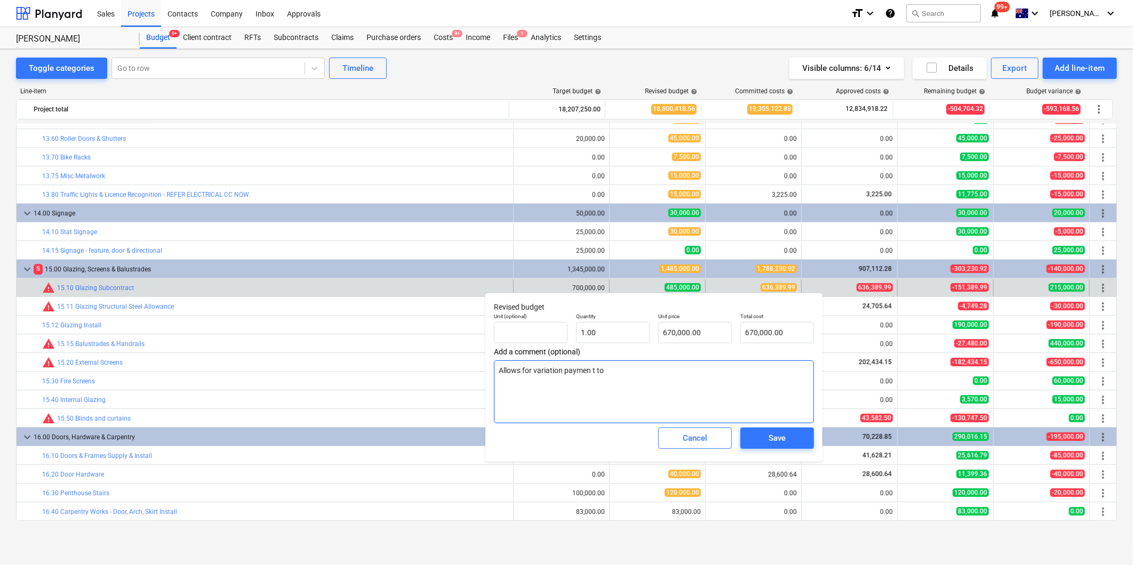
type textarea "x"
type textarea "Allows for variation paymen t t"
type textarea "x"
type textarea "Allows for variation paymen t"
type textarea "x"
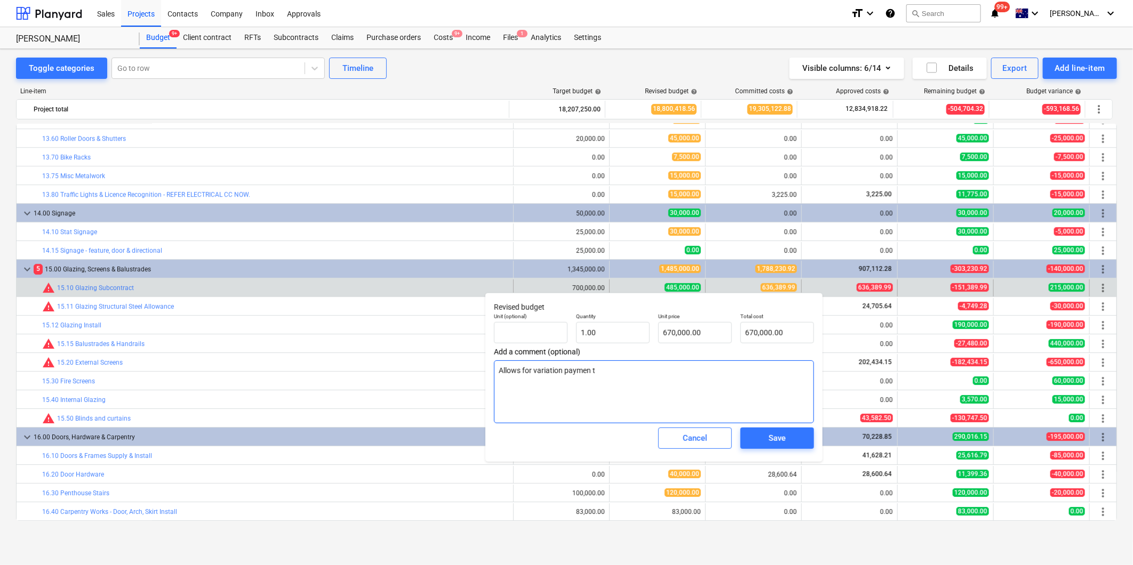
type textarea "Allows for variation paymen t"
type textarea "x"
type textarea "Allows for variation paymen"
type textarea "x"
type textarea "Allows for variation paymen"
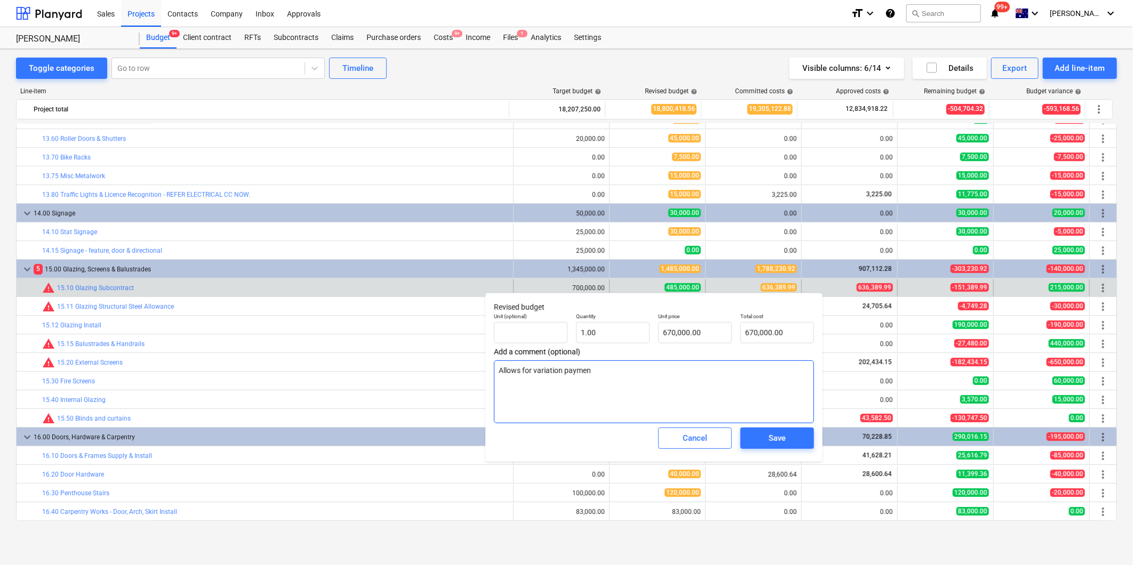
type textarea "x"
type textarea "Allows for variation payment"
type textarea "x"
type textarea "Allows for variation payment"
type textarea "x"
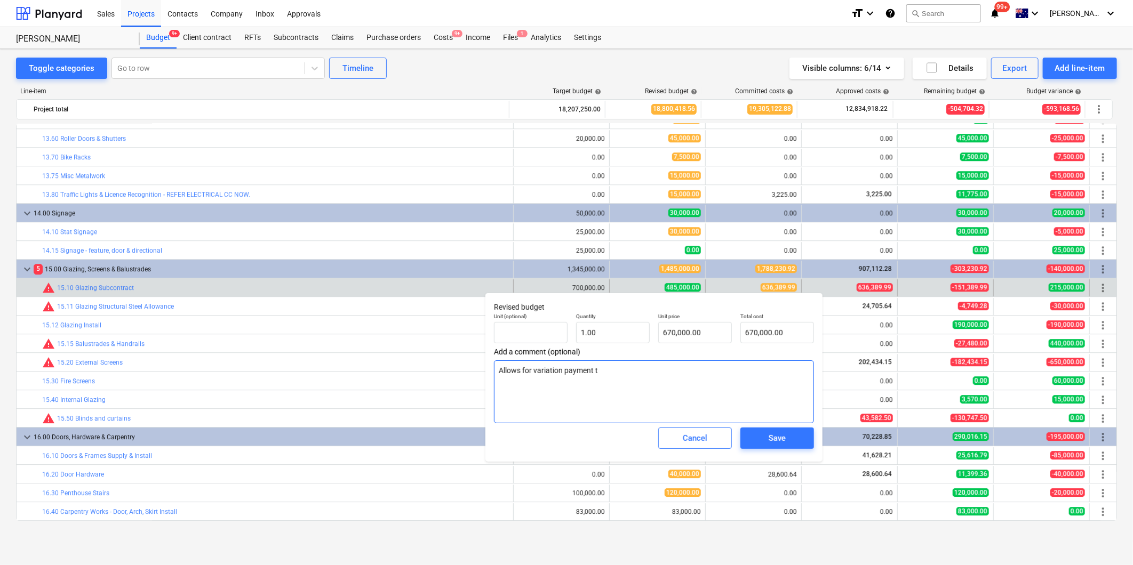
type textarea "Allows for variation payment to"
type textarea "x"
type textarea "Allows for variation payment to"
type textarea "x"
type textarea "Allows for variation payment to Q"
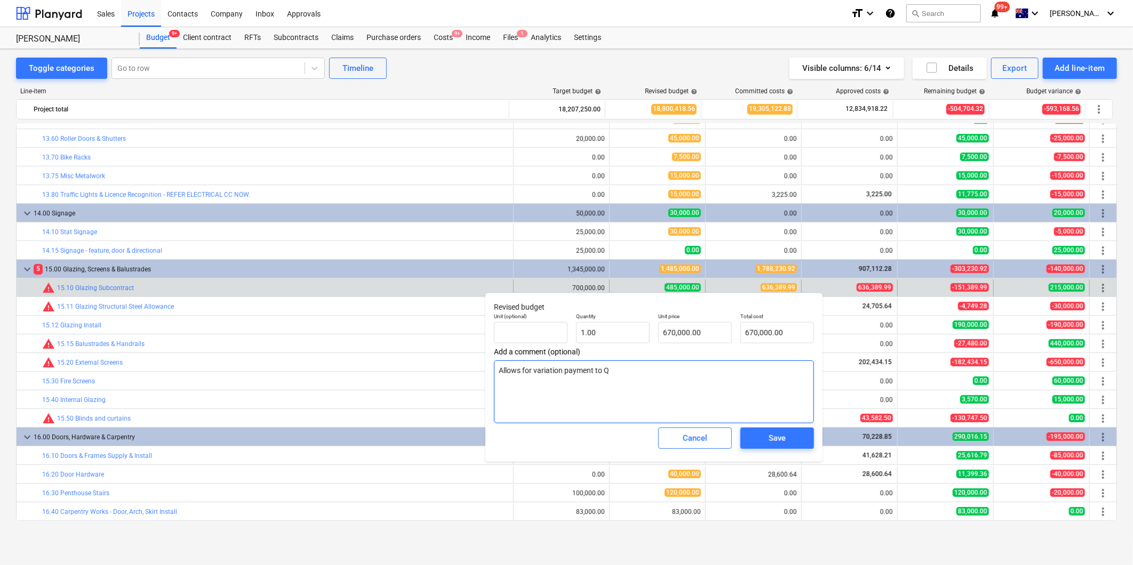
type textarea "x"
type textarea "Allows for variation payment to QF"
type textarea "x"
type textarea "Allows for variation payment to QFS"
type textarea "x"
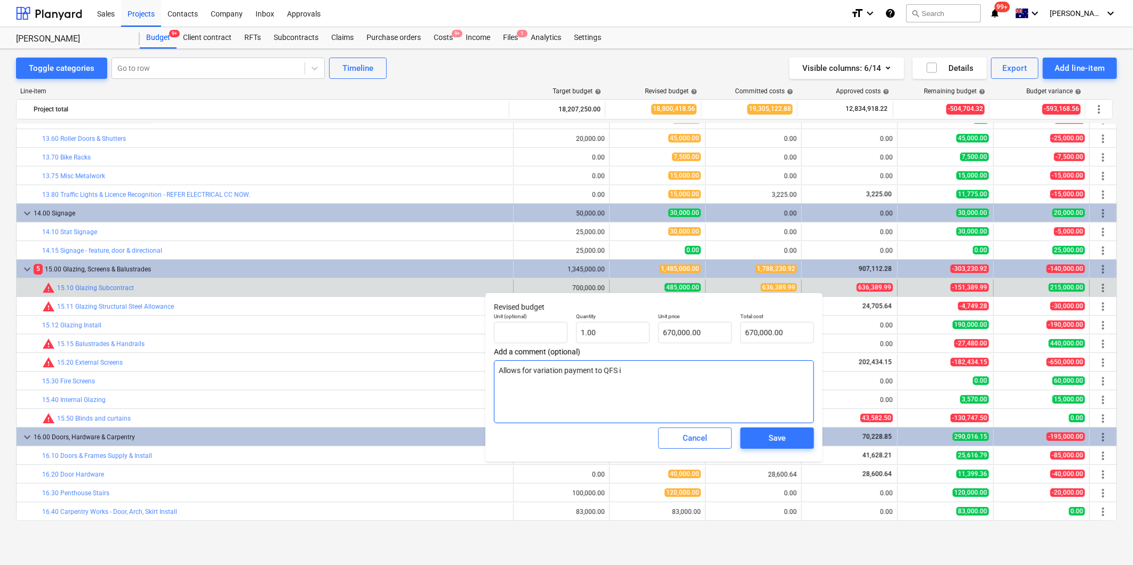
type textarea "Allows for variation payment to QFS if"
type textarea "x"
type textarea "Allows for variation payment to QFS if th"
type textarea "x"
type textarea "Allows for variation payment to QFS if the"
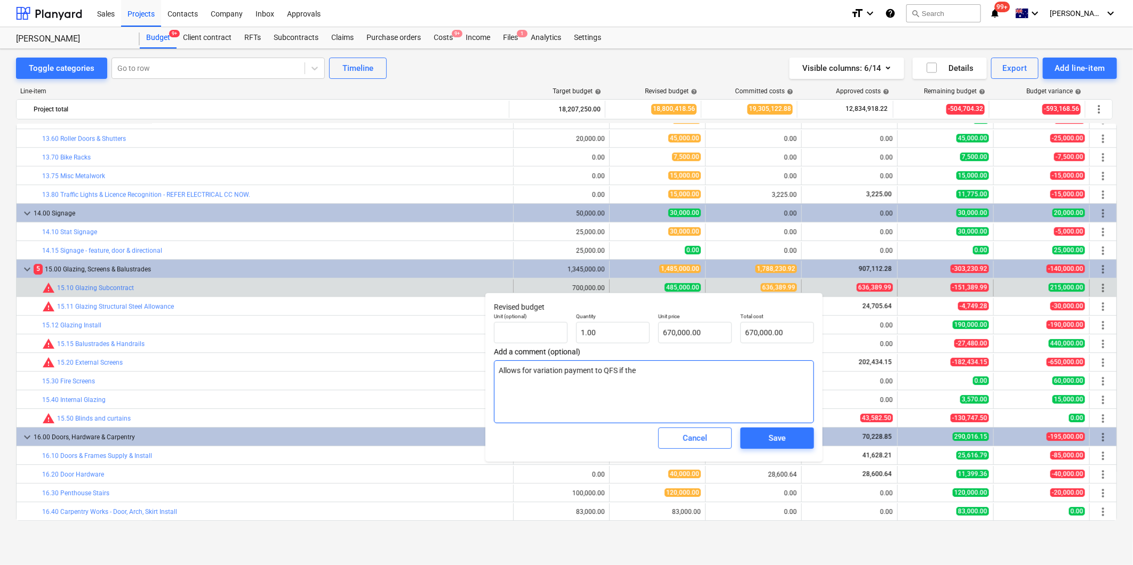
type textarea "x"
type textarea "Allows for variation payment to QFS if ther"
type textarea "x"
type textarea "Allows for variation payment to QFS if there"
type textarea "x"
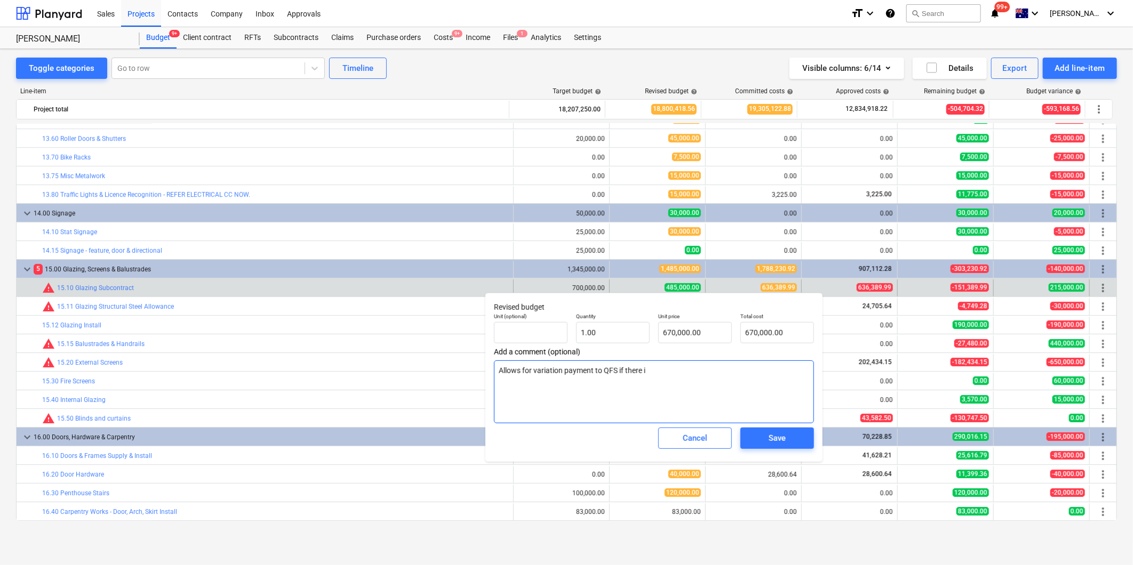
type textarea "Allows for variation payment to QFS if there is"
type textarea "x"
type textarea "Allows for variation payment to QFS if there is"
type textarea "x"
type textarea "Allows for variation payment to QFS if there is d"
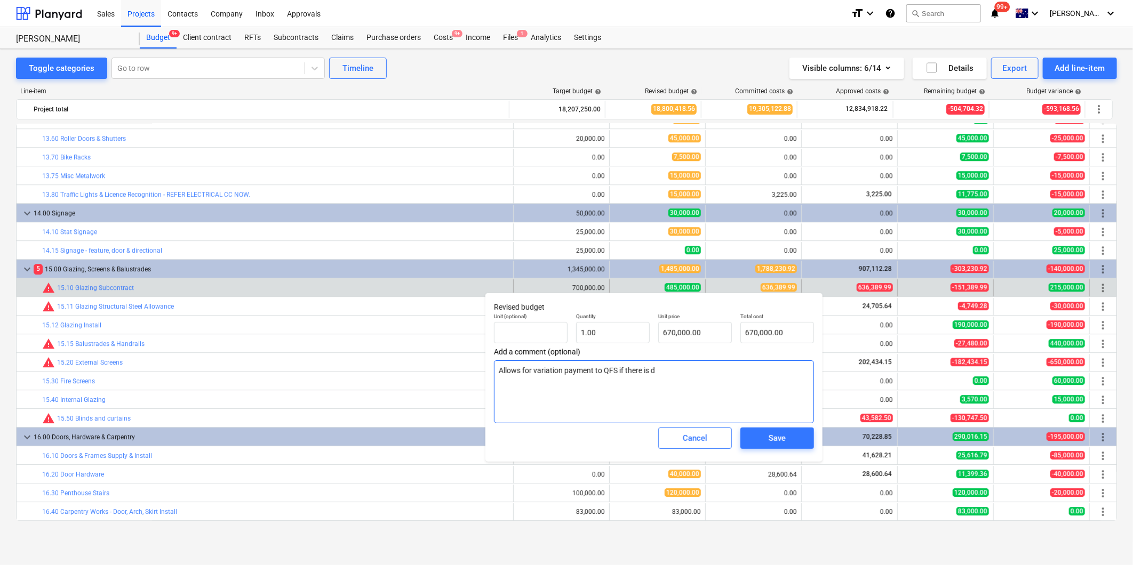
type textarea "x"
type textarea "Allows for variation payment to QFS if there is di"
type textarea "x"
type textarea "Allows for variation payment to QFS if there is dis"
type textarea "x"
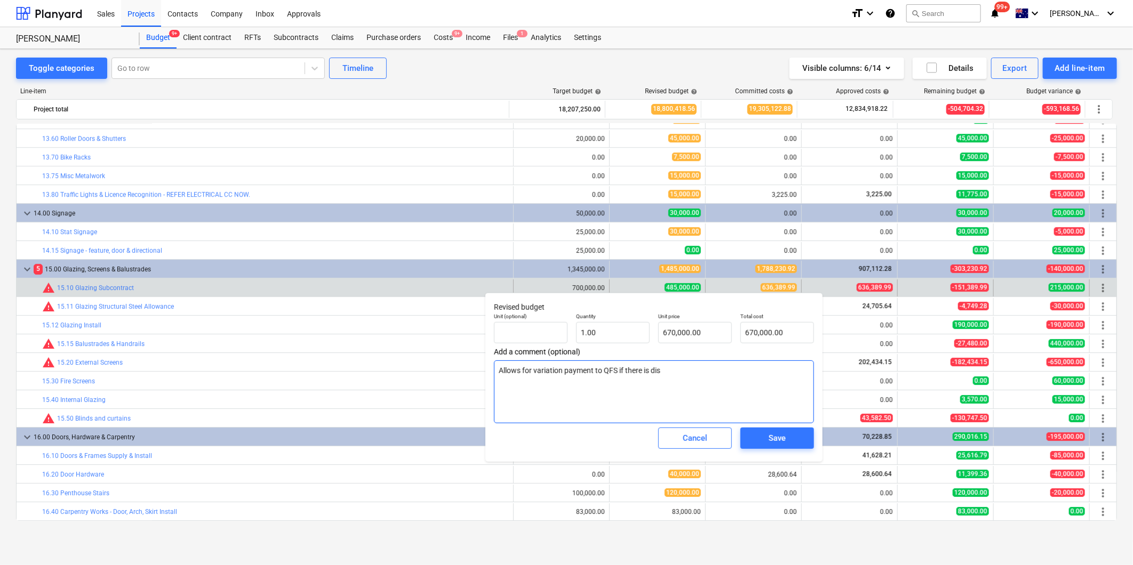
type textarea "Allows for variation payment to QFS if there is disp"
type textarea "x"
type textarea "Allows for variation payment to QFS if there is disput"
type textarea "x"
type textarea "Allows for variation payment to QFS if there is dispute"
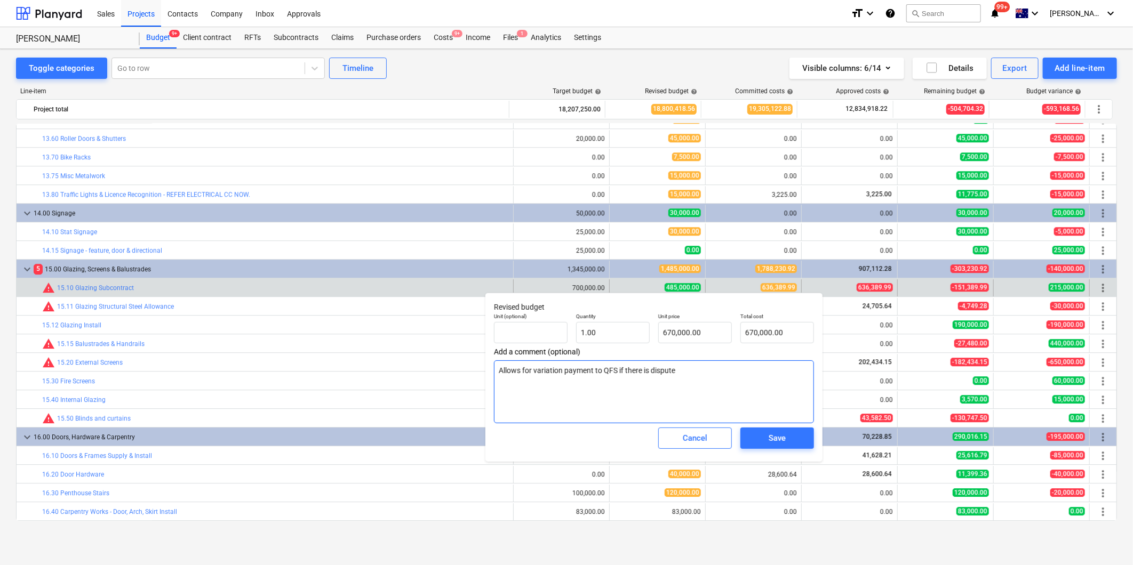
type textarea "x"
type textarea "Allows for variation payment to QFS if there is dispute."
click at [750, 434] on button "Save" at bounding box center [777, 438] width 74 height 21
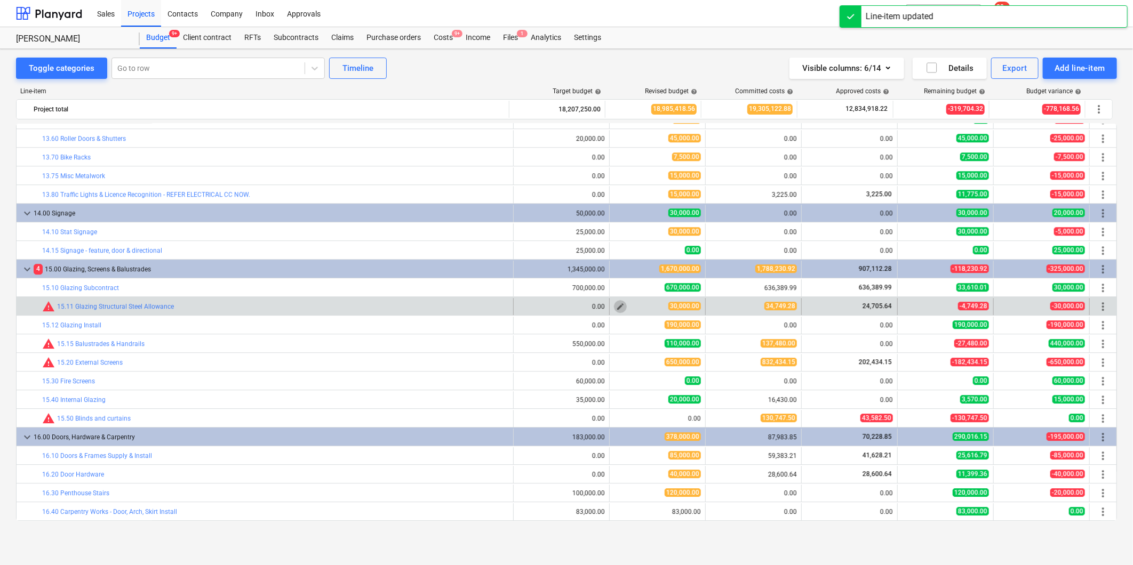
click at [614, 306] on button "edit" at bounding box center [620, 306] width 13 height 13
type textarea "x"
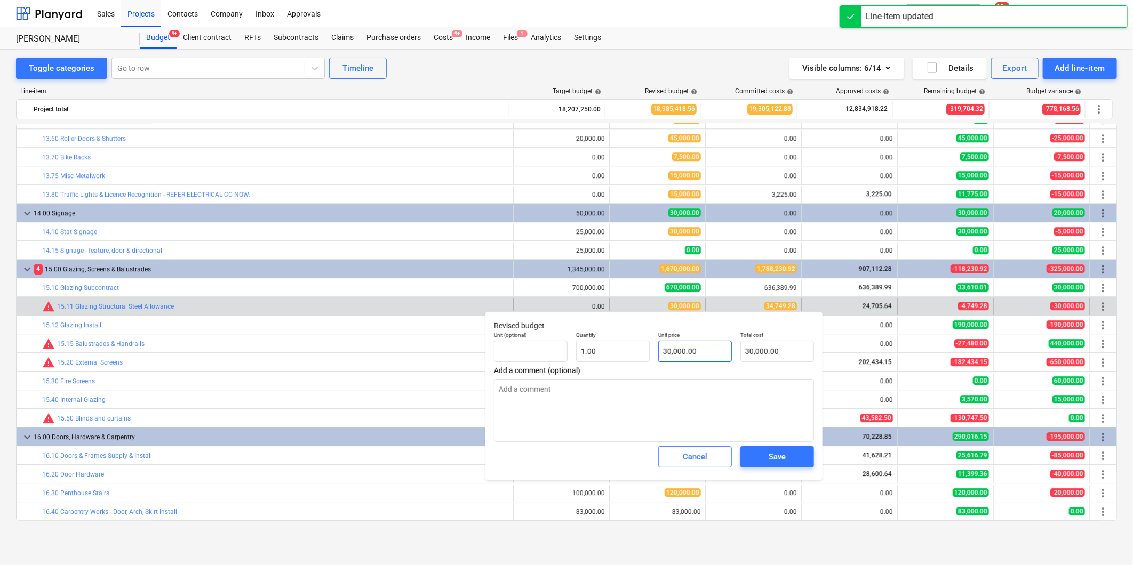
type input "30000"
drag, startPoint x: 704, startPoint y: 353, endPoint x: 653, endPoint y: 350, distance: 51.3
click at [654, 350] on div "Unit price 30000" at bounding box center [695, 346] width 82 height 39
type textarea "x"
type input "3"
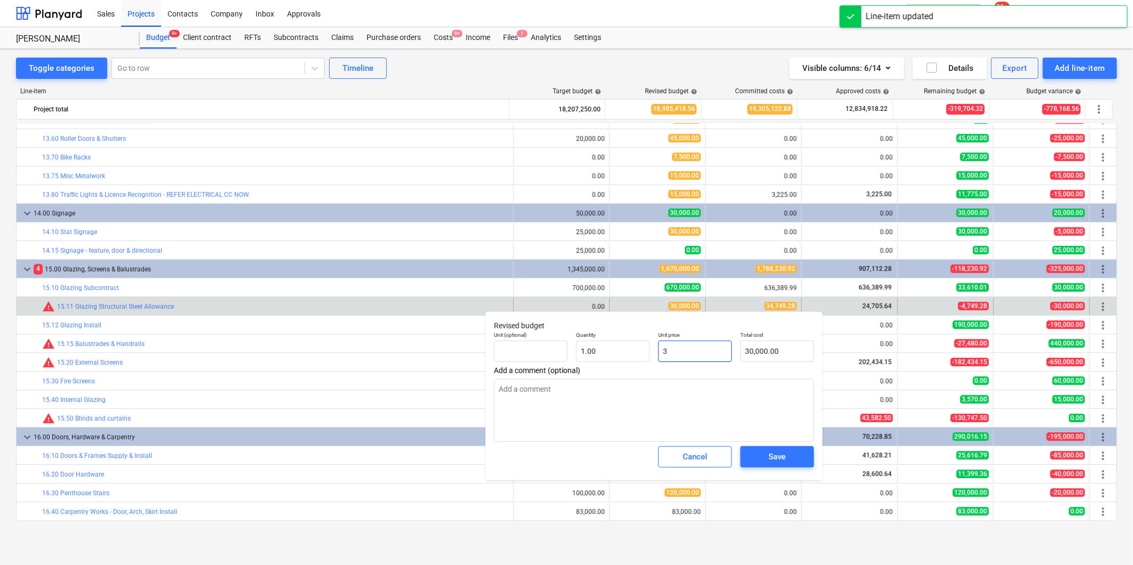
type input "3.00"
type textarea "x"
type input "34"
type input "34.00"
type textarea "x"
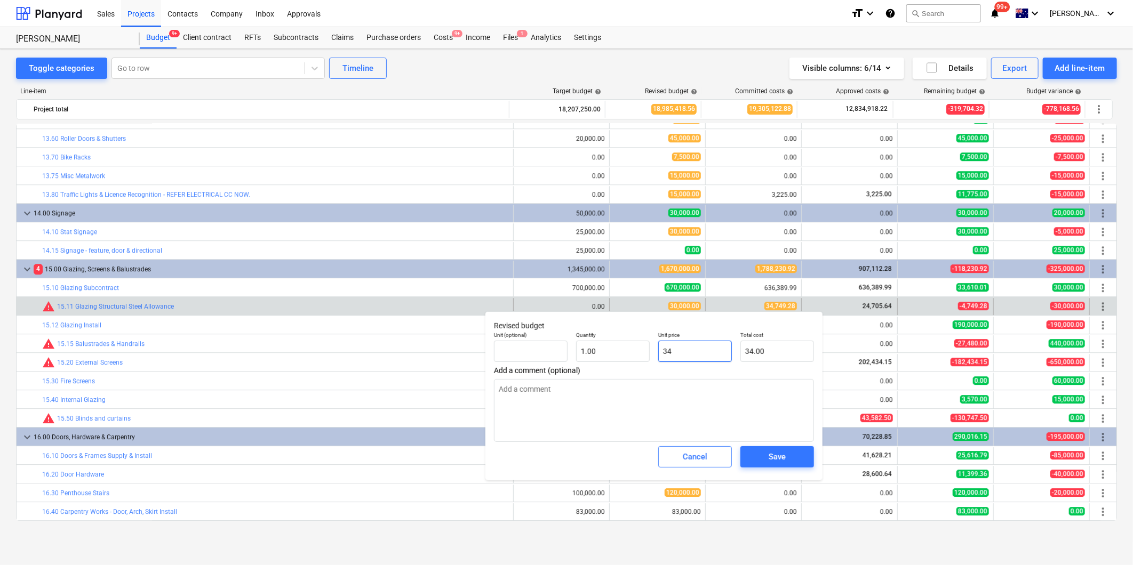
type input "347"
type input "347.00"
type textarea "x"
type input "3474"
type input "3,474.00"
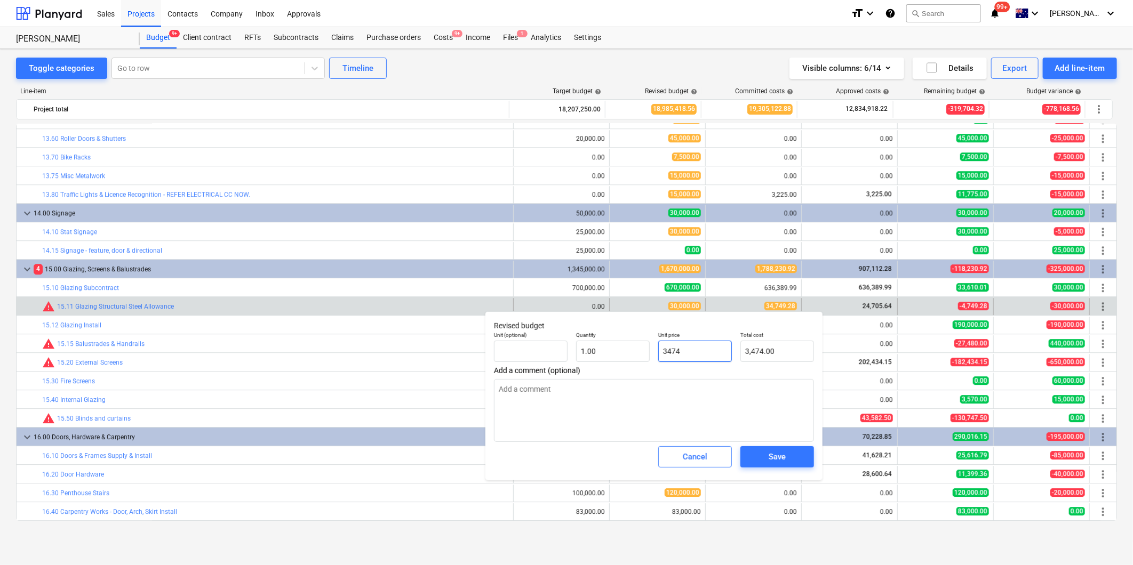
type textarea "x"
type input "34749"
type input "34,749.00"
type textarea "x"
type input "34749."
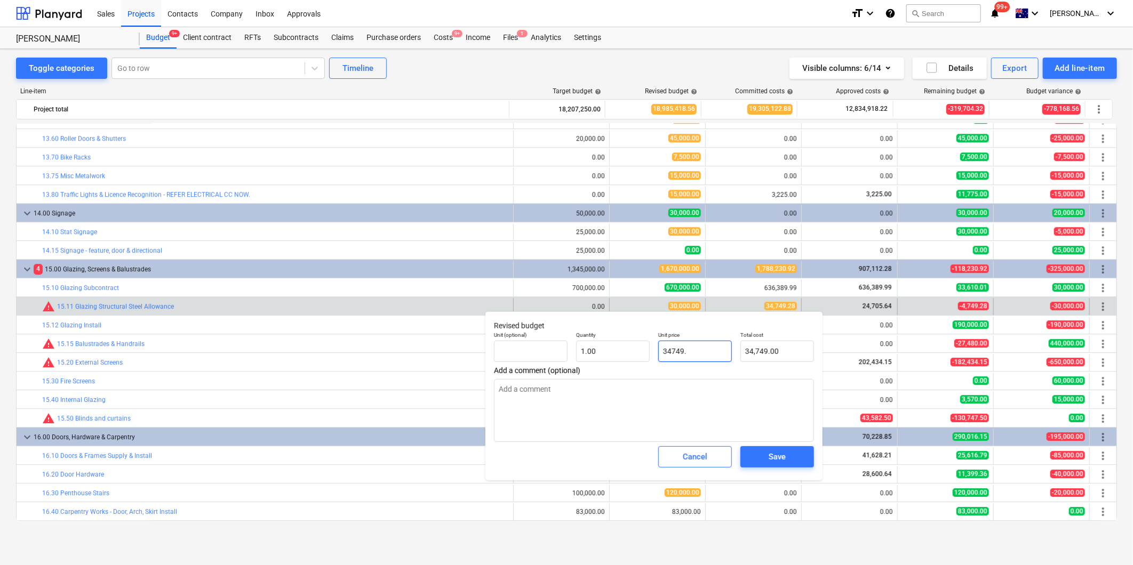
type textarea "x"
type input "34749.2"
type input "34,749.20"
type textarea "x"
type input "34749.28"
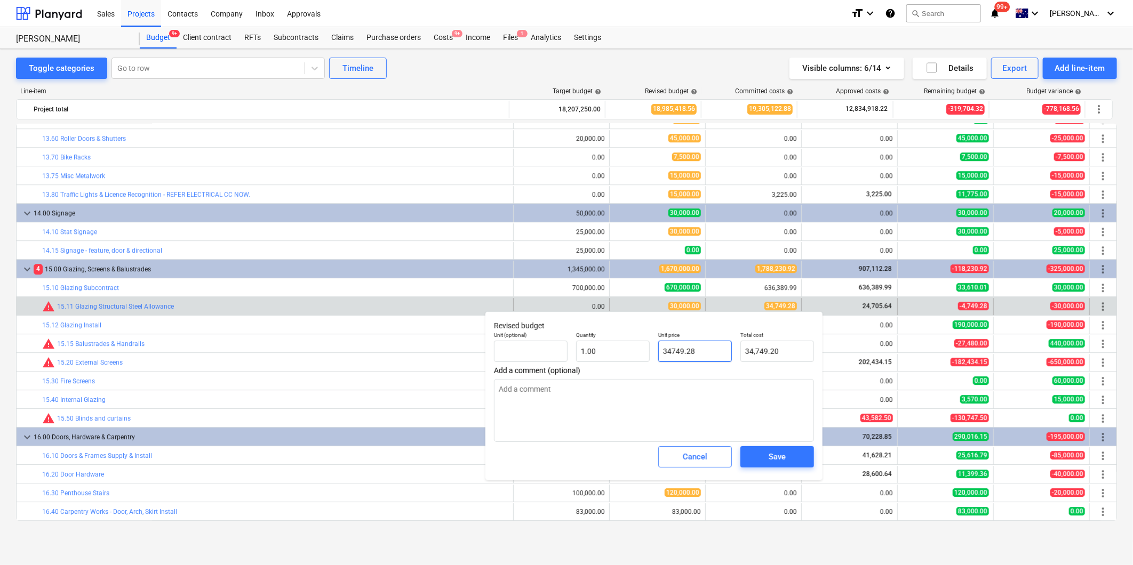
type input "34,749.28"
click at [748, 458] on button "Save" at bounding box center [777, 456] width 74 height 21
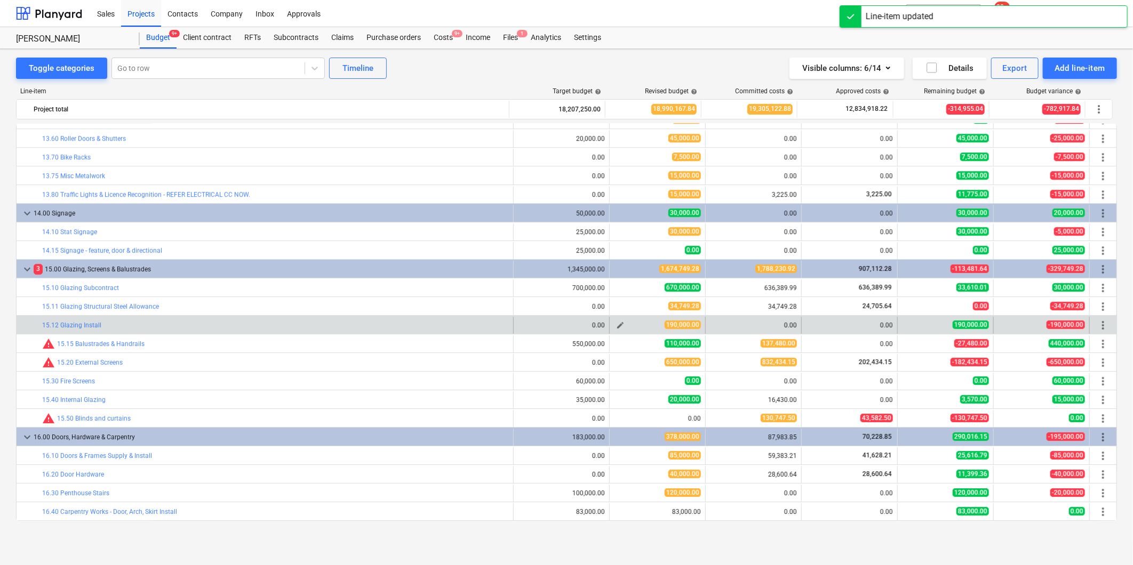
click at [616, 327] on span "edit" at bounding box center [620, 325] width 9 height 9
type textarea "x"
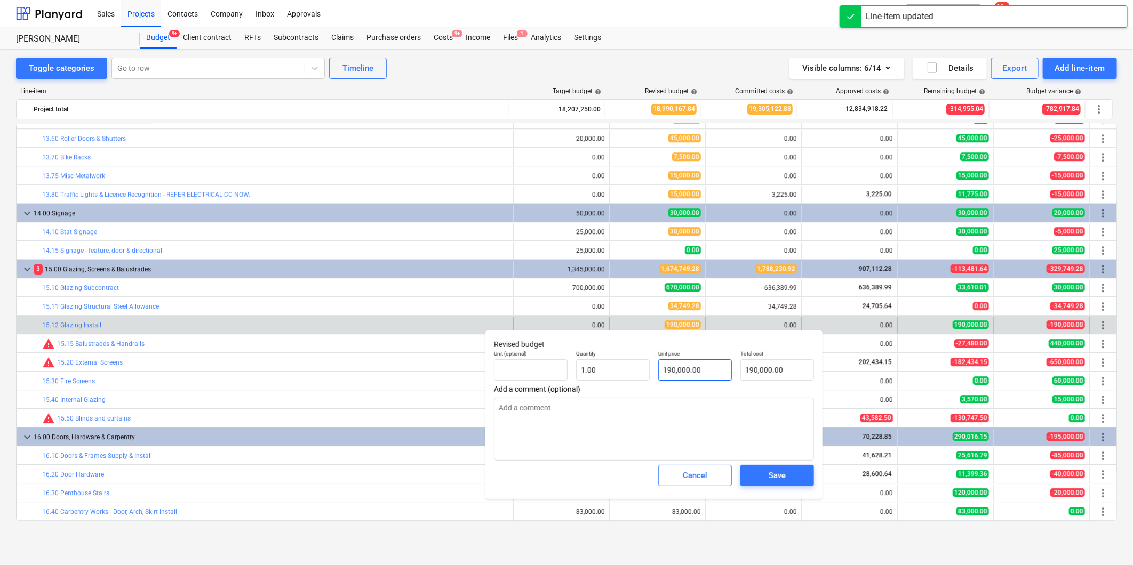
type input "190000"
drag, startPoint x: 716, startPoint y: 376, endPoint x: 645, endPoint y: 370, distance: 70.6
click at [645, 370] on div "Unit (optional) Quantity 1.00 Unit price 190000 Total cost 190,000.00" at bounding box center [654, 365] width 329 height 39
type textarea "x"
type input "0"
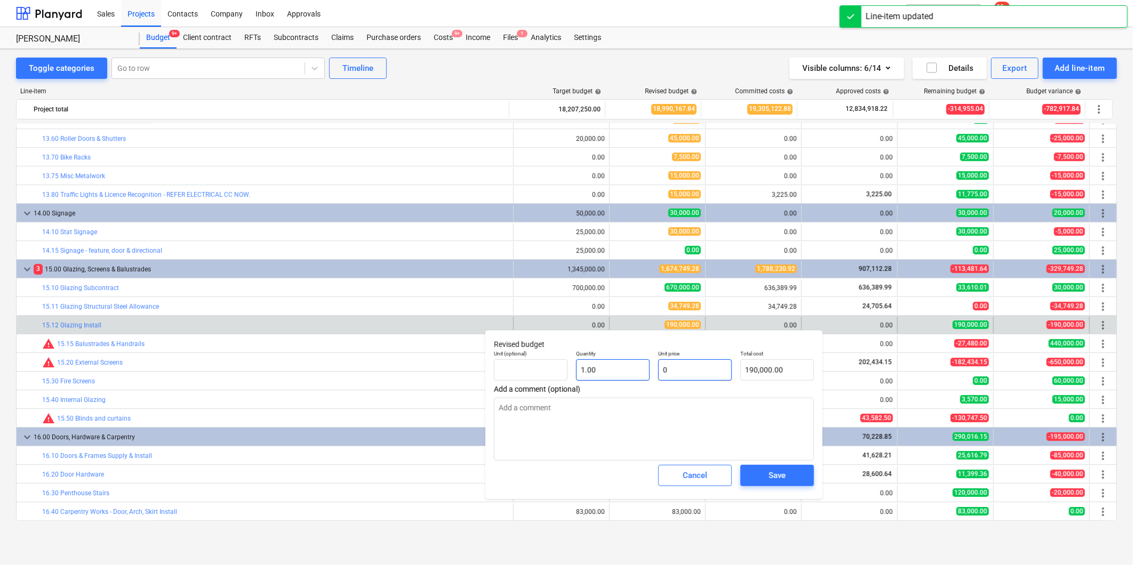
type input "0.00"
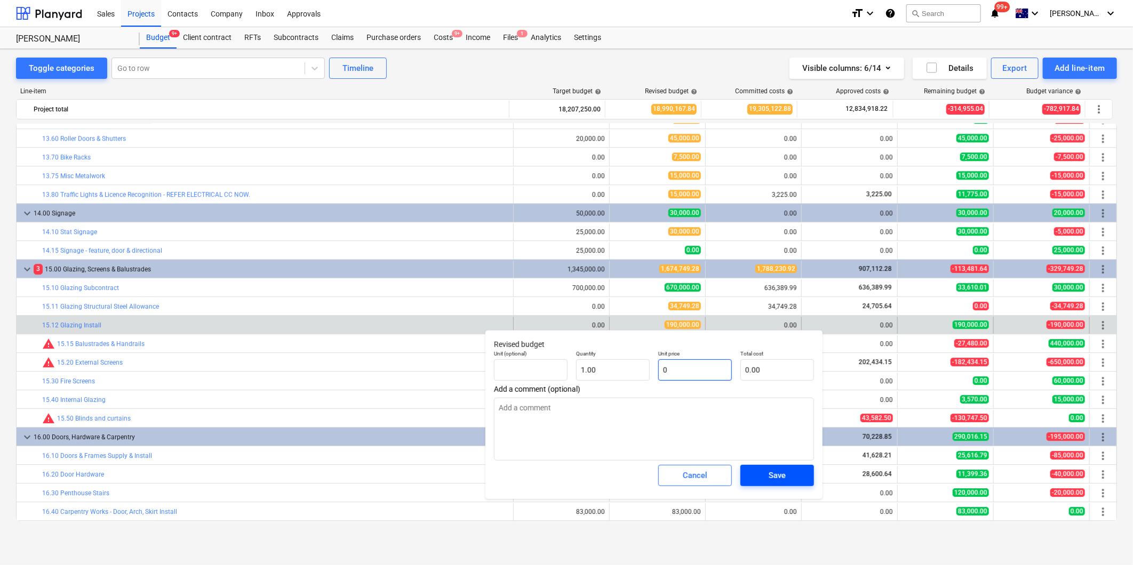
type input "0"
type textarea "x"
type input "0.00"
click at [787, 476] on span "Save" at bounding box center [777, 476] width 48 height 14
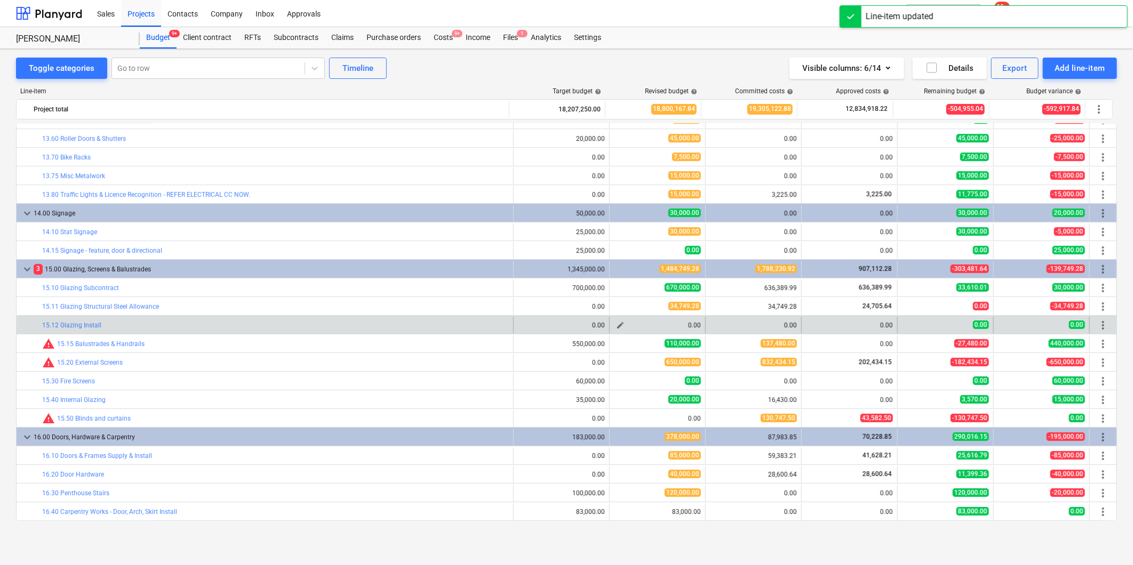
click at [614, 331] on div "edit" at bounding box center [620, 325] width 13 height 13
click at [616, 326] on span "edit" at bounding box center [620, 325] width 9 height 9
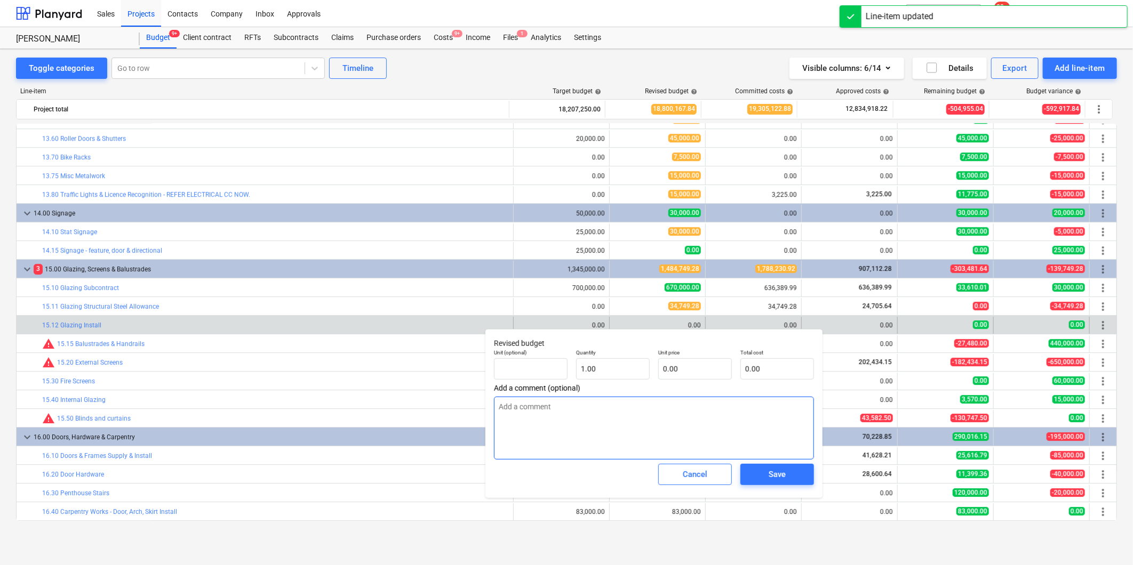
click at [640, 418] on textarea at bounding box center [654, 428] width 320 height 63
type textarea "x"
type textarea "R"
type textarea "x"
type textarea "Re"
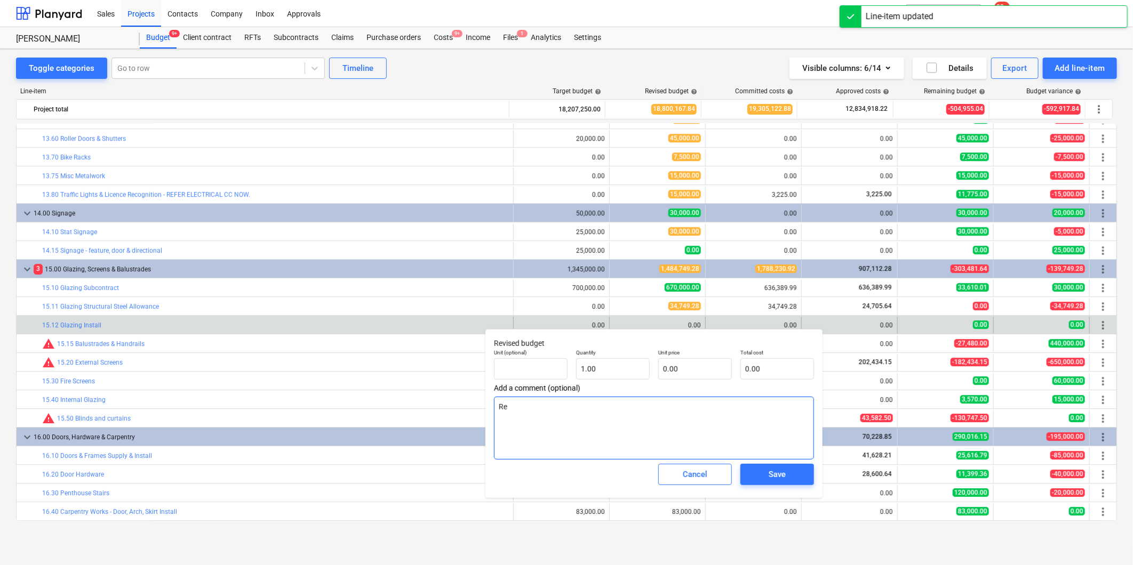
type textarea "x"
type textarea "Ref"
type textarea "x"
type textarea "Refe"
type textarea "x"
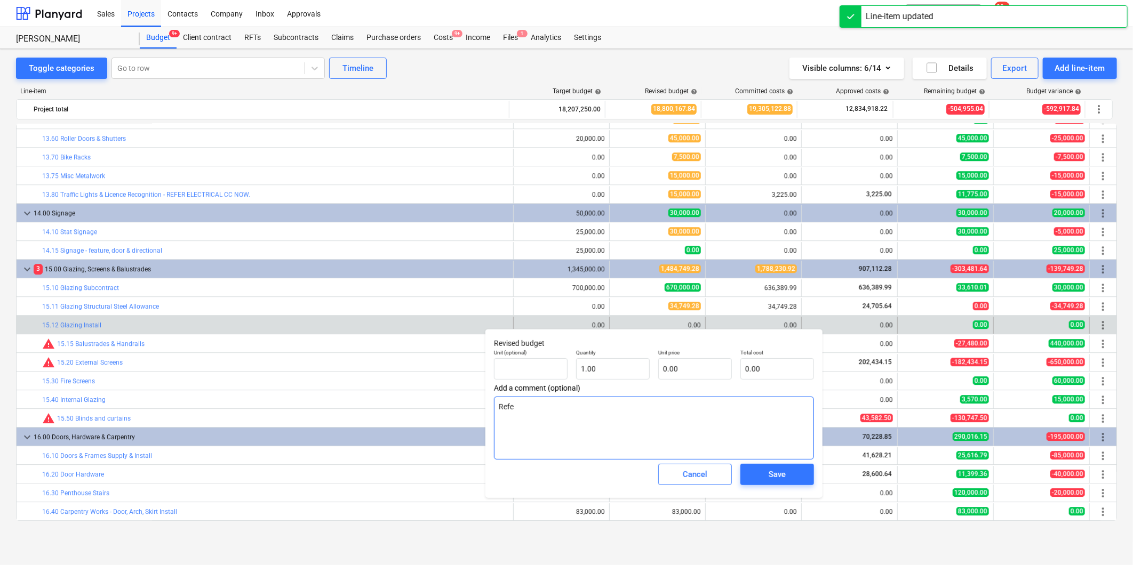
type textarea "Refer"
type textarea "x"
type textarea "Refer"
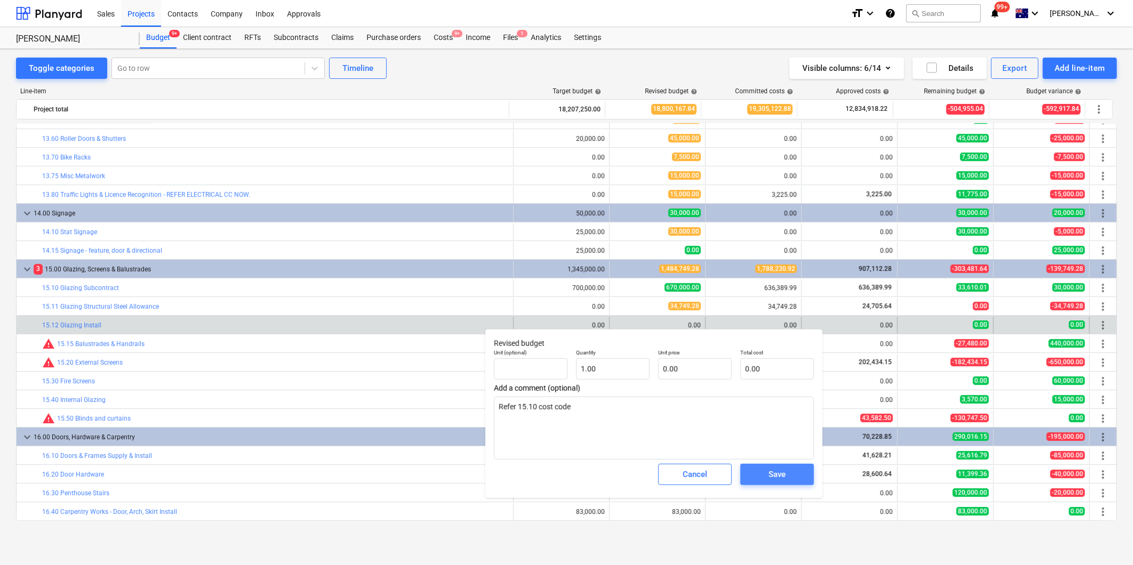
click at [761, 477] on span "Save" at bounding box center [777, 475] width 48 height 14
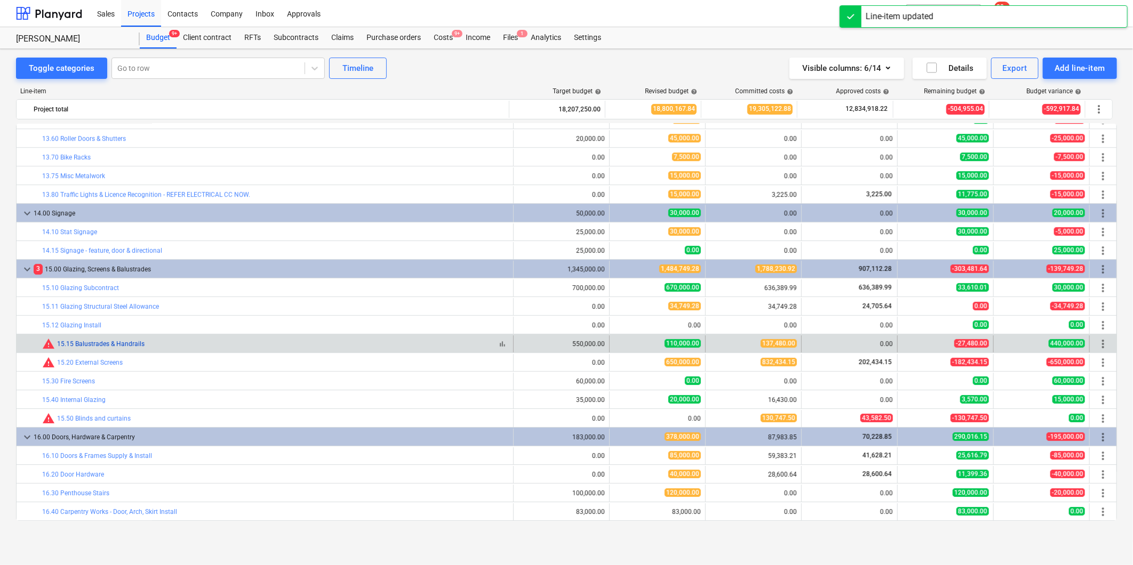
click at [118, 345] on link "15.15 Balustrades & Handrails" at bounding box center [100, 343] width 87 height 7
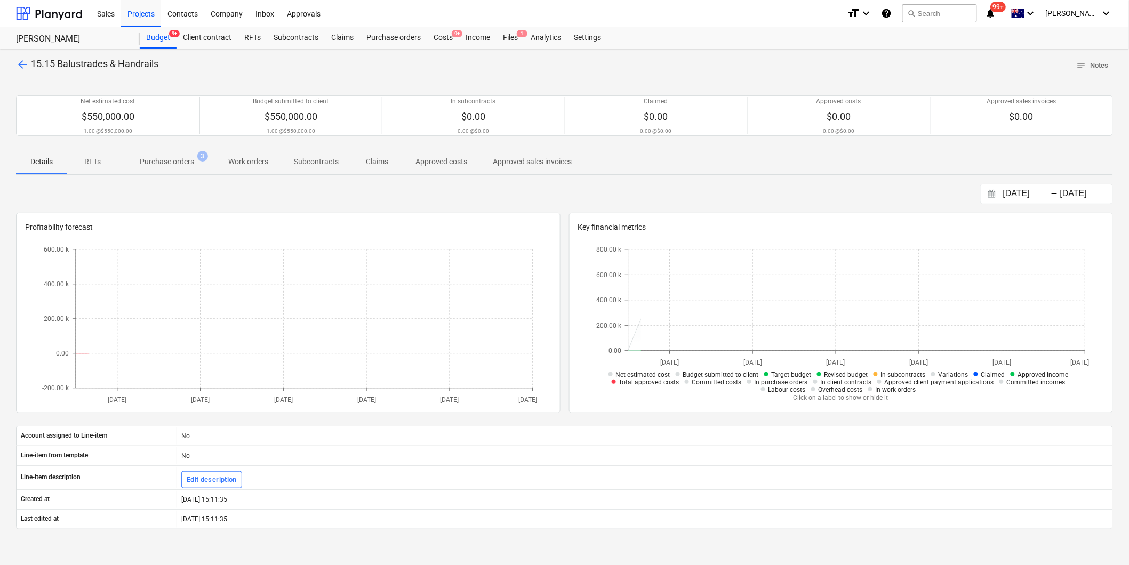
click at [176, 156] on span "Purchase orders 3" at bounding box center [166, 161] width 97 height 19
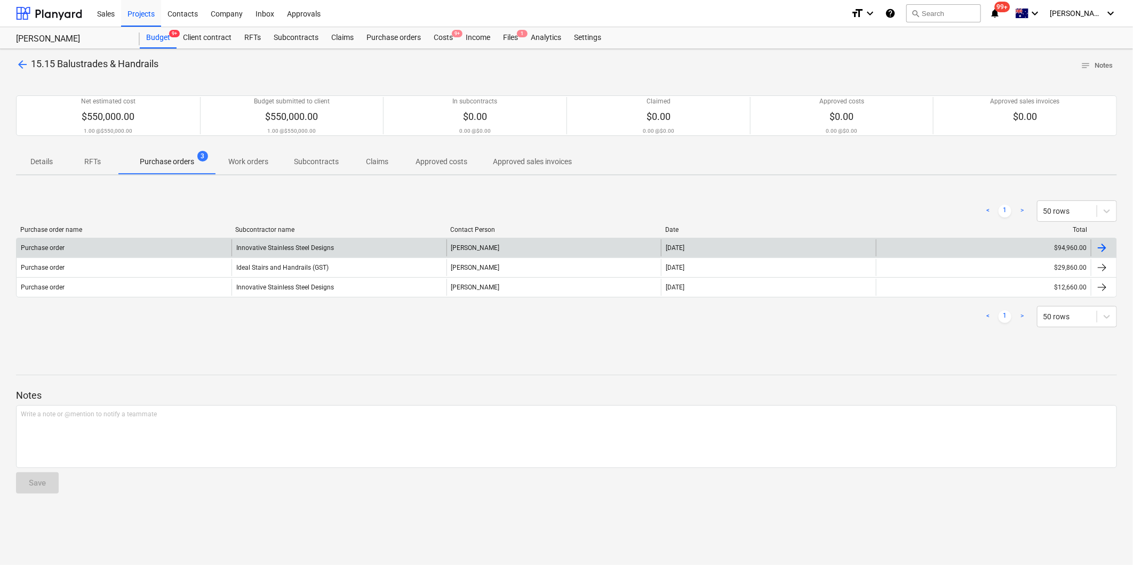
click at [196, 241] on div "Purchase order" at bounding box center [124, 247] width 215 height 17
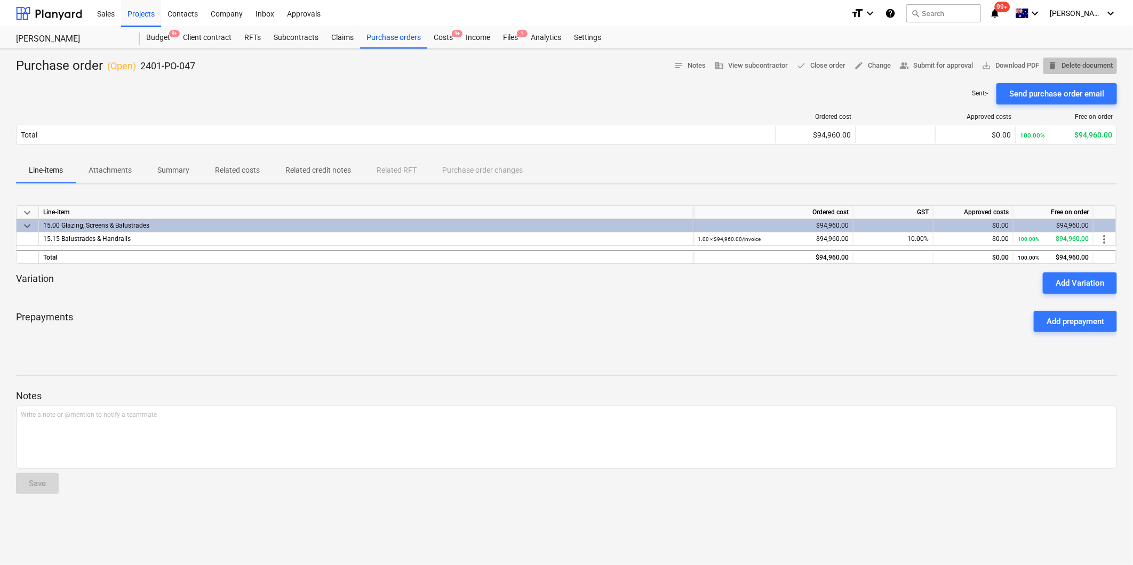
click at [1090, 69] on span "delete Delete document" at bounding box center [1079, 66] width 65 height 12
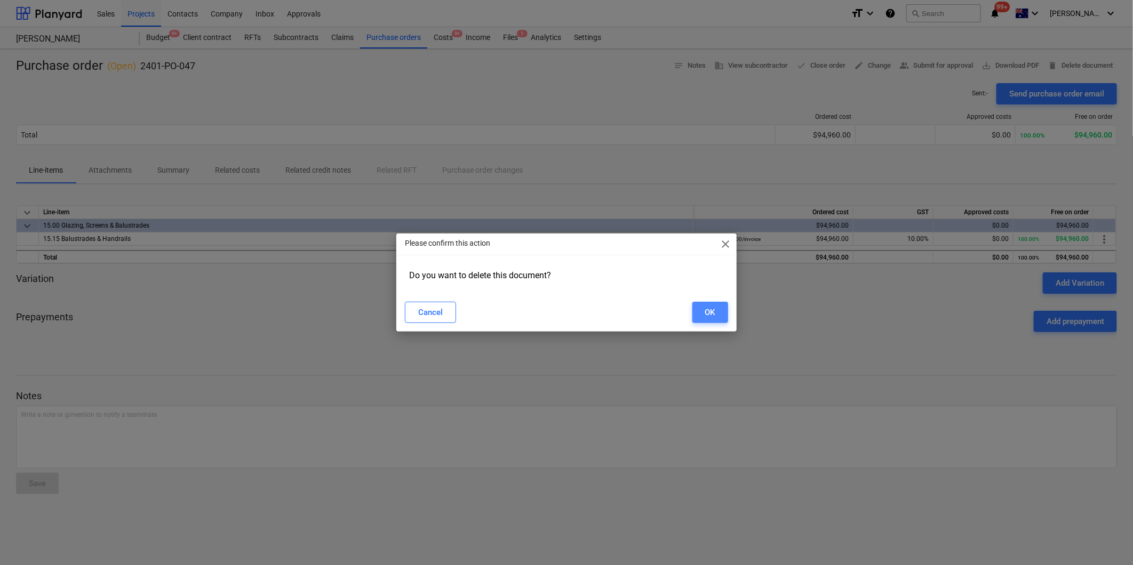
click at [709, 311] on div "OK" at bounding box center [710, 313] width 10 height 14
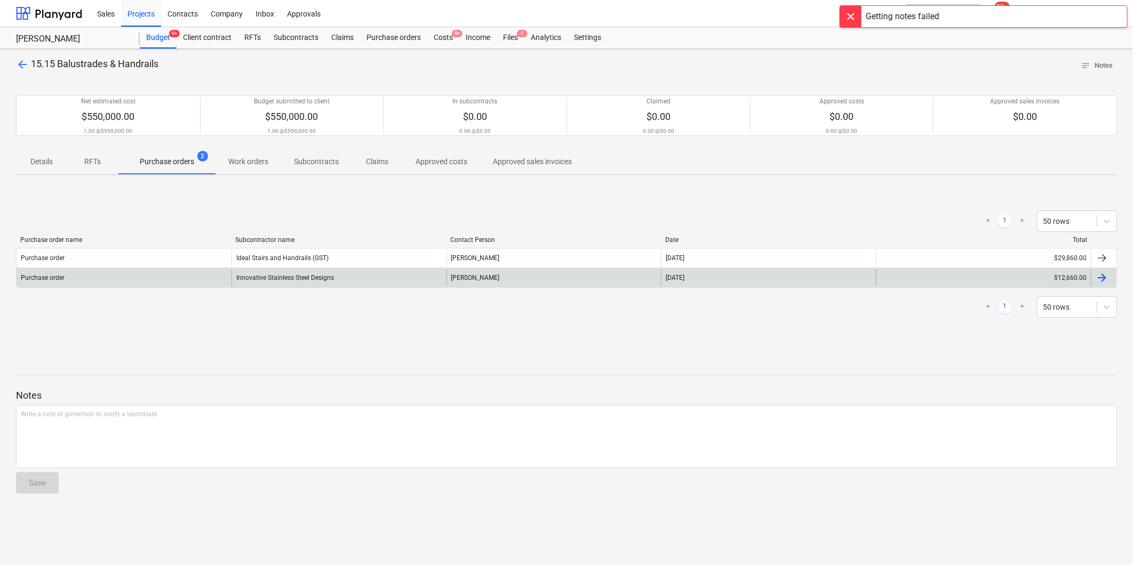
click at [120, 264] on div "Purchase order" at bounding box center [124, 258] width 215 height 17
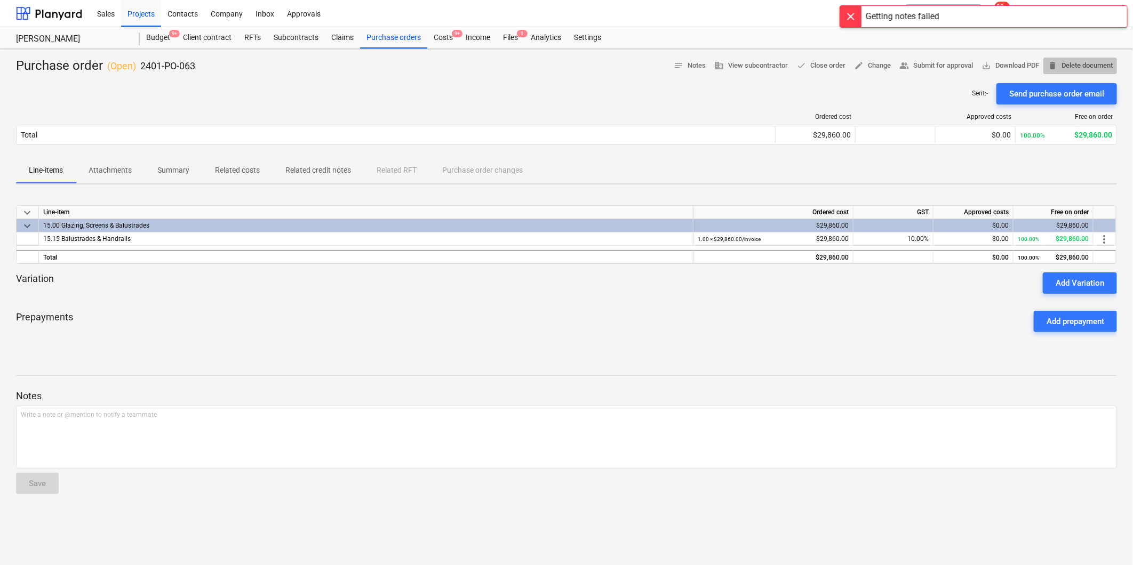
click at [1082, 70] on span "delete Delete document" at bounding box center [1079, 66] width 65 height 12
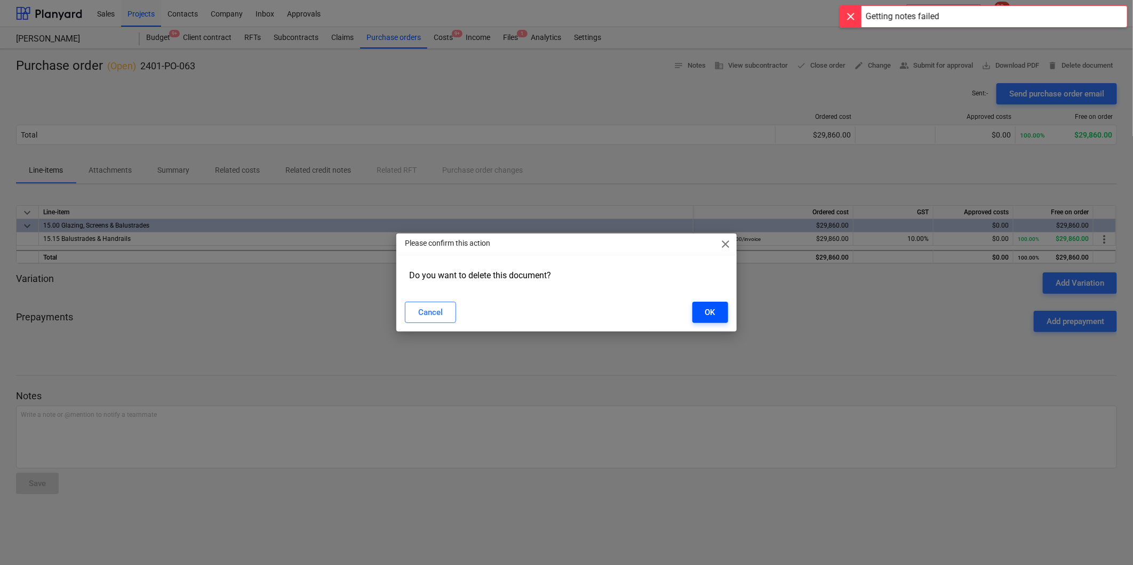
click at [712, 318] on div "OK" at bounding box center [710, 313] width 10 height 14
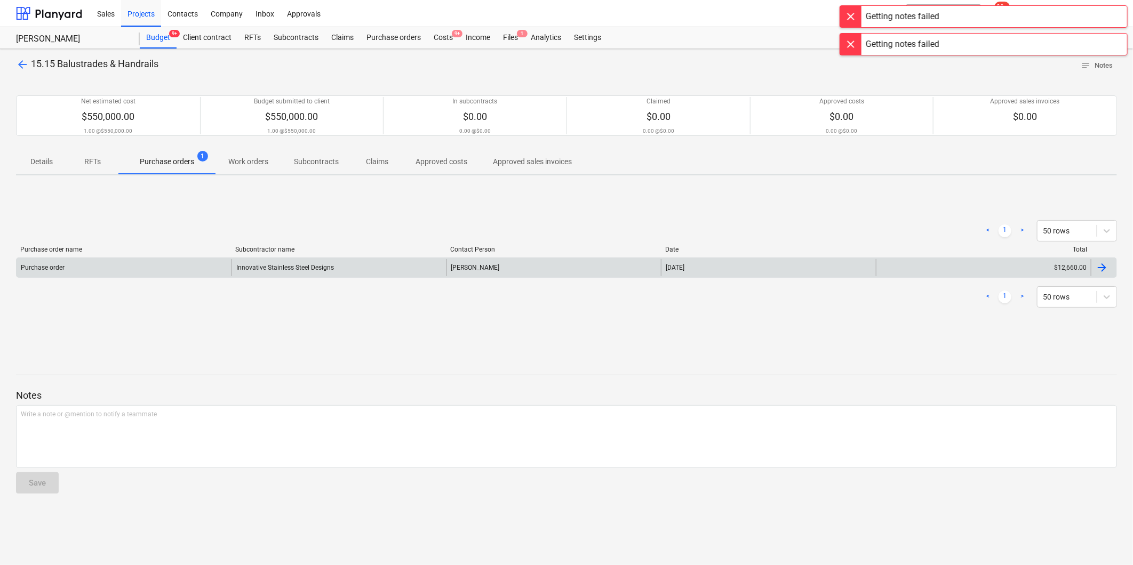
click at [183, 273] on div "Purchase order" at bounding box center [124, 267] width 215 height 17
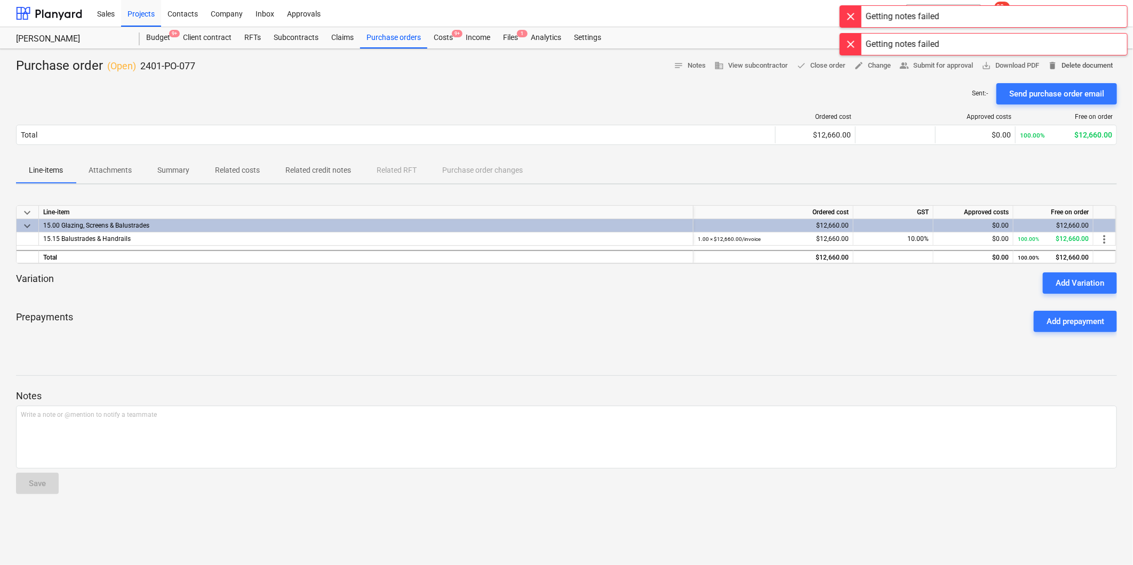
click at [1093, 63] on span "delete Delete document" at bounding box center [1079, 66] width 65 height 12
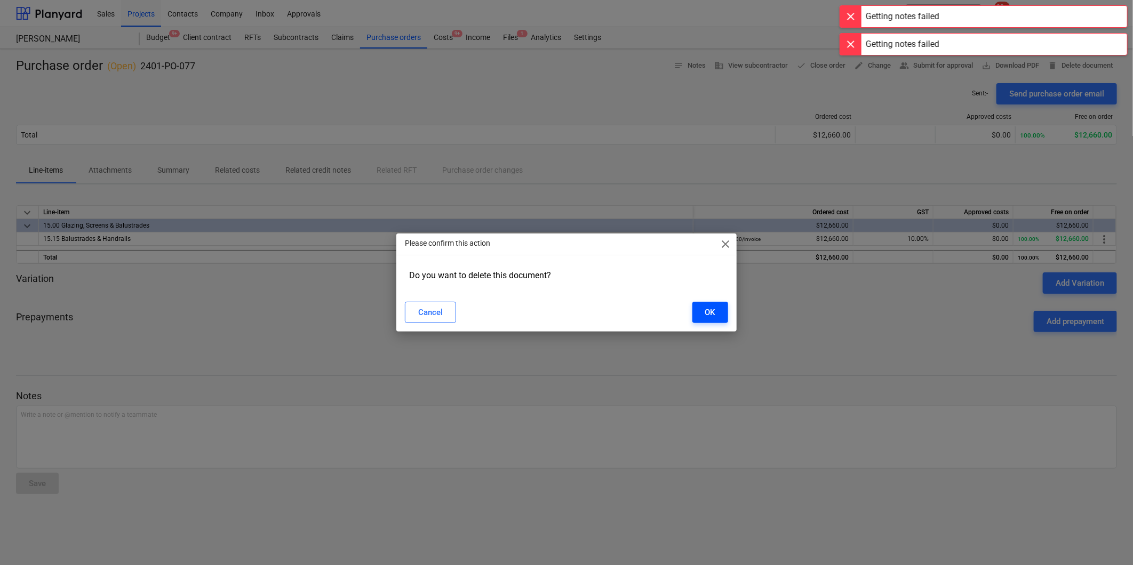
click at [712, 319] on div "OK" at bounding box center [710, 313] width 10 height 14
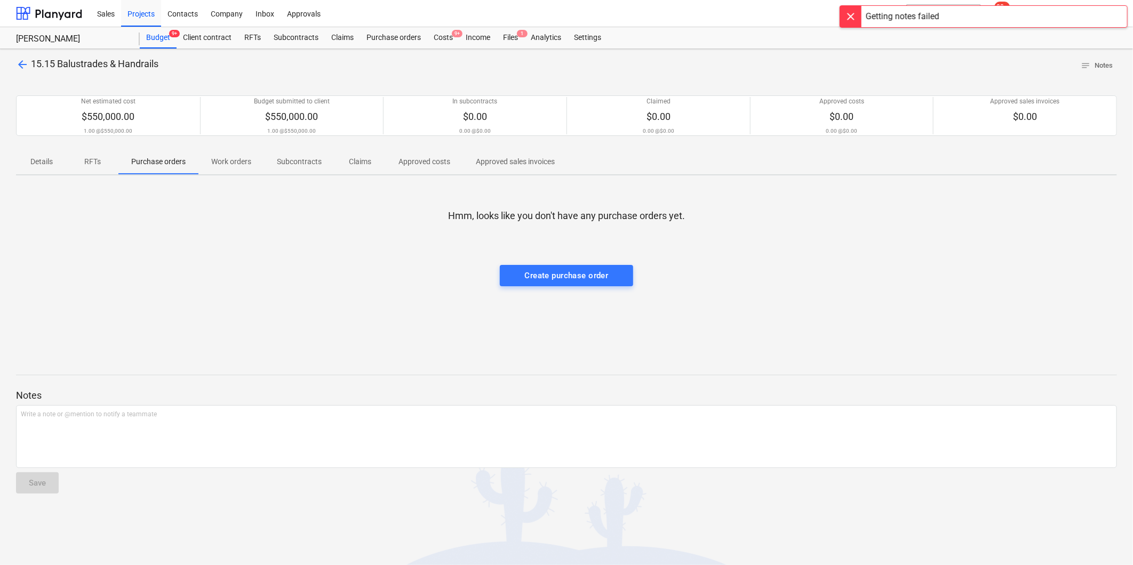
click at [18, 61] on span "arrow_back" at bounding box center [22, 64] width 13 height 13
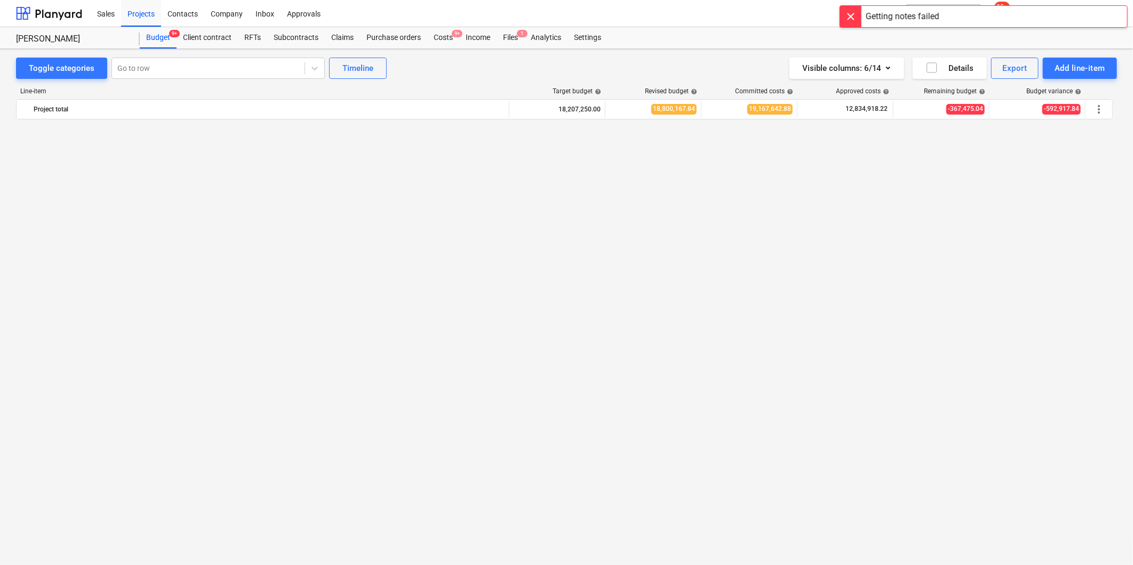
scroll to position [1955, 0]
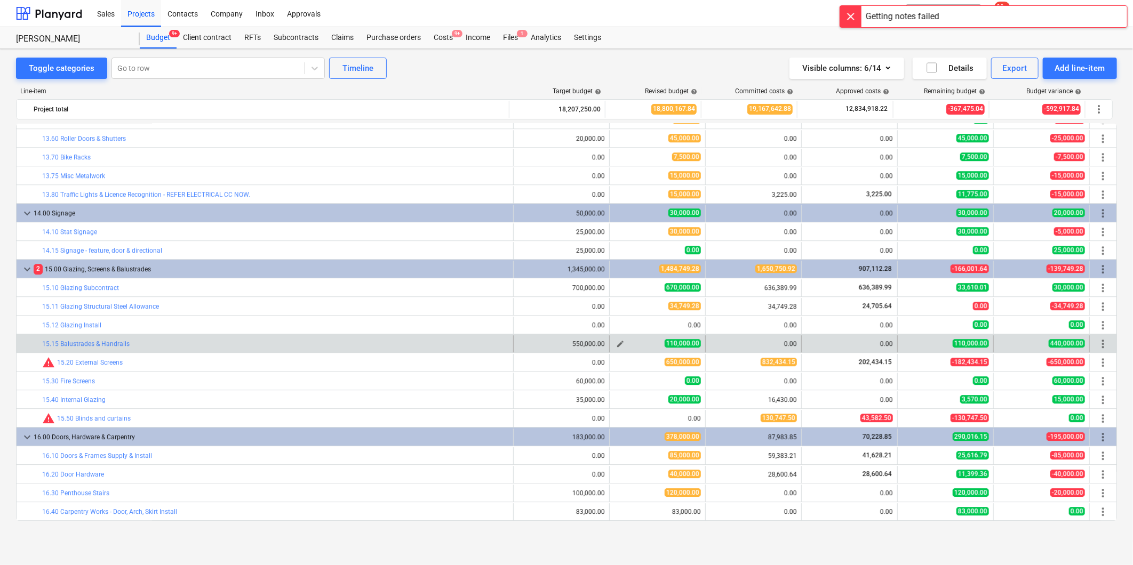
click at [614, 344] on button "edit" at bounding box center [620, 344] width 13 height 13
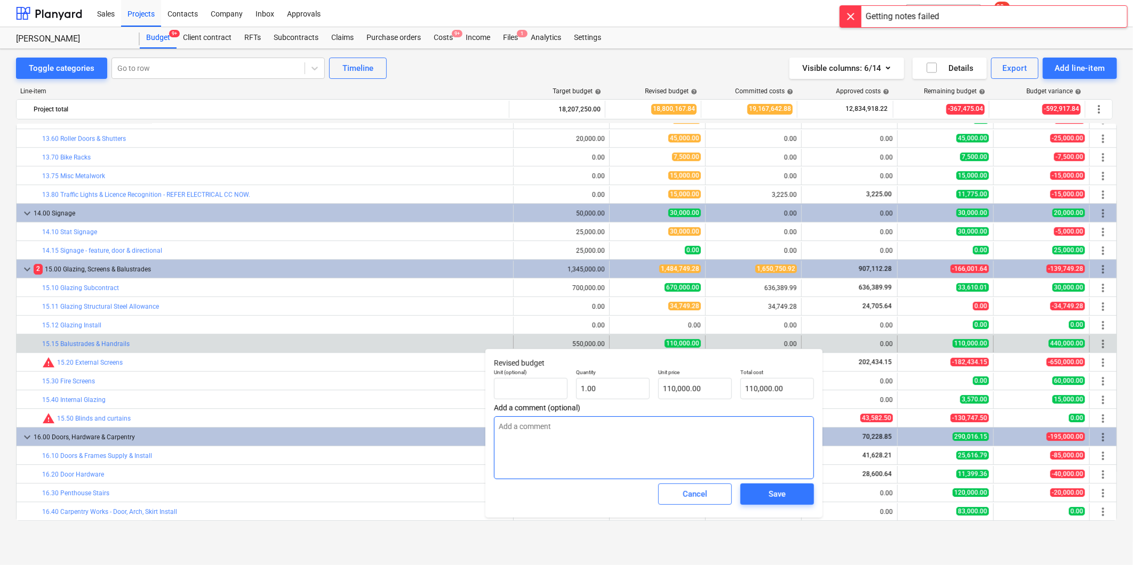
click at [590, 438] on textarea at bounding box center [654, 448] width 320 height 63
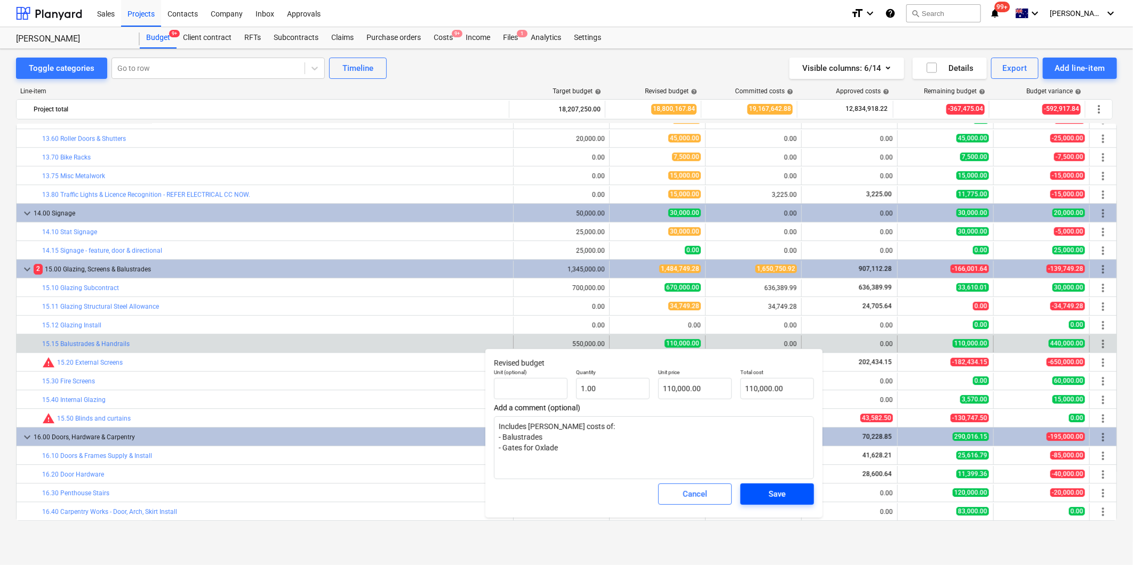
click at [757, 495] on span "Save" at bounding box center [777, 494] width 48 height 14
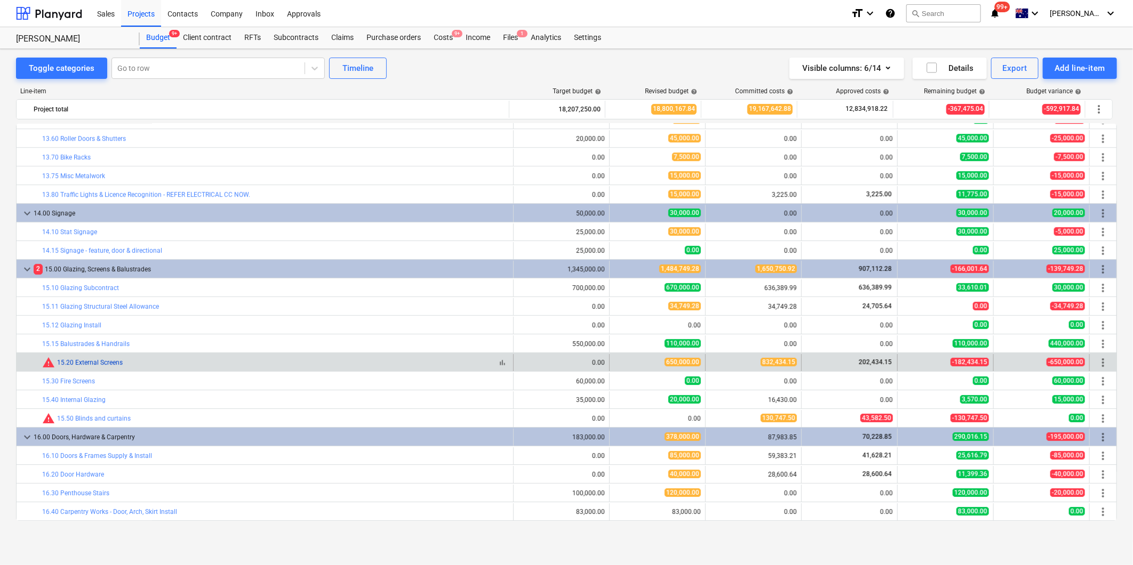
click at [107, 364] on link "15.20 External Screens" at bounding box center [90, 362] width 66 height 7
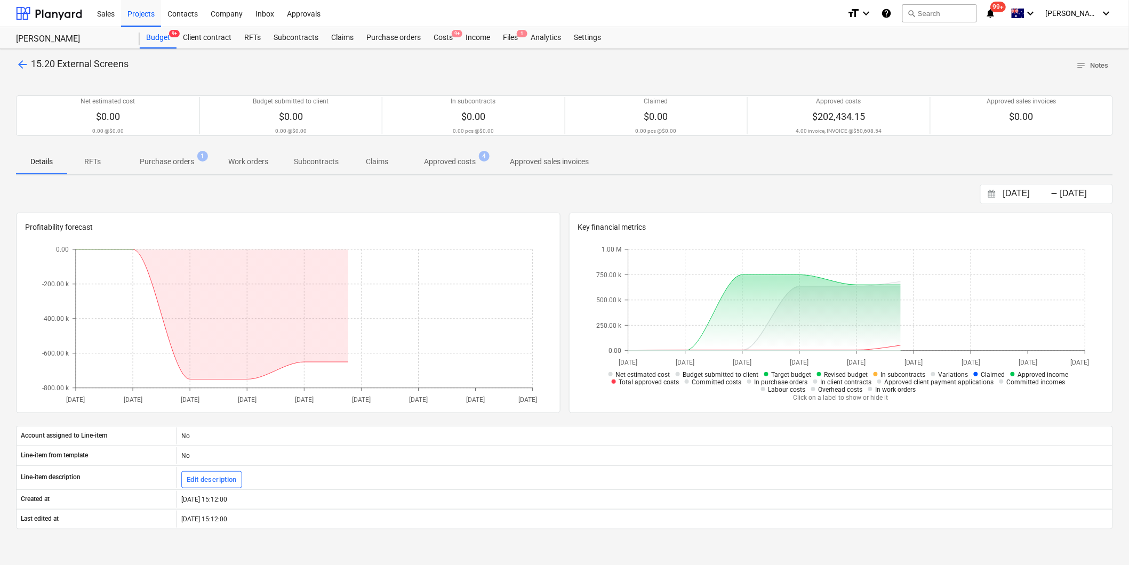
click at [185, 159] on p "Purchase orders" at bounding box center [167, 161] width 54 height 11
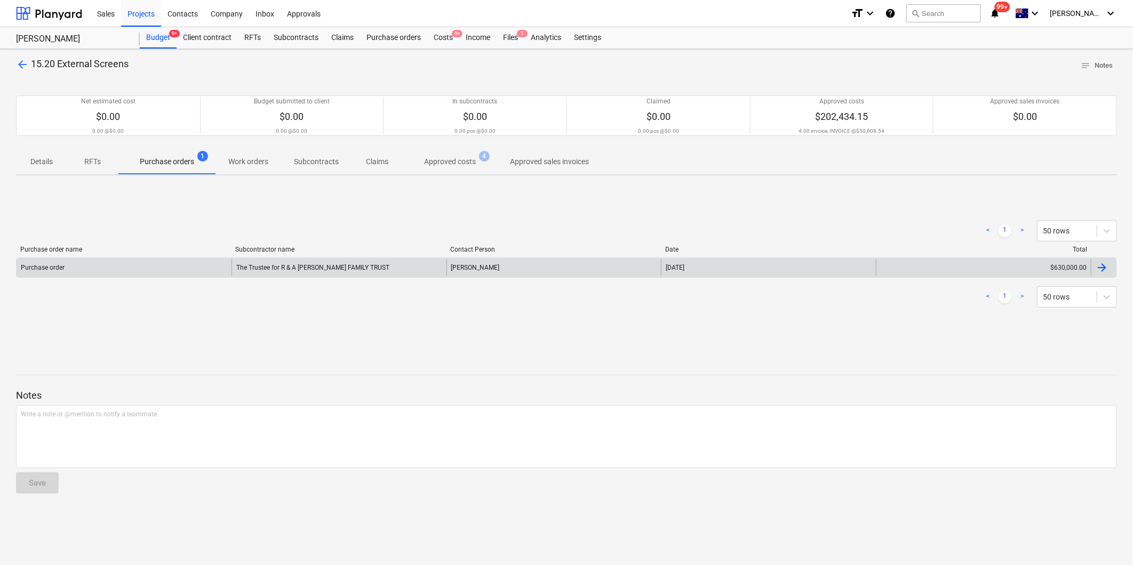
click at [156, 271] on div "Purchase order" at bounding box center [124, 267] width 215 height 17
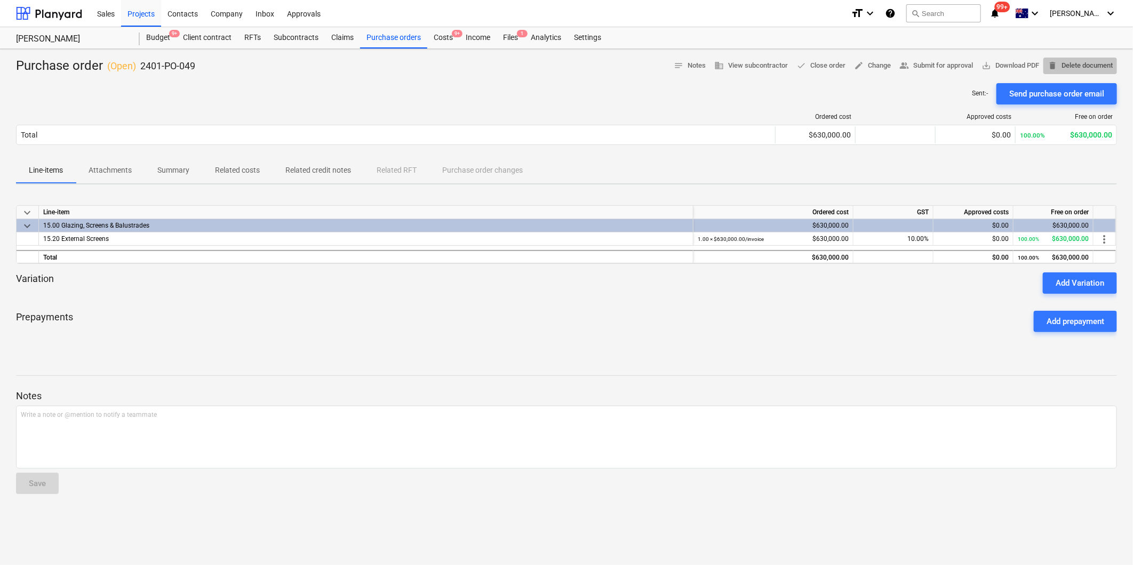
click at [1086, 63] on span "delete Delete document" at bounding box center [1079, 66] width 65 height 12
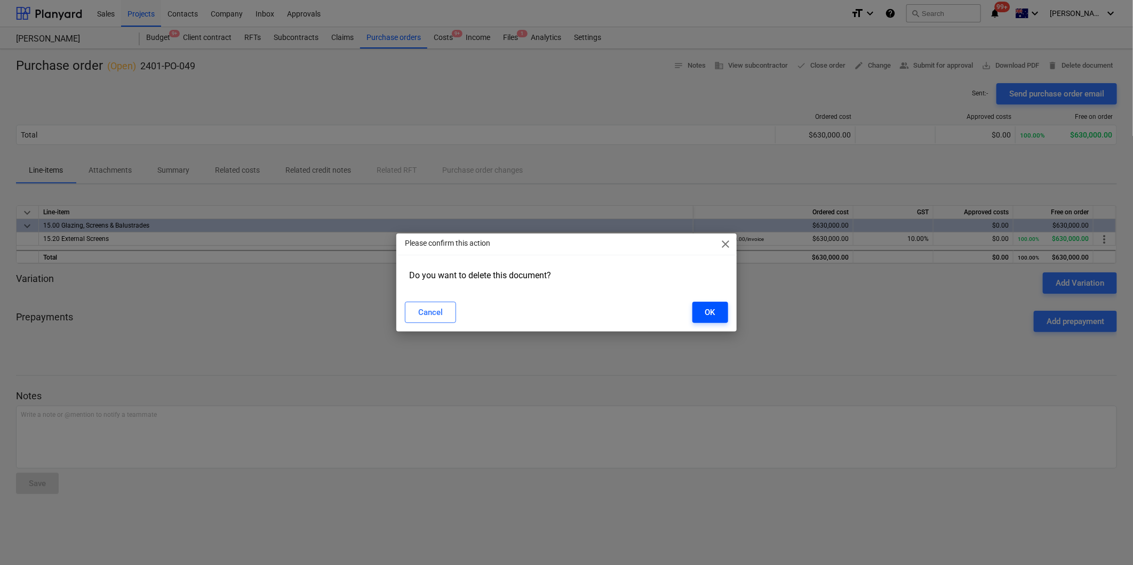
click at [726, 315] on button "OK" at bounding box center [710, 312] width 36 height 21
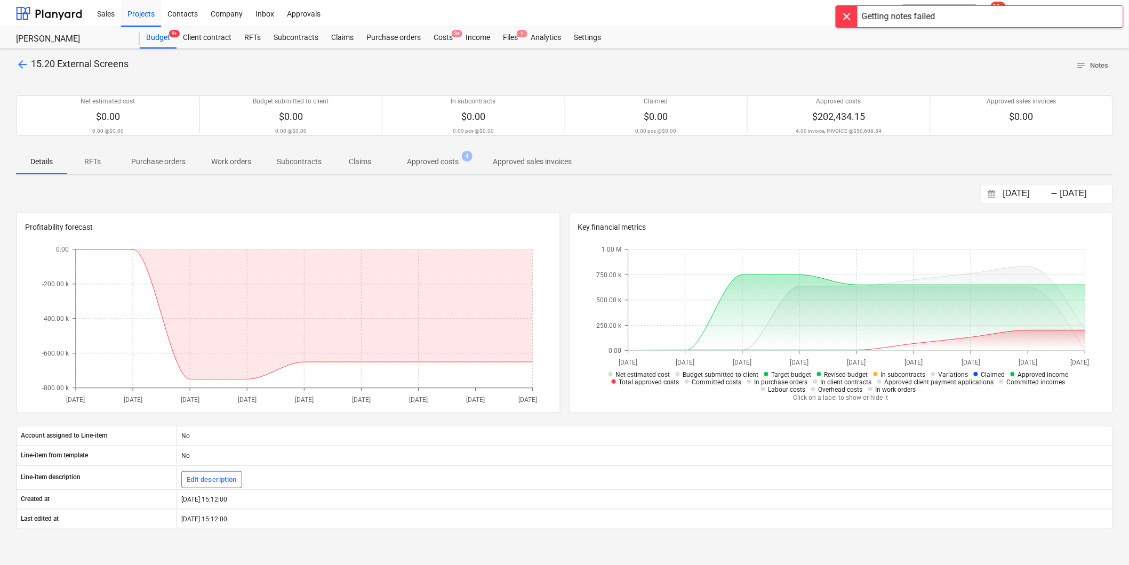
click at [24, 63] on span "arrow_back" at bounding box center [22, 64] width 13 height 13
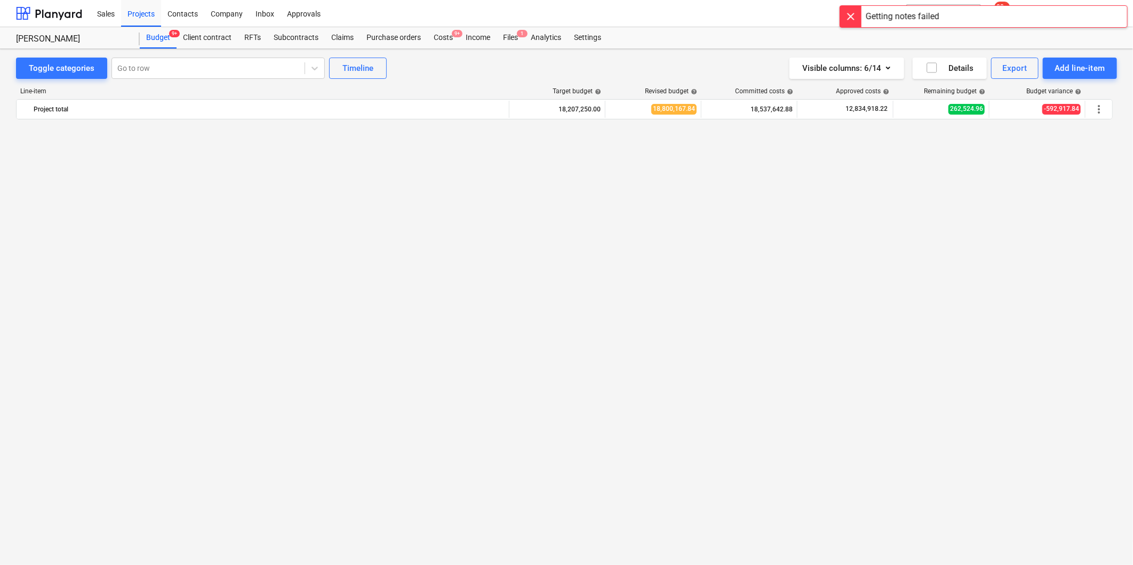
scroll to position [1955, 0]
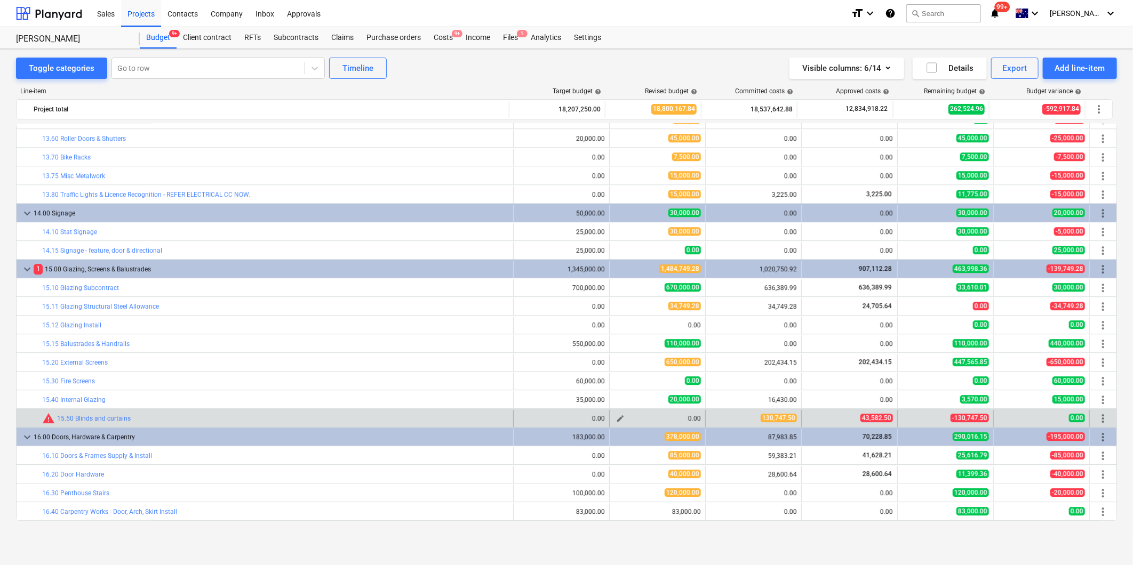
click at [616, 420] on span "edit" at bounding box center [620, 418] width 9 height 9
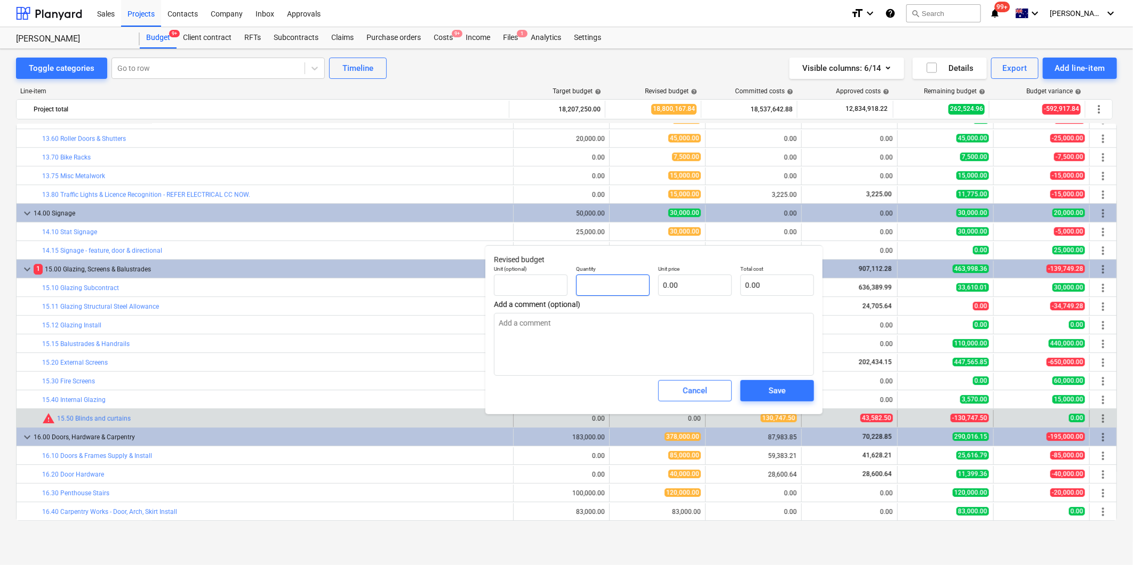
click at [605, 278] on input "text" at bounding box center [613, 285] width 74 height 21
click at [764, 386] on span "Save" at bounding box center [777, 391] width 48 height 14
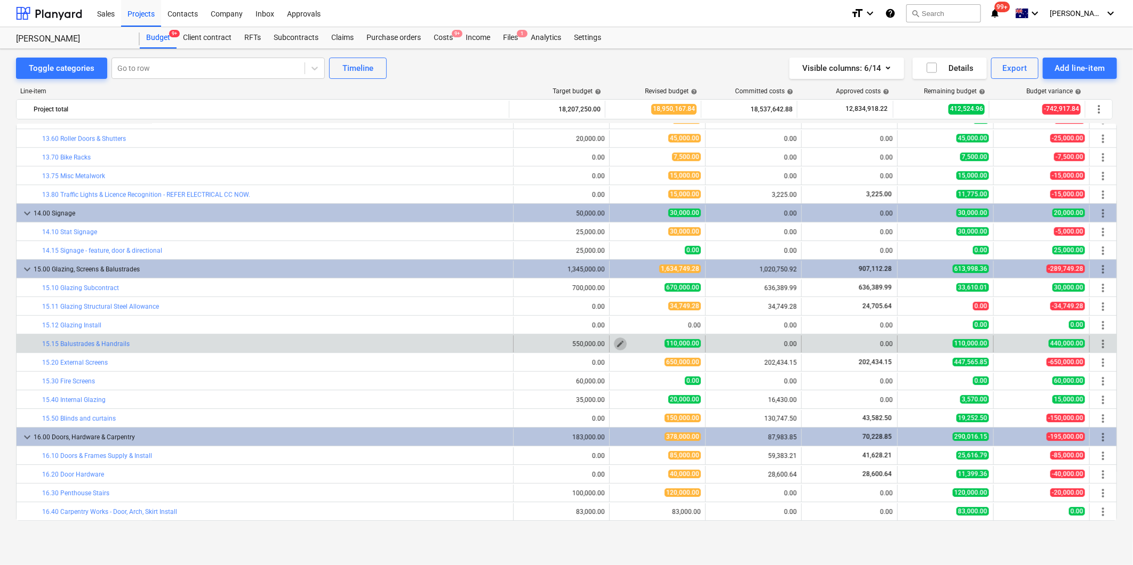
click at [616, 345] on span "edit" at bounding box center [620, 344] width 9 height 9
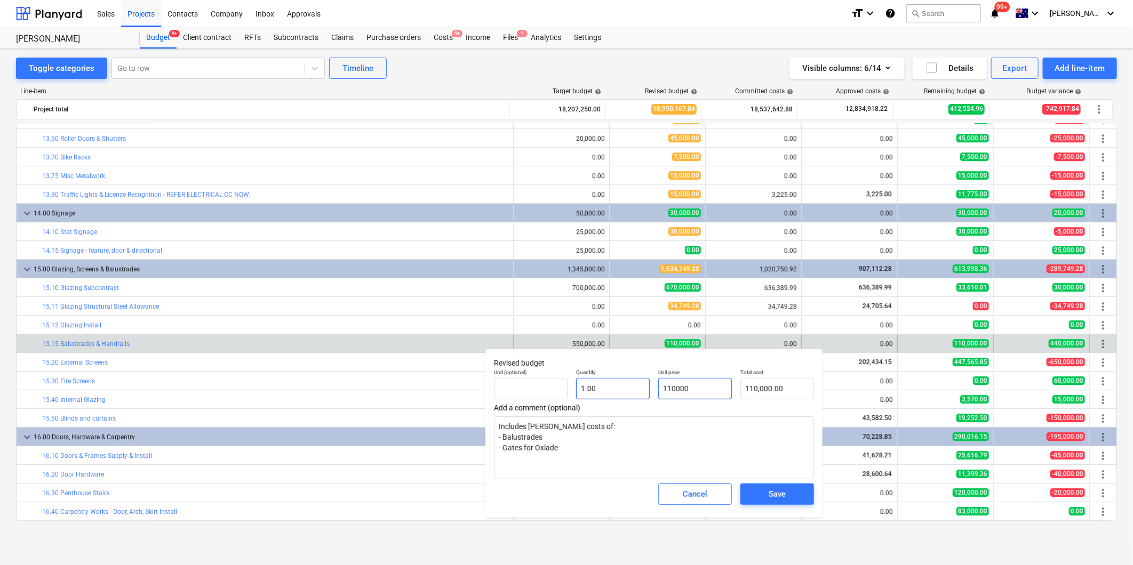
drag, startPoint x: 710, startPoint y: 391, endPoint x: 621, endPoint y: 388, distance: 89.1
click at [621, 388] on div "Unit (optional) Quantity 1.00 Unit price 110000 Total cost 110,000.00" at bounding box center [654, 384] width 329 height 39
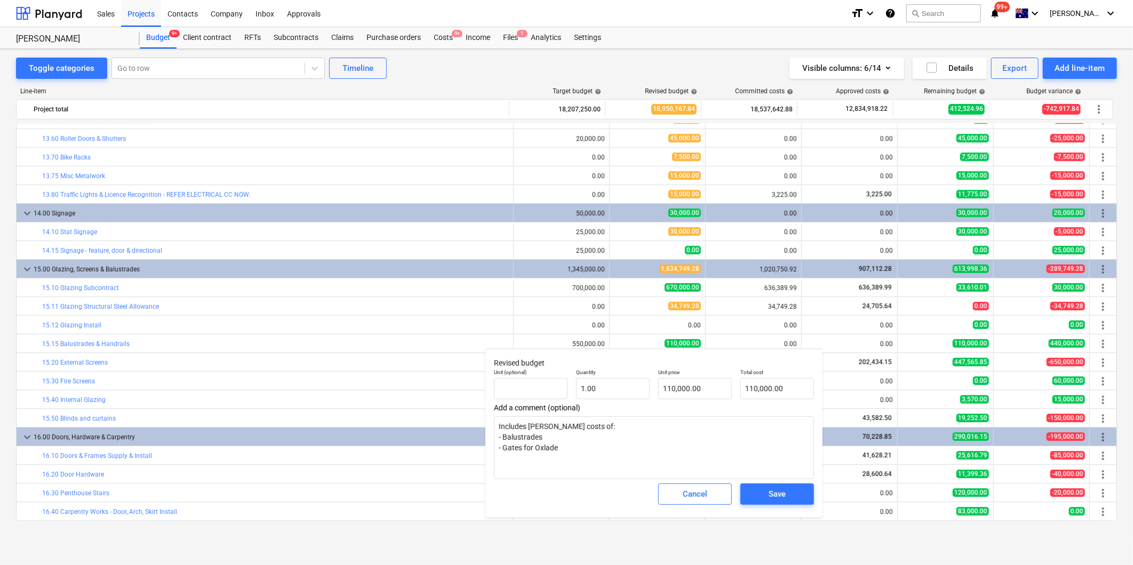
click at [8, 306] on div "Toggle categories Go to row Timeline Visible columns : 6/14 Details Export Add …" at bounding box center [566, 295] width 1133 height 493
drag, startPoint x: 723, startPoint y: 392, endPoint x: 640, endPoint y: 386, distance: 82.9
click at [640, 386] on div "Unit (optional) Quantity 1.00 Unit price 110000 Total cost 110,000.00" at bounding box center [654, 384] width 329 height 39
click at [782, 483] on div "Save" at bounding box center [777, 494] width 82 height 30
click at [779, 492] on div "Save" at bounding box center [776, 494] width 17 height 14
